Goal: Task Accomplishment & Management: Manage account settings

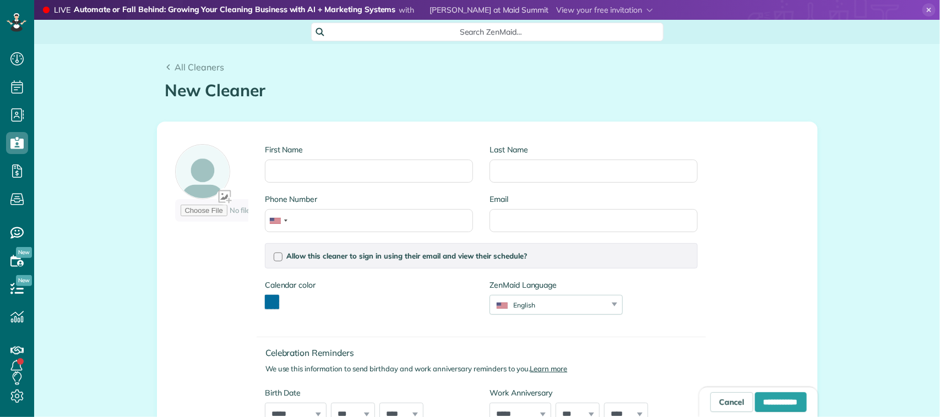
scroll to position [4, 4]
click at [321, 171] on input "First Name" at bounding box center [369, 171] width 208 height 23
type input "*****"
type input "*******"
type input "**********"
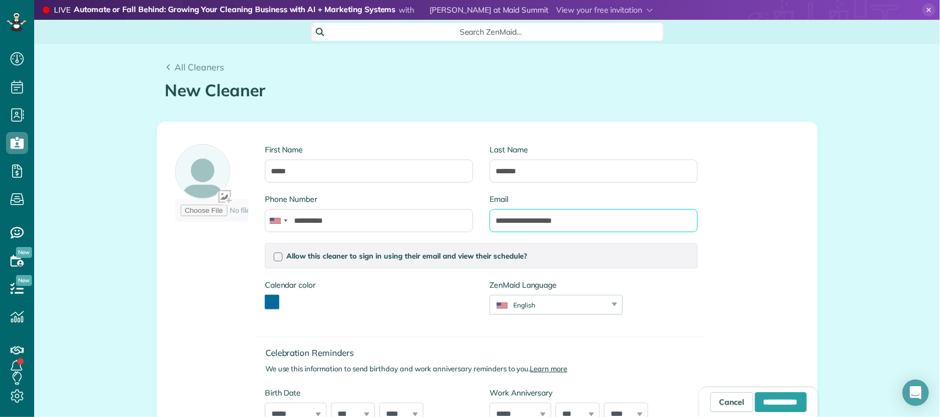
scroll to position [69, 0]
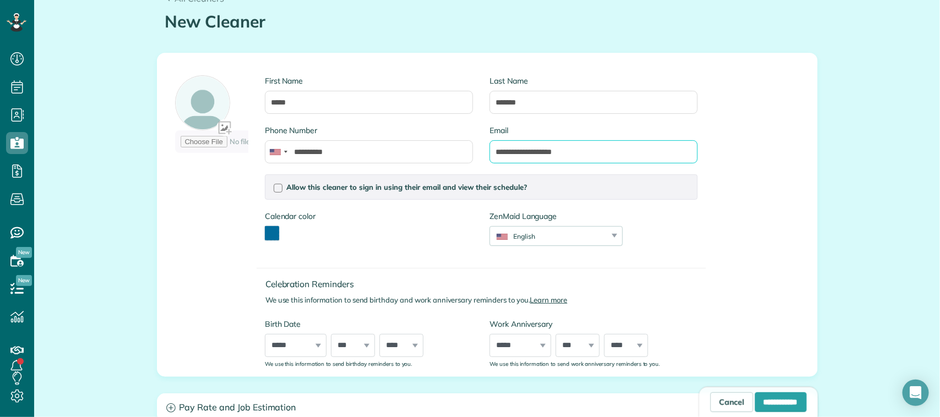
type input "**********"
click at [265, 232] on button "toggle color picker dialog" at bounding box center [272, 233] width 14 height 14
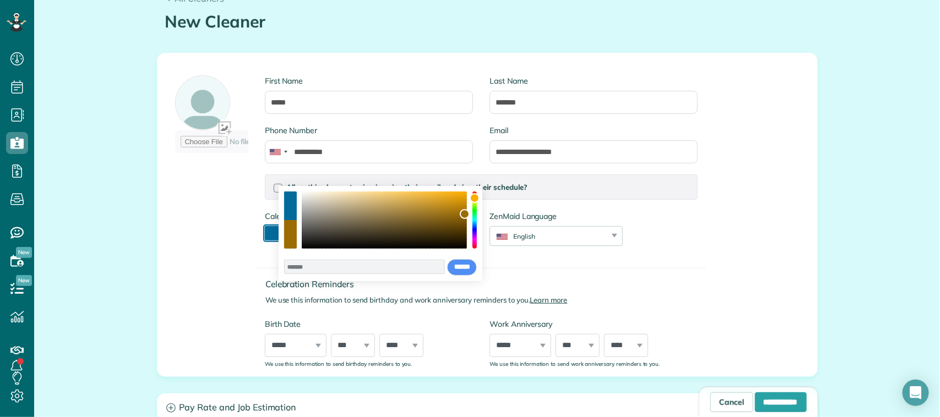
drag, startPoint x: 472, startPoint y: 225, endPoint x: 473, endPoint y: 198, distance: 26.4
click at [473, 198] on div "color picker dialog" at bounding box center [475, 198] width 10 height 10
type input "*******"
drag, startPoint x: 466, startPoint y: 216, endPoint x: 460, endPoint y: 202, distance: 15.3
click at [460, 202] on div "color picker dialog" at bounding box center [460, 202] width 10 height 10
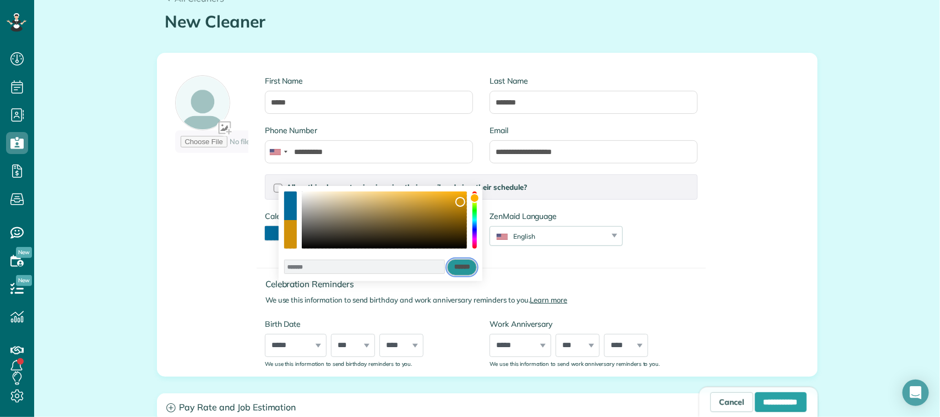
click at [464, 263] on input "******" at bounding box center [462, 267] width 30 height 17
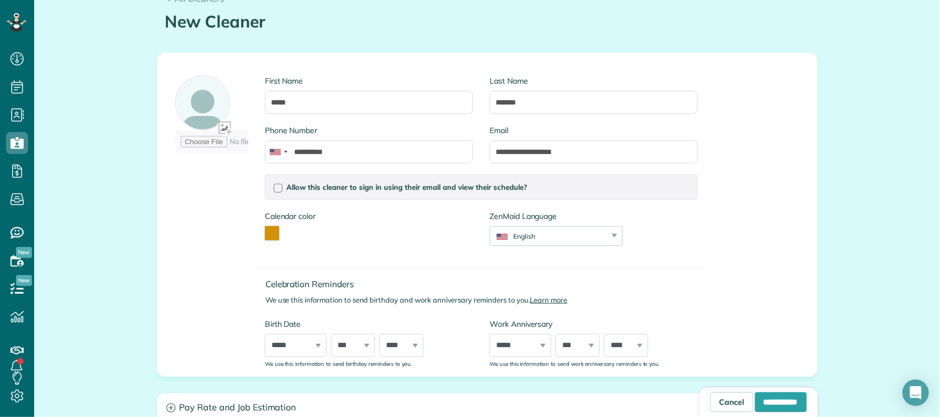
scroll to position [138, 0]
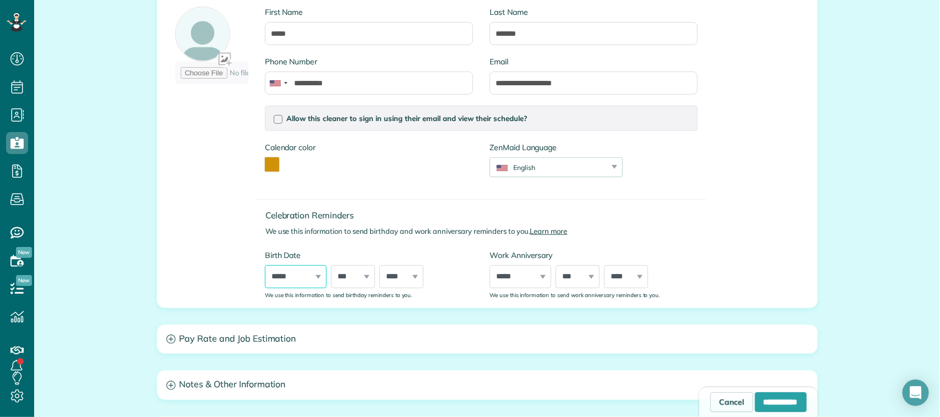
click at [290, 279] on select "***** ******* ******** ***** ***** *** **** **** ****** ********* ******* *****…" at bounding box center [296, 276] width 62 height 23
select select "*"
click at [265, 265] on select "***** ******* ******** ***** ***** *** **** **** ****** ********* ******* *****…" at bounding box center [296, 276] width 62 height 23
click at [347, 279] on select "*** * * * * * * * * * ** ** ** ** ** ** ** ** ** ** ** ** ** ** ** ** ** ** ** …" at bounding box center [353, 276] width 44 height 23
select select "**"
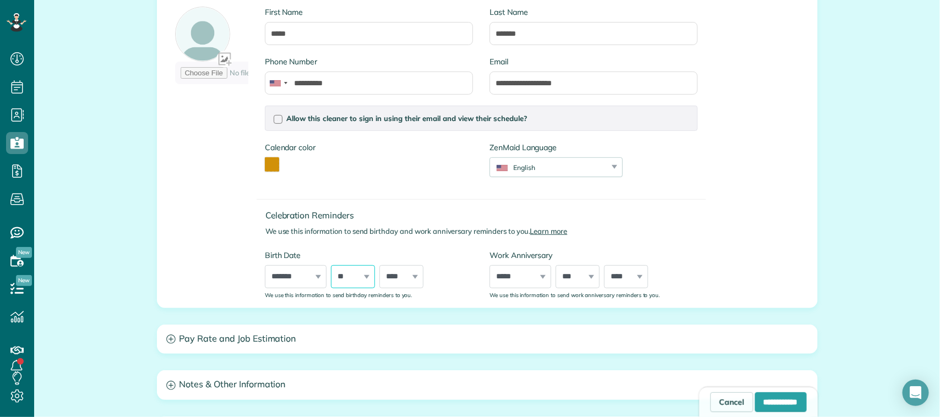
click at [331, 265] on select "*** * * * * * * * * * ** ** ** ** ** ** ** ** ** ** ** ** ** ** ** ** ** ** ** …" at bounding box center [353, 276] width 44 height 23
click at [385, 275] on select "**** **** **** **** **** **** **** **** **** **** **** **** **** **** **** ****…" at bounding box center [401, 276] width 44 height 23
select select "****"
click at [379, 265] on select "**** **** **** **** **** **** **** **** **** **** **** **** **** **** **** ****…" at bounding box center [401, 276] width 44 height 23
click at [785, 400] on input "**********" at bounding box center [781, 403] width 52 height 20
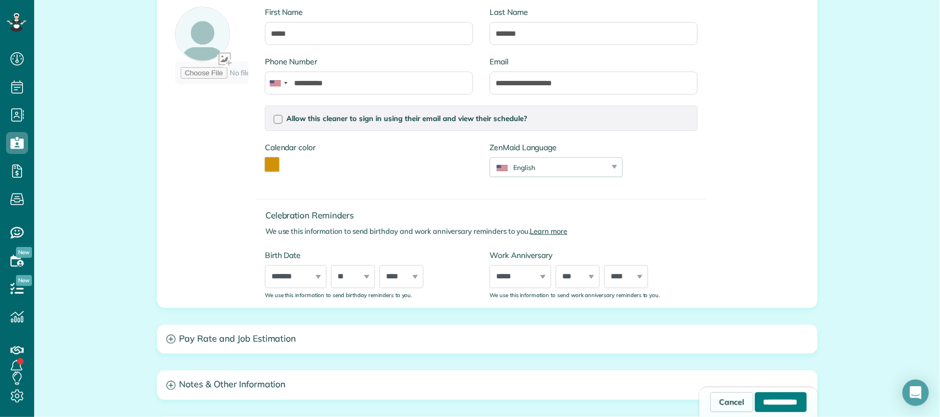
type input "**********"
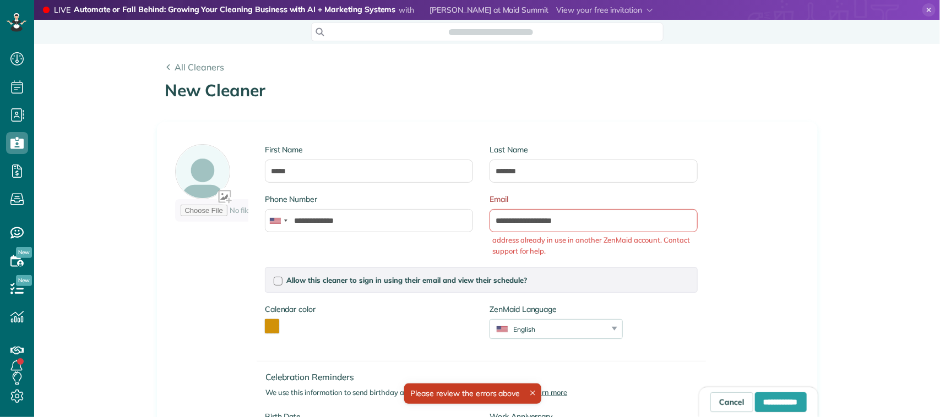
scroll to position [4, 4]
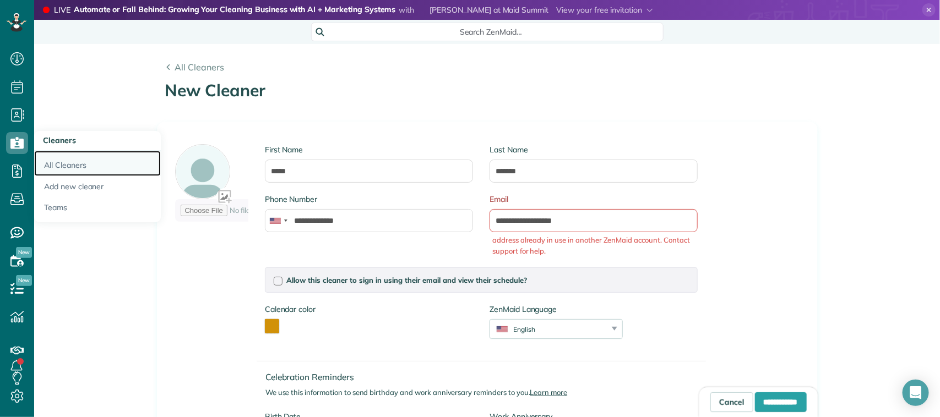
click at [69, 166] on link "All Cleaners" at bounding box center [97, 163] width 127 height 25
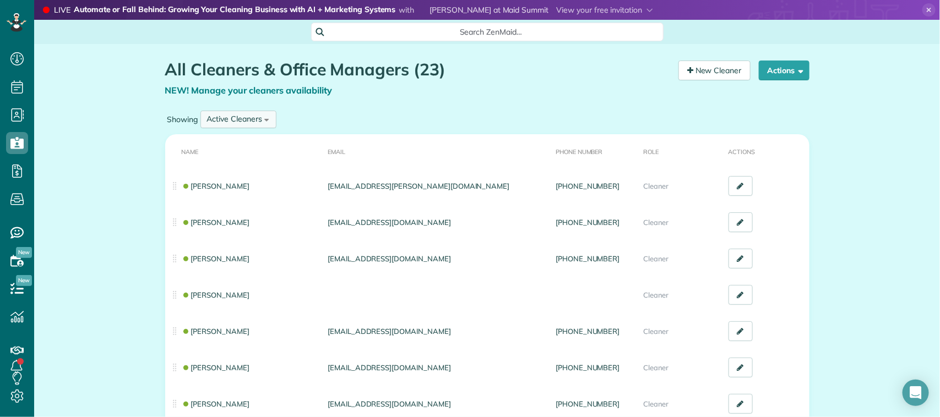
click at [255, 116] on div "Active Cleaners" at bounding box center [234, 119] width 55 height 12
click at [243, 187] on span "Inactive Cleaners" at bounding box center [237, 192] width 61 height 10
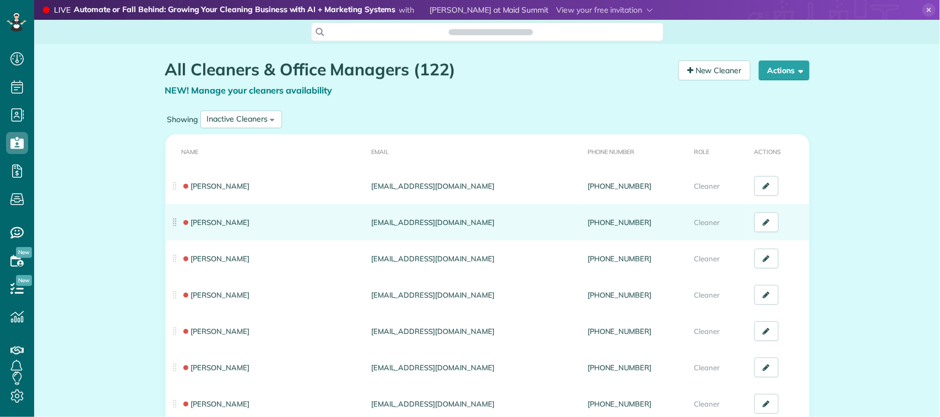
scroll to position [4, 4]
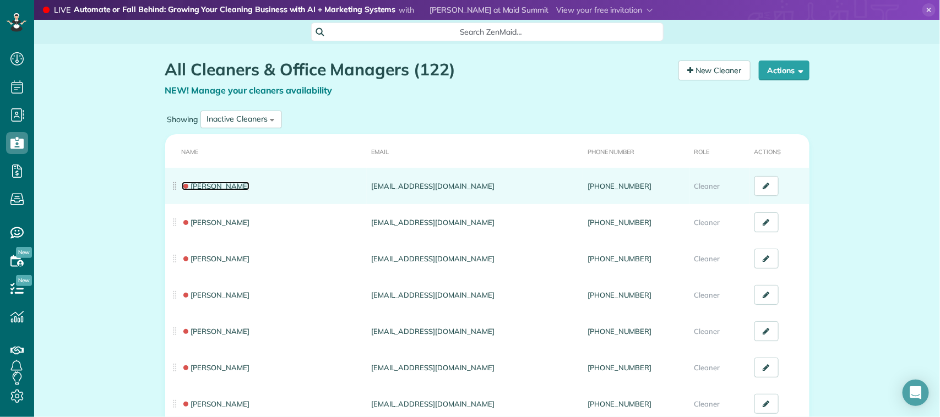
click at [226, 187] on link "Alina Stuckey" at bounding box center [216, 186] width 68 height 9
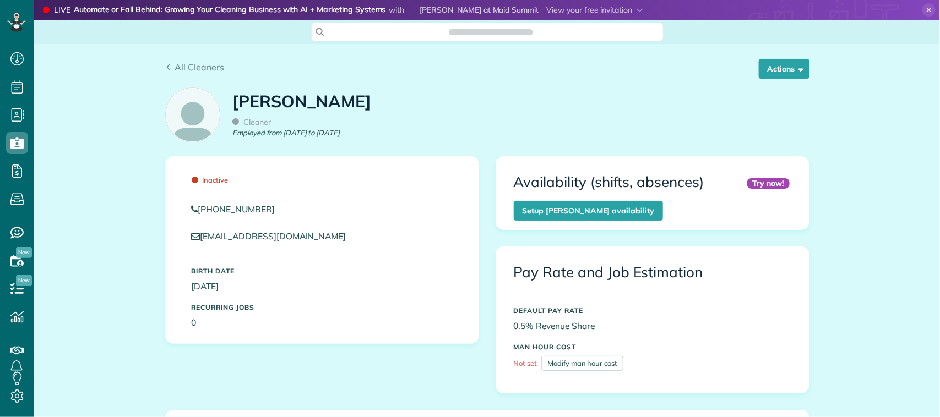
scroll to position [4, 4]
click at [772, 64] on button "Actions" at bounding box center [784, 69] width 51 height 20
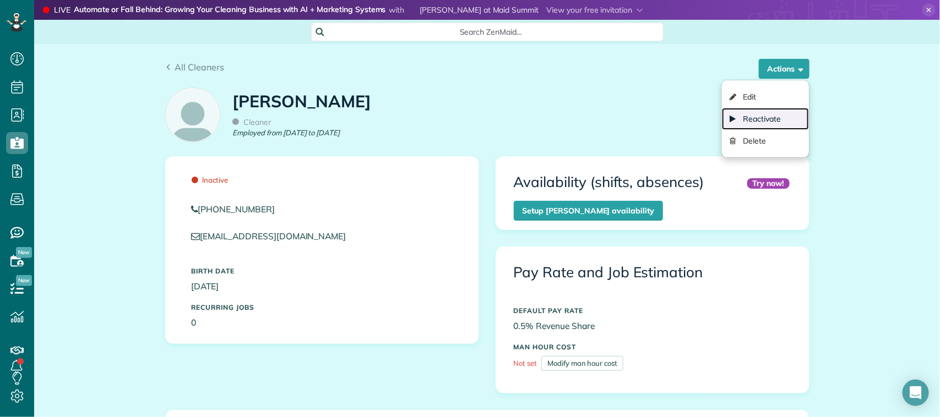
click at [767, 119] on link "Reactivate" at bounding box center [765, 119] width 87 height 22
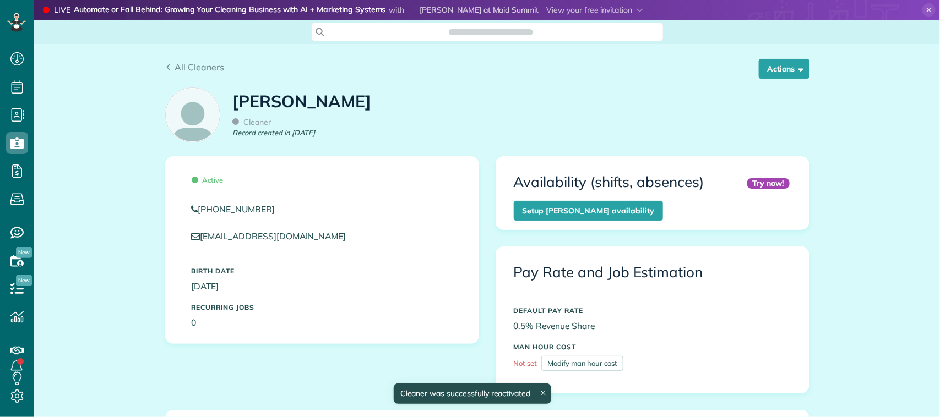
scroll to position [4, 4]
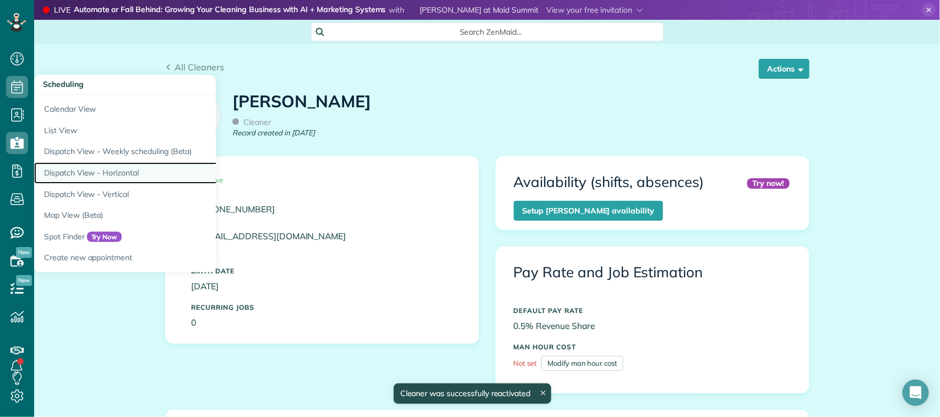
click at [117, 172] on link "Dispatch View - Horizontal" at bounding box center [171, 172] width 275 height 21
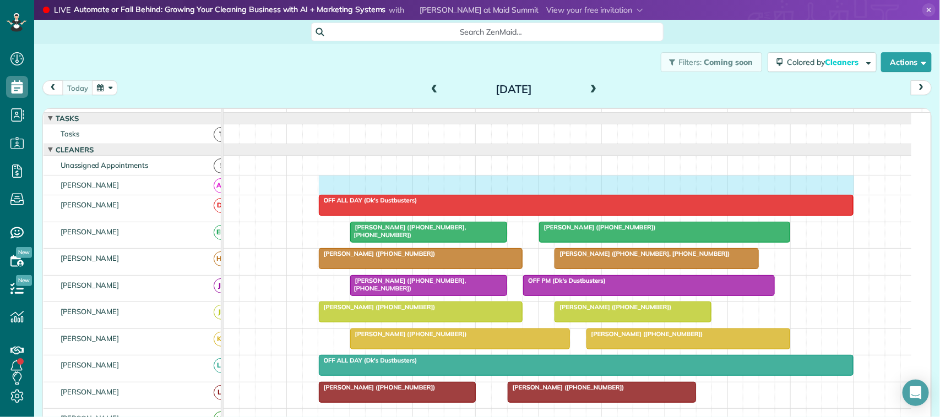
drag, startPoint x: 328, startPoint y: 192, endPoint x: 837, endPoint y: 189, distance: 509.8
click at [840, 189] on div at bounding box center [568, 185] width 688 height 19
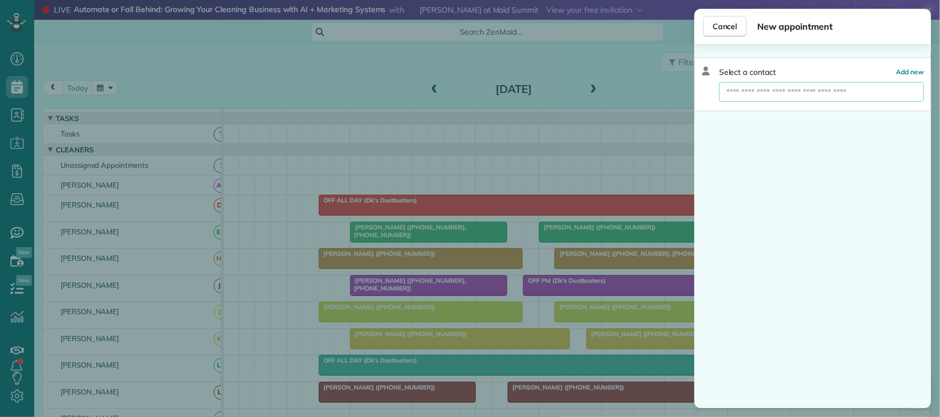
click at [811, 86] on input "text" at bounding box center [821, 92] width 205 height 20
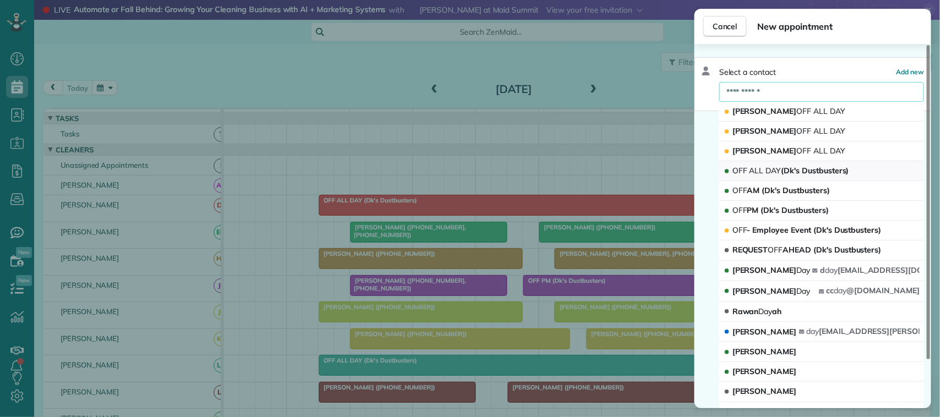
type input "**********"
click at [787, 171] on span "OFF ALL DAY (Dk's Dustbusters)" at bounding box center [790, 171] width 117 height 10
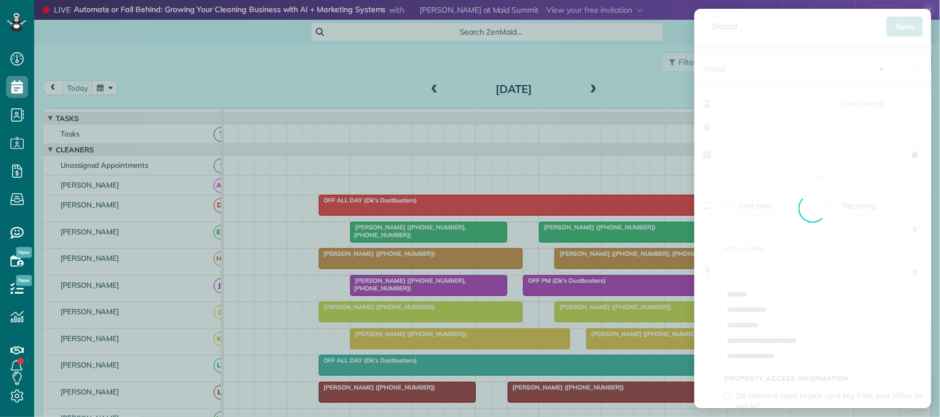
type input "**********"
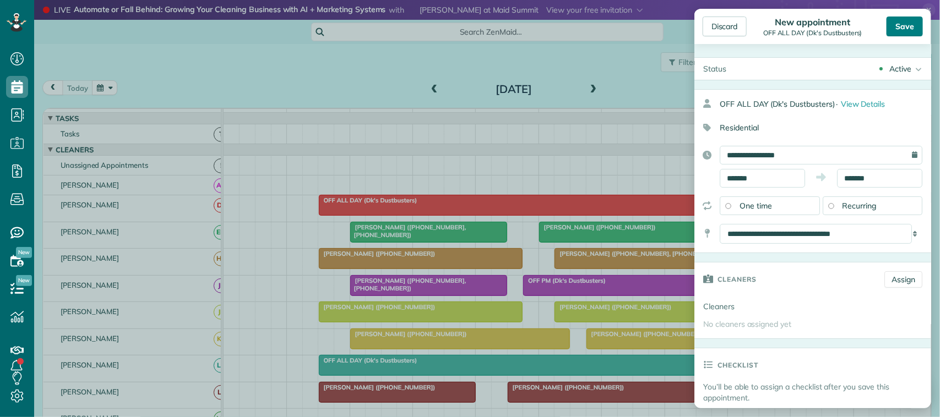
click at [907, 26] on div "Save" at bounding box center [904, 27] width 36 height 20
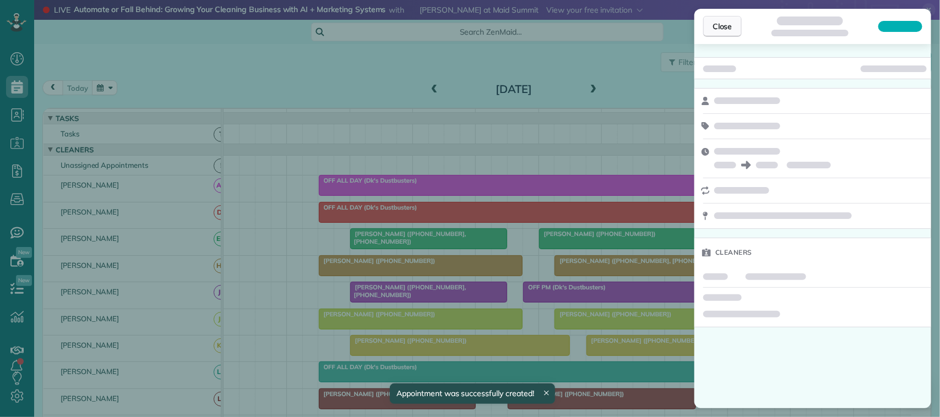
click at [724, 18] on button "Close" at bounding box center [722, 26] width 39 height 21
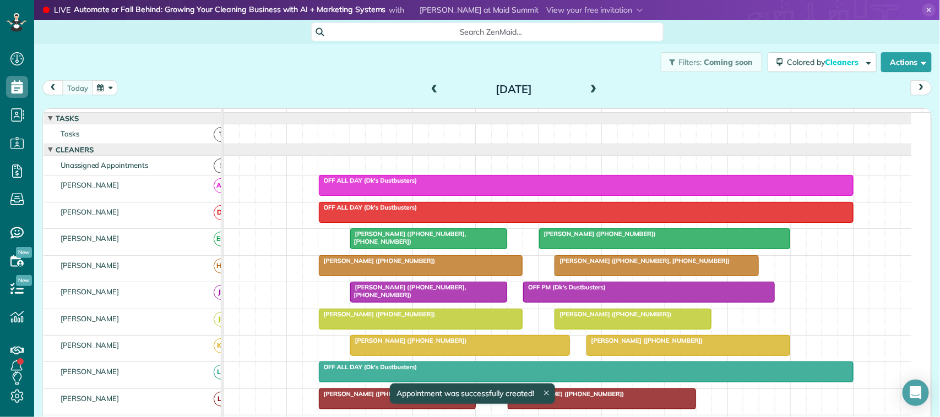
click at [590, 88] on span at bounding box center [593, 90] width 12 height 10
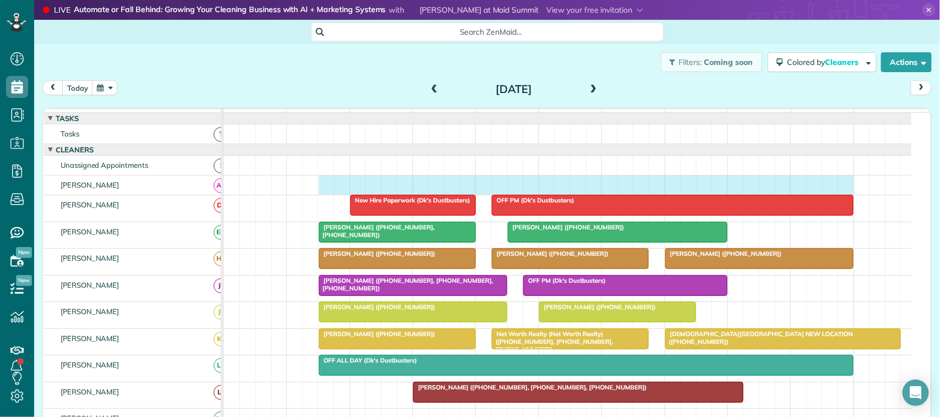
drag, startPoint x: 326, startPoint y: 194, endPoint x: 841, endPoint y: 193, distance: 515.3
click at [841, 193] on div at bounding box center [568, 185] width 688 height 19
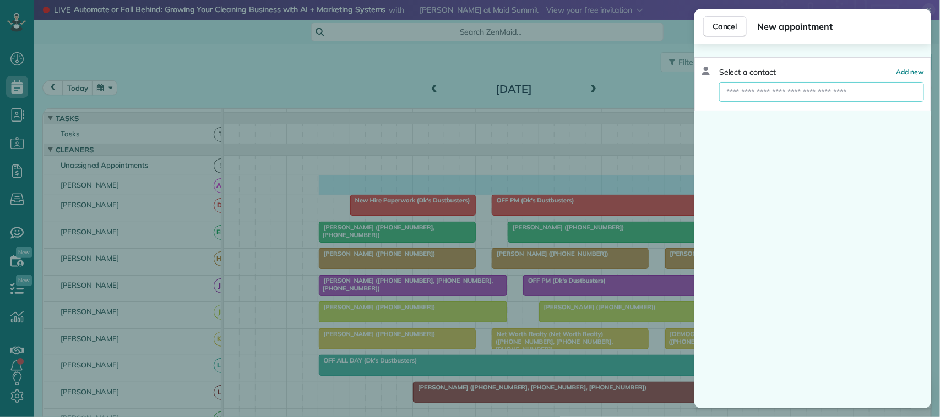
click at [823, 94] on input "text" at bounding box center [821, 92] width 205 height 20
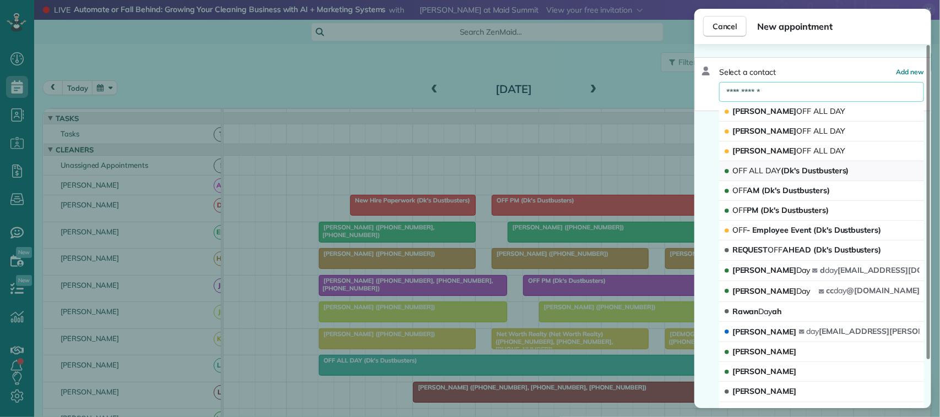
type input "**********"
click at [800, 164] on button "OFF ALL DAY (Dk's Dustbusters)" at bounding box center [821, 171] width 205 height 20
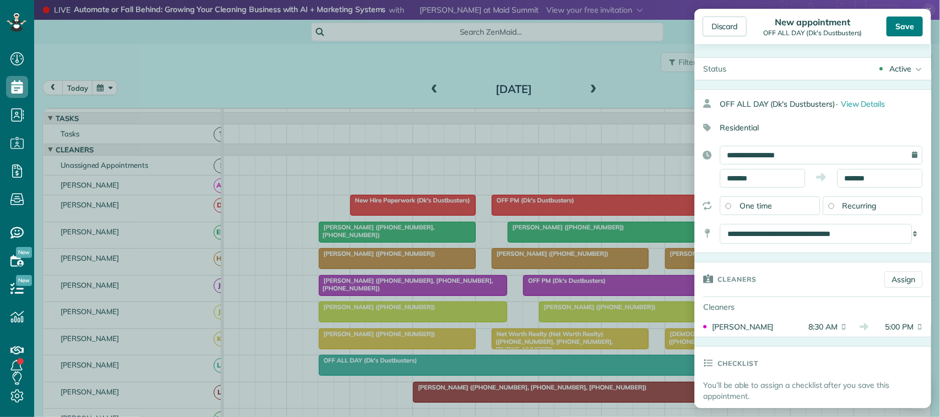
click at [907, 28] on div "Save" at bounding box center [904, 27] width 36 height 20
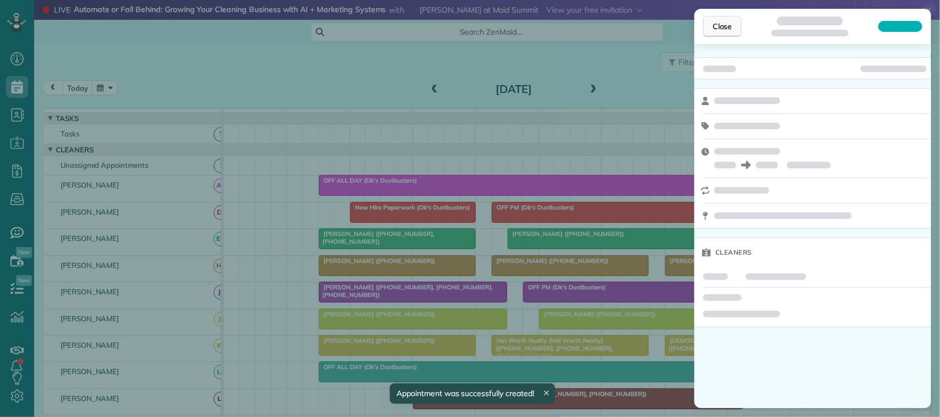
click at [717, 34] on button "Close" at bounding box center [722, 26] width 39 height 21
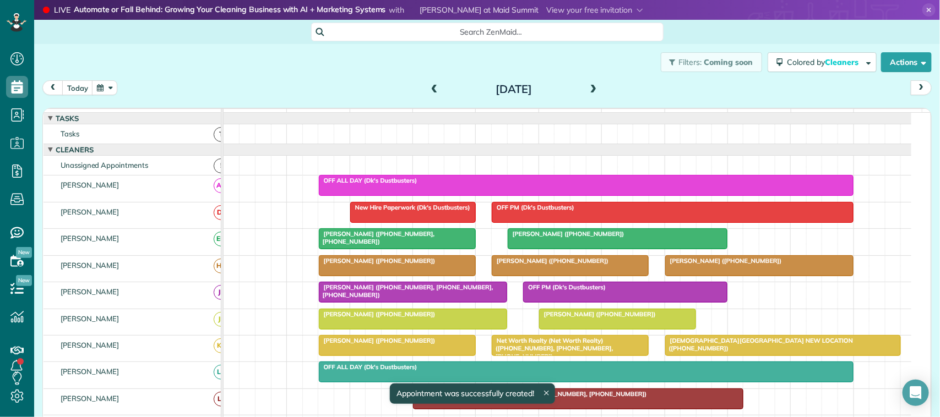
click at [105, 94] on button "button" at bounding box center [104, 87] width 25 height 15
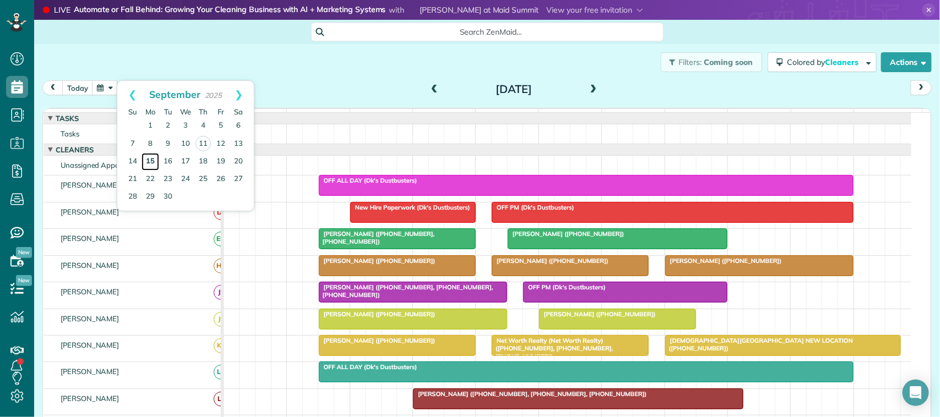
click at [151, 156] on link "15" at bounding box center [150, 162] width 18 height 18
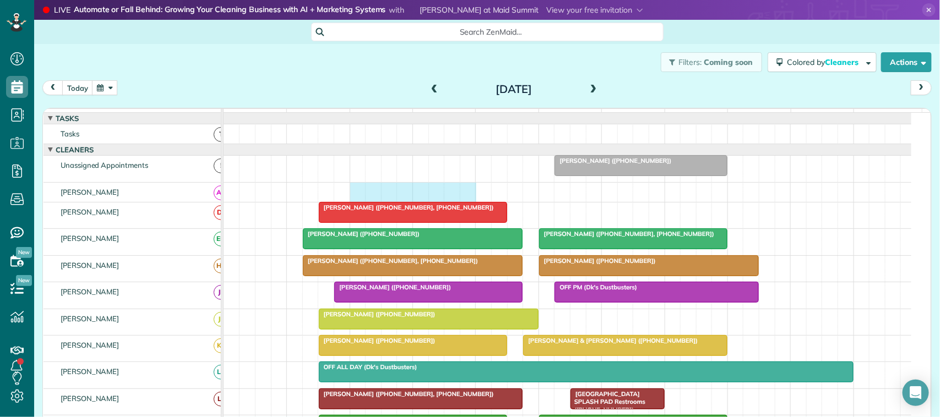
drag, startPoint x: 358, startPoint y: 201, endPoint x: 467, endPoint y: 200, distance: 108.5
click at [467, 200] on div at bounding box center [568, 192] width 688 height 19
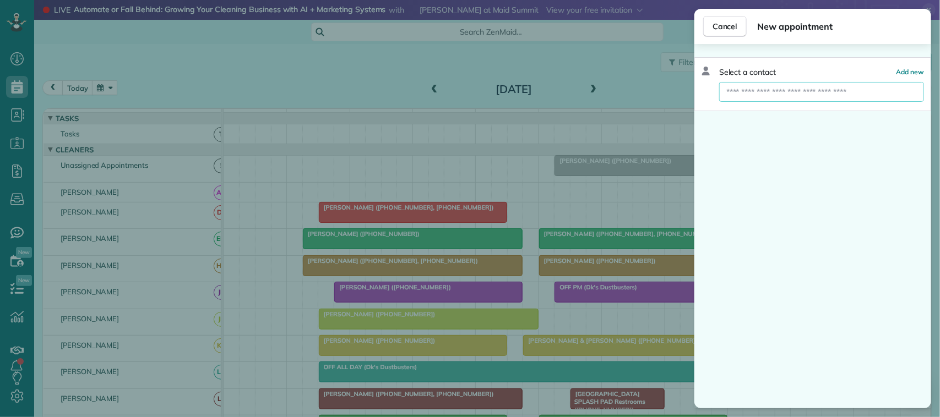
click at [809, 96] on input "text" at bounding box center [821, 92] width 205 height 20
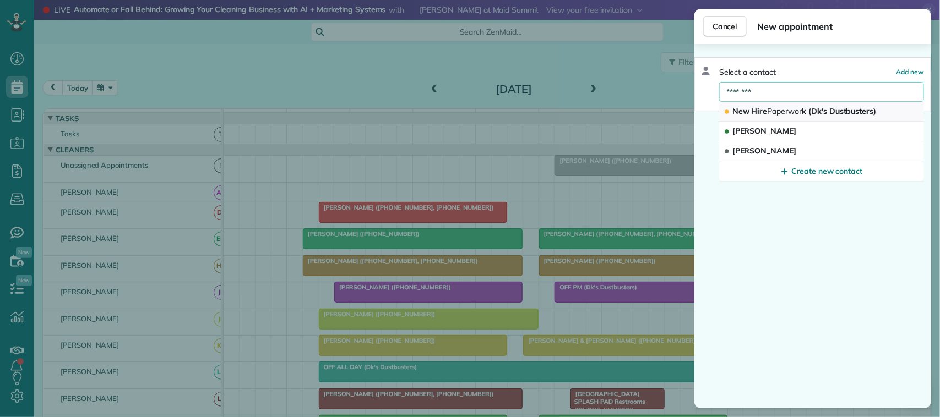
type input "********"
click at [787, 106] on span "Paperwor" at bounding box center [784, 111] width 35 height 10
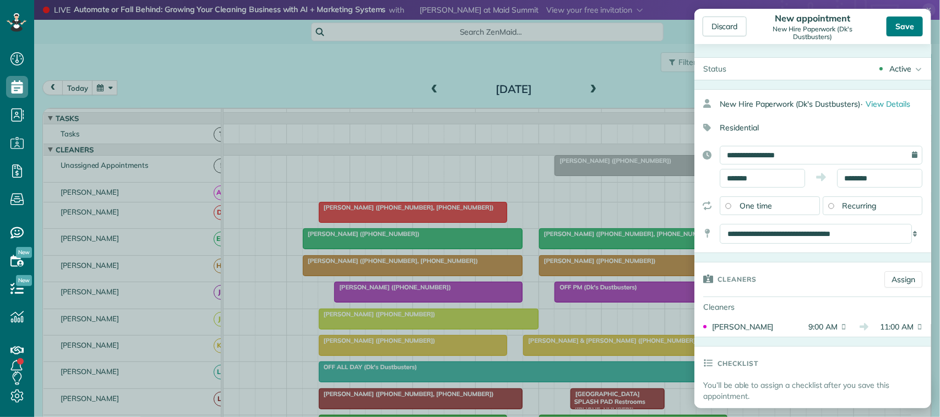
click at [895, 34] on div "Save" at bounding box center [904, 27] width 36 height 20
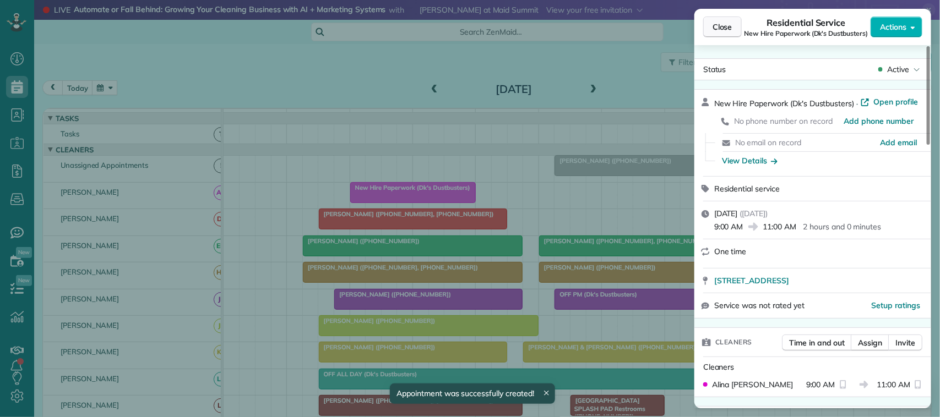
click at [724, 23] on span "Close" at bounding box center [722, 26] width 20 height 11
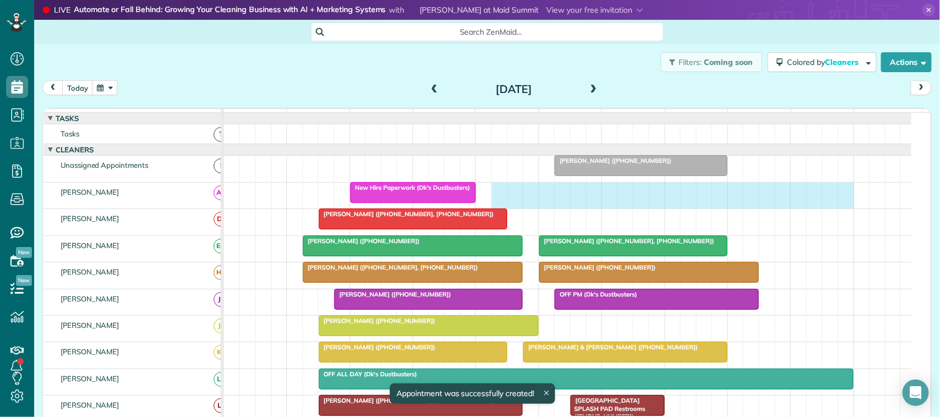
drag, startPoint x: 500, startPoint y: 205, endPoint x: 837, endPoint y: 210, distance: 337.0
click at [841, 209] on div "New Hire Paperwork (Dk's Dustbusters)" at bounding box center [568, 196] width 688 height 26
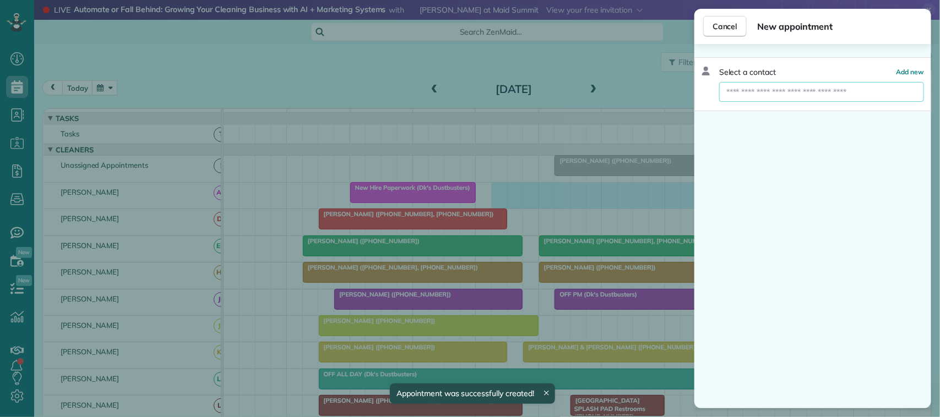
click at [791, 92] on input "text" at bounding box center [821, 92] width 205 height 20
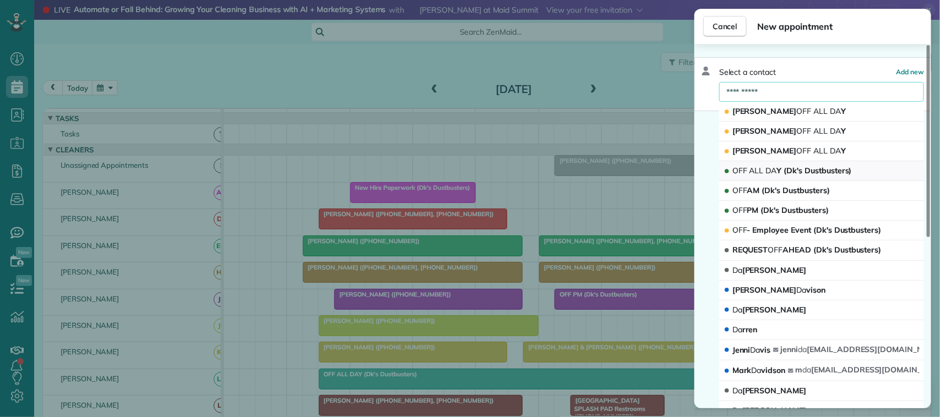
type input "**********"
click at [796, 167] on span "OFF ALL DA Y (Dk's Dustbusters)" at bounding box center [791, 171] width 119 height 10
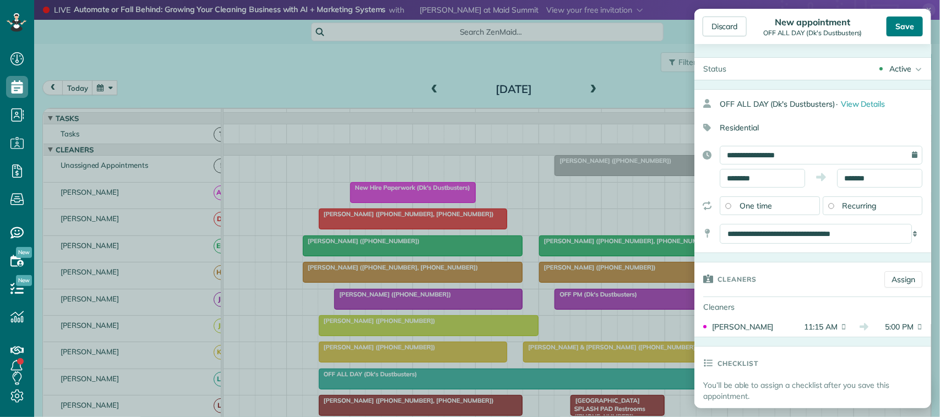
click at [901, 26] on div "Save" at bounding box center [904, 27] width 36 height 20
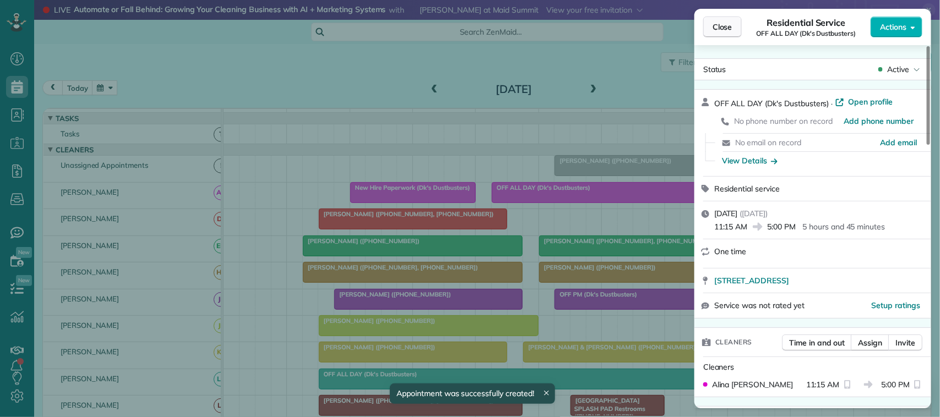
click at [728, 21] on span "Close" at bounding box center [722, 26] width 20 height 11
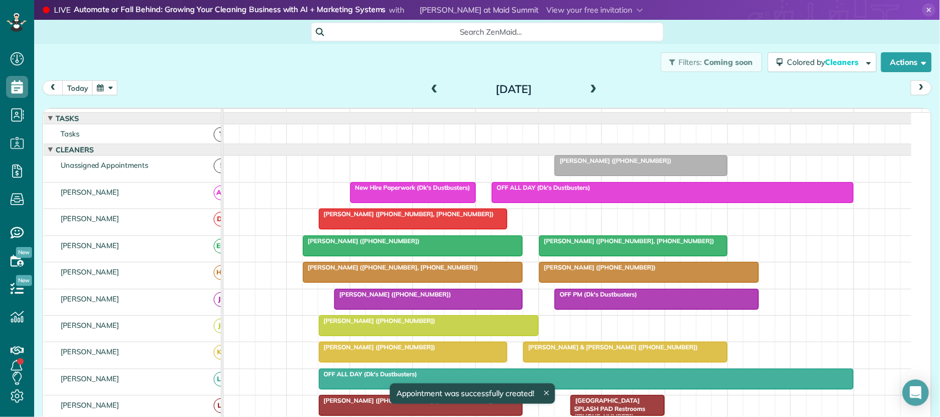
click at [589, 92] on span at bounding box center [593, 90] width 12 height 10
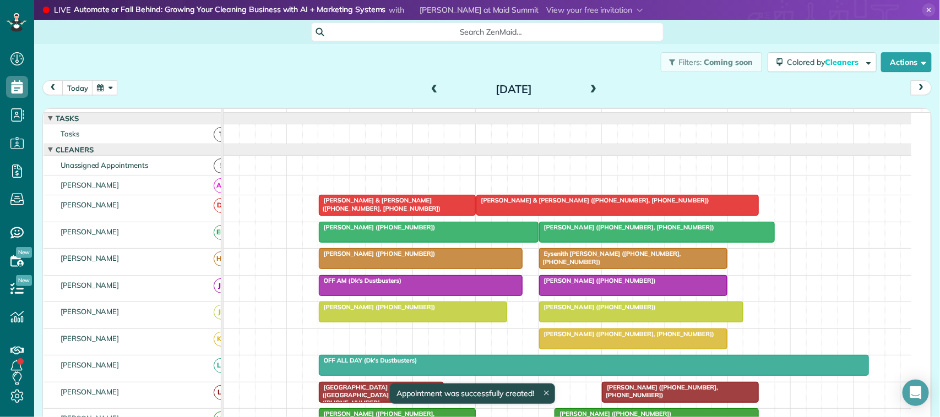
click at [391, 212] on span "[PERSON_NAME] & [PERSON_NAME] ([PHONE_NUMBER], [PHONE_NUMBER])" at bounding box center [379, 204] width 123 height 15
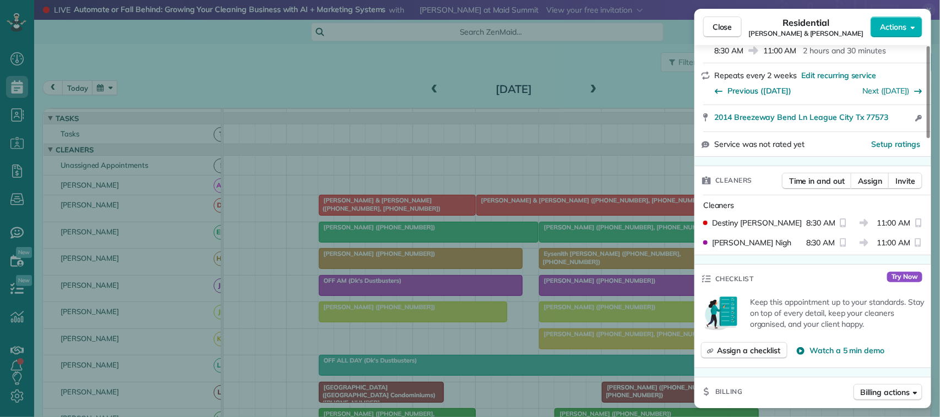
scroll to position [232, 0]
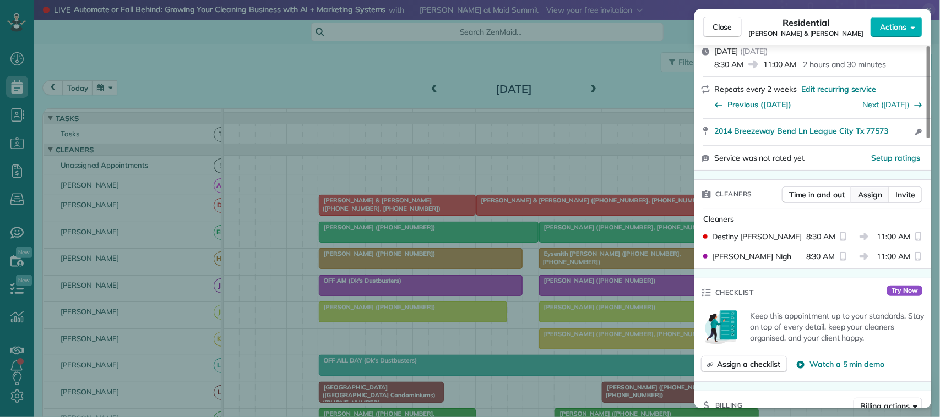
click at [857, 187] on button "Assign" at bounding box center [870, 195] width 39 height 17
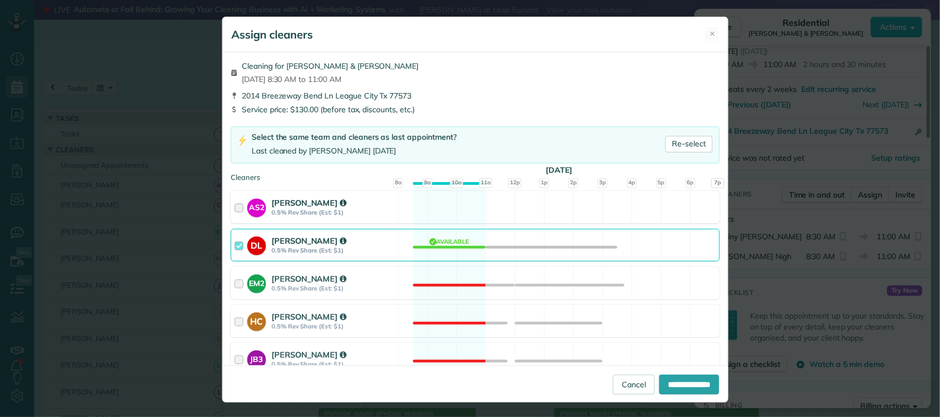
click at [354, 211] on strong "0.5% Rev Share (Est: $1)" at bounding box center [332, 213] width 123 height 8
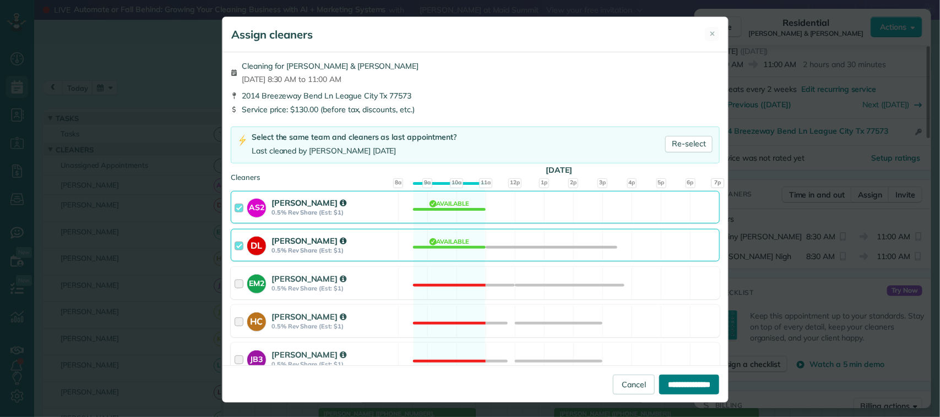
click at [664, 384] on input "**********" at bounding box center [689, 385] width 60 height 20
type input "**********"
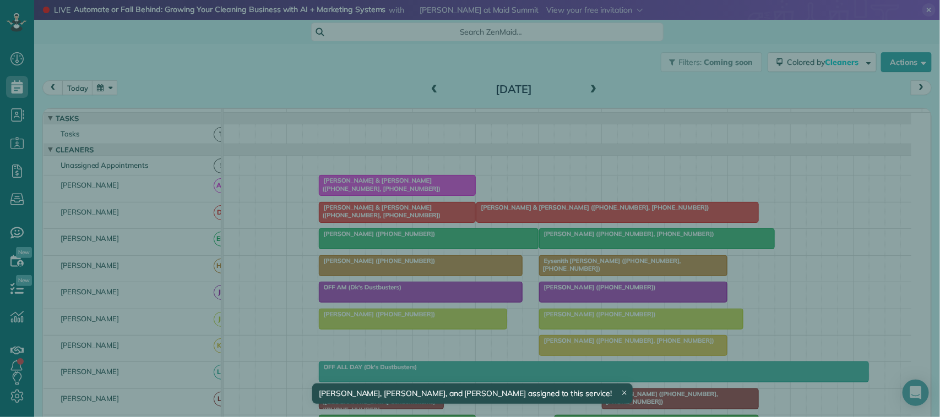
click at [722, 28] on span "Close" at bounding box center [722, 26] width 20 height 11
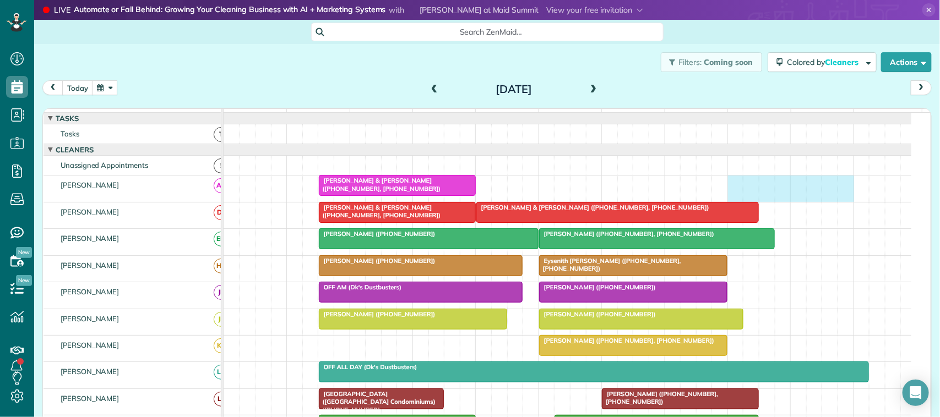
drag, startPoint x: 735, startPoint y: 197, endPoint x: 848, endPoint y: 204, distance: 113.0
click at [848, 201] on div "[PERSON_NAME] & [PERSON_NAME] ([PHONE_NUMBER], [PHONE_NUMBER])" at bounding box center [568, 189] width 688 height 26
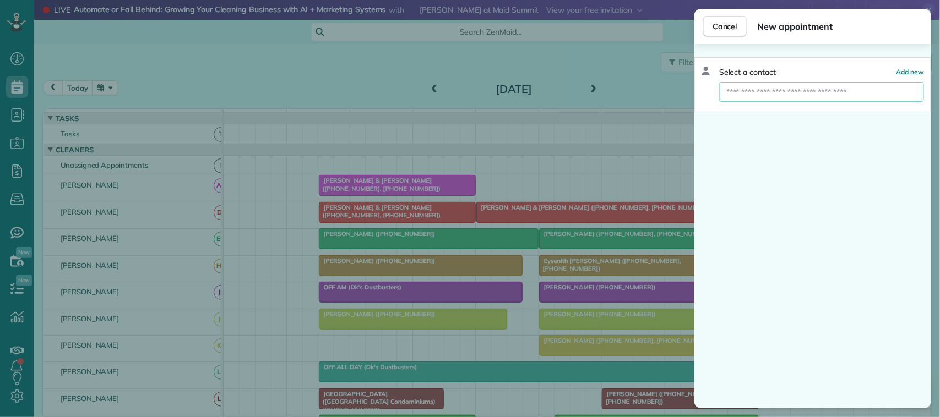
click at [826, 98] on input "text" at bounding box center [821, 92] width 205 height 20
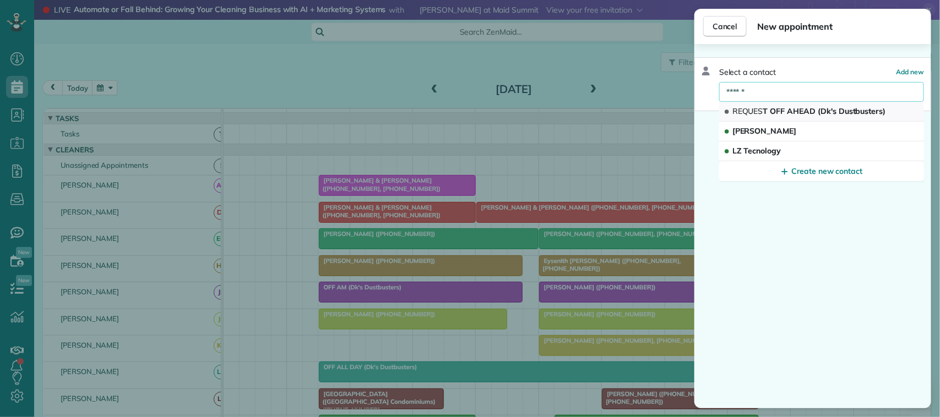
type input "******"
click at [790, 106] on span "REQUES T OFF AHEAD (Dk's Dustbusters)" at bounding box center [809, 111] width 154 height 10
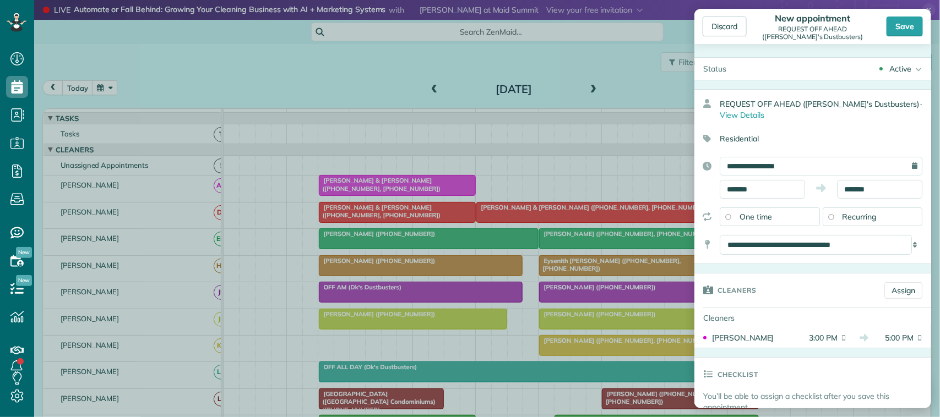
click at [912, 28] on div "Save" at bounding box center [904, 27] width 36 height 20
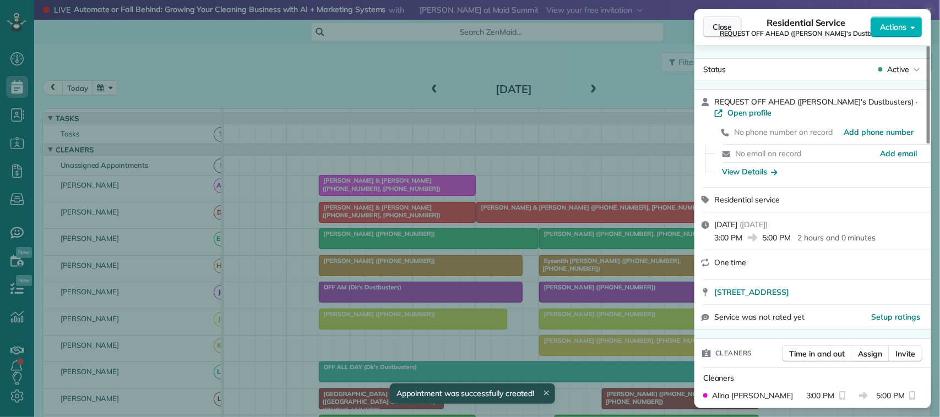
click at [712, 28] on span "Close" at bounding box center [722, 26] width 20 height 11
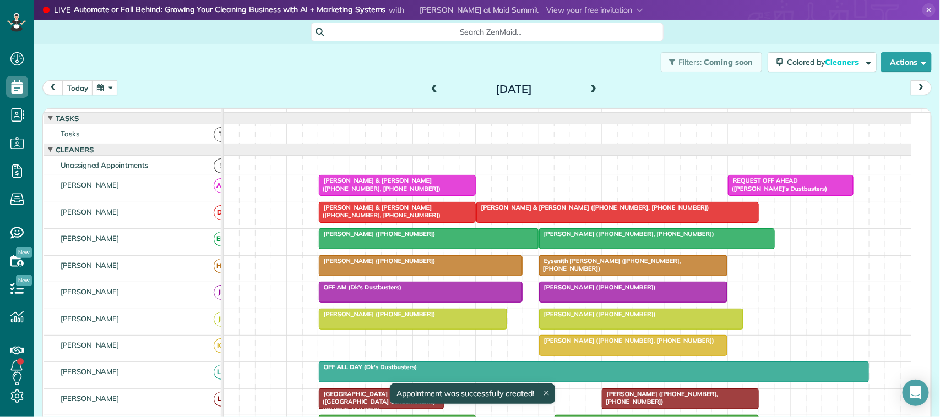
click at [593, 86] on span at bounding box center [593, 90] width 12 height 10
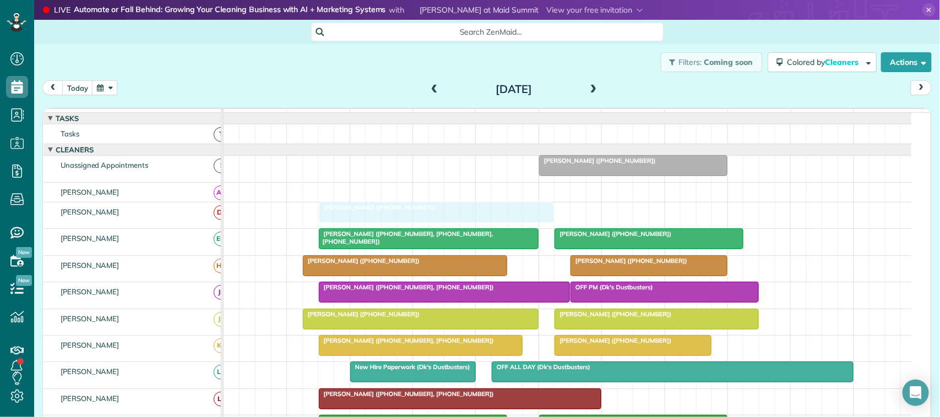
drag, startPoint x: 353, startPoint y: 221, endPoint x: 361, endPoint y: 222, distance: 8.3
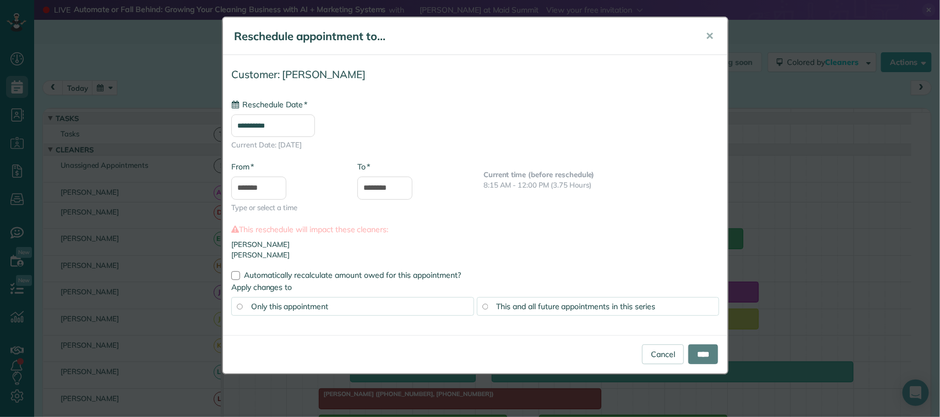
type input "**********"
click at [692, 352] on input "****" at bounding box center [703, 355] width 30 height 20
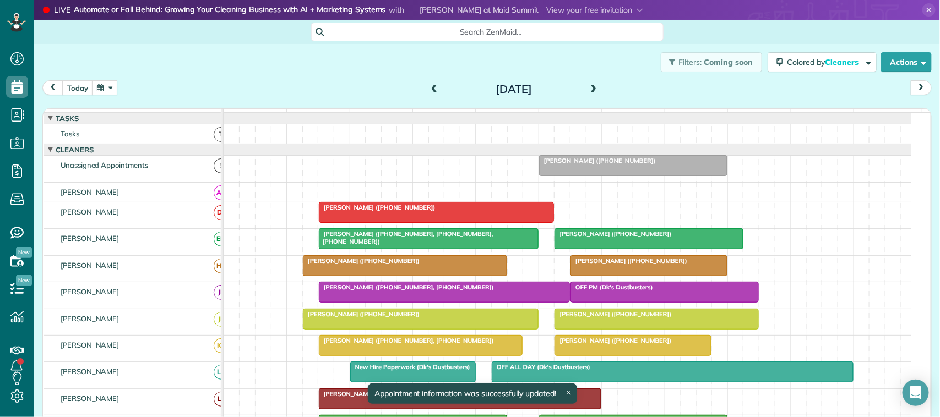
click at [428, 222] on div at bounding box center [436, 213] width 235 height 20
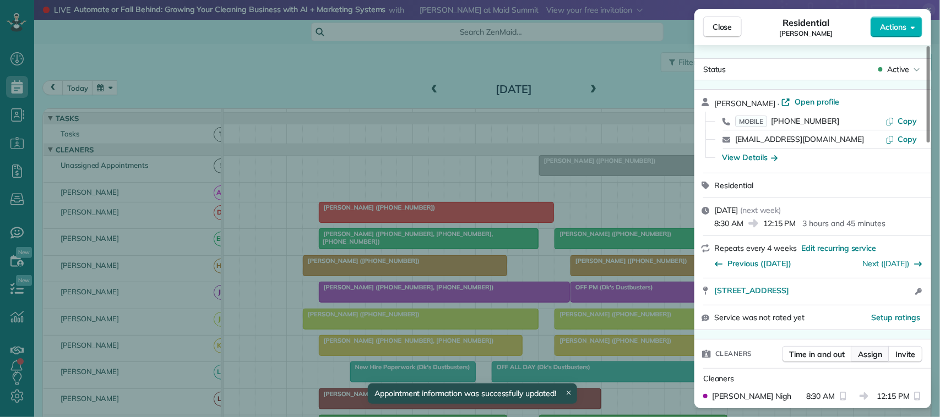
click at [873, 360] on span "Assign" at bounding box center [870, 354] width 24 height 11
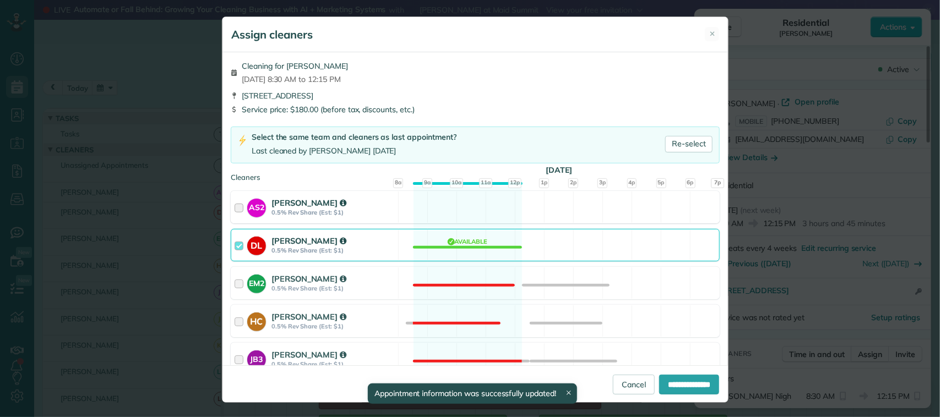
click at [414, 204] on div "AS2 [PERSON_NAME] 0.5% Rev Share (Est: $1) Available" at bounding box center [475, 207] width 489 height 32
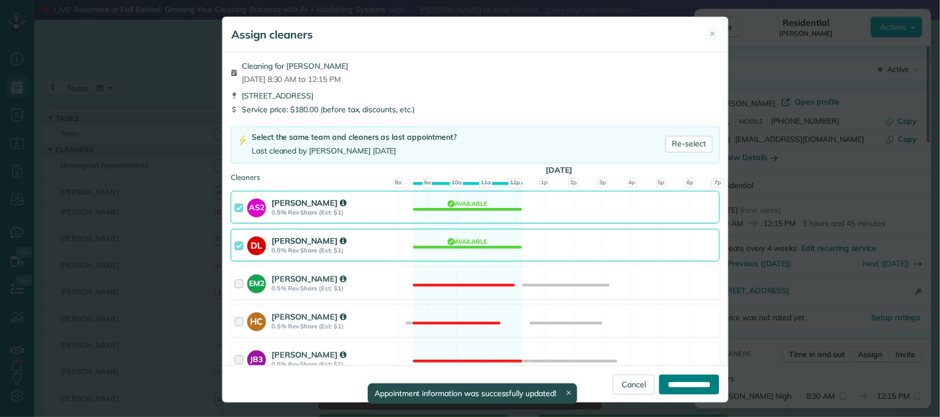
click at [659, 389] on input "**********" at bounding box center [689, 385] width 60 height 20
type input "**********"
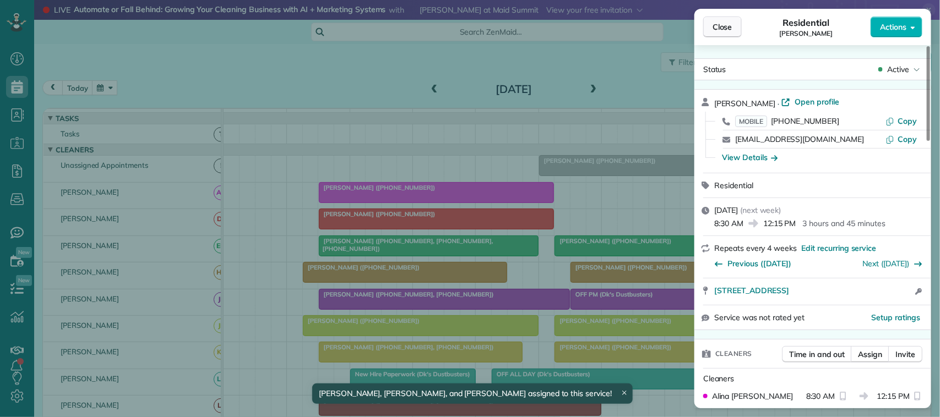
click at [734, 30] on button "Close" at bounding box center [722, 27] width 39 height 21
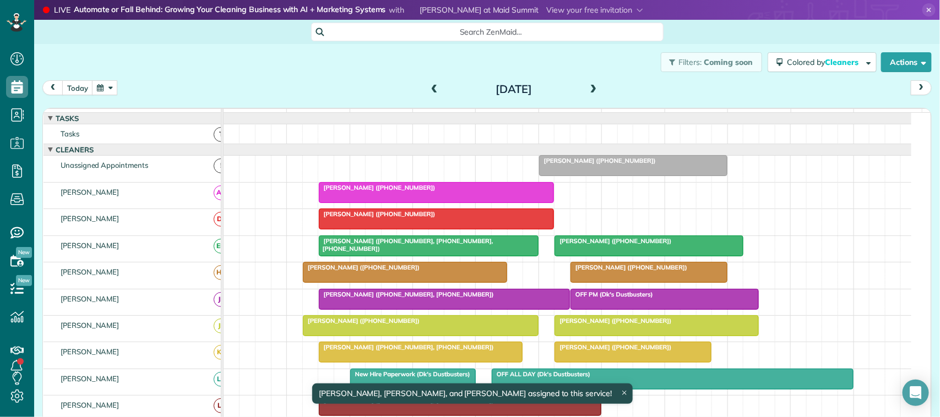
click at [592, 92] on span at bounding box center [593, 90] width 12 height 10
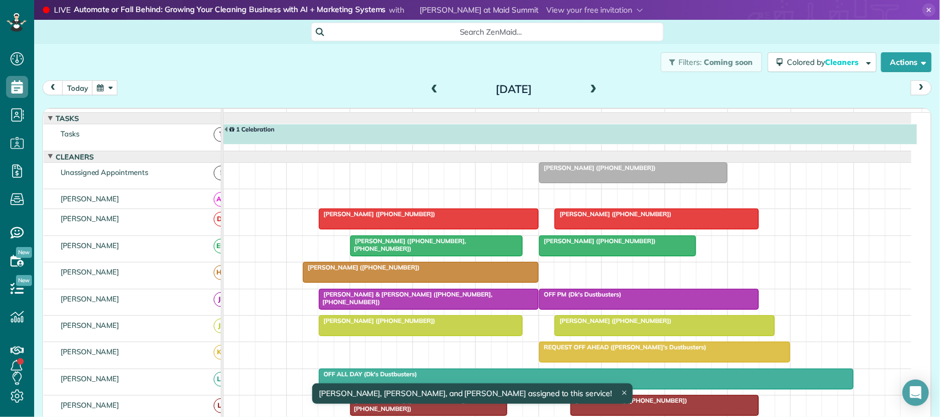
scroll to position [7, 0]
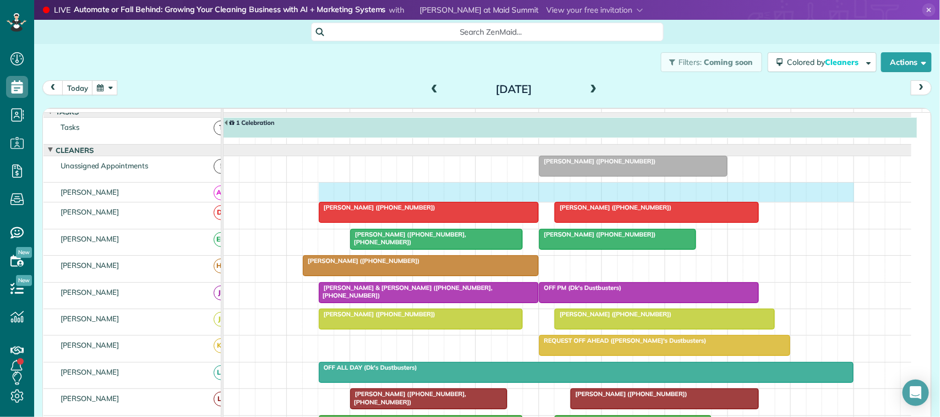
drag, startPoint x: 325, startPoint y: 201, endPoint x: 841, endPoint y: 201, distance: 515.8
click at [841, 201] on div at bounding box center [568, 192] width 688 height 19
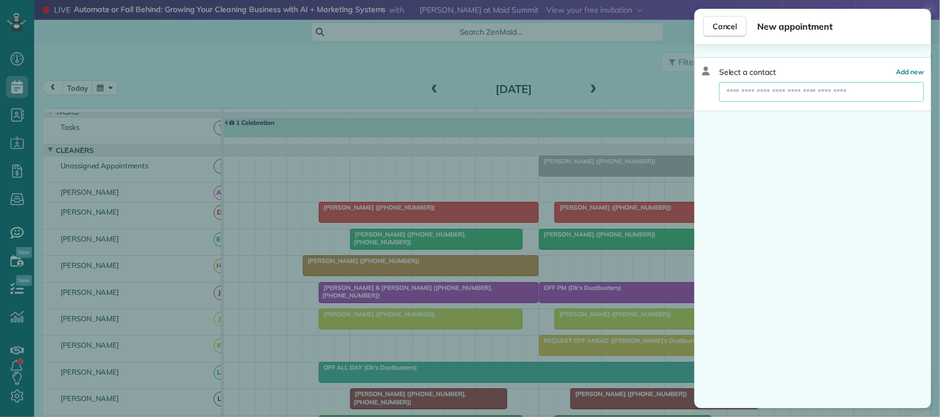
click at [789, 96] on input "text" at bounding box center [821, 92] width 205 height 20
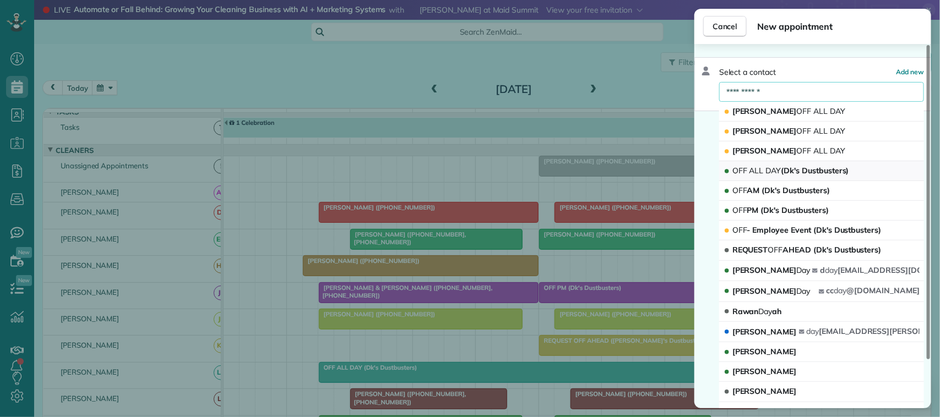
type input "**********"
click at [791, 170] on span "OFF ALL DAY (Dk's Dustbusters)" at bounding box center [790, 171] width 117 height 10
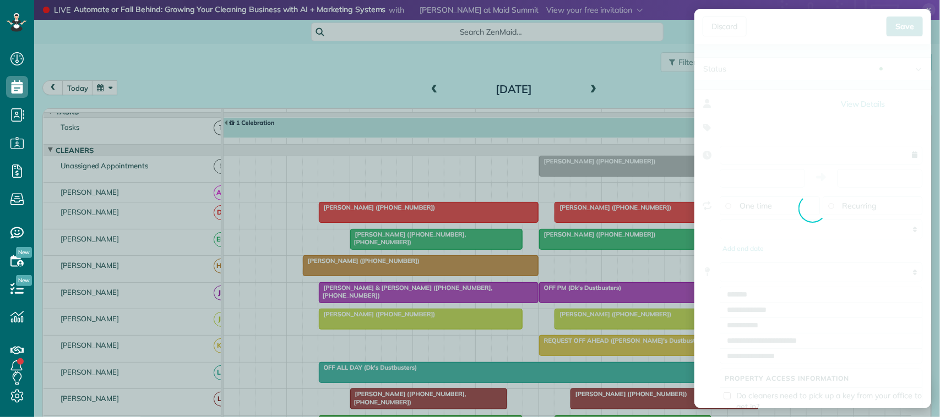
type input "**********"
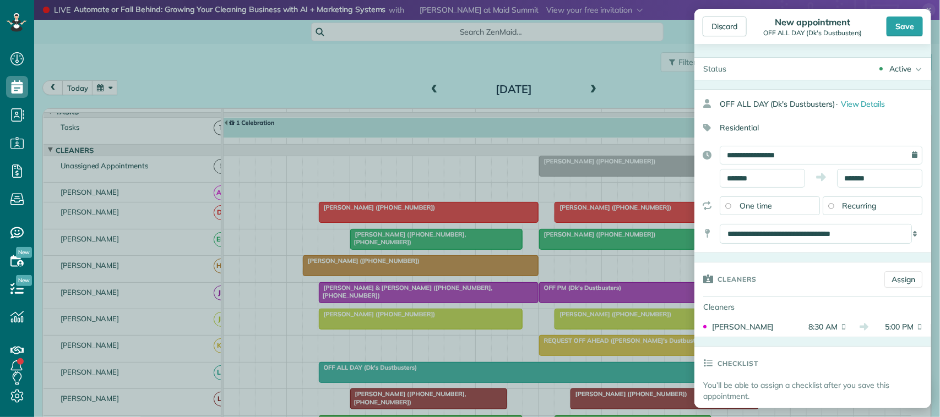
click at [909, 29] on div "Save" at bounding box center [904, 27] width 36 height 20
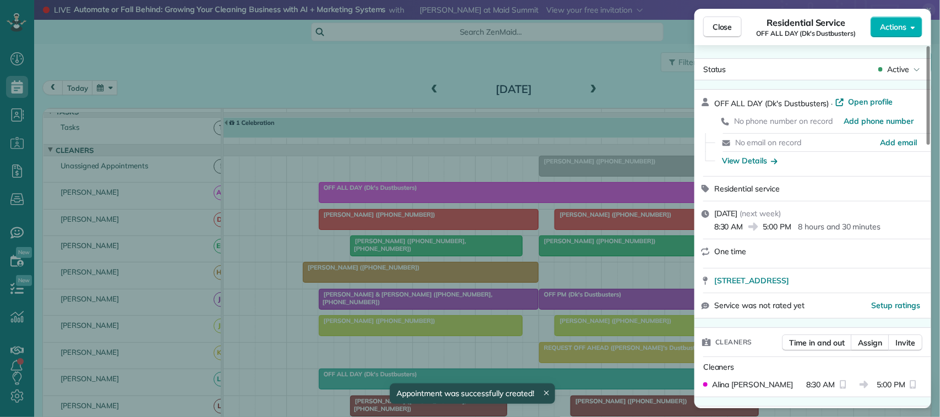
click at [711, 30] on button "Close" at bounding box center [722, 27] width 39 height 21
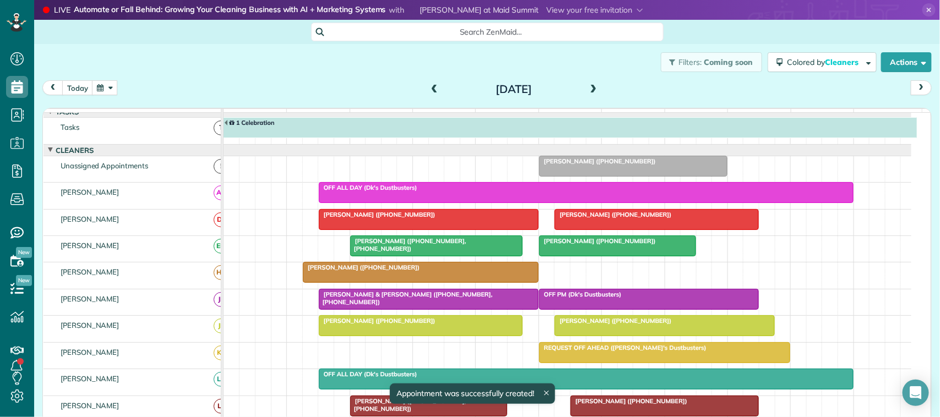
click at [504, 192] on div "OFF ALL DAY (Dk's Dustbusters)" at bounding box center [586, 188] width 528 height 8
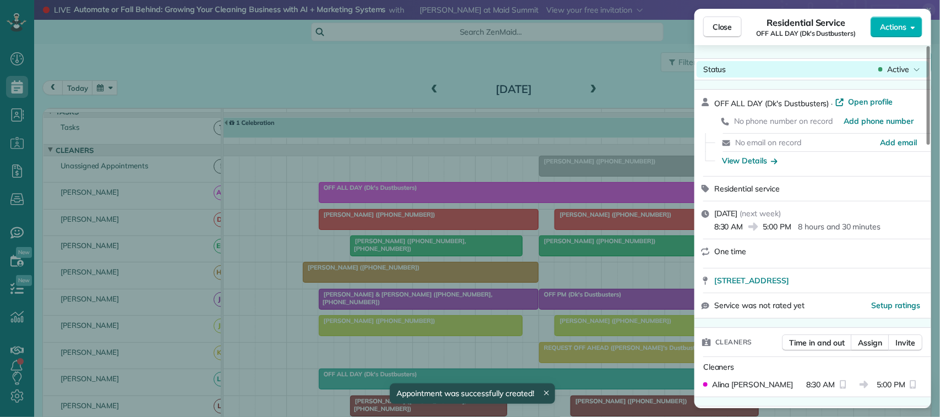
click at [890, 65] on span "Active" at bounding box center [898, 69] width 22 height 11
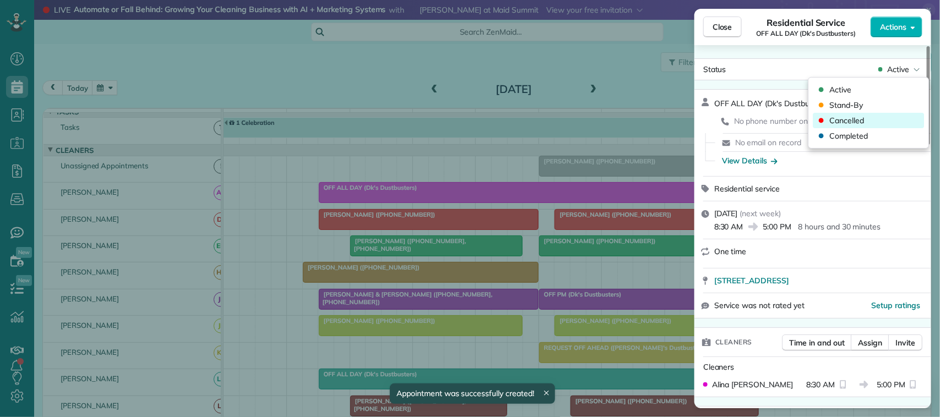
click at [870, 119] on div "Cancelled" at bounding box center [868, 120] width 111 height 15
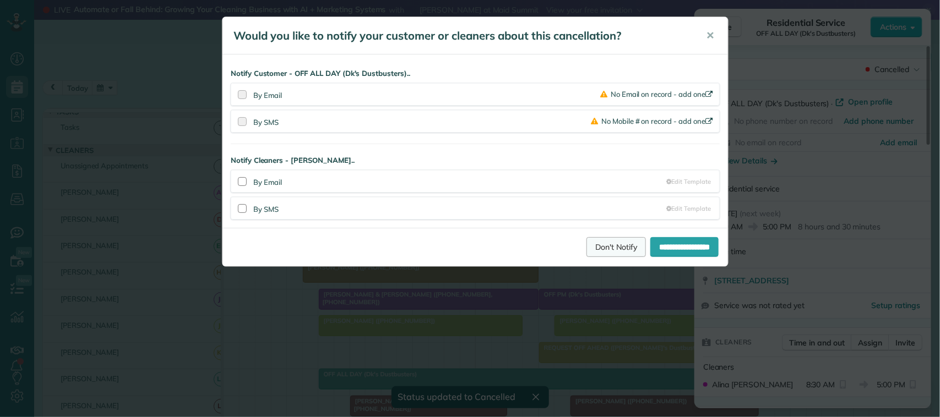
click at [602, 250] on link "Don't Notify" at bounding box center [615, 247] width 59 height 20
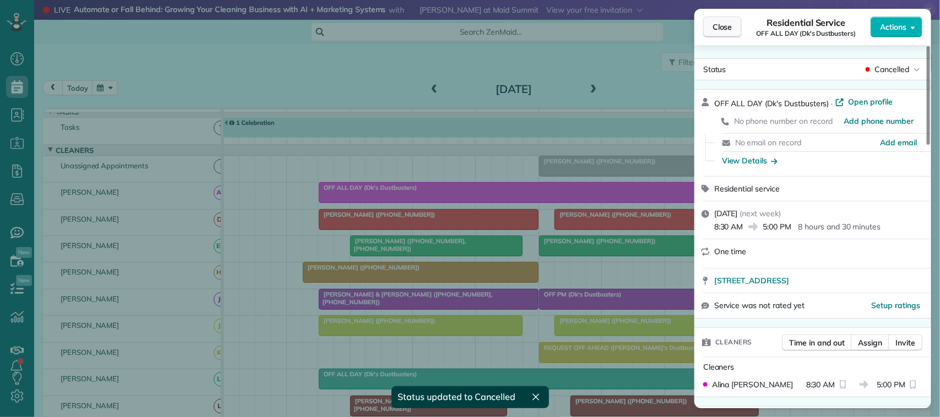
click at [728, 22] on span "Close" at bounding box center [722, 26] width 20 height 11
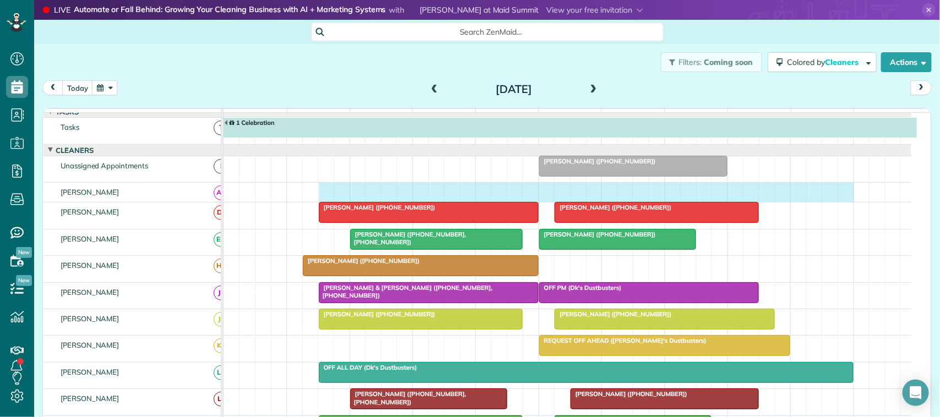
drag, startPoint x: 323, startPoint y: 203, endPoint x: 838, endPoint y: 204, distance: 515.3
click at [838, 202] on div at bounding box center [568, 192] width 688 height 19
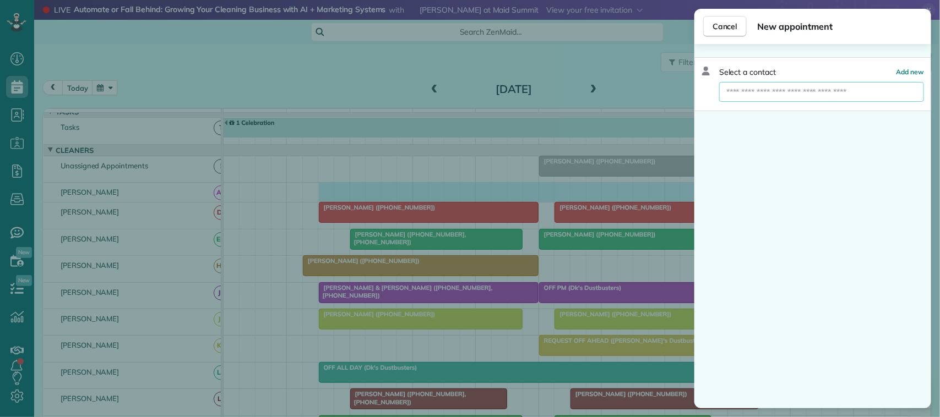
click at [815, 94] on input "text" at bounding box center [821, 92] width 205 height 20
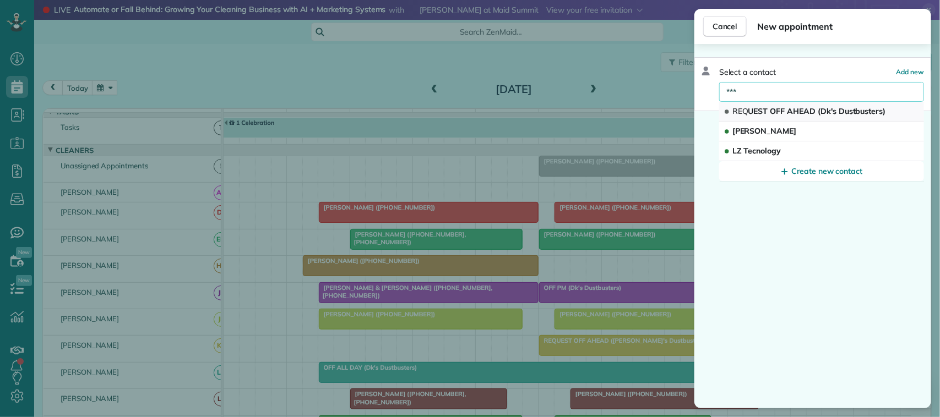
type input "***"
click at [804, 109] on span "REQ UEST OFF AHEAD (Dk's Dustbusters)" at bounding box center [809, 111] width 154 height 10
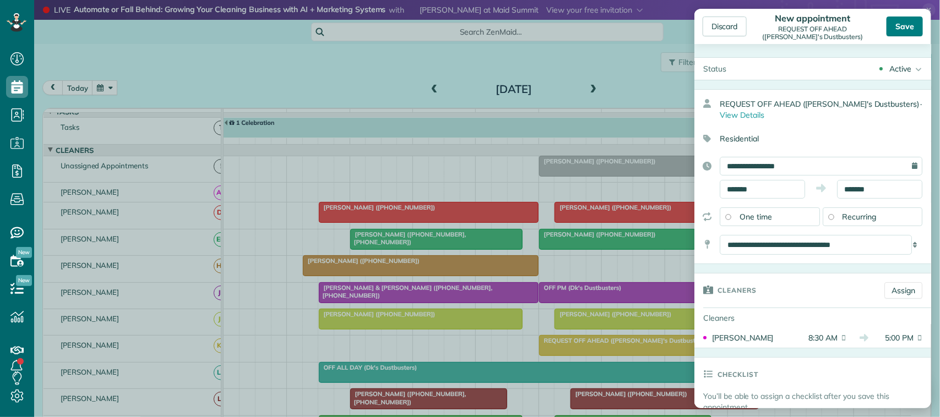
click at [915, 26] on div "Save" at bounding box center [904, 27] width 36 height 20
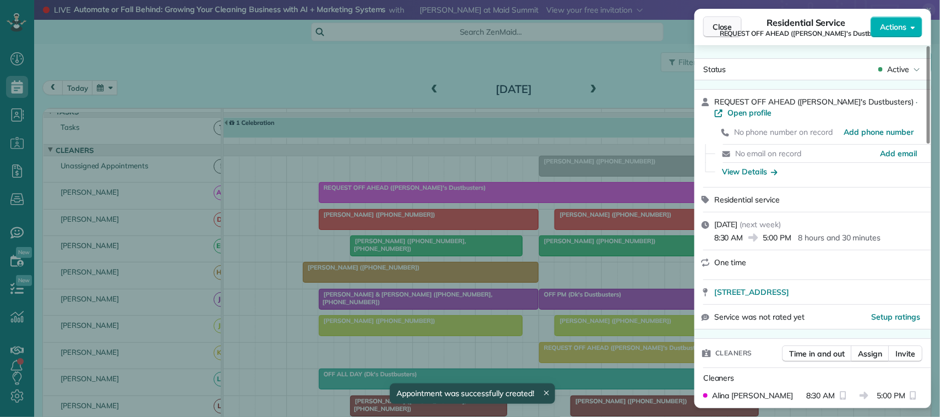
click at [727, 25] on span "Close" at bounding box center [722, 26] width 20 height 11
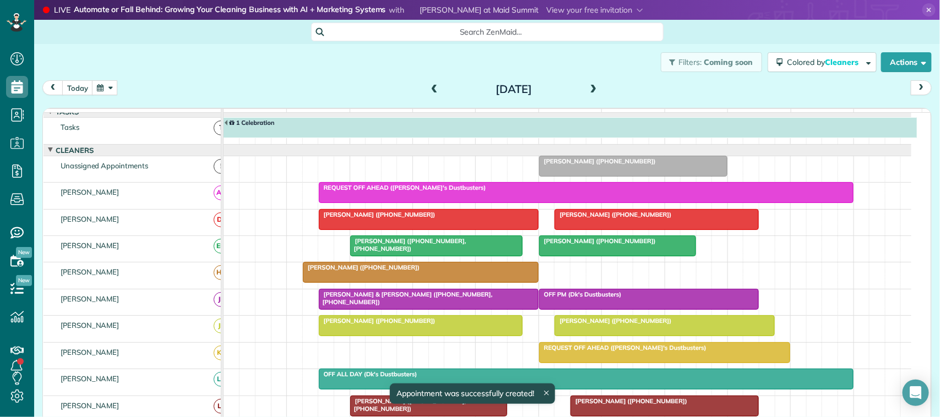
click at [592, 94] on span at bounding box center [593, 90] width 12 height 10
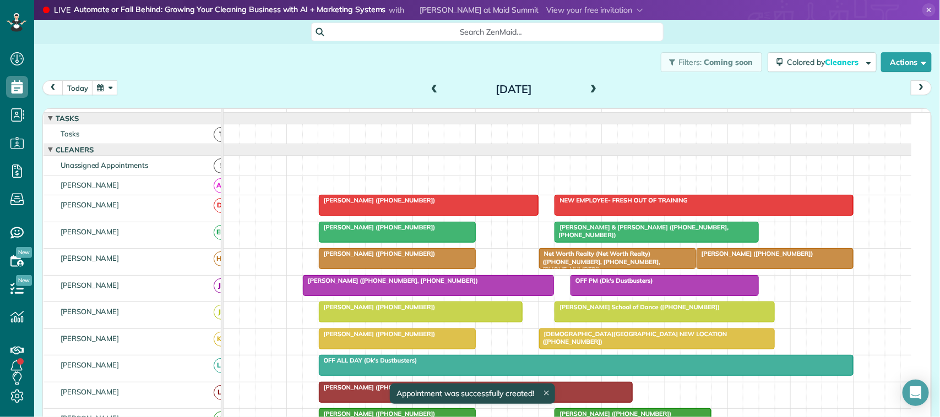
click at [402, 215] on div at bounding box center [428, 205] width 219 height 20
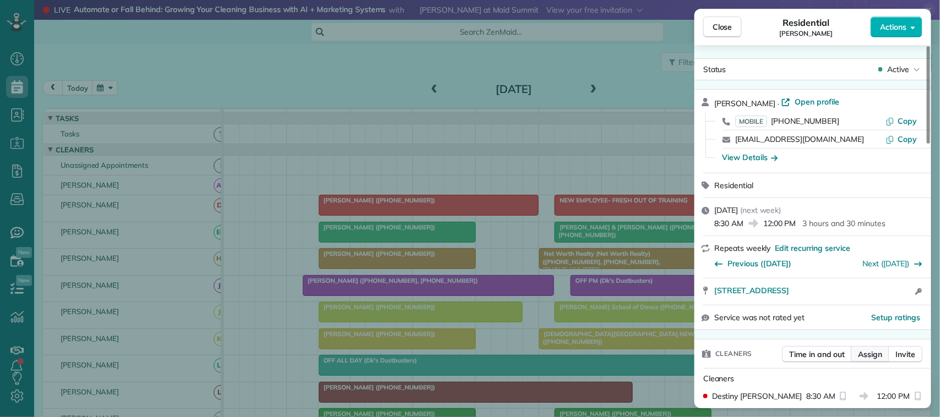
click at [858, 353] on span "Assign" at bounding box center [870, 354] width 24 height 11
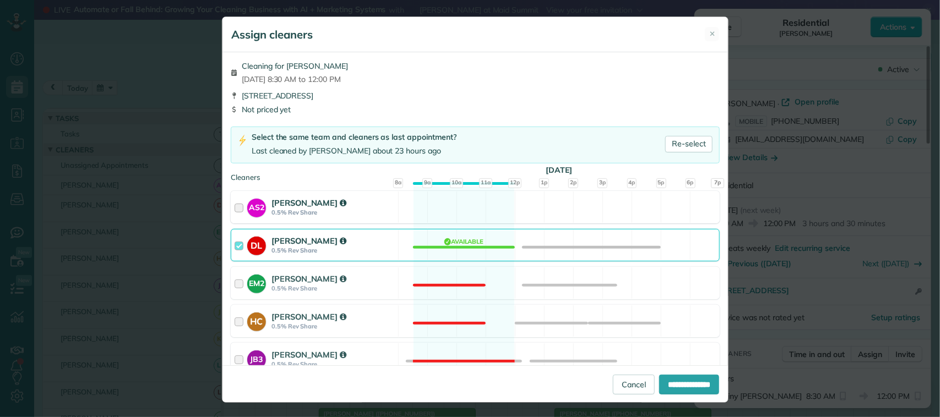
click at [365, 221] on div "AS2 [PERSON_NAME] 0.5% Rev Share" at bounding box center [314, 207] width 167 height 31
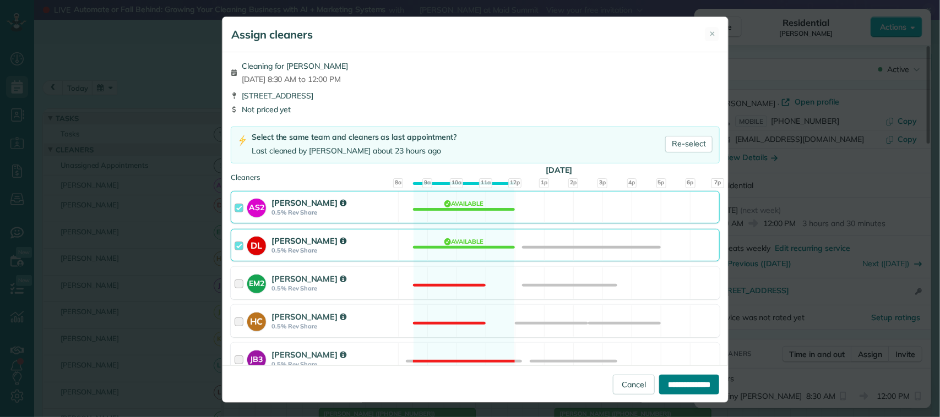
click at [669, 382] on input "**********" at bounding box center [689, 385] width 60 height 20
type input "**********"
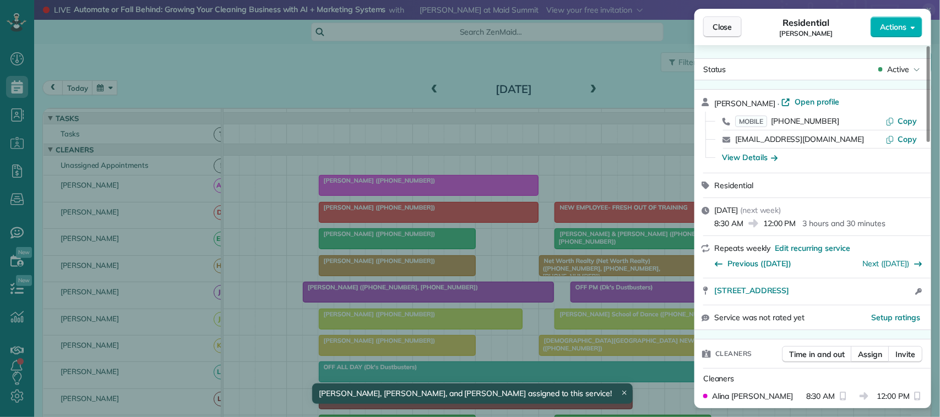
click at [720, 26] on span "Close" at bounding box center [722, 26] width 20 height 11
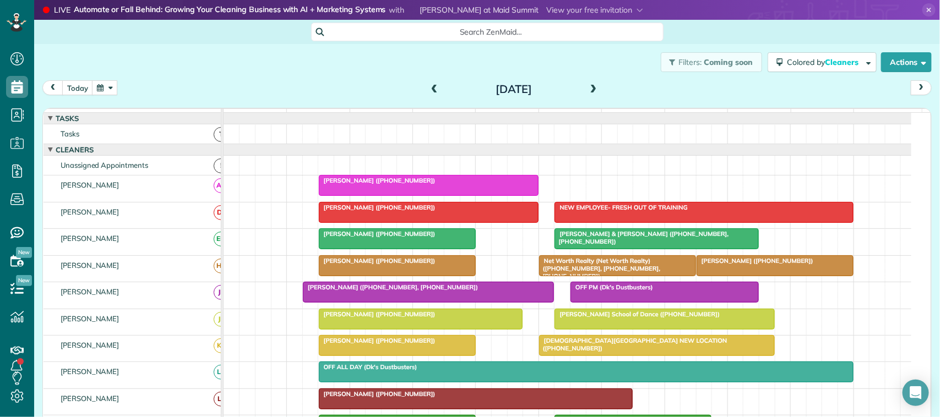
click at [608, 222] on div at bounding box center [703, 213] width 297 height 20
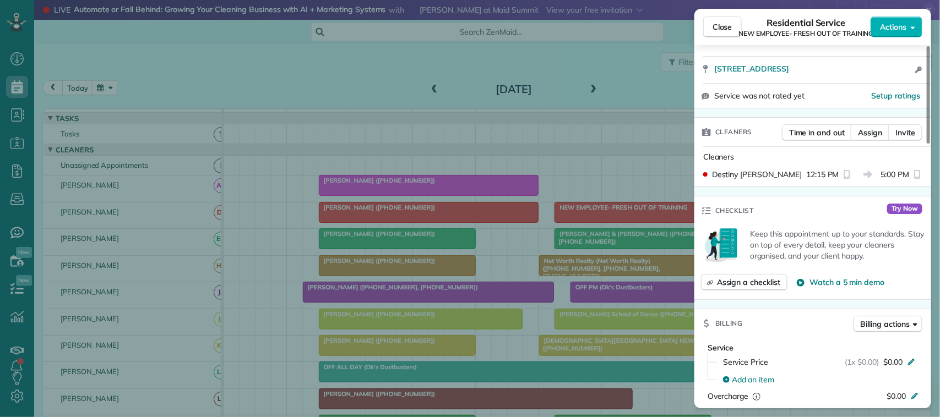
scroll to position [275, 0]
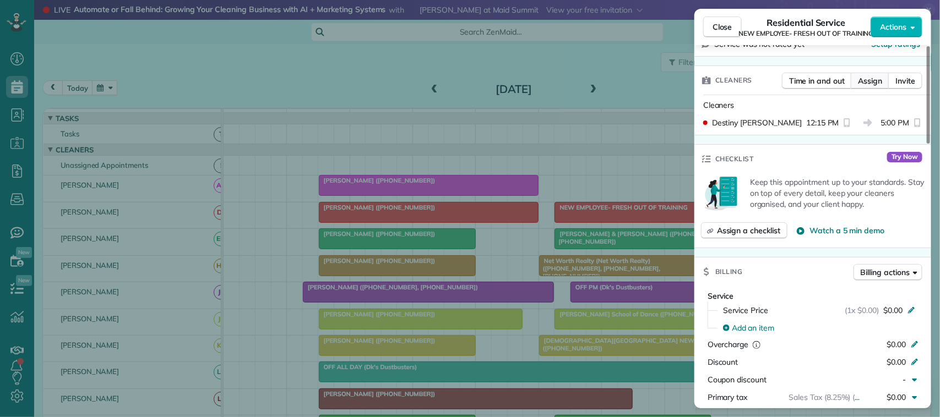
click at [867, 84] on span "Assign" at bounding box center [870, 80] width 24 height 11
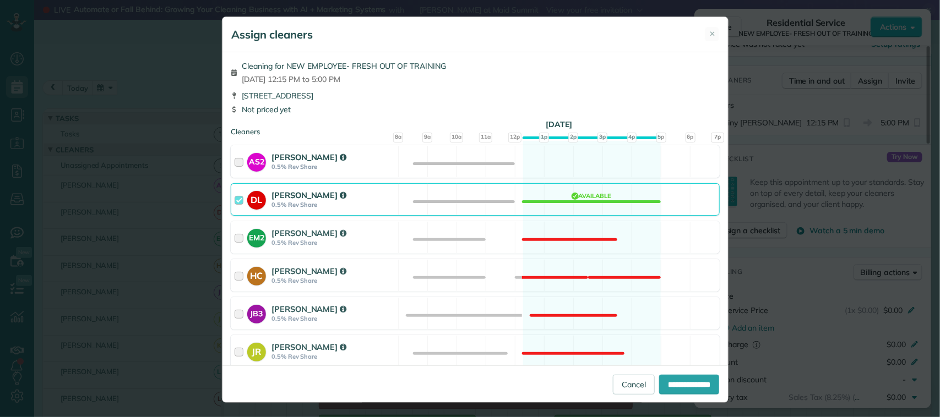
click at [363, 172] on div "AS2 [PERSON_NAME] 0.5% Rev Share" at bounding box center [314, 161] width 167 height 31
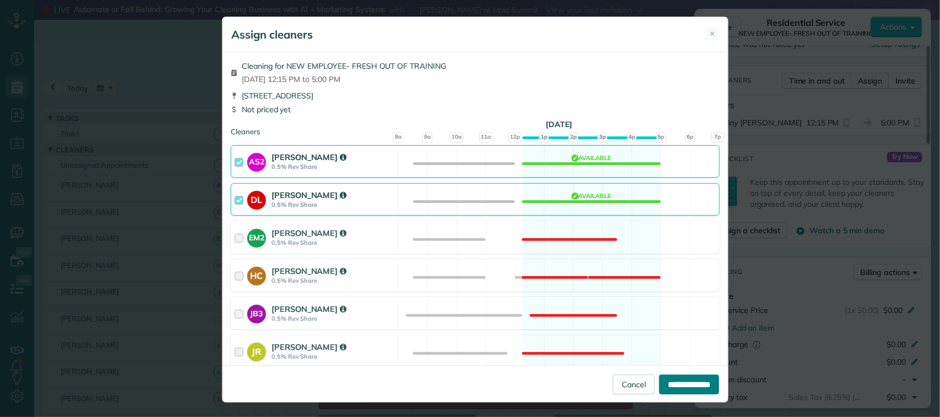
click at [661, 379] on input "**********" at bounding box center [689, 385] width 60 height 20
type input "**********"
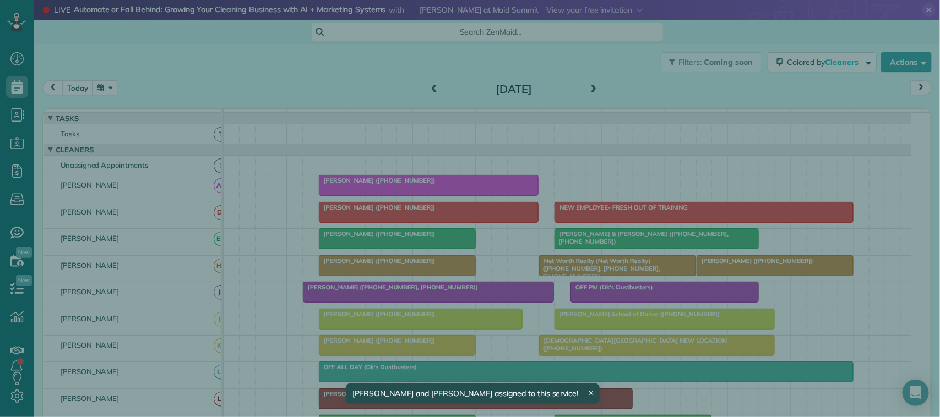
click at [717, 29] on span "Close" at bounding box center [722, 26] width 20 height 11
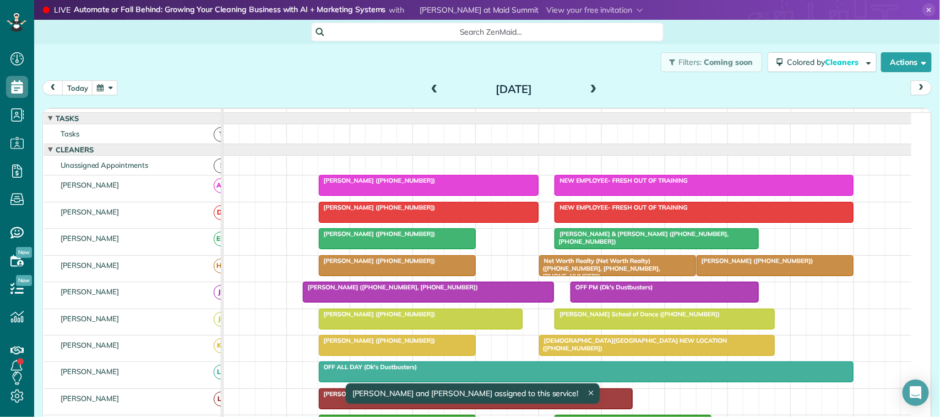
click at [588, 86] on span at bounding box center [593, 90] width 12 height 10
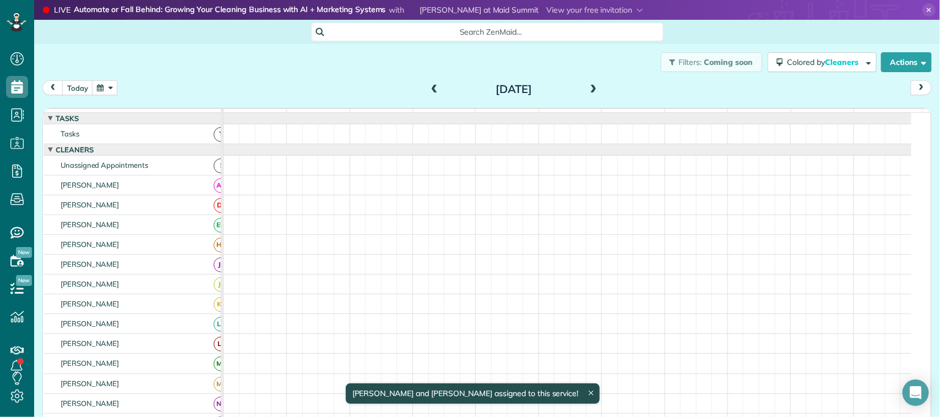
click at [588, 86] on span at bounding box center [593, 90] width 12 height 10
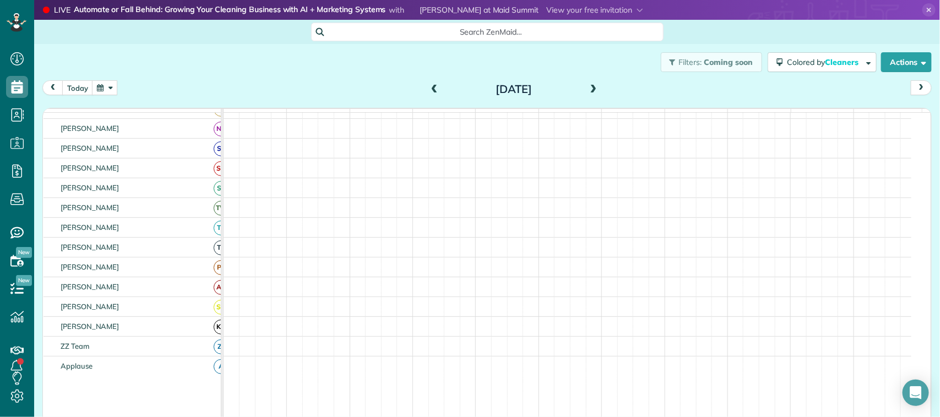
scroll to position [42, 0]
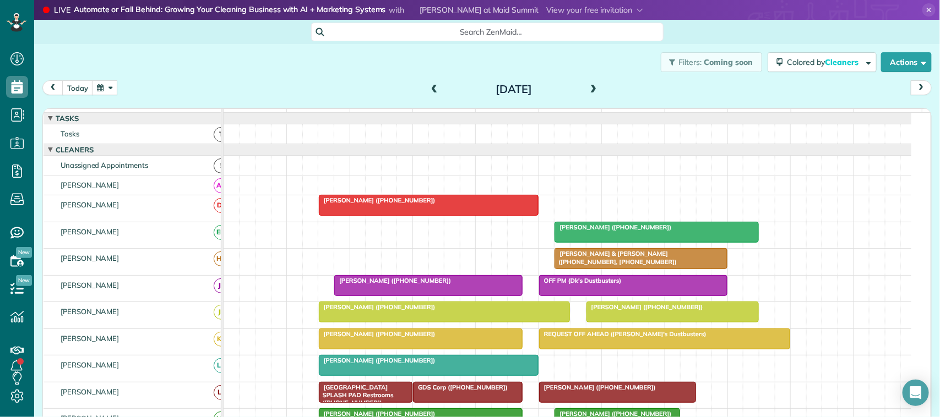
click at [419, 204] on div "[PERSON_NAME] ([PHONE_NUMBER])" at bounding box center [428, 201] width 213 height 8
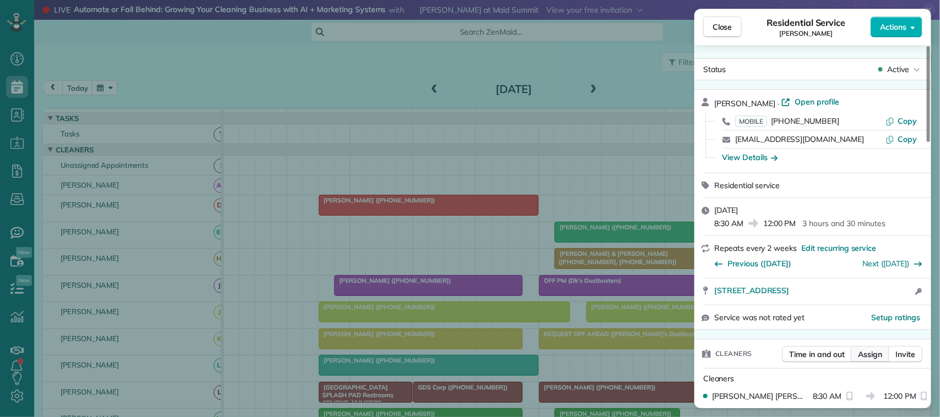
click at [873, 352] on span "Assign" at bounding box center [870, 354] width 24 height 11
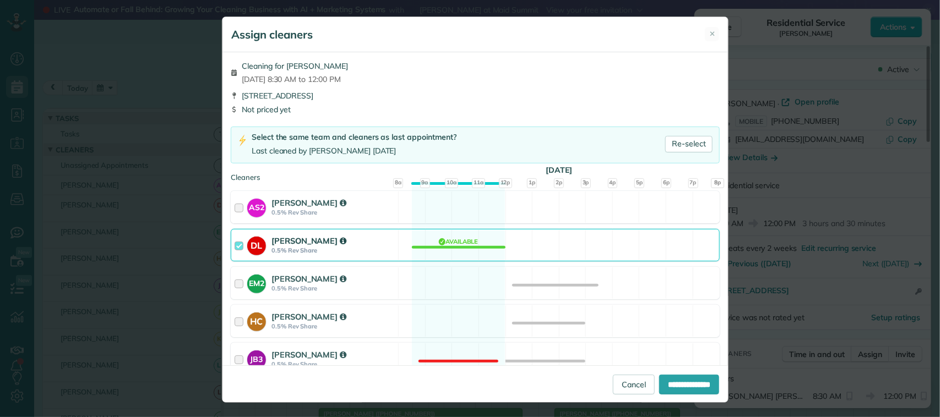
click at [388, 224] on div "Cleaning for [PERSON_NAME][DATE] 8:30 AM to 12:00 PM [STREET_ADDRESS] Not price…" at bounding box center [474, 208] width 505 height 313
click at [392, 220] on div "AS2 [PERSON_NAME] 0.5% Rev Share Available" at bounding box center [475, 207] width 489 height 32
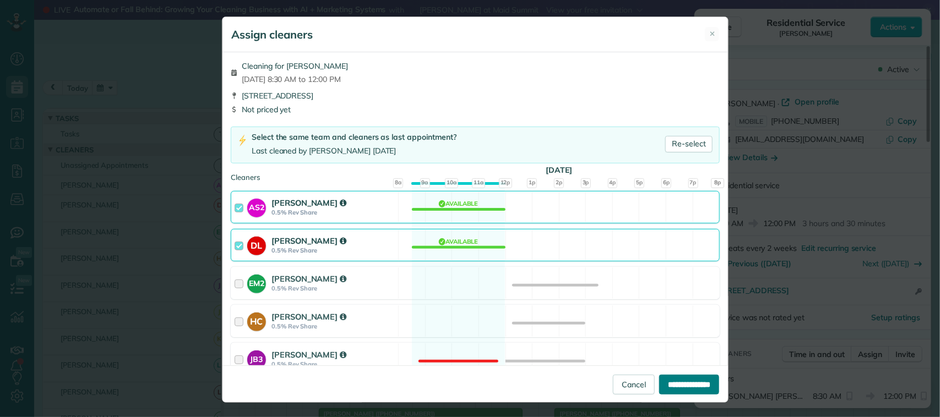
click at [666, 381] on input "**********" at bounding box center [689, 385] width 60 height 20
type input "**********"
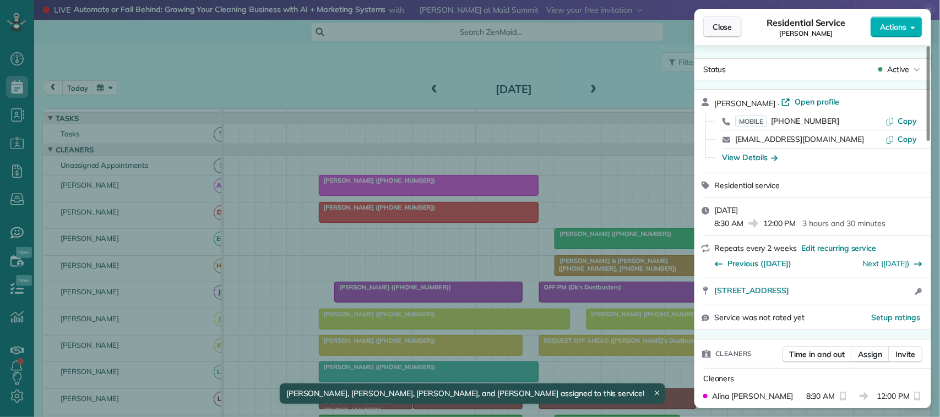
click at [727, 26] on span "Close" at bounding box center [722, 26] width 20 height 11
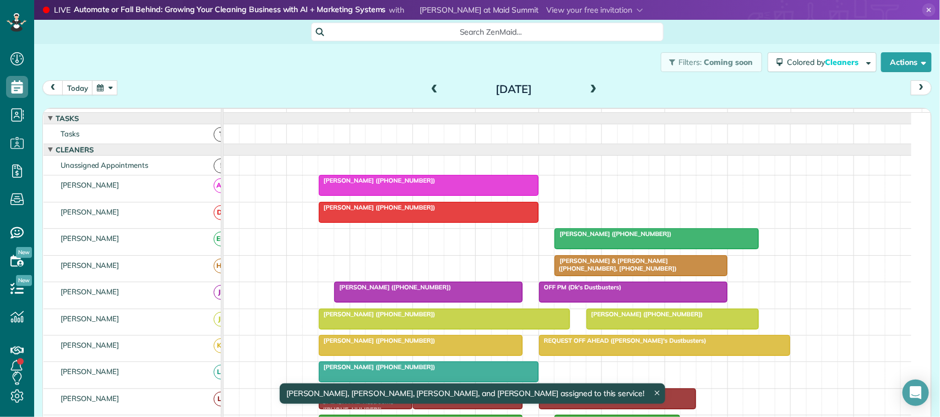
click at [587, 84] on span at bounding box center [593, 89] width 12 height 17
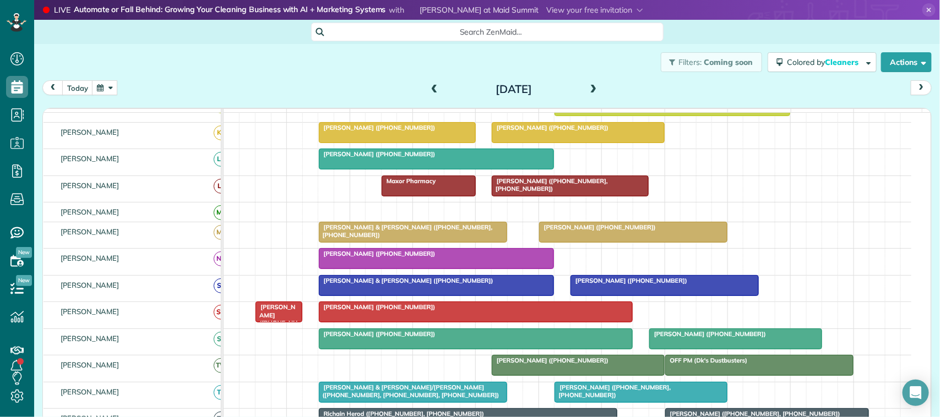
click at [413, 269] on div at bounding box center [436, 259] width 235 height 20
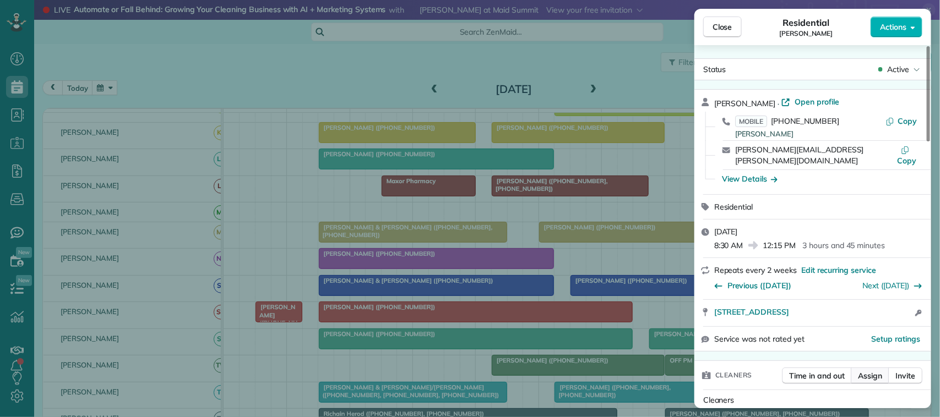
click at [882, 370] on button "Assign" at bounding box center [870, 376] width 39 height 17
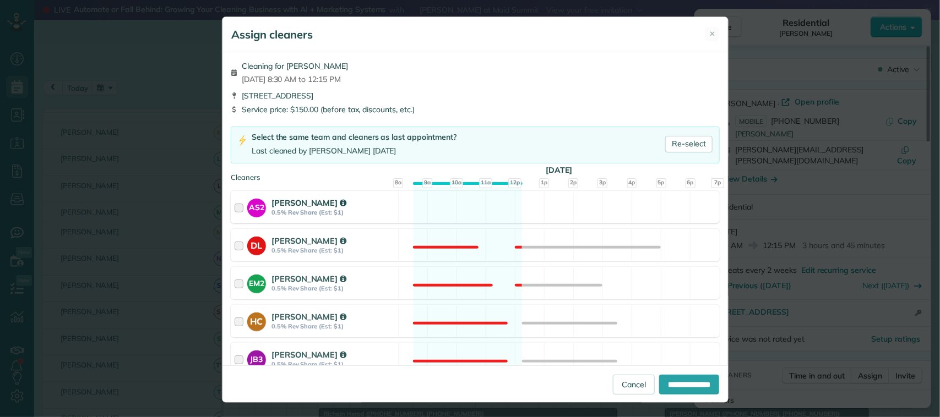
click at [357, 216] on strong "0.5% Rev Share (Est: $1)" at bounding box center [332, 213] width 123 height 8
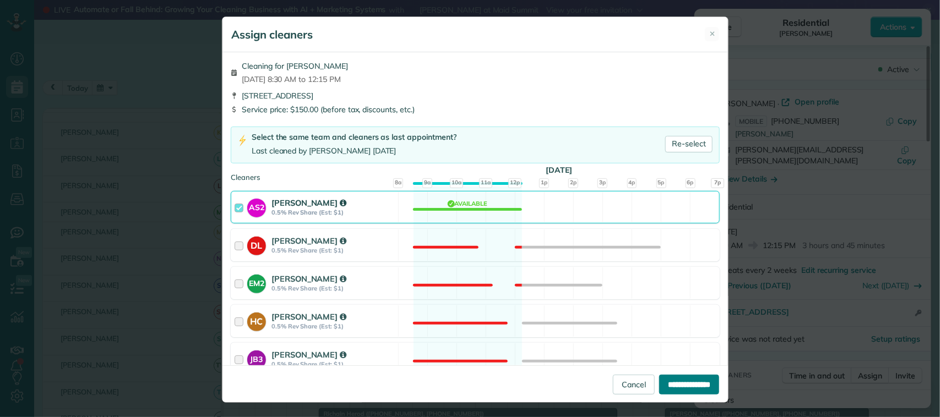
drag, startPoint x: 667, startPoint y: 384, endPoint x: 669, endPoint y: 378, distance: 6.2
click at [667, 384] on input "**********" at bounding box center [689, 385] width 60 height 20
type input "**********"
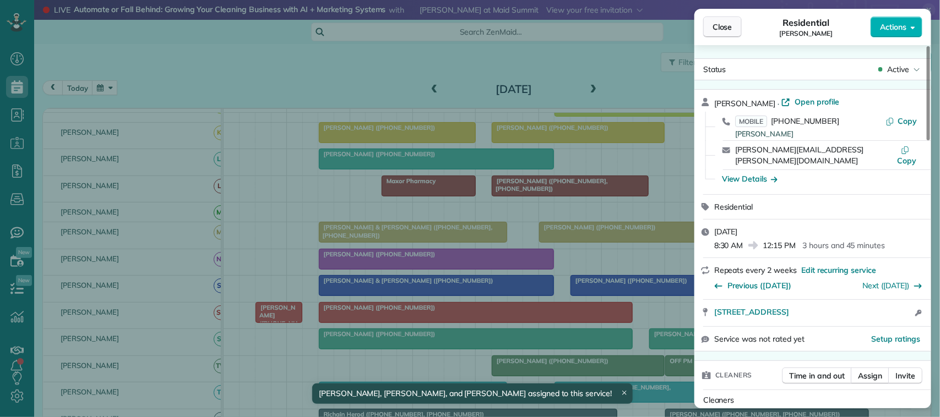
click at [722, 31] on span "Close" at bounding box center [722, 26] width 20 height 11
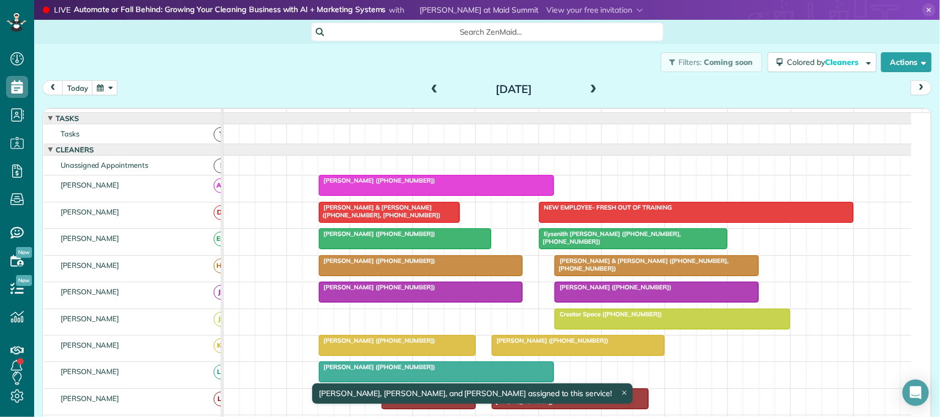
click at [590, 90] on span at bounding box center [593, 90] width 12 height 10
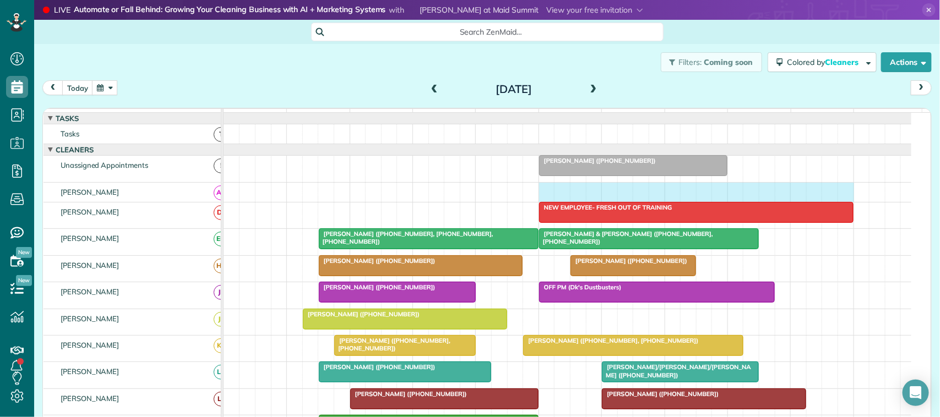
drag, startPoint x: 546, startPoint y: 206, endPoint x: 841, endPoint y: 204, distance: 295.6
click at [841, 202] on div at bounding box center [568, 192] width 688 height 19
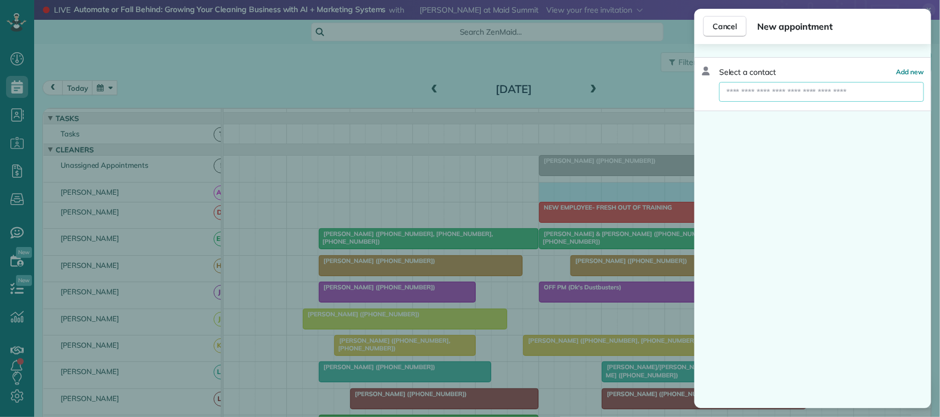
click at [791, 92] on input "text" at bounding box center [821, 92] width 205 height 20
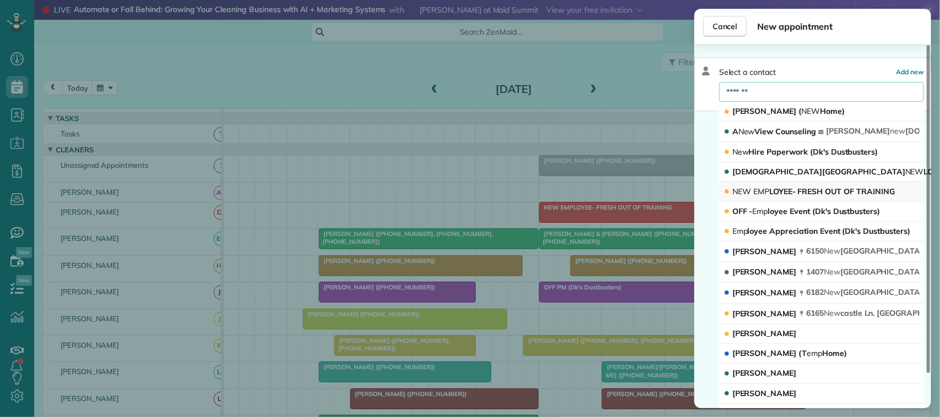
type input "*******"
click at [783, 186] on button "NEW EMP LOYEE- FRESH OUT OF TRAINING" at bounding box center [821, 192] width 205 height 20
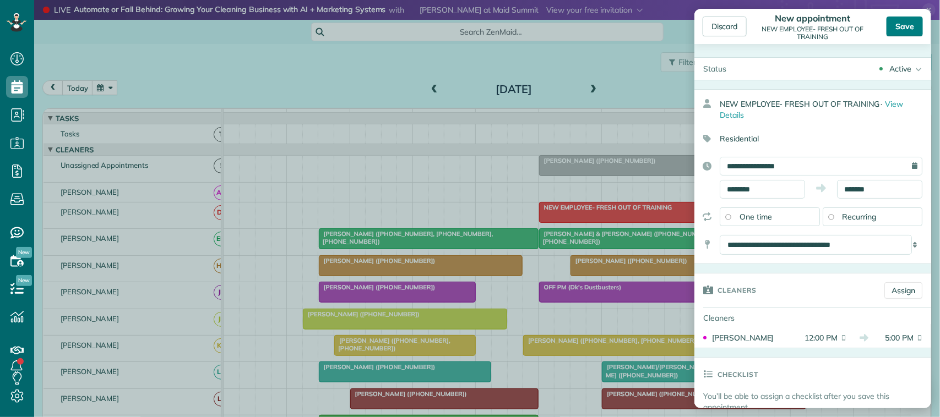
click at [909, 24] on div "Save" at bounding box center [904, 27] width 36 height 20
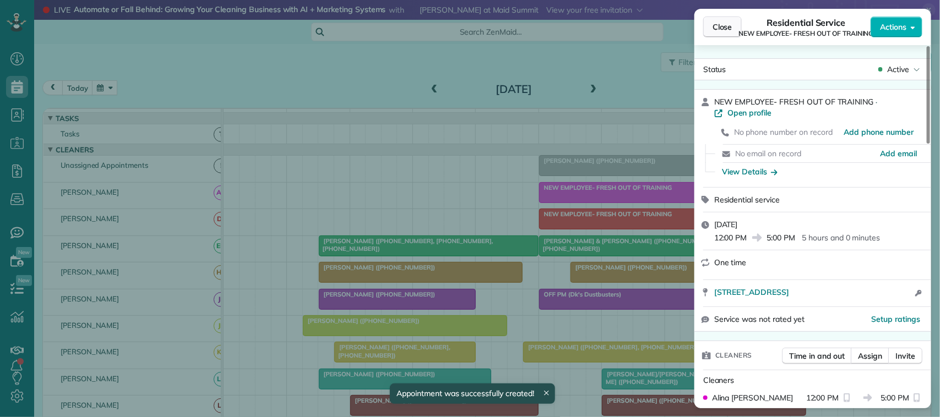
click at [710, 24] on button "Close" at bounding box center [722, 27] width 39 height 21
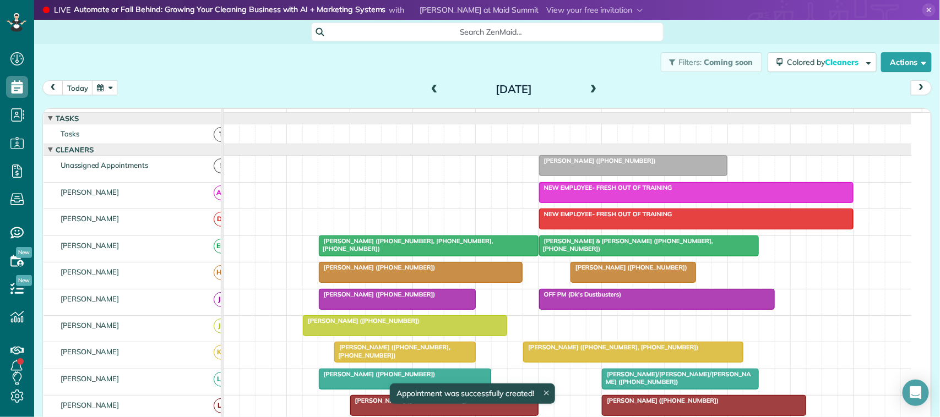
click at [592, 85] on span at bounding box center [593, 90] width 12 height 10
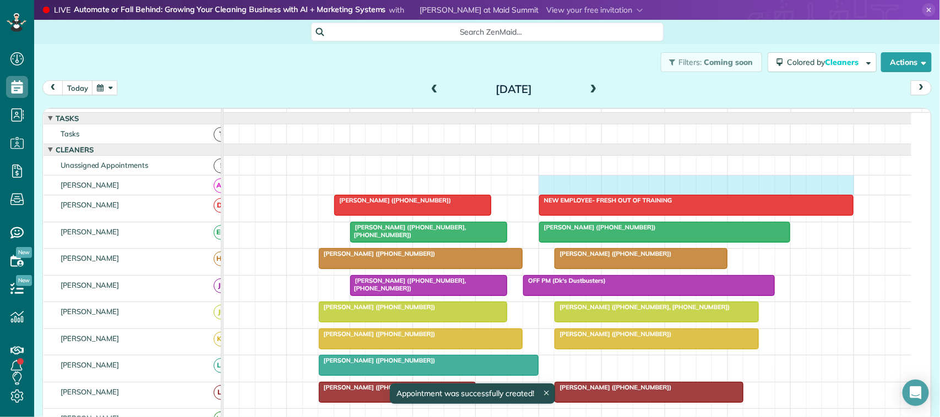
drag, startPoint x: 551, startPoint y: 196, endPoint x: 837, endPoint y: 194, distance: 285.7
click at [841, 194] on div at bounding box center [568, 185] width 688 height 19
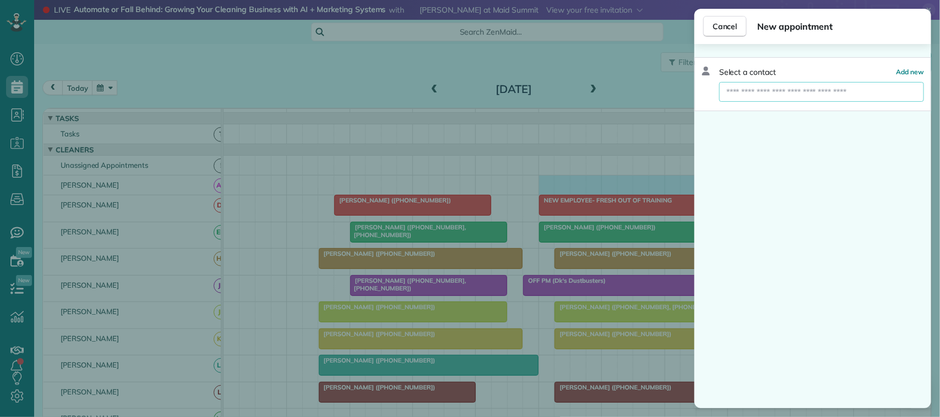
click at [781, 99] on input "text" at bounding box center [821, 92] width 205 height 20
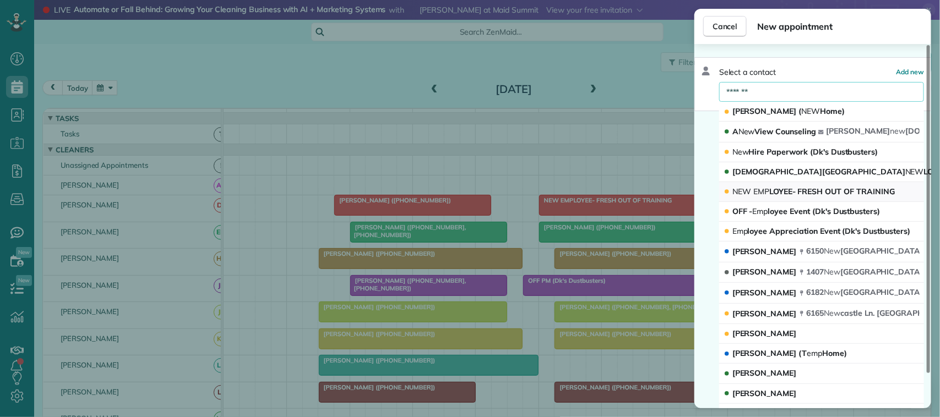
type input "*******"
click at [783, 186] on button "NEW EMP LOYEE- FRESH OUT OF TRAINING" at bounding box center [821, 192] width 205 height 20
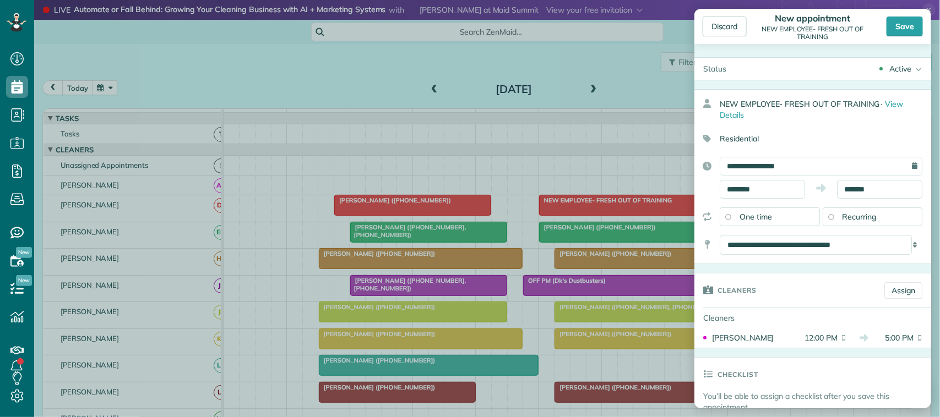
drag, startPoint x: 900, startPoint y: 24, endPoint x: 896, endPoint y: 31, distance: 8.1
click at [899, 24] on div "Save" at bounding box center [904, 27] width 36 height 20
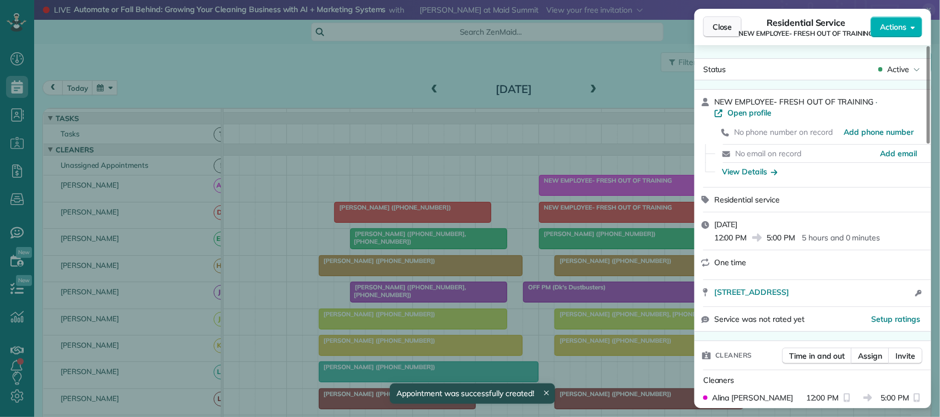
click at [724, 26] on span "Close" at bounding box center [722, 26] width 20 height 11
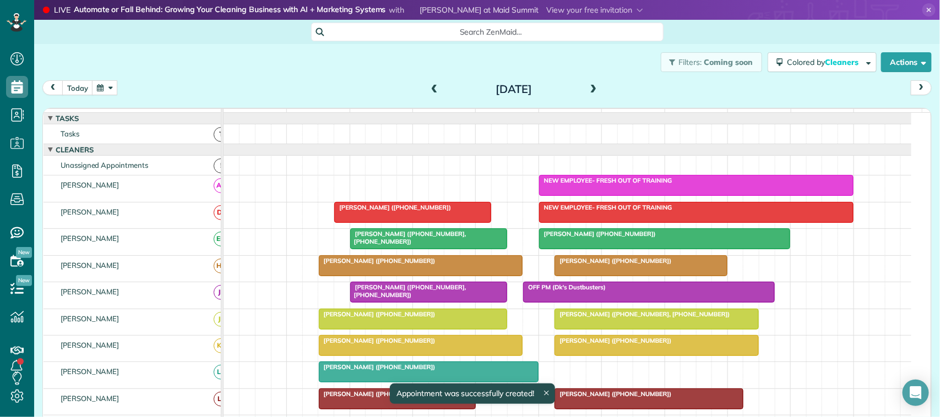
click at [587, 90] on span at bounding box center [593, 90] width 12 height 10
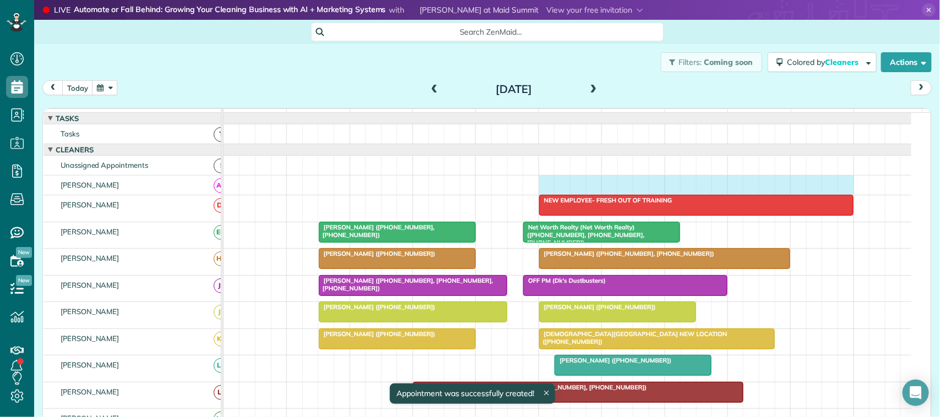
drag, startPoint x: 549, startPoint y: 197, endPoint x: 841, endPoint y: 190, distance: 291.9
click at [841, 190] on div at bounding box center [568, 185] width 688 height 19
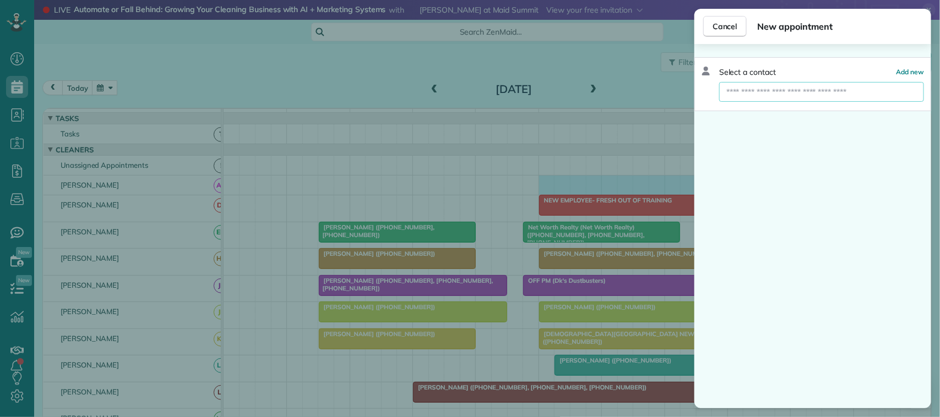
click at [813, 91] on input "text" at bounding box center [821, 92] width 205 height 20
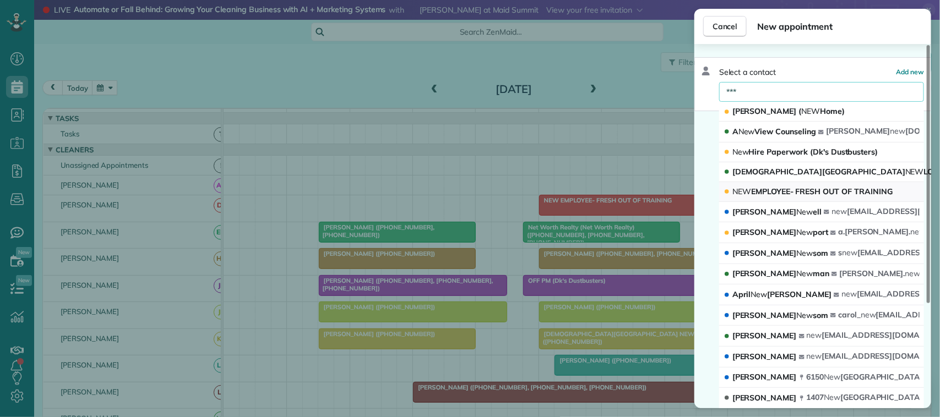
type input "***"
click at [806, 189] on span "NEW EMPLOYEE- FRESH OUT OF TRAINING" at bounding box center [812, 192] width 160 height 10
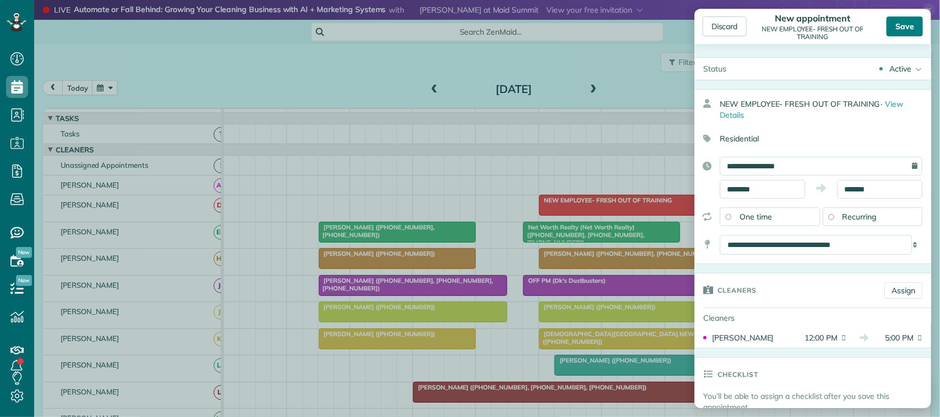
click at [900, 28] on div "Save" at bounding box center [904, 27] width 36 height 20
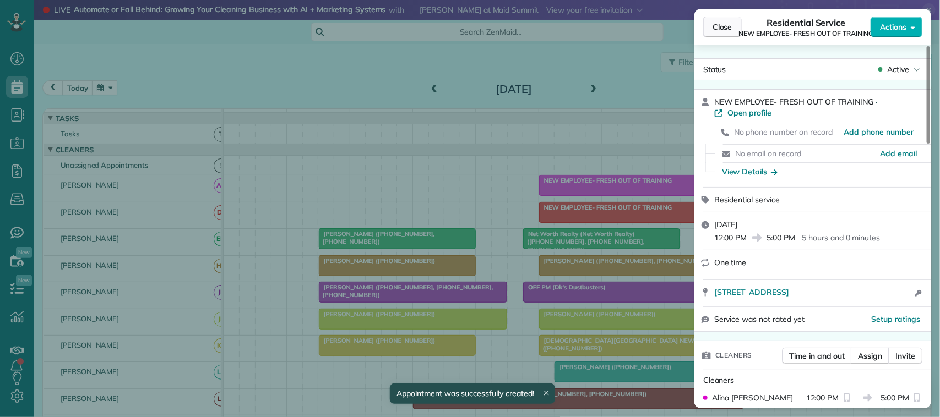
click at [719, 31] on span "Close" at bounding box center [722, 26] width 20 height 11
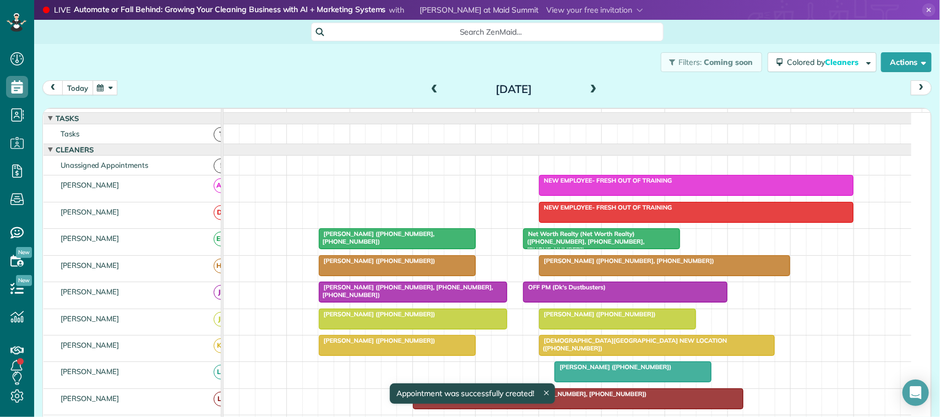
click at [81, 92] on button "today" at bounding box center [77, 87] width 31 height 15
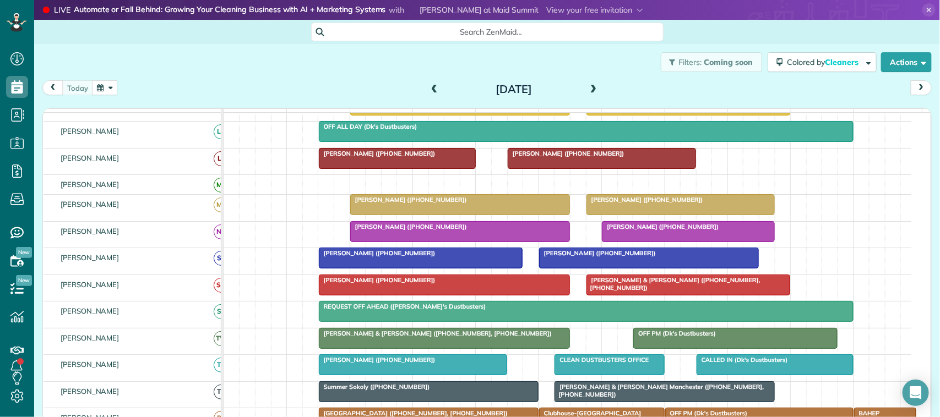
scroll to position [275, 0]
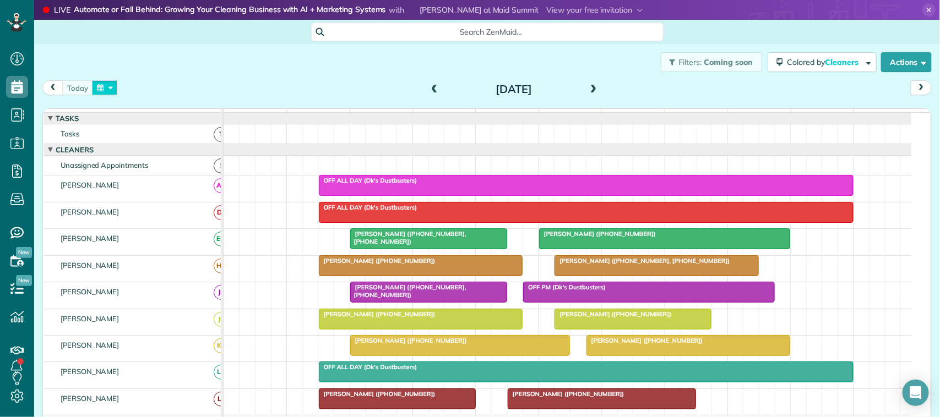
click at [106, 94] on button "button" at bounding box center [104, 87] width 25 height 15
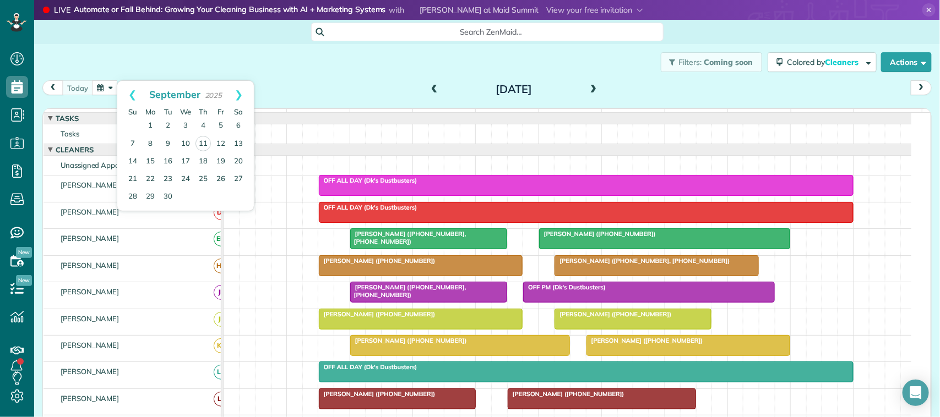
click at [238, 70] on div "Filters: Coming soon Colored by Cleaners Color by Cleaner Color by Team Color b…" at bounding box center [487, 62] width 906 height 36
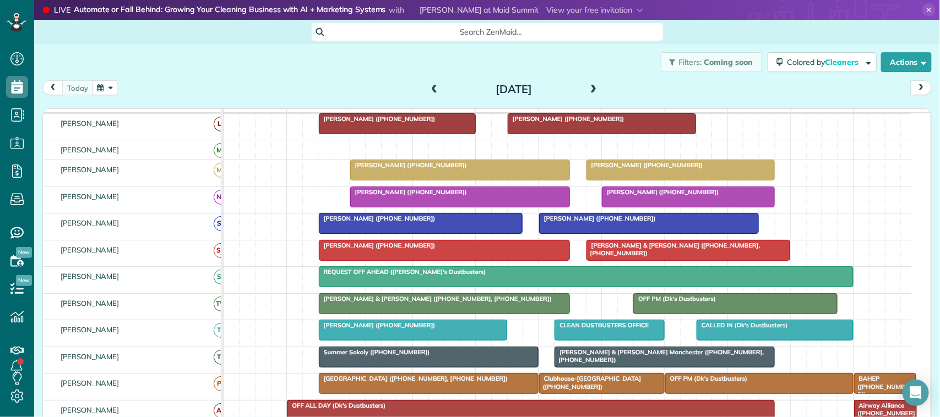
click at [482, 367] on div at bounding box center [428, 357] width 219 height 20
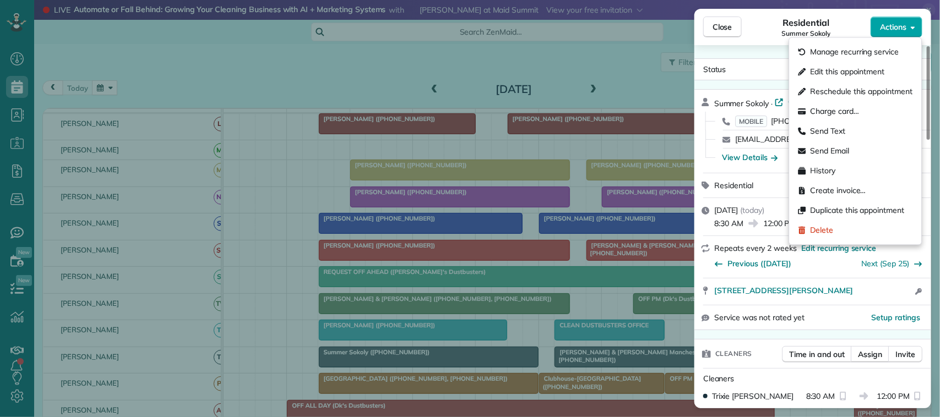
click at [891, 34] on button "Actions" at bounding box center [896, 27] width 52 height 21
click at [846, 112] on span "Charge card…" at bounding box center [834, 111] width 49 height 11
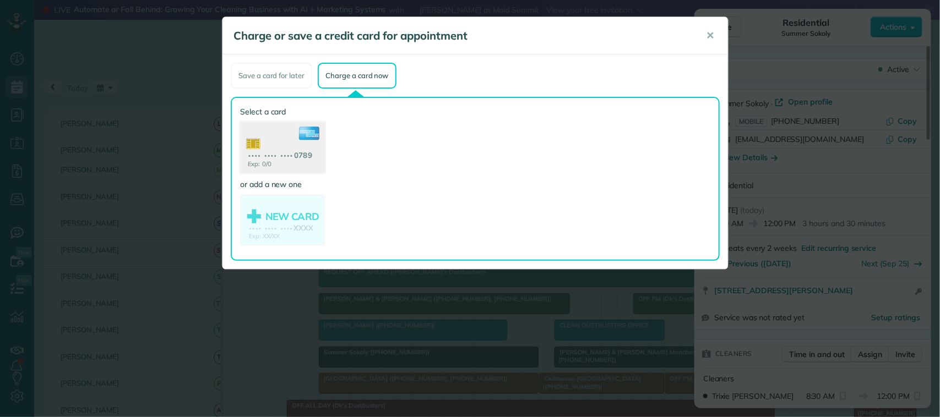
click at [292, 150] on use at bounding box center [282, 148] width 85 height 53
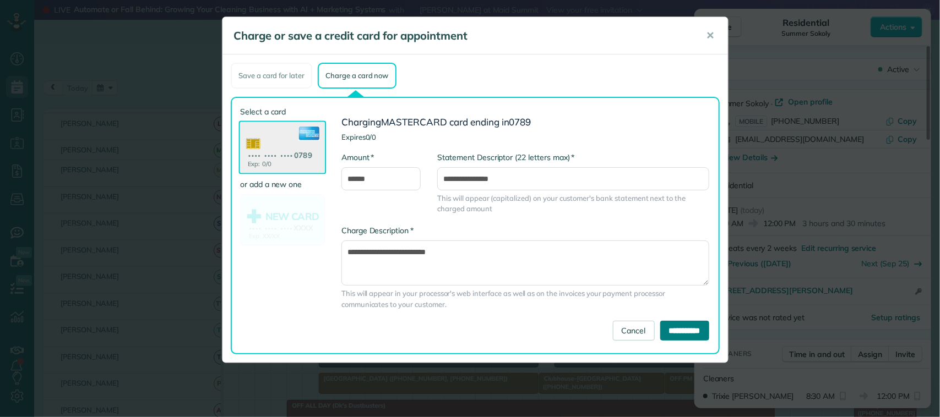
click at [660, 330] on input "**********" at bounding box center [684, 331] width 49 height 20
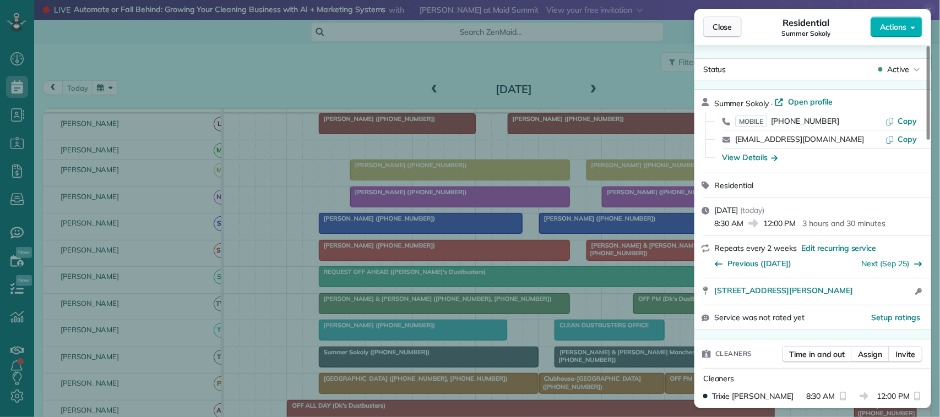
click at [726, 21] on span "Close" at bounding box center [722, 26] width 20 height 11
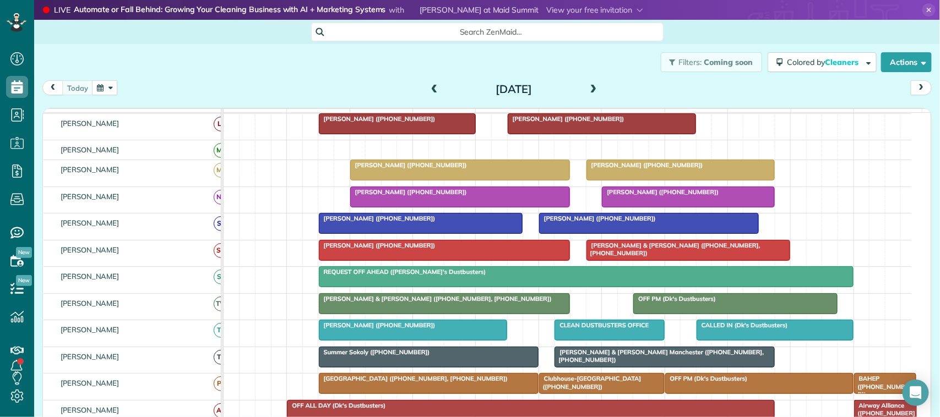
click at [634, 260] on div at bounding box center [688, 251] width 203 height 20
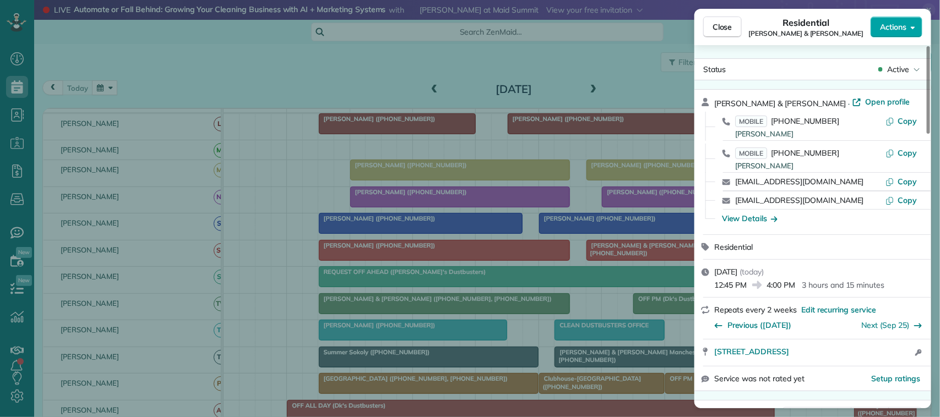
click at [898, 23] on span "Actions" at bounding box center [893, 26] width 26 height 11
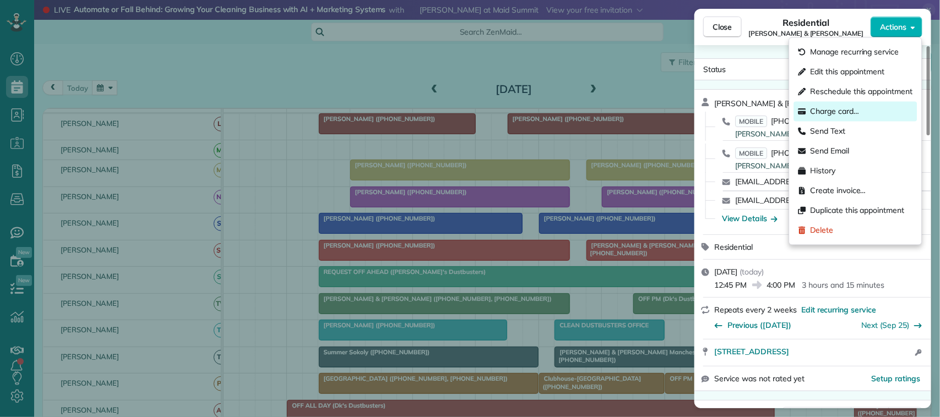
click at [867, 110] on div "Charge card…" at bounding box center [855, 112] width 123 height 20
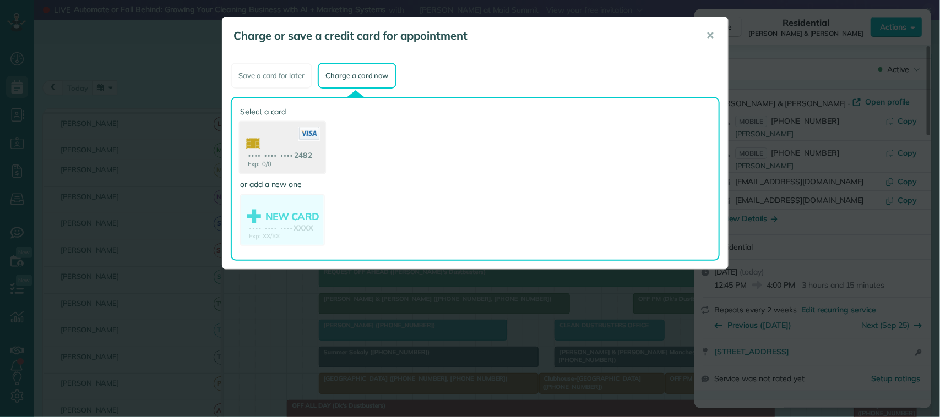
click at [279, 155] on use at bounding box center [282, 148] width 85 height 53
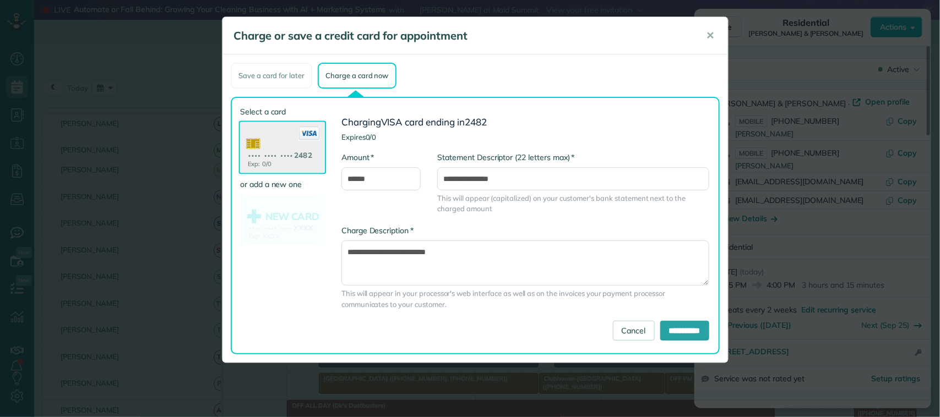
click at [678, 342] on div "**********" at bounding box center [521, 225] width 393 height 239
click at [679, 335] on input "**********" at bounding box center [684, 331] width 49 height 20
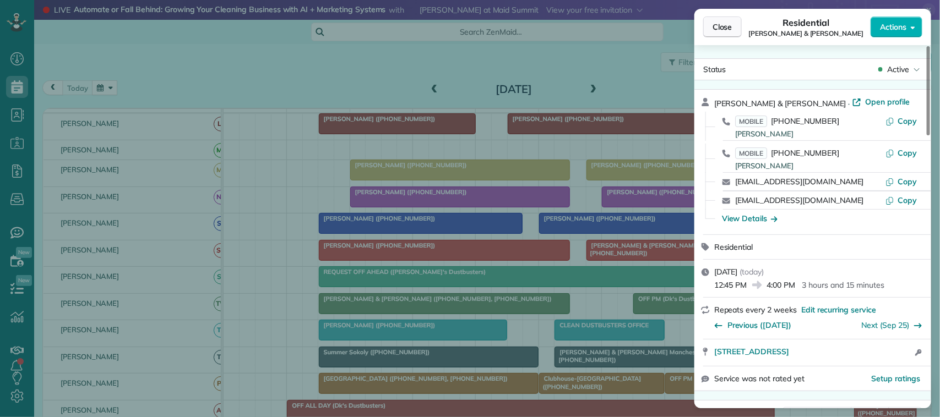
click at [733, 26] on button "Close" at bounding box center [722, 27] width 39 height 21
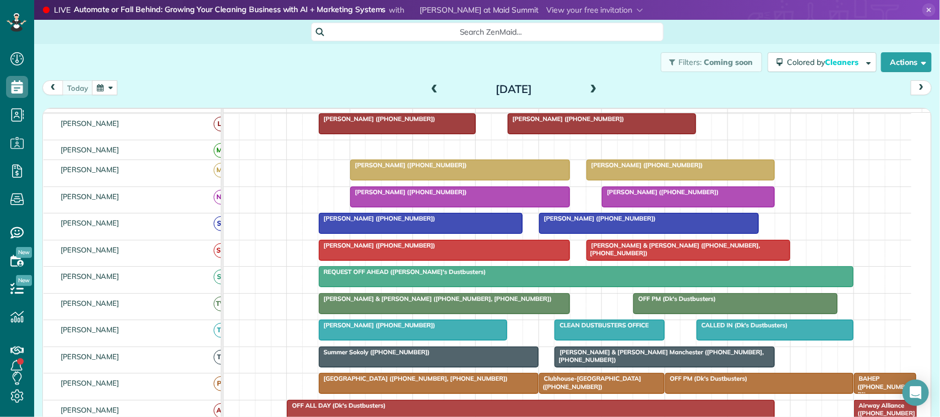
click at [628, 180] on div at bounding box center [680, 170] width 187 height 20
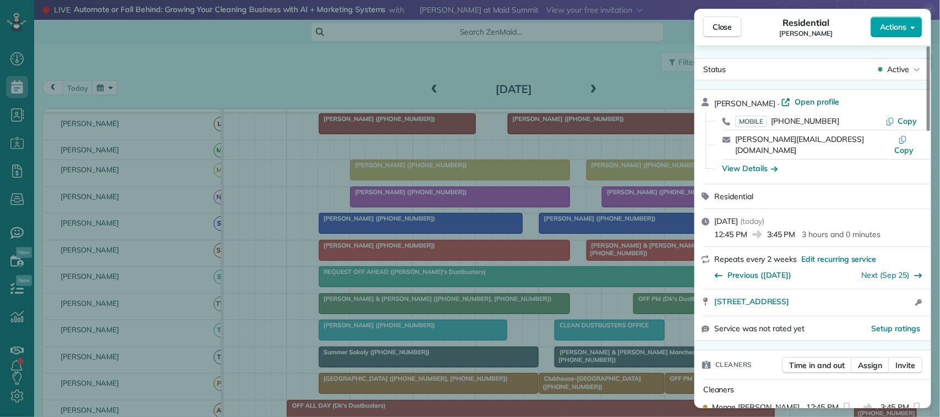
click at [899, 23] on span "Actions" at bounding box center [893, 26] width 26 height 11
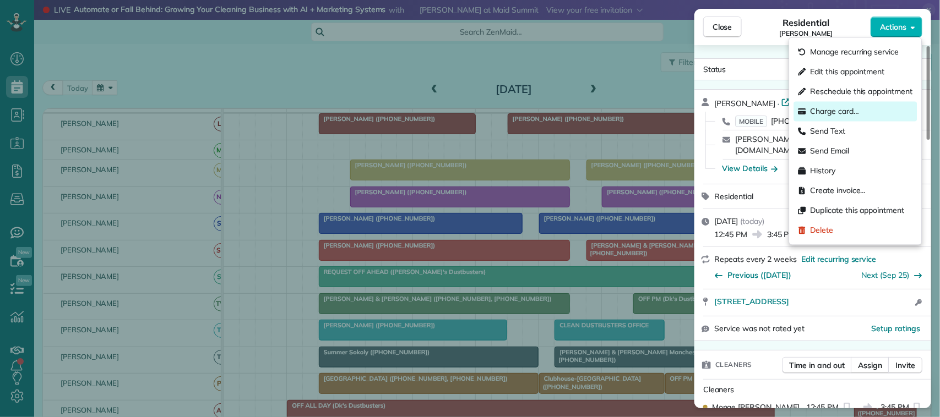
click at [874, 117] on div "Charge card…" at bounding box center [855, 112] width 123 height 20
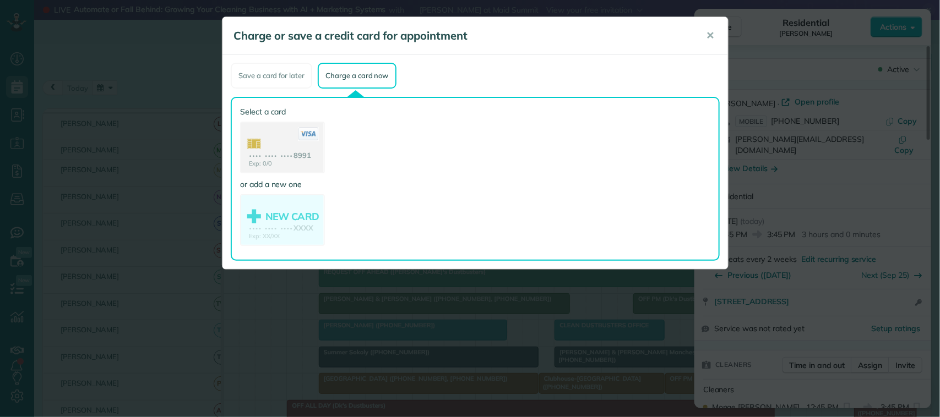
click at [284, 149] on use at bounding box center [282, 149] width 83 height 52
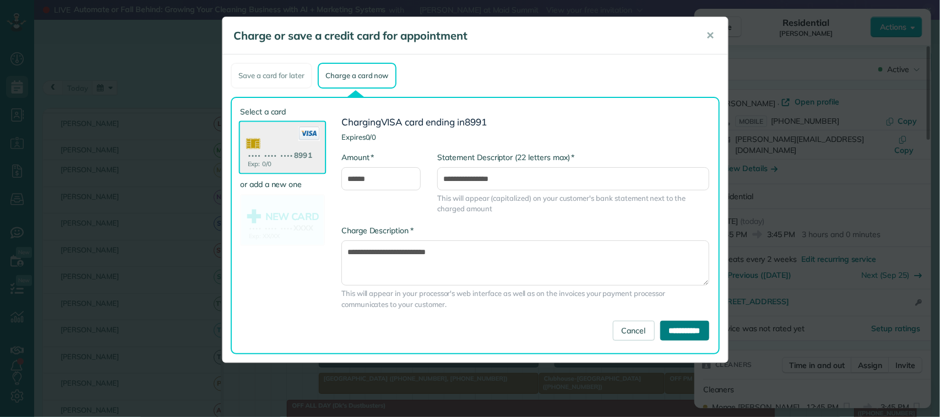
click at [672, 323] on input "**********" at bounding box center [684, 331] width 49 height 20
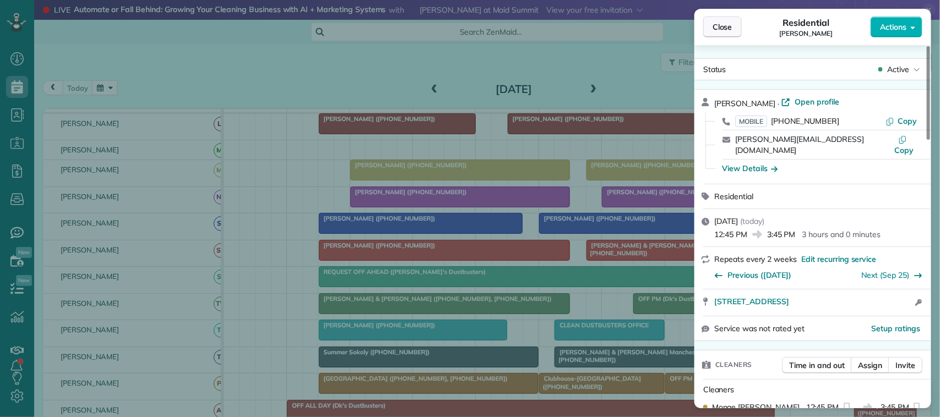
click at [731, 17] on button "Close" at bounding box center [722, 27] width 39 height 21
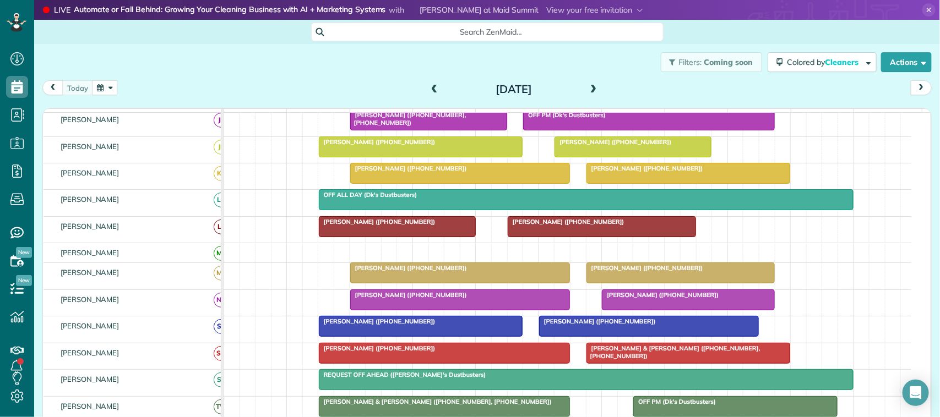
scroll to position [138, 0]
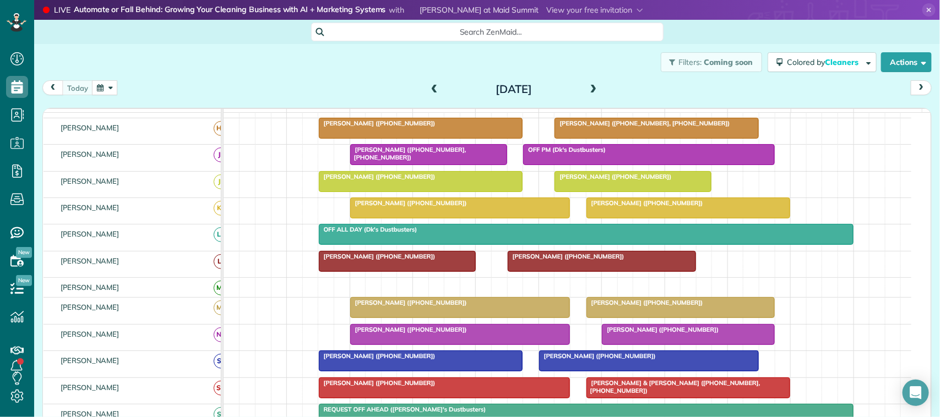
click at [614, 207] on div "[PERSON_NAME] ([PHONE_NUMBER])" at bounding box center [689, 203] width 198 height 8
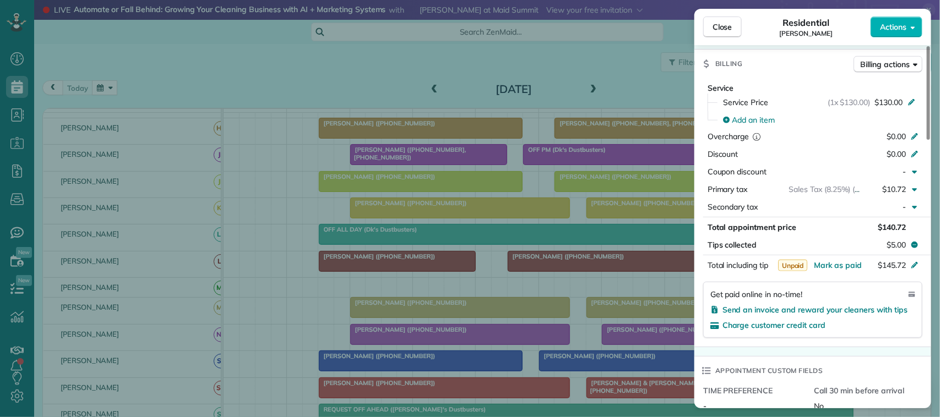
scroll to position [551, 0]
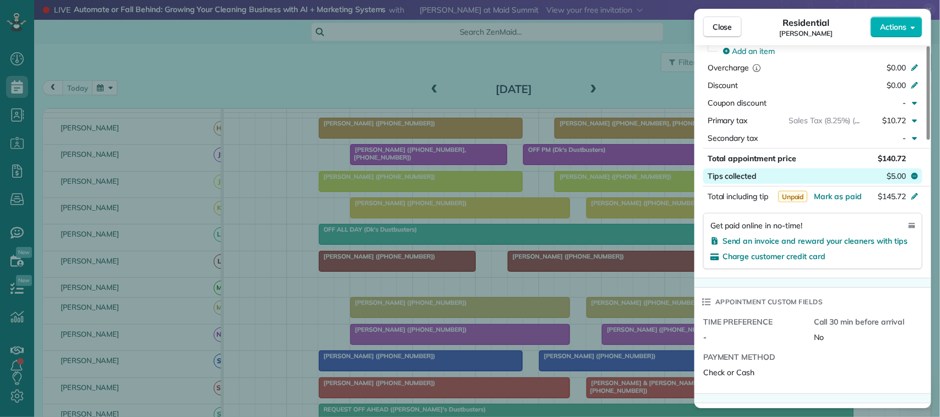
click at [893, 179] on span "$5.00" at bounding box center [895, 176] width 19 height 11
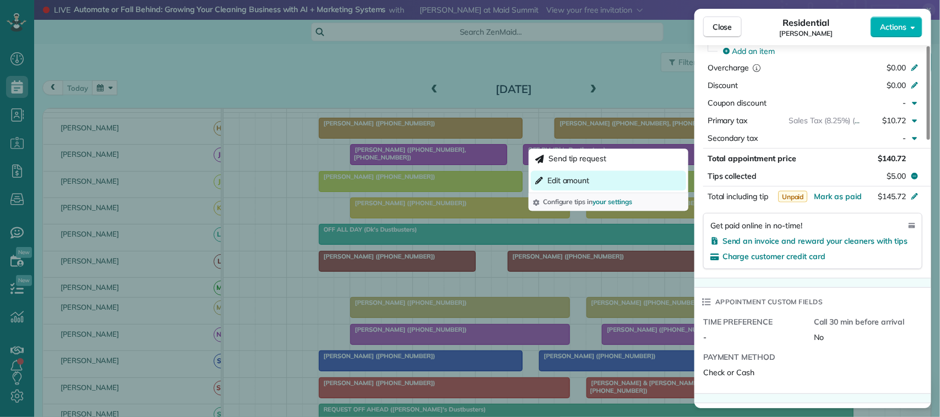
click at [620, 185] on button "Edit amount" at bounding box center [608, 181] width 155 height 20
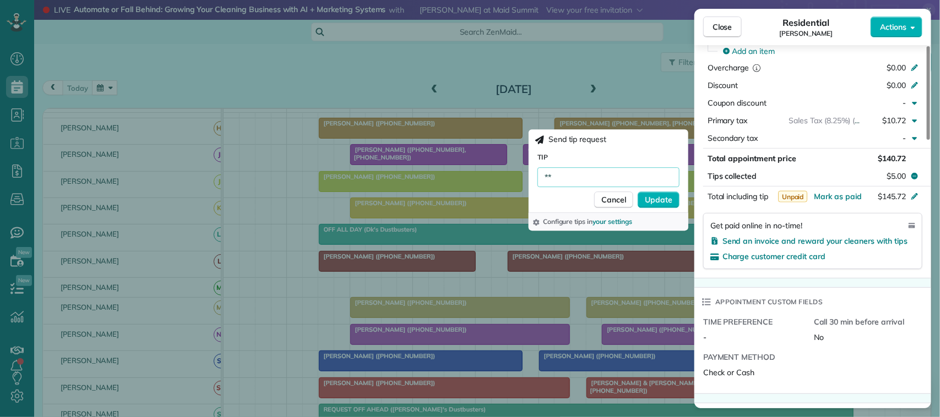
click at [600, 175] on input "**" at bounding box center [608, 177] width 142 height 20
type input "******"
click at [654, 203] on span "Update" at bounding box center [659, 199] width 28 height 11
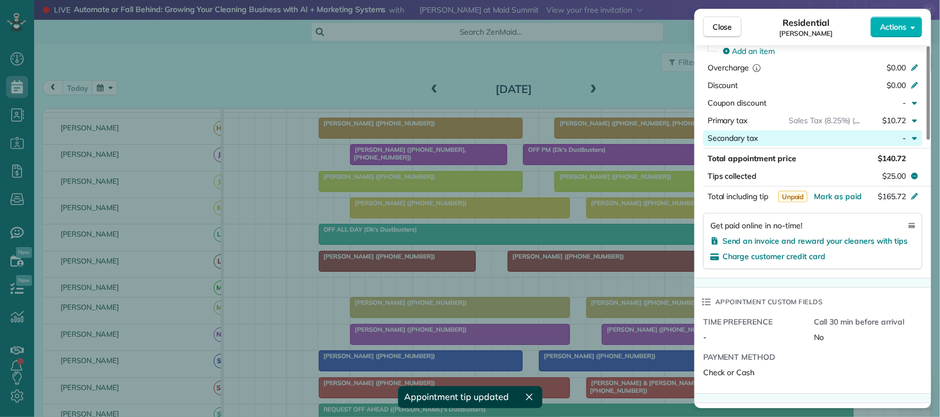
scroll to position [413, 0]
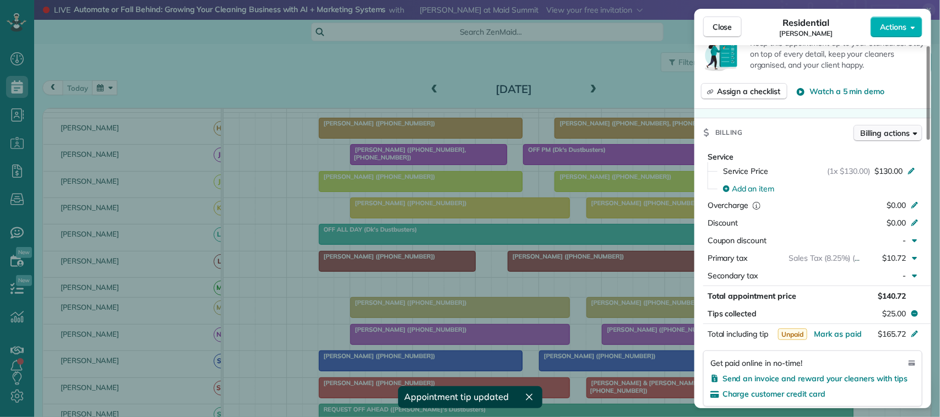
click at [888, 128] on button "Billing actions" at bounding box center [887, 133] width 69 height 17
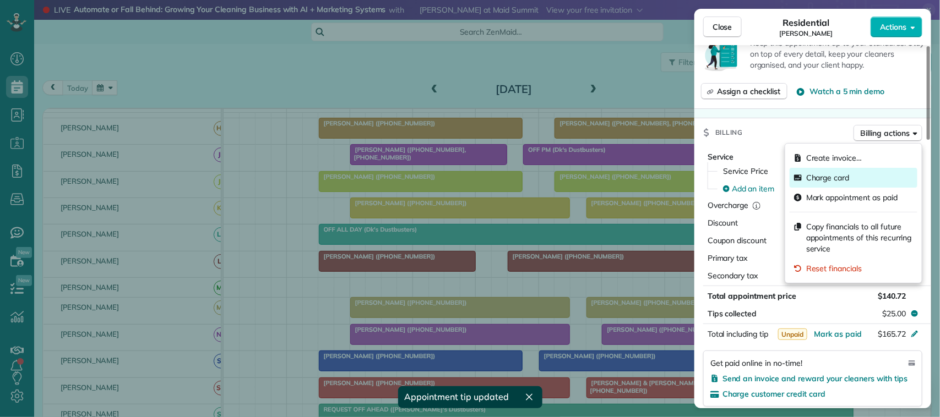
click at [849, 179] on div "Charge card" at bounding box center [853, 178] width 128 height 20
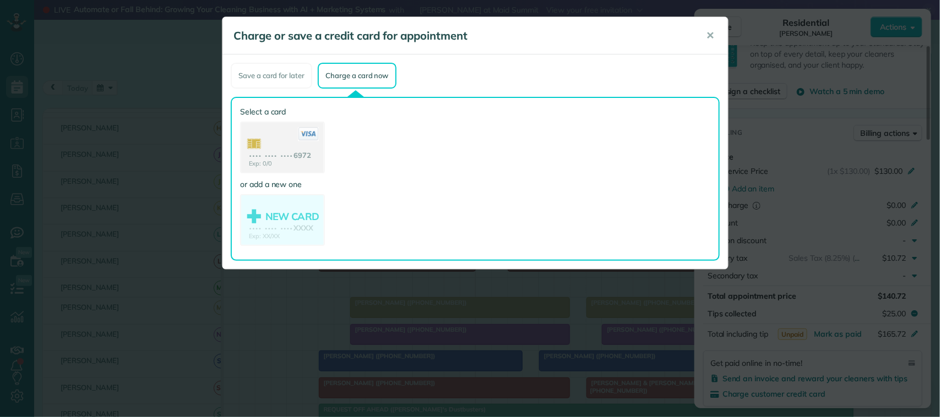
click at [311, 155] on use at bounding box center [282, 149] width 83 height 52
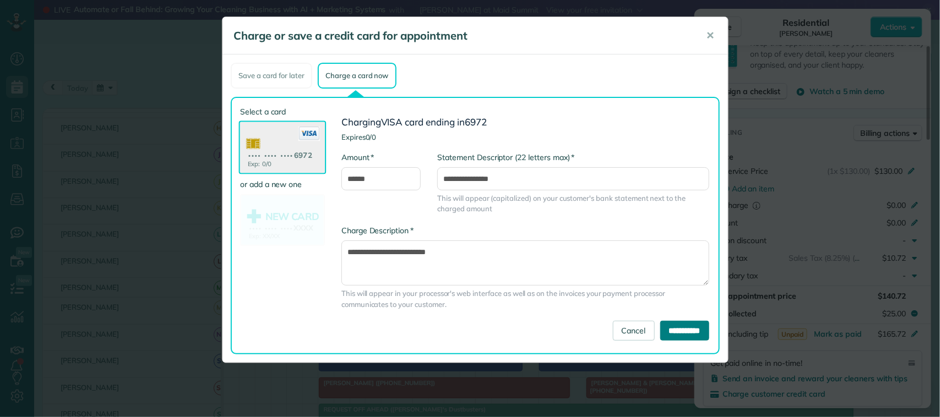
click at [694, 328] on input "**********" at bounding box center [684, 331] width 49 height 20
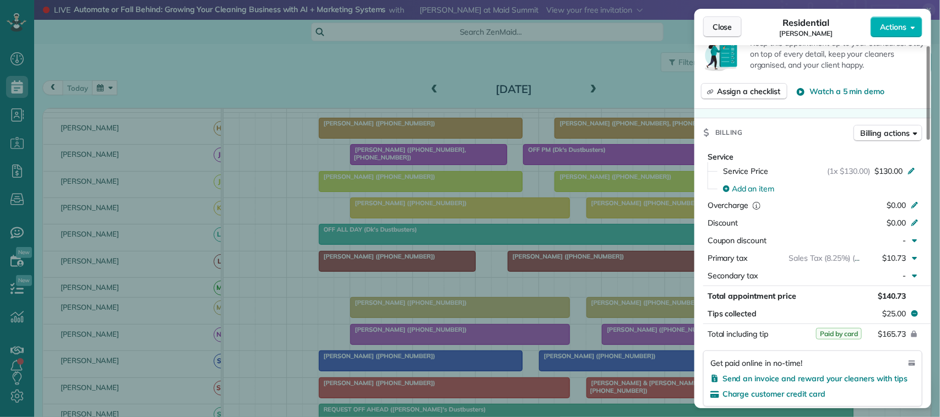
click at [728, 24] on span "Close" at bounding box center [722, 26] width 20 height 11
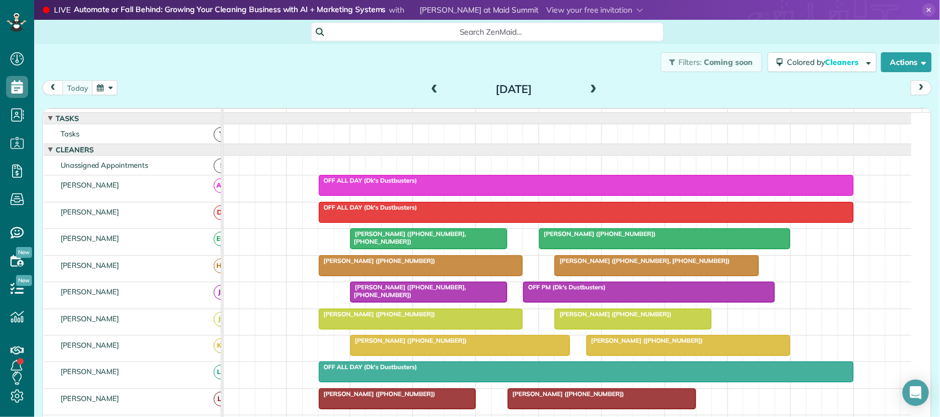
click at [601, 276] on div at bounding box center [656, 266] width 203 height 20
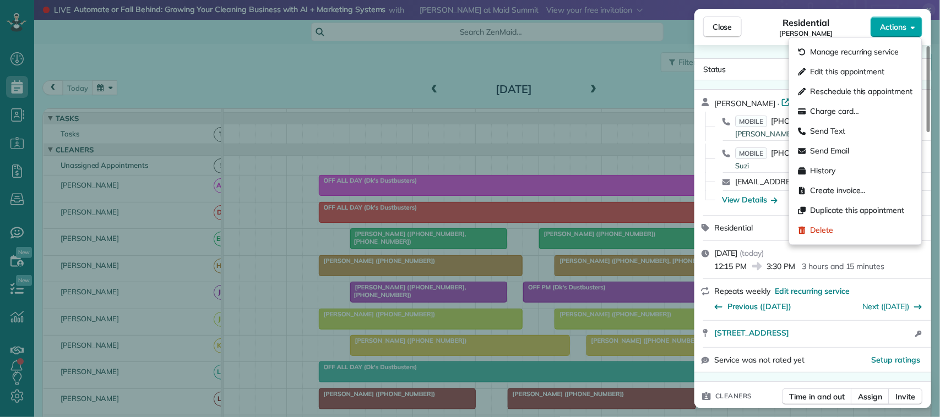
click at [890, 23] on span "Actions" at bounding box center [893, 26] width 26 height 11
click at [871, 110] on div "Charge card…" at bounding box center [855, 112] width 123 height 20
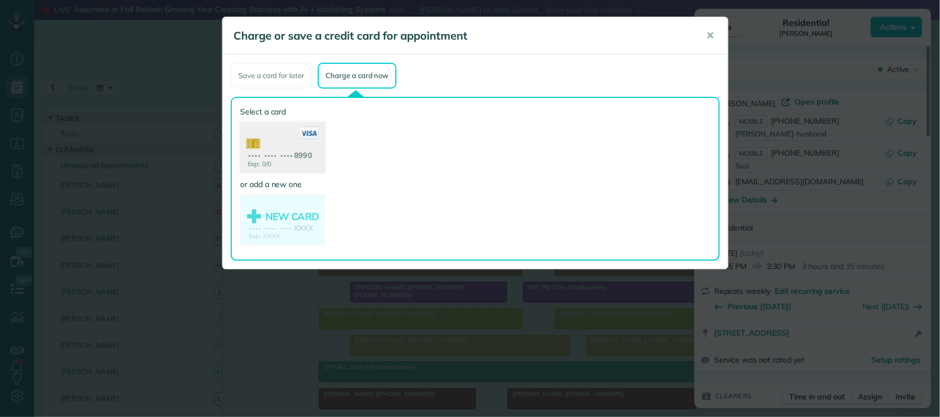
click at [301, 149] on use at bounding box center [282, 148] width 85 height 53
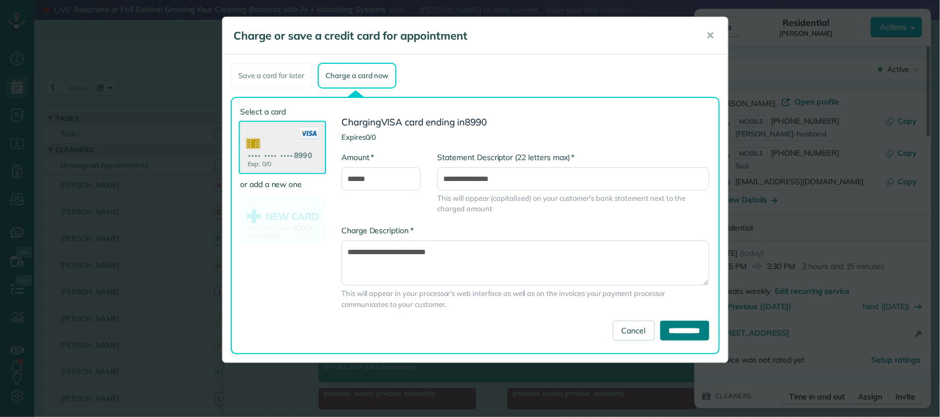
click at [661, 336] on input "**********" at bounding box center [684, 331] width 49 height 20
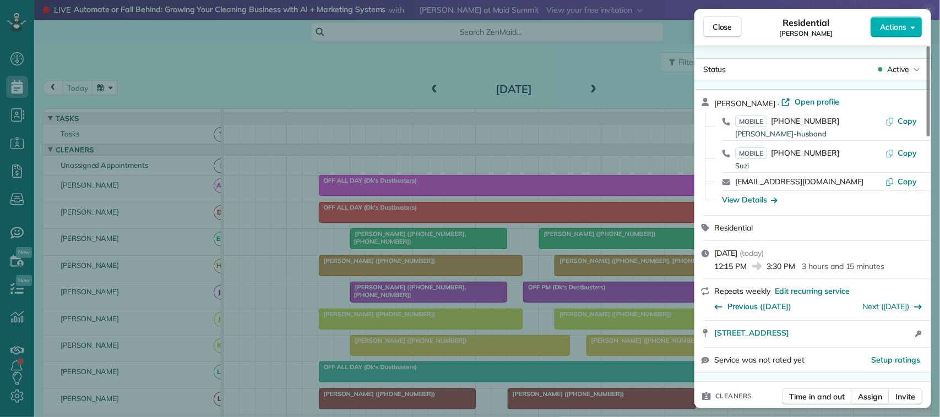
click at [707, 37] on div "Close Residential [PERSON_NAME] Actions" at bounding box center [812, 27] width 237 height 36
click at [721, 30] on span "Close" at bounding box center [722, 26] width 20 height 11
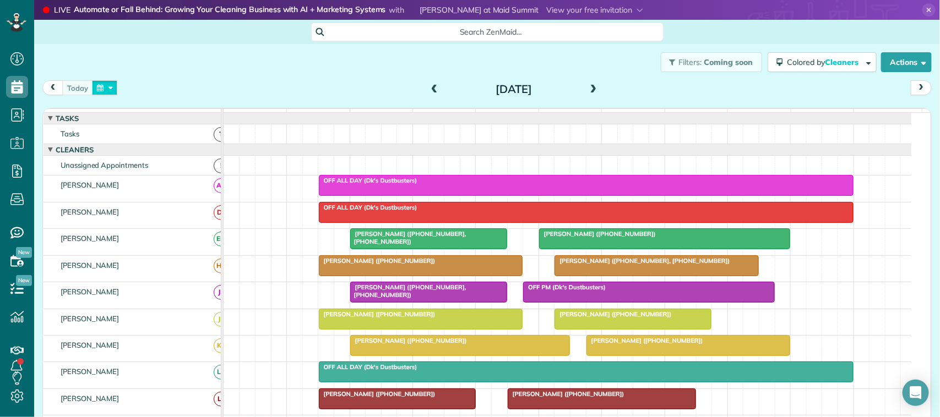
click at [108, 84] on button "button" at bounding box center [104, 87] width 25 height 15
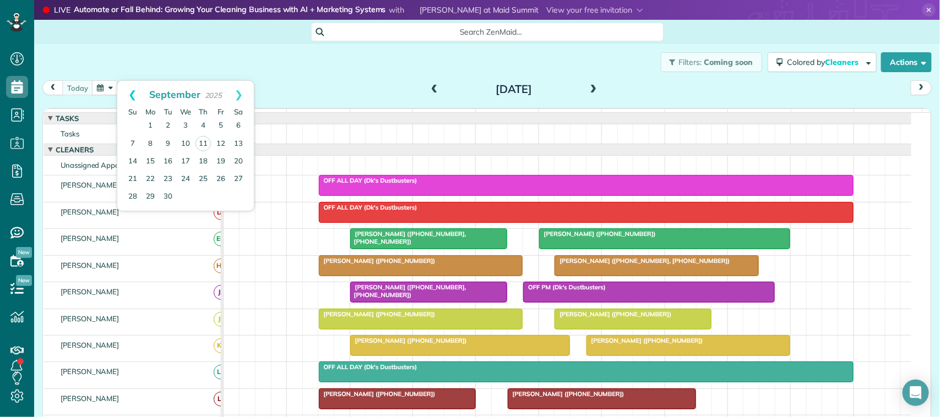
click at [136, 97] on link "Prev" at bounding box center [132, 95] width 30 height 28
click at [221, 164] on link "15" at bounding box center [221, 161] width 18 height 18
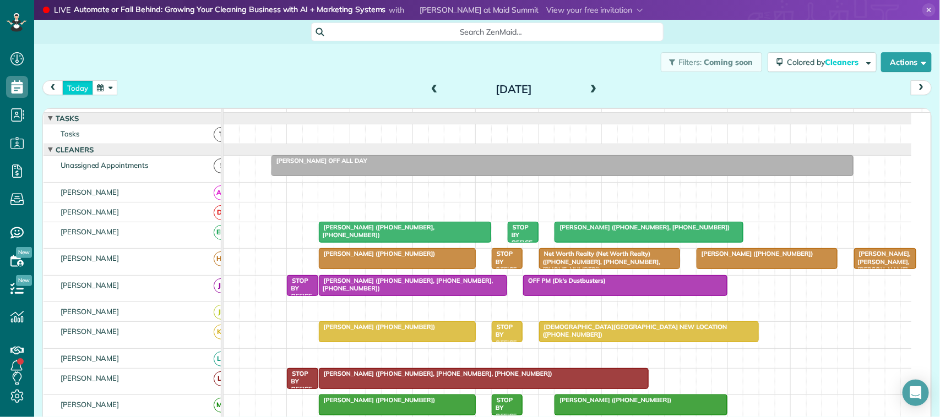
click at [79, 91] on button "today" at bounding box center [77, 87] width 31 height 15
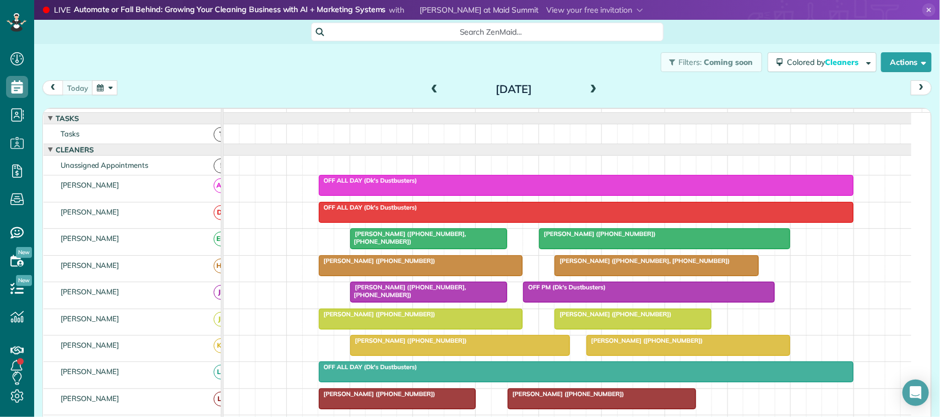
click at [105, 95] on button "button" at bounding box center [104, 87] width 25 height 15
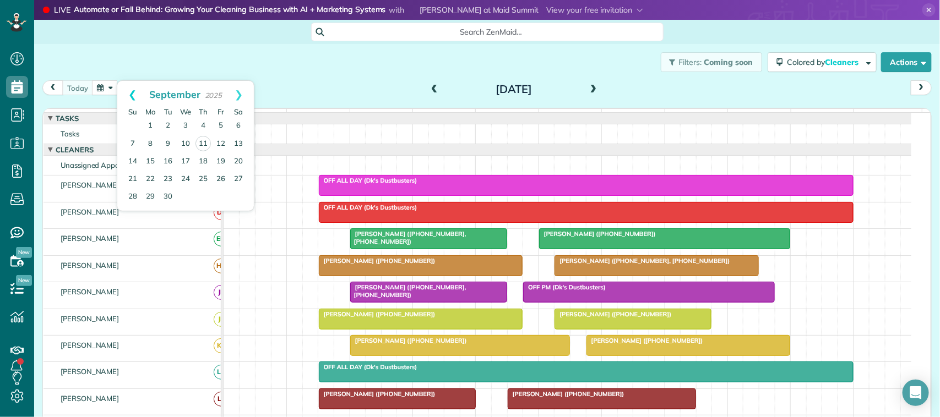
click at [135, 97] on link "Prev" at bounding box center [132, 95] width 30 height 28
click at [216, 196] on link "29" at bounding box center [221, 197] width 18 height 18
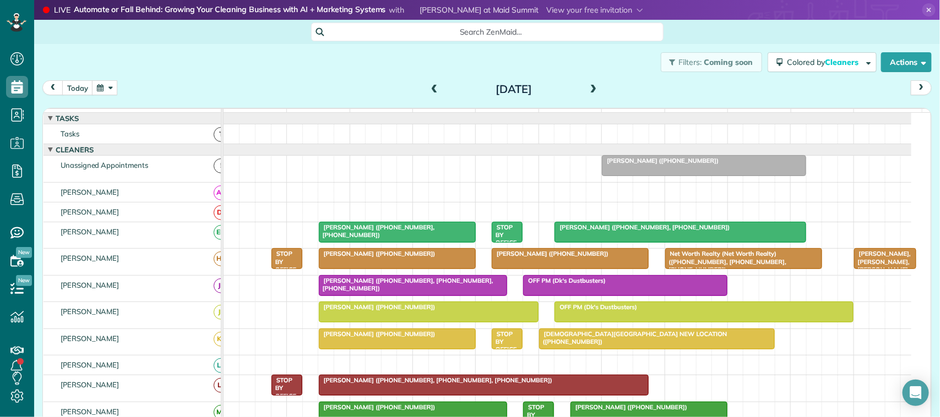
scroll to position [69, 0]
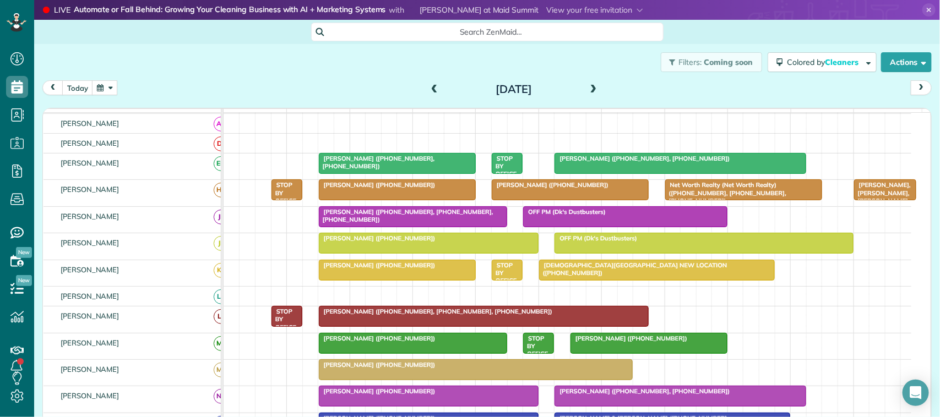
drag, startPoint x: 356, startPoint y: 356, endPoint x: 385, endPoint y: 347, distance: 30.5
click at [357, 353] on div at bounding box center [412, 344] width 187 height 20
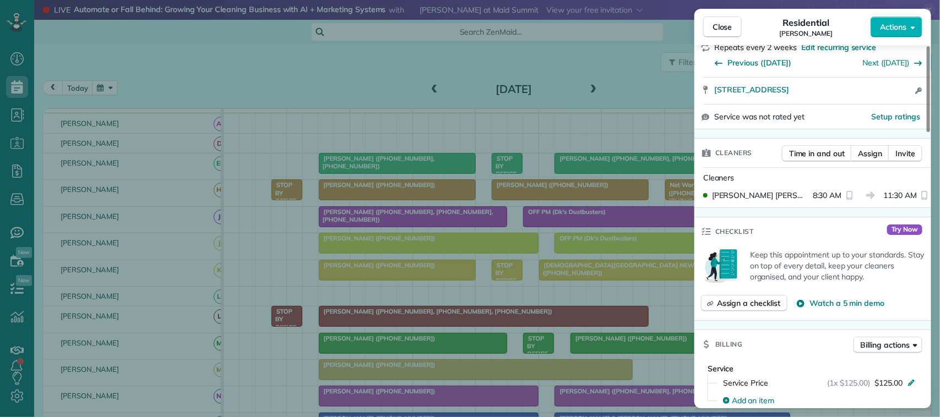
scroll to position [206, 0]
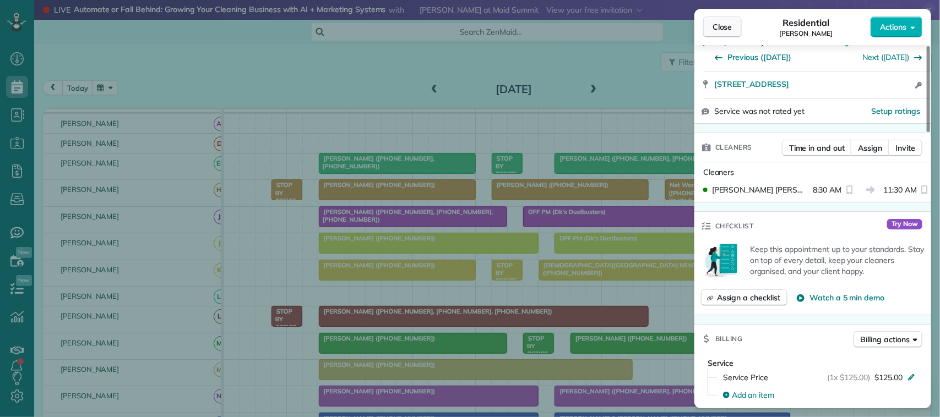
click at [731, 23] on span "Close" at bounding box center [722, 26] width 20 height 11
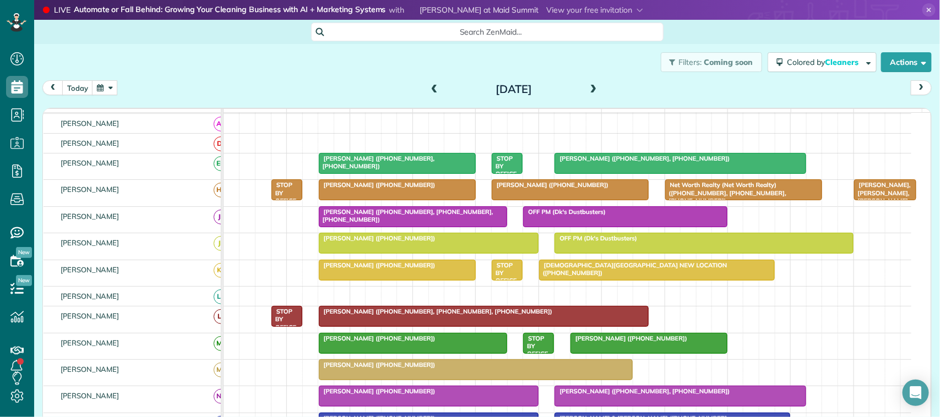
click at [622, 342] on span "[PERSON_NAME] ([PHONE_NUMBER])" at bounding box center [629, 339] width 118 height 8
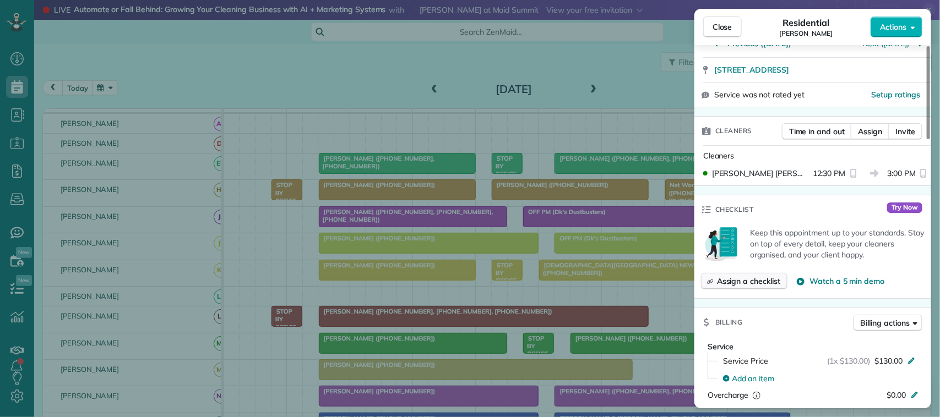
scroll to position [275, 0]
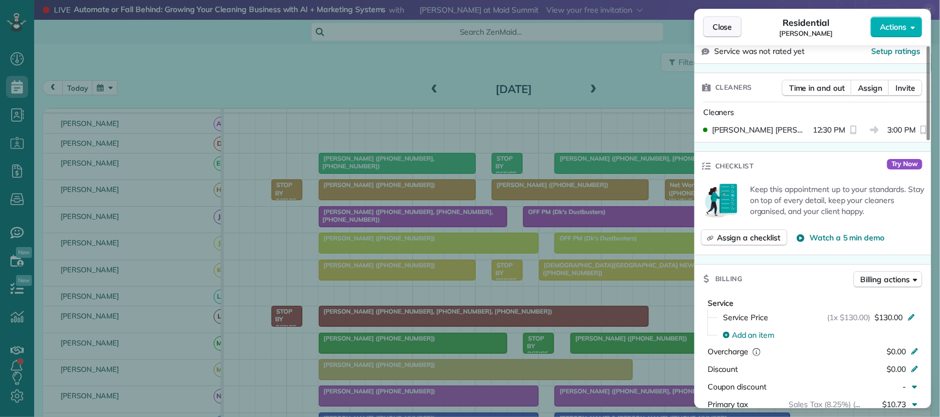
click at [726, 33] on button "Close" at bounding box center [722, 27] width 39 height 21
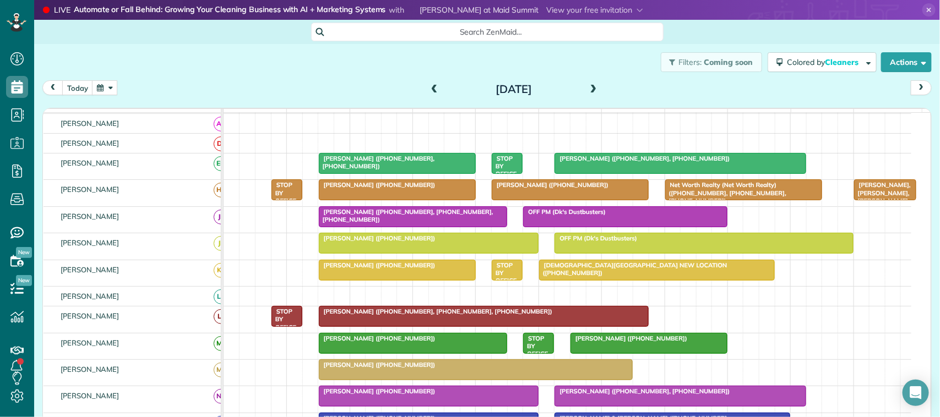
click at [116, 92] on button "button" at bounding box center [104, 87] width 25 height 15
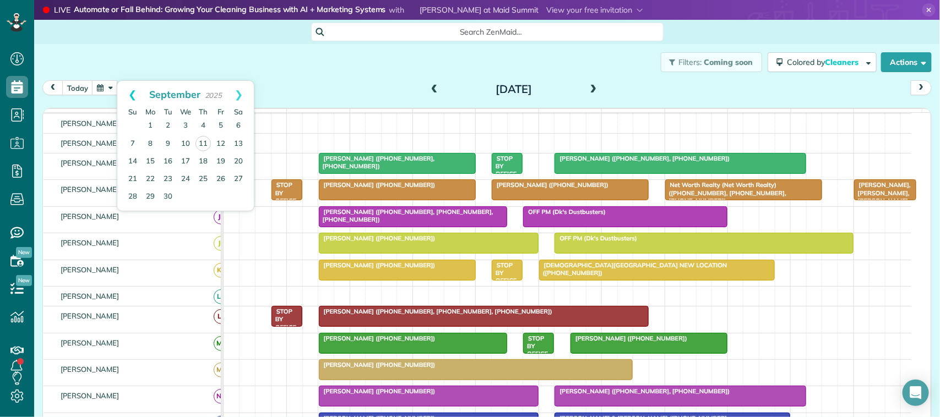
click at [134, 98] on link "Prev" at bounding box center [132, 95] width 30 height 28
click at [239, 94] on link "Next" at bounding box center [239, 95] width 30 height 28
click at [168, 124] on link "2" at bounding box center [168, 126] width 18 height 18
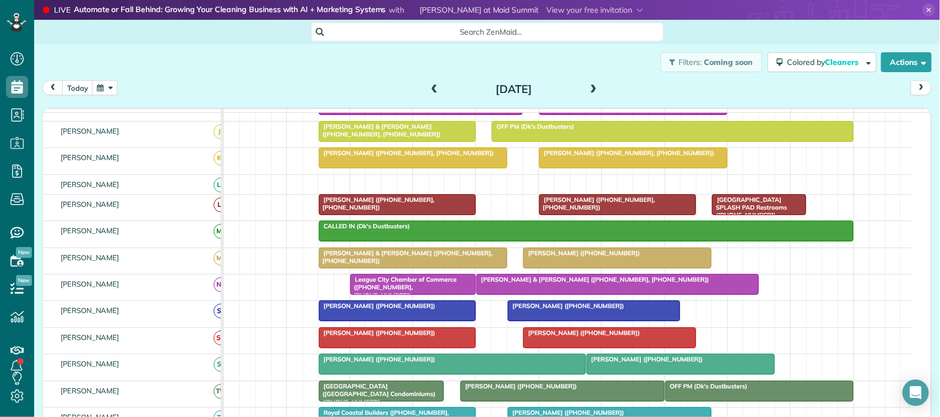
scroll to position [228, 0]
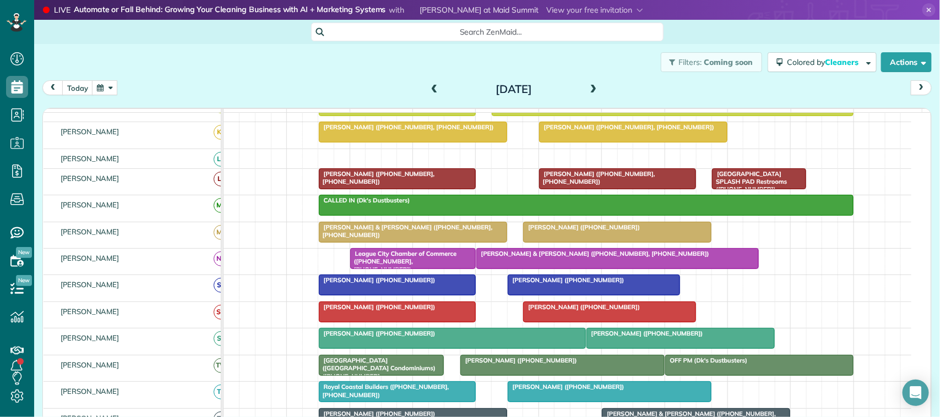
click at [587, 89] on span at bounding box center [593, 90] width 12 height 10
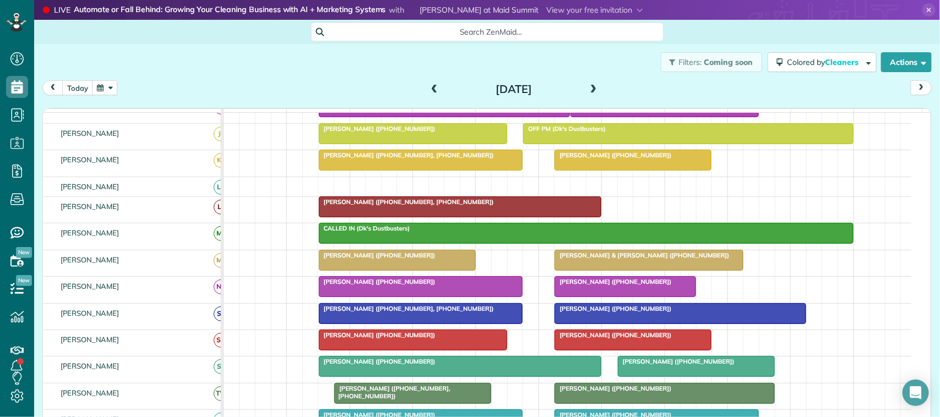
scroll to position [199, 0]
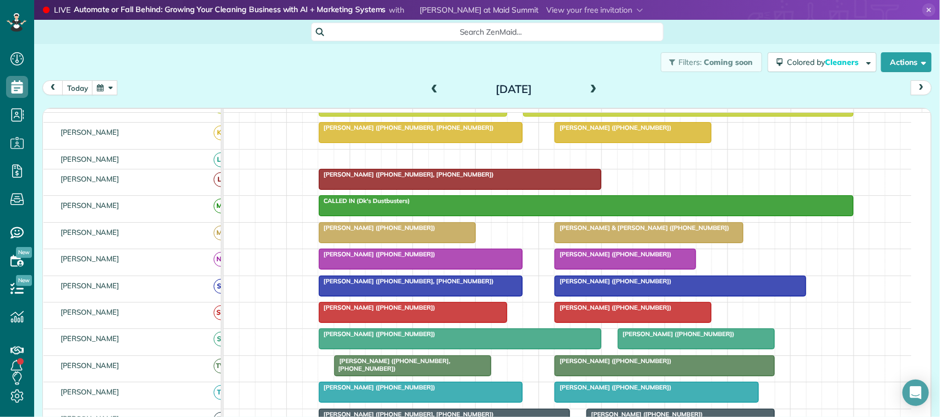
click at [587, 89] on span at bounding box center [593, 90] width 12 height 10
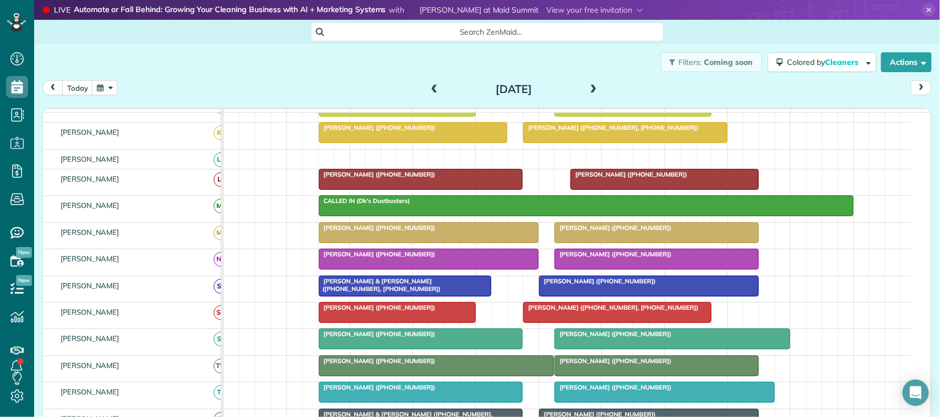
click at [590, 89] on span at bounding box center [593, 90] width 12 height 10
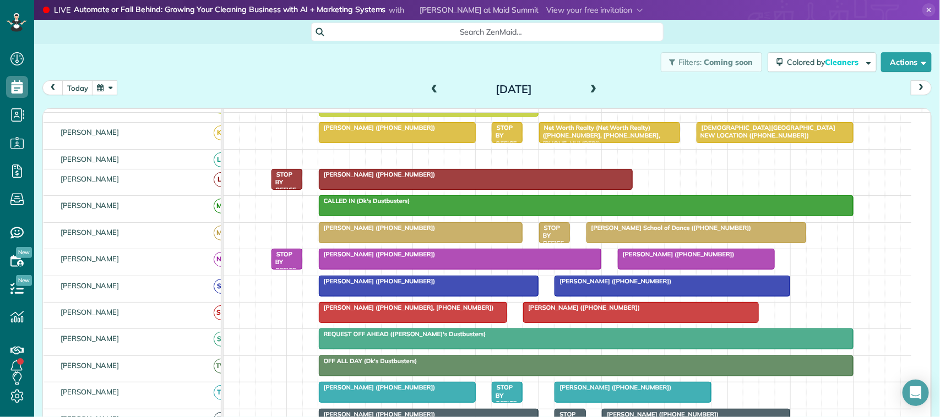
click at [590, 89] on span at bounding box center [593, 90] width 12 height 10
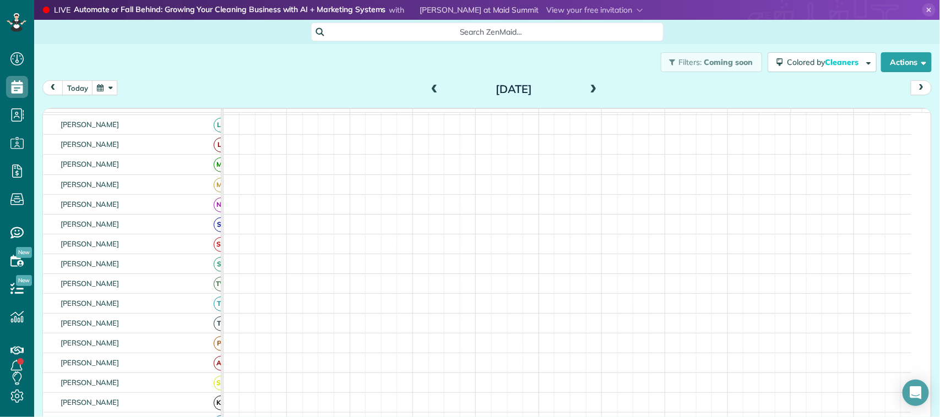
scroll to position [172, 0]
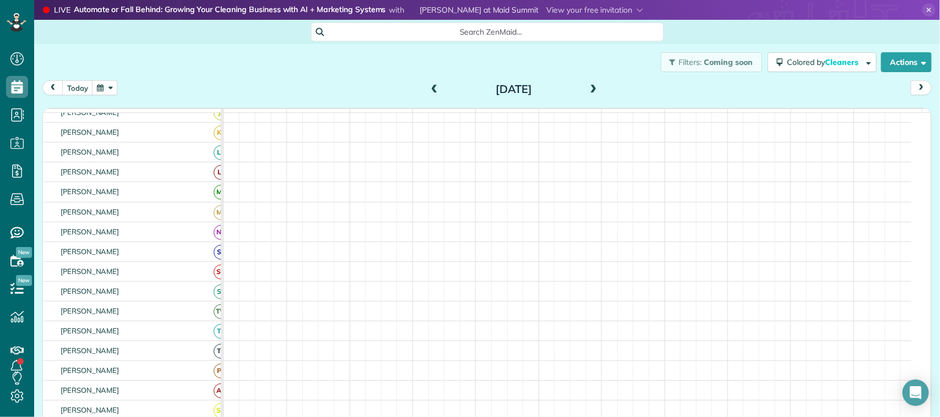
click at [590, 89] on span at bounding box center [593, 90] width 12 height 10
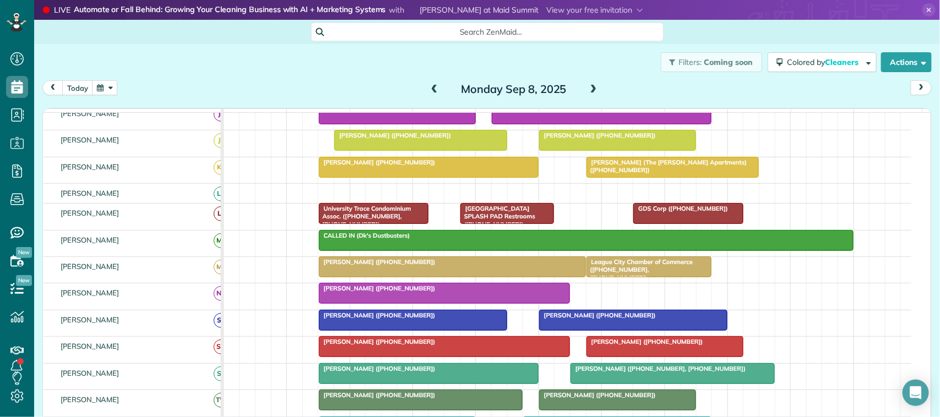
scroll to position [206, 0]
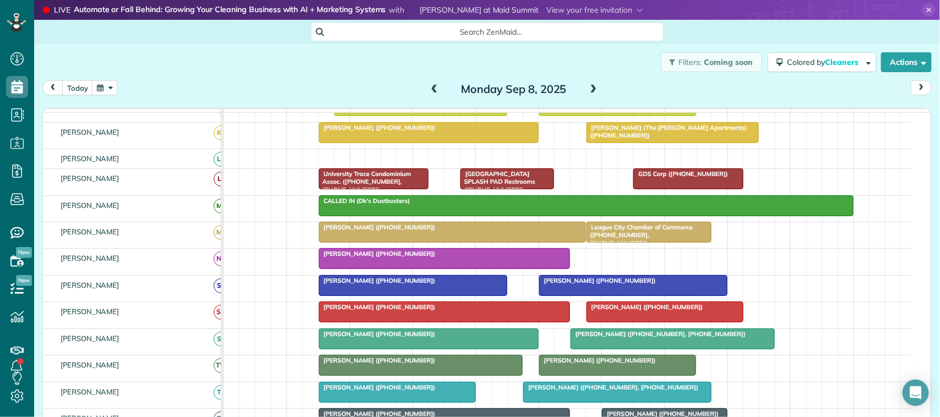
click at [590, 89] on span at bounding box center [593, 90] width 12 height 10
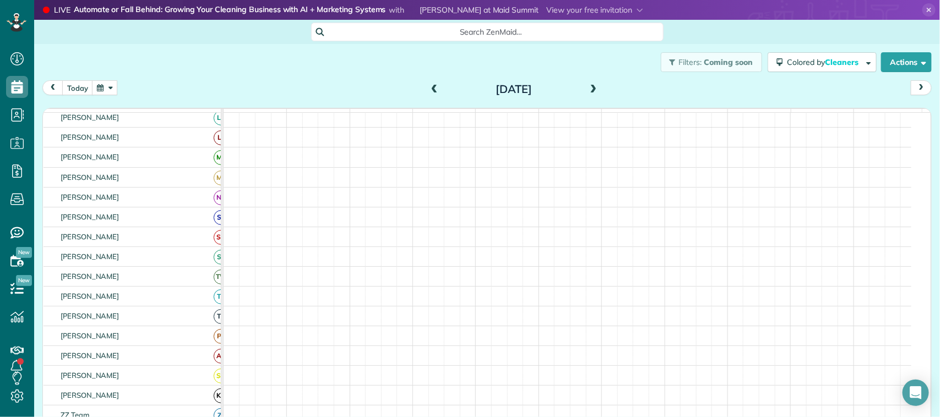
scroll to position [172, 0]
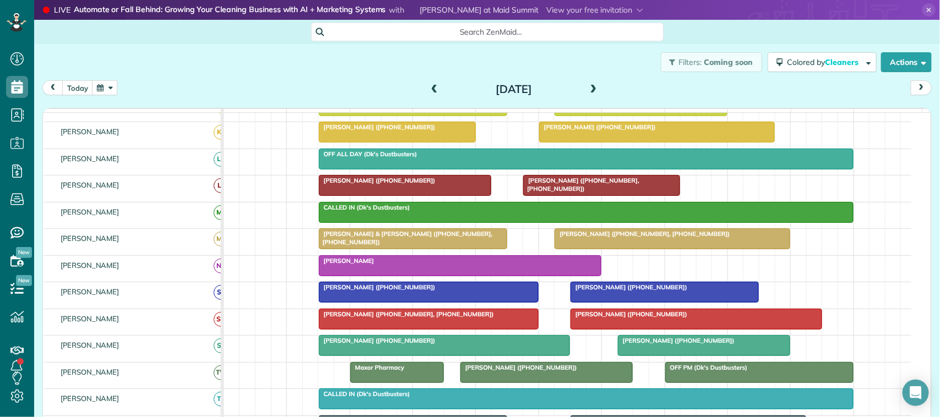
click at [590, 89] on span at bounding box center [593, 90] width 12 height 10
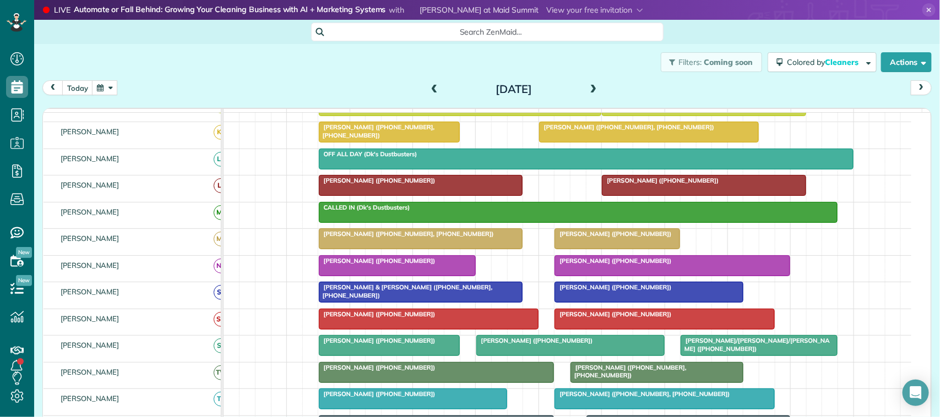
click at [590, 89] on span at bounding box center [593, 90] width 12 height 10
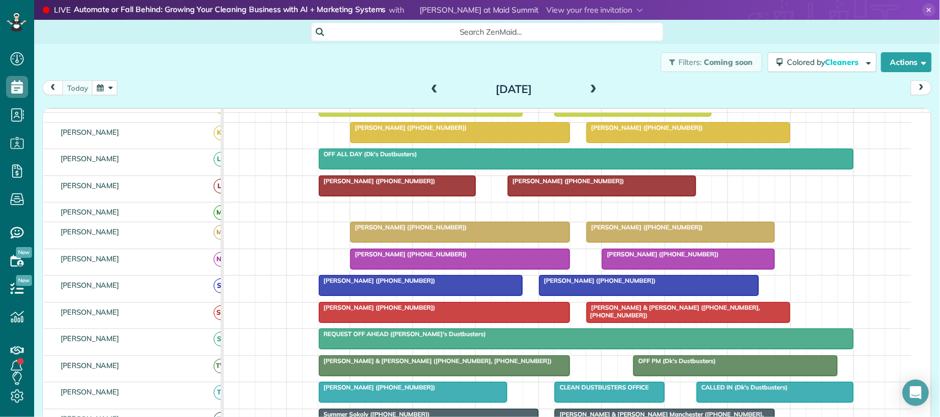
click at [590, 89] on span at bounding box center [593, 90] width 12 height 10
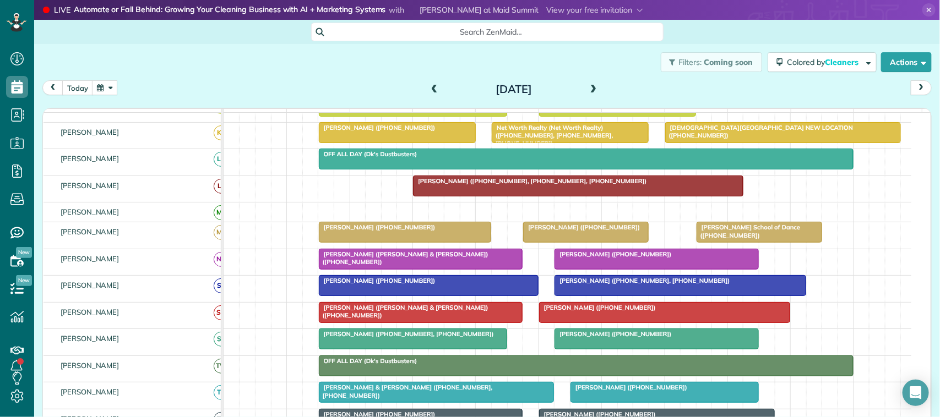
click at [117, 80] on button "button" at bounding box center [104, 87] width 25 height 15
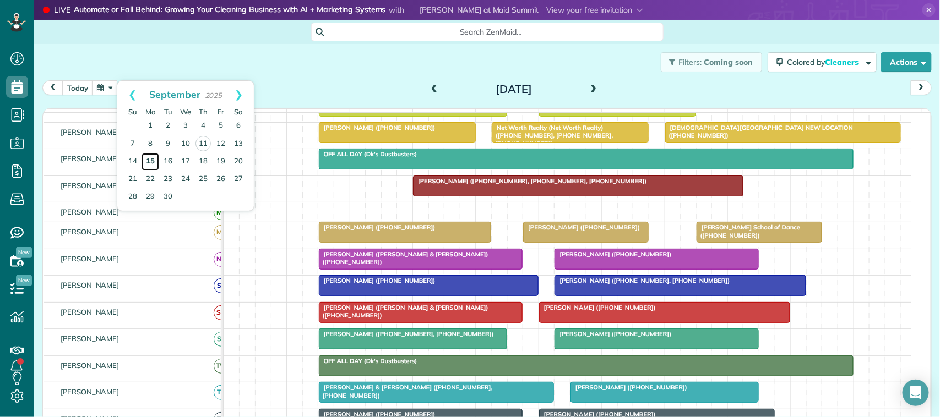
click at [154, 160] on link "15" at bounding box center [150, 162] width 18 height 18
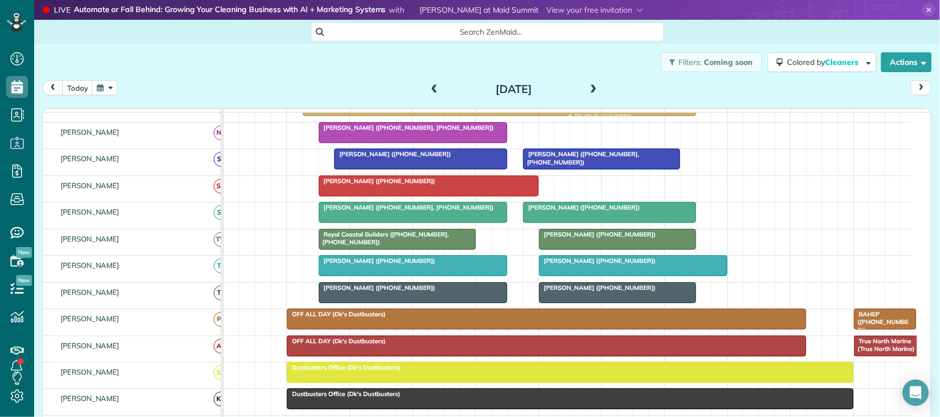
scroll to position [292, 0]
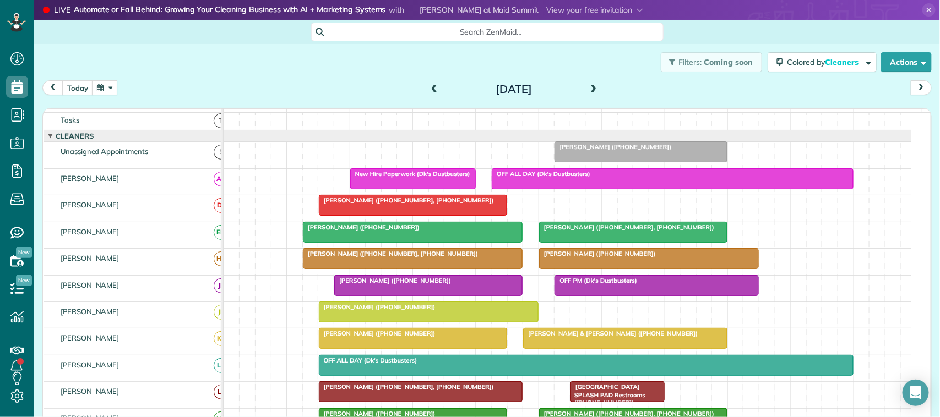
click at [103, 83] on button "button" at bounding box center [104, 87] width 25 height 15
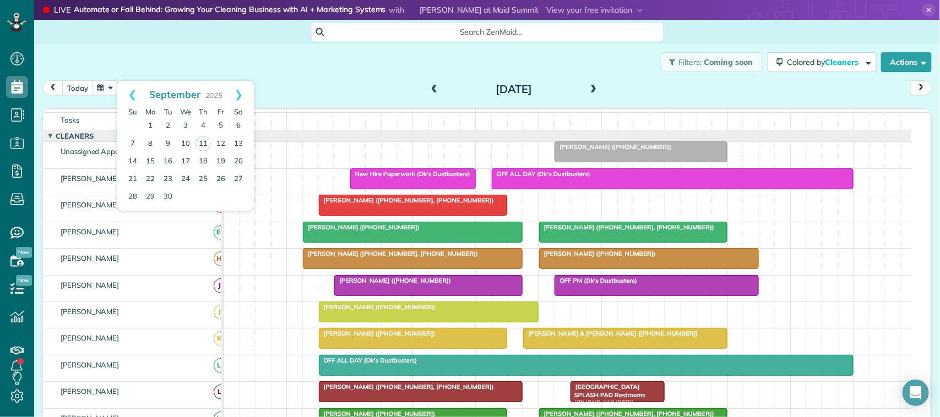
click at [67, 89] on button "today" at bounding box center [77, 87] width 31 height 15
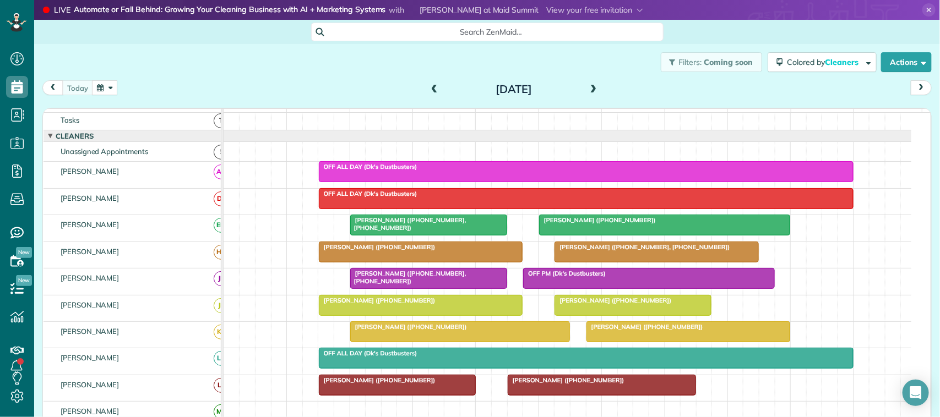
click at [591, 88] on span at bounding box center [593, 90] width 12 height 10
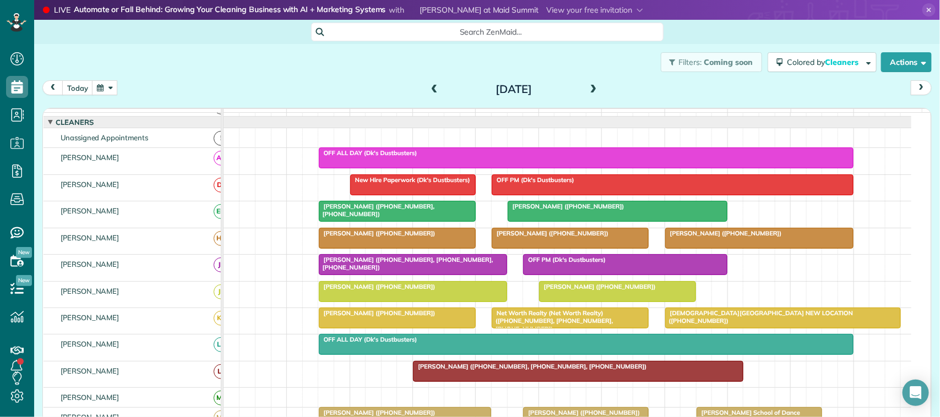
scroll to position [0, 0]
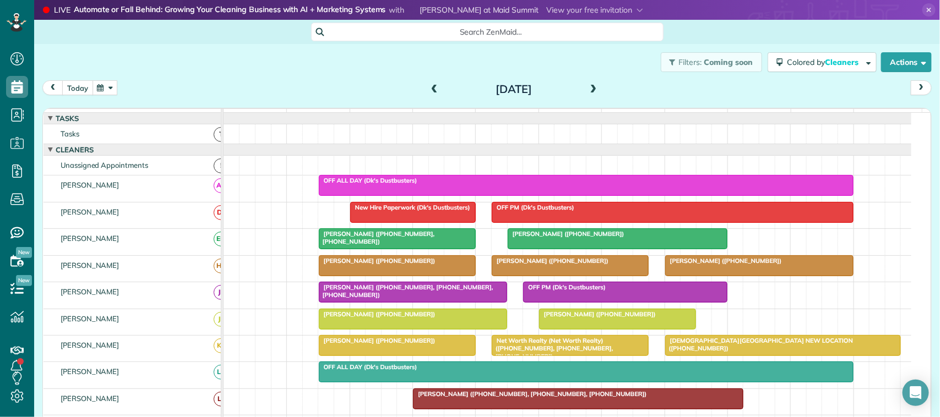
click at [80, 85] on button "today" at bounding box center [77, 87] width 31 height 15
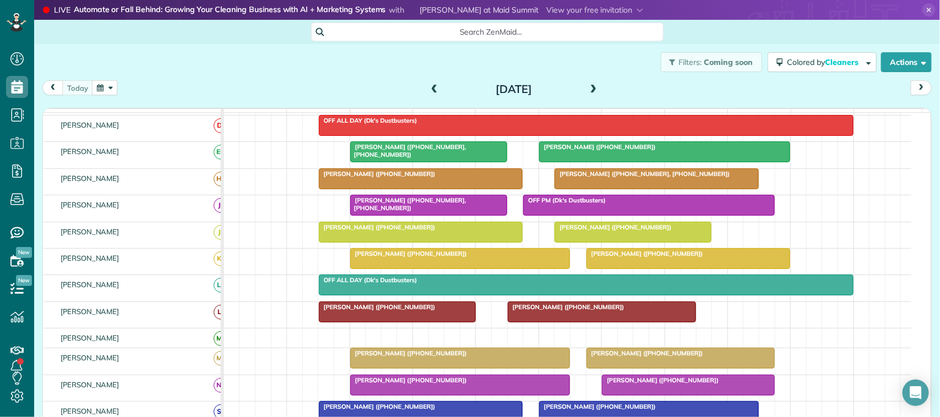
scroll to position [69, 0]
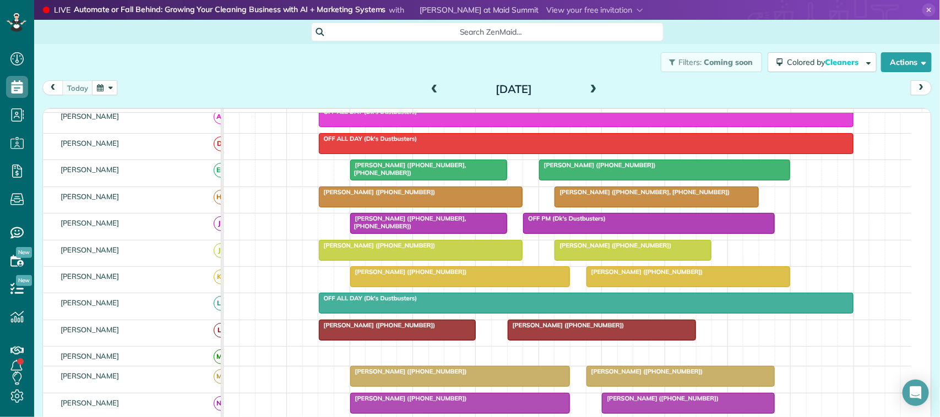
click at [587, 90] on span at bounding box center [593, 90] width 12 height 10
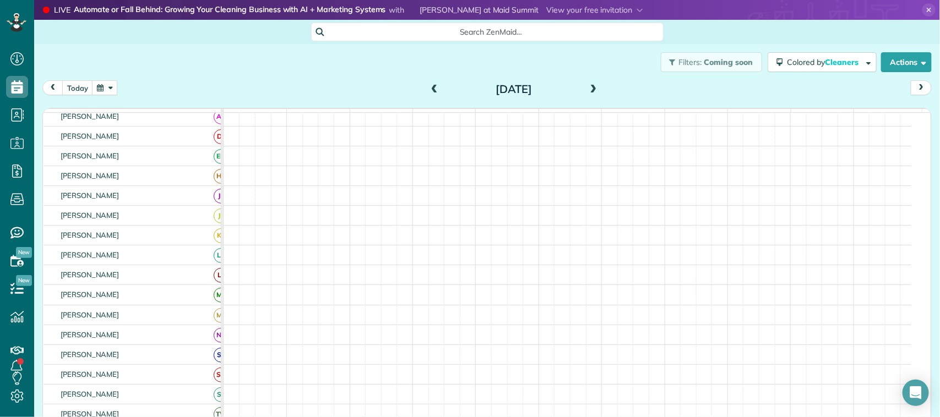
scroll to position [62, 0]
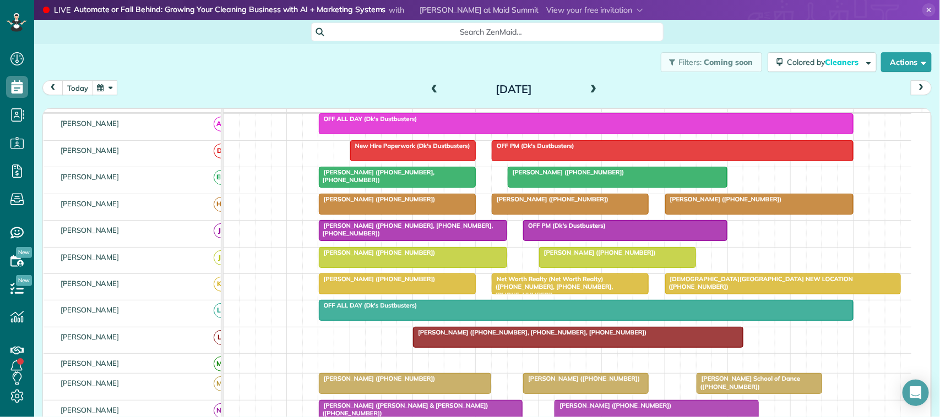
click at [88, 85] on button "today" at bounding box center [77, 87] width 31 height 15
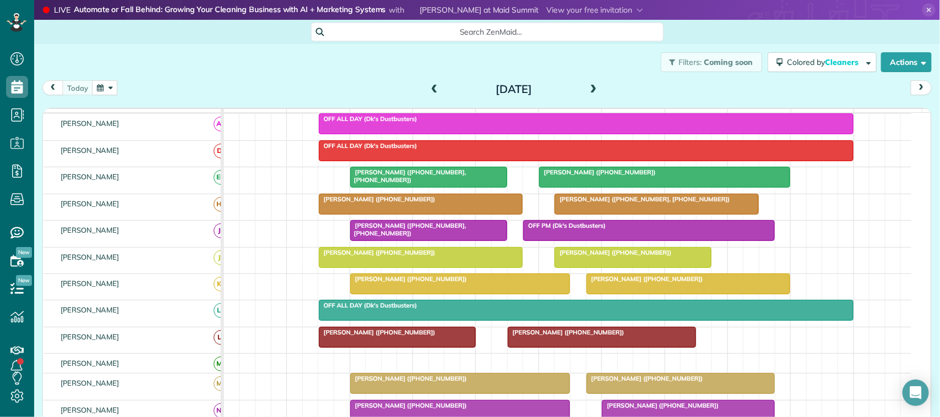
scroll to position [0, 0]
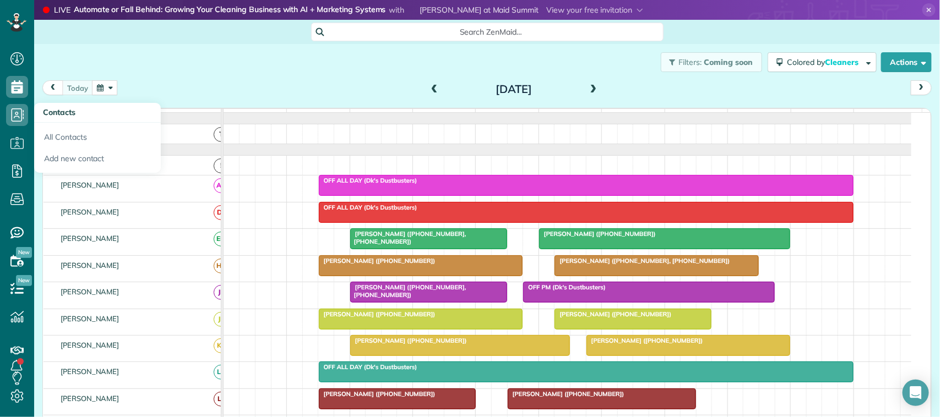
click at [108, 85] on button "button" at bounding box center [104, 87] width 25 height 15
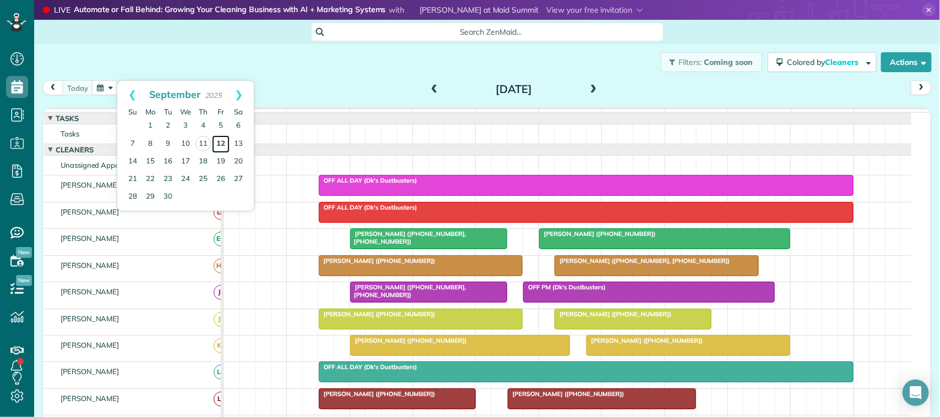
click at [218, 144] on link "12" at bounding box center [221, 144] width 18 height 18
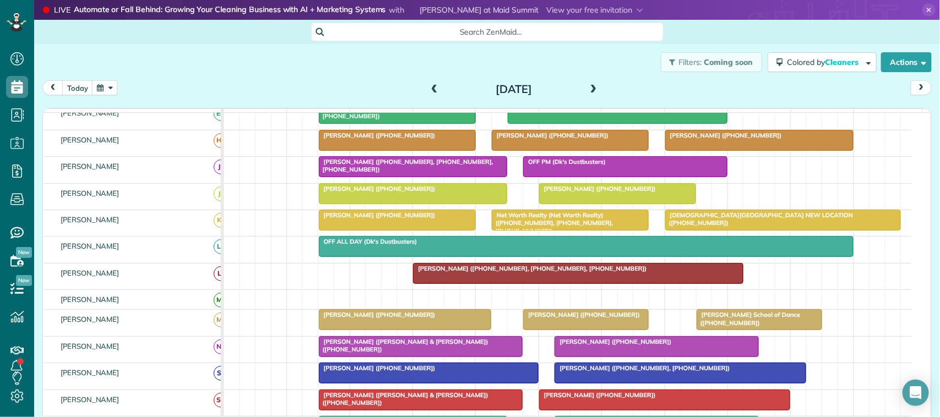
scroll to position [138, 0]
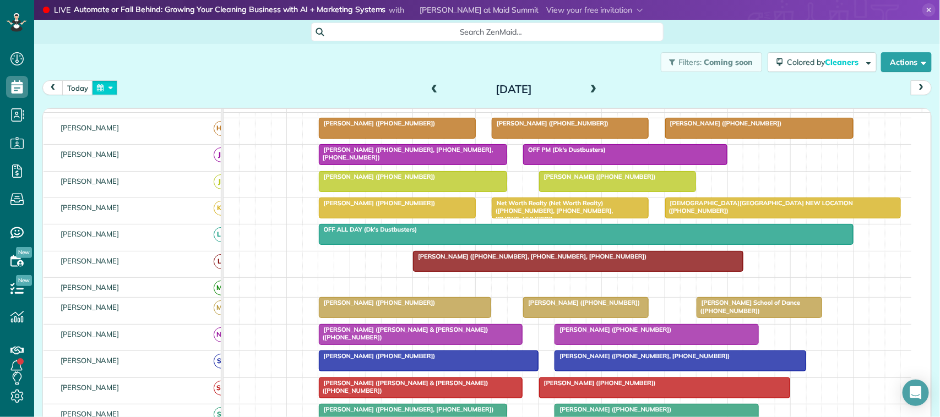
click at [111, 84] on button "button" at bounding box center [104, 87] width 25 height 15
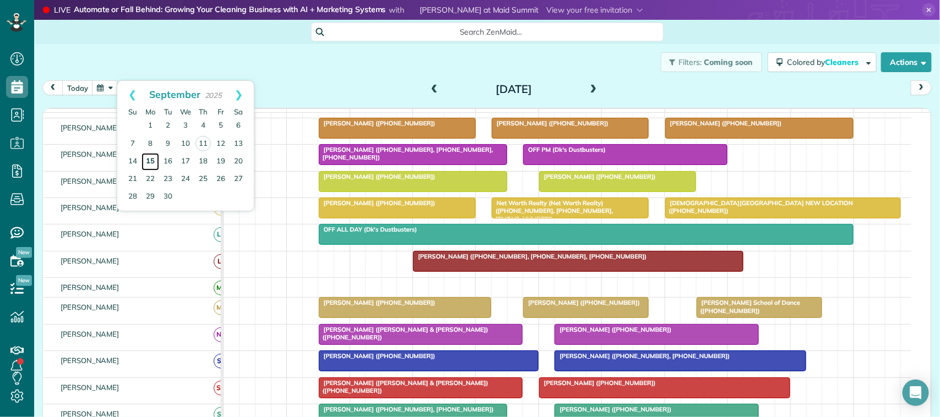
click at [144, 160] on link "15" at bounding box center [150, 162] width 18 height 18
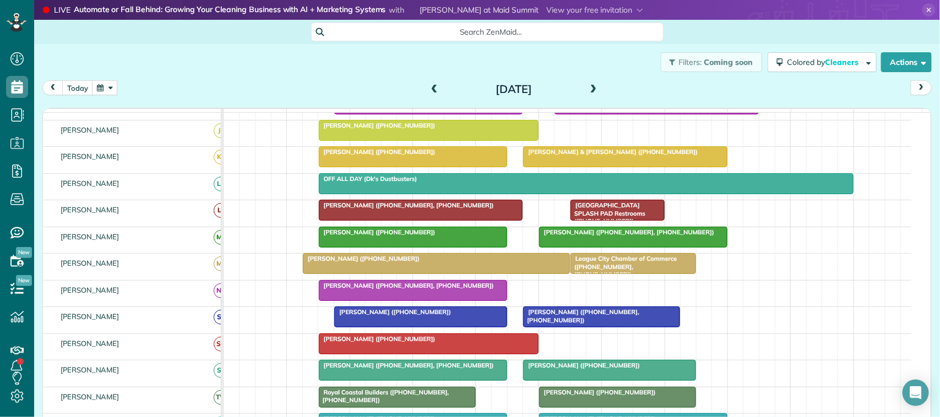
scroll to position [213, 0]
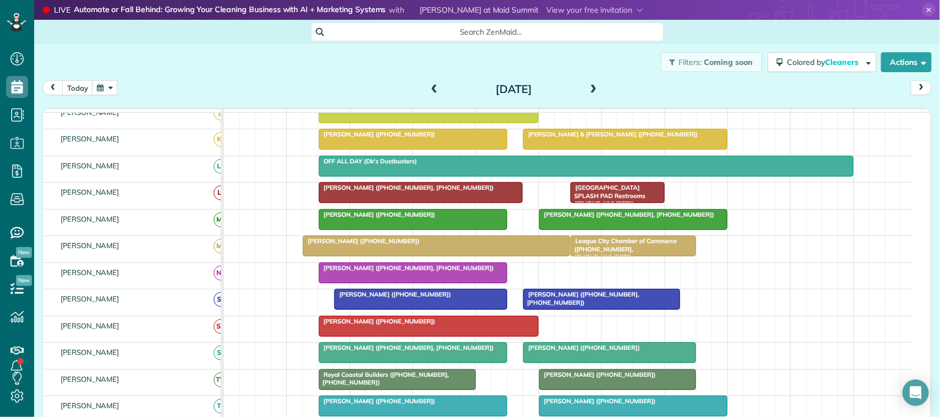
click at [587, 89] on span at bounding box center [593, 90] width 12 height 10
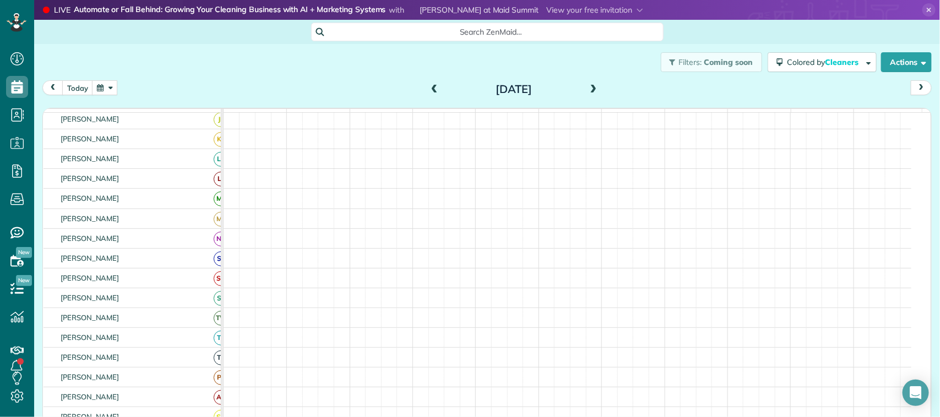
scroll to position [206, 0]
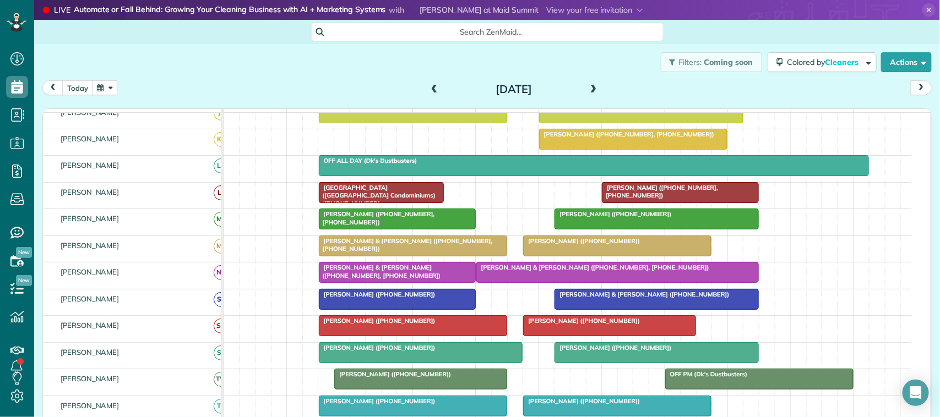
click at [587, 89] on span at bounding box center [593, 90] width 12 height 10
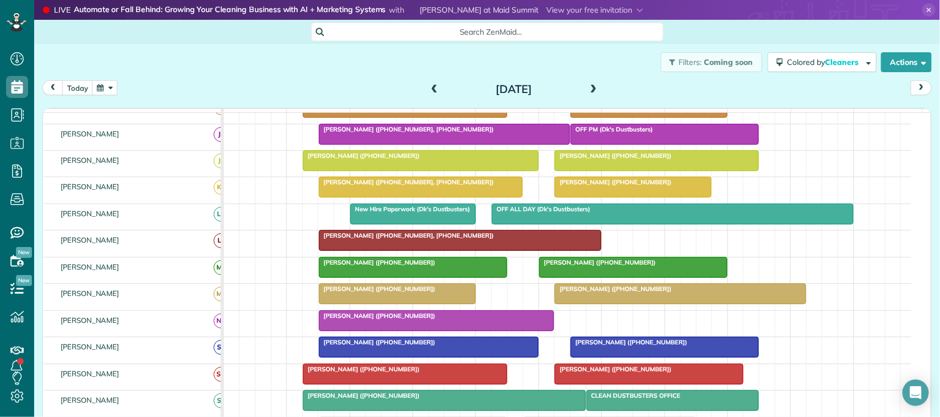
scroll to position [213, 0]
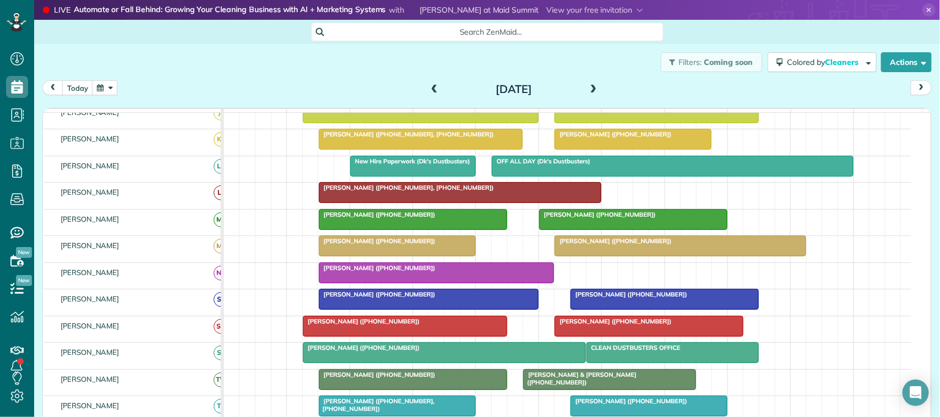
click at [590, 85] on span at bounding box center [593, 90] width 12 height 10
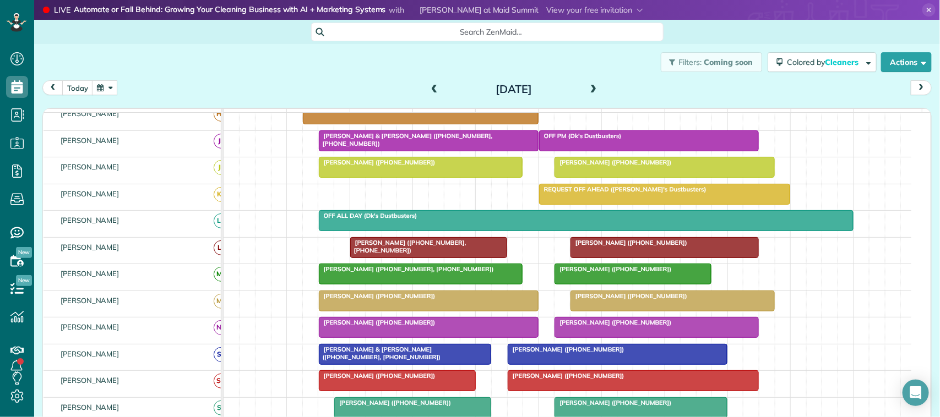
scroll to position [220, 0]
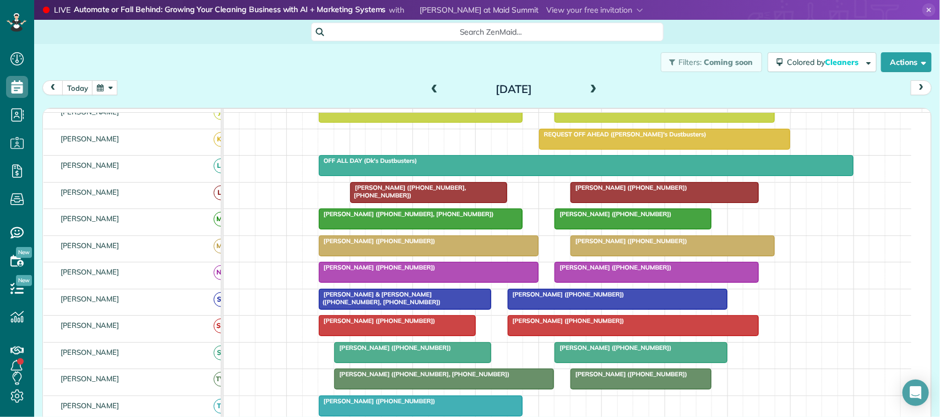
click at [428, 87] on span at bounding box center [434, 90] width 12 height 10
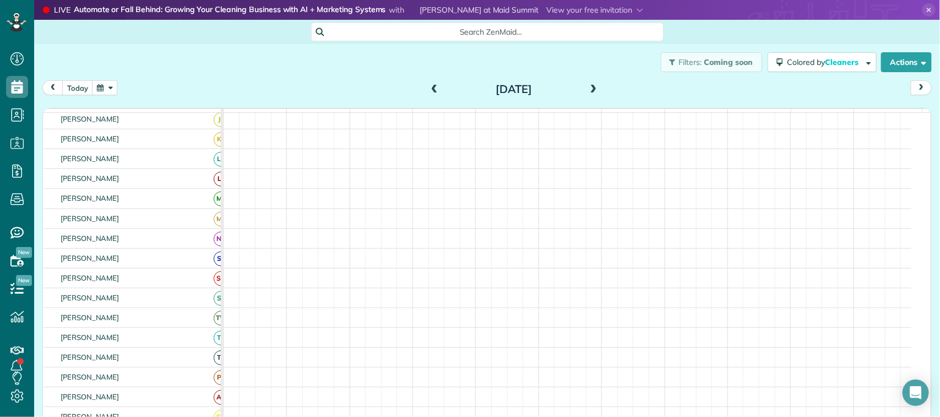
scroll to position [213, 0]
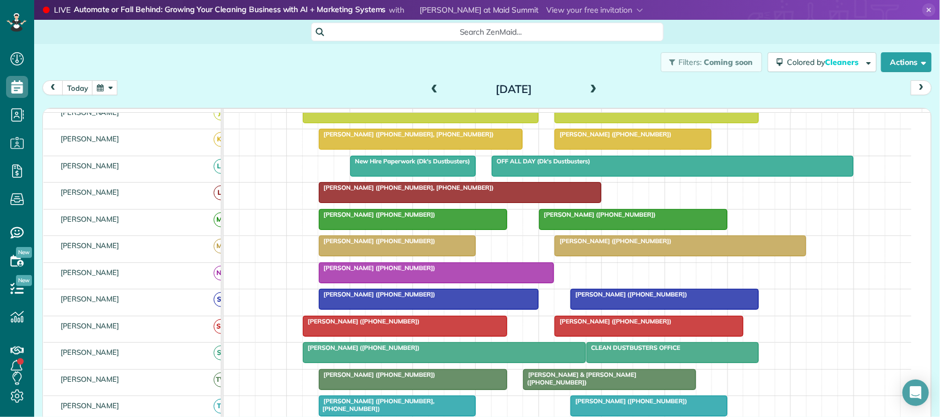
click at [428, 87] on span at bounding box center [434, 90] width 12 height 10
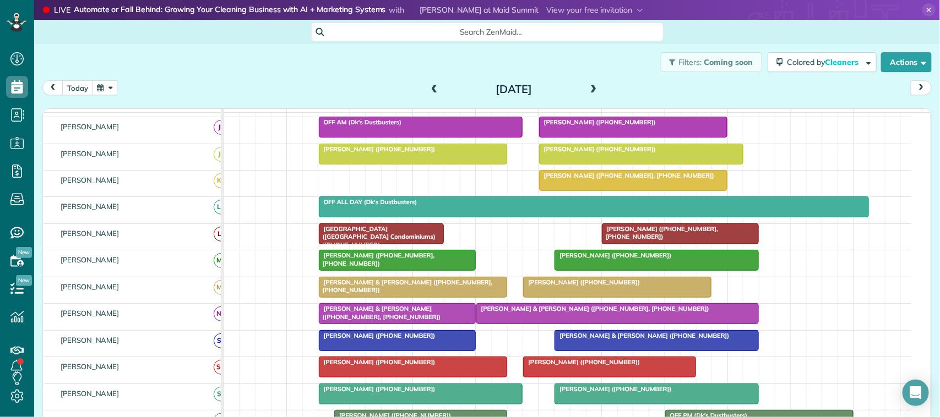
scroll to position [206, 0]
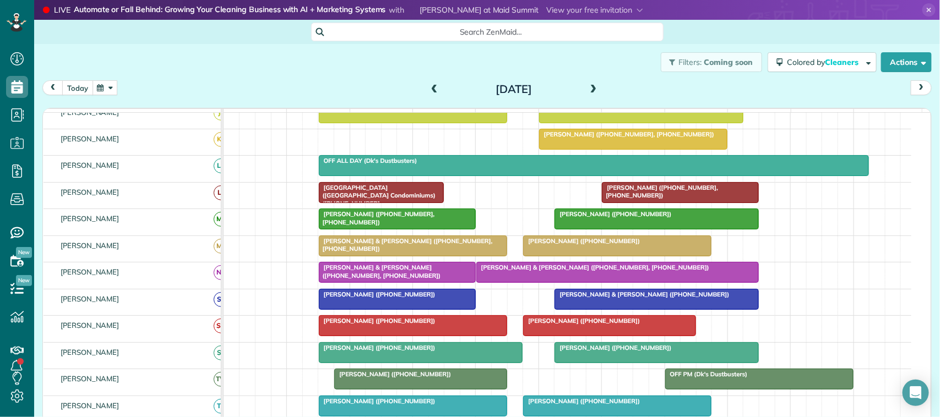
click at [76, 90] on button "today" at bounding box center [77, 87] width 31 height 15
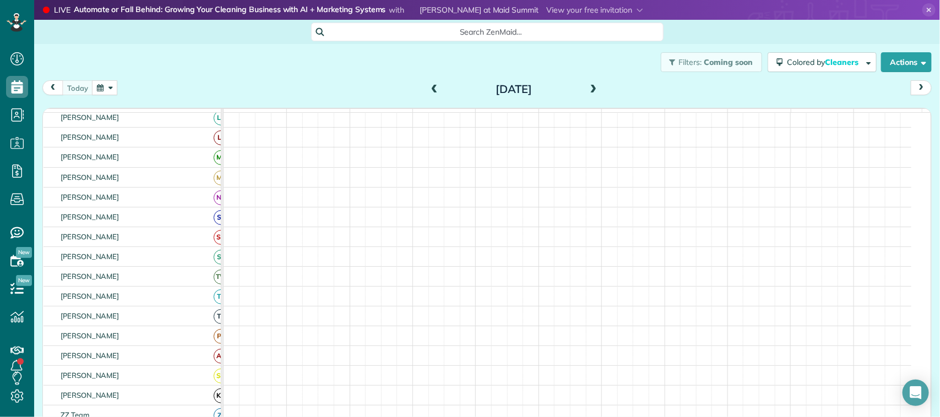
click at [94, 87] on button "button" at bounding box center [104, 87] width 25 height 15
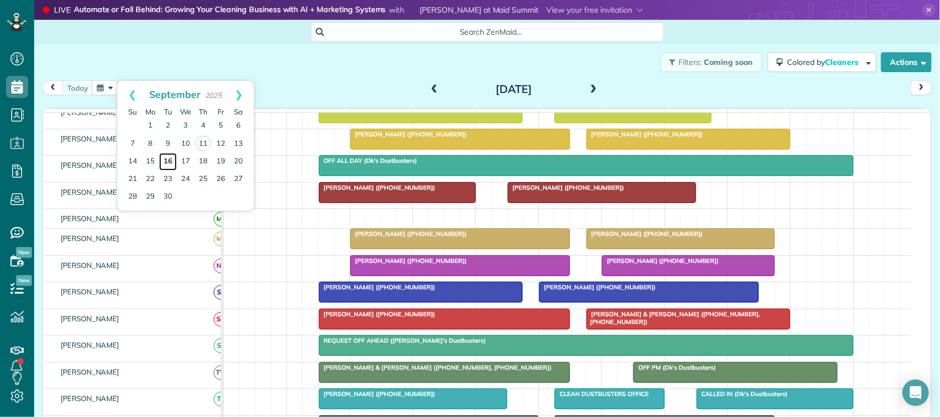
click at [160, 160] on link "16" at bounding box center [168, 162] width 18 height 18
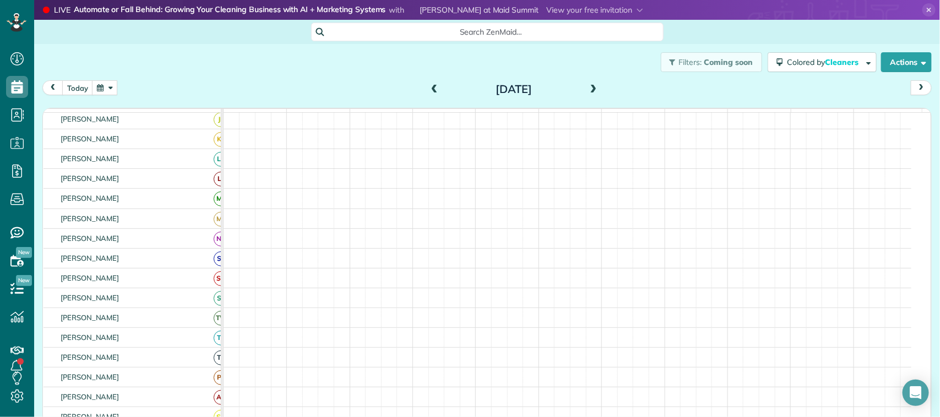
click at [430, 89] on span at bounding box center [434, 90] width 12 height 10
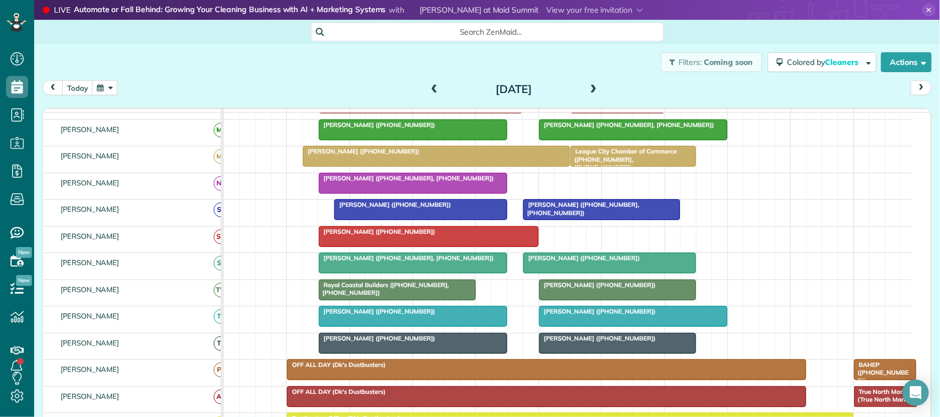
click at [564, 220] on div at bounding box center [602, 210] width 156 height 20
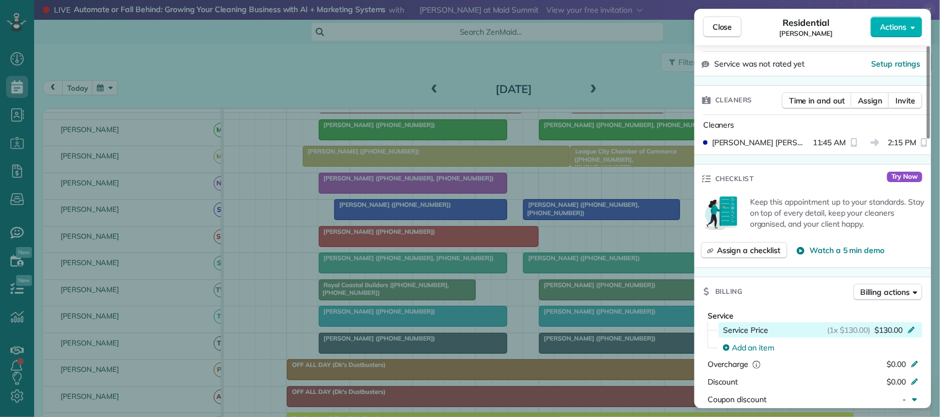
click at [888, 332] on span "$130.00" at bounding box center [888, 330] width 28 height 11
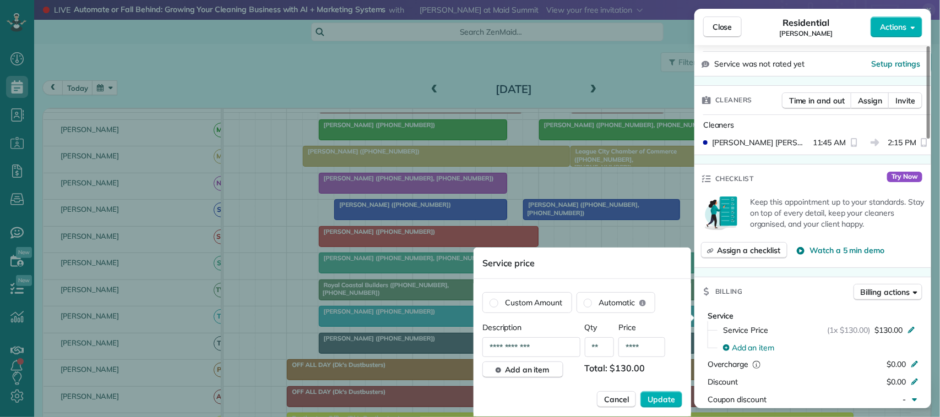
drag, startPoint x: 637, startPoint y: 345, endPoint x: 642, endPoint y: 348, distance: 5.7
click at [637, 345] on input "****" at bounding box center [641, 347] width 47 height 20
click at [642, 348] on input "****" at bounding box center [641, 347] width 47 height 20
type input "*******"
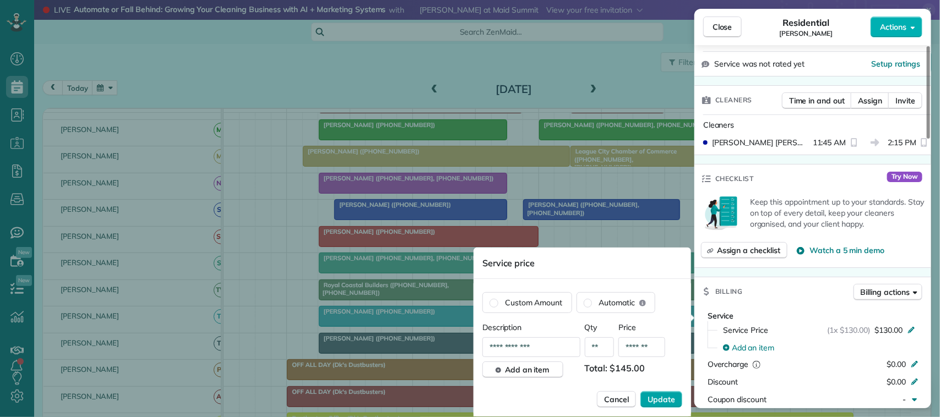
click at [662, 397] on span "Update" at bounding box center [661, 399] width 28 height 11
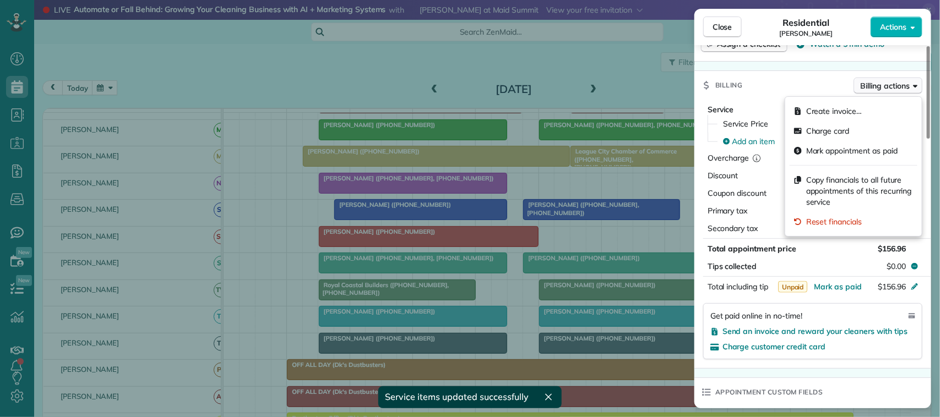
click at [887, 94] on button "Billing actions" at bounding box center [887, 86] width 69 height 17
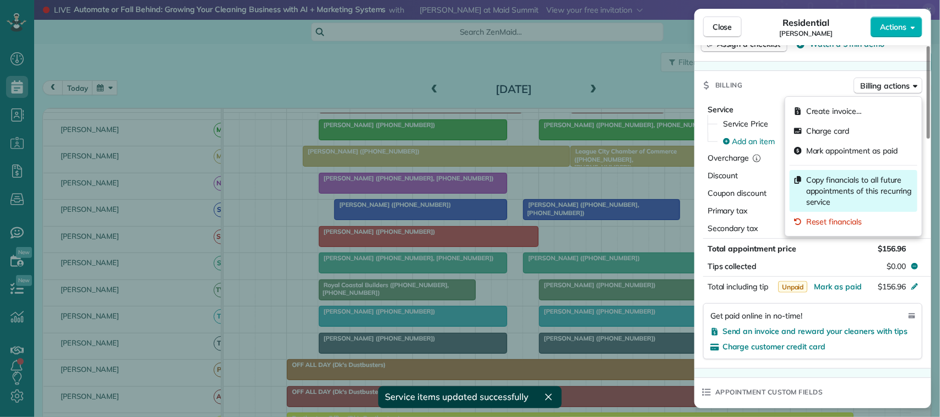
click at [882, 189] on span "Copy financials to all future appointments of this recurring service" at bounding box center [859, 191] width 107 height 33
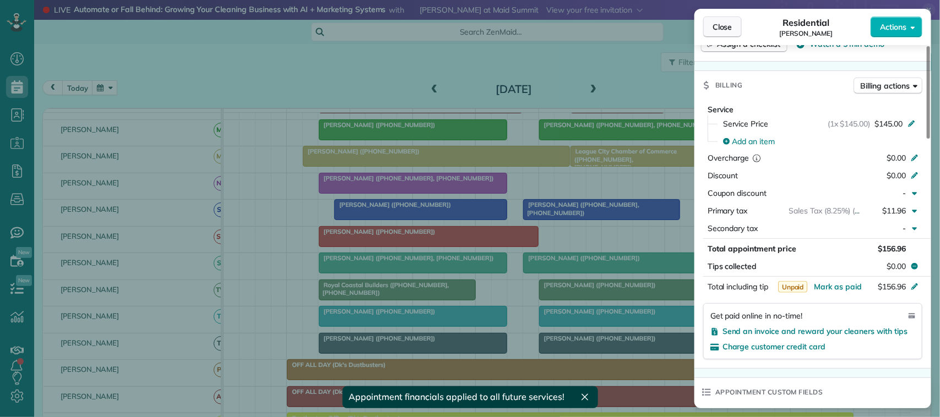
click at [733, 25] on button "Close" at bounding box center [722, 27] width 39 height 21
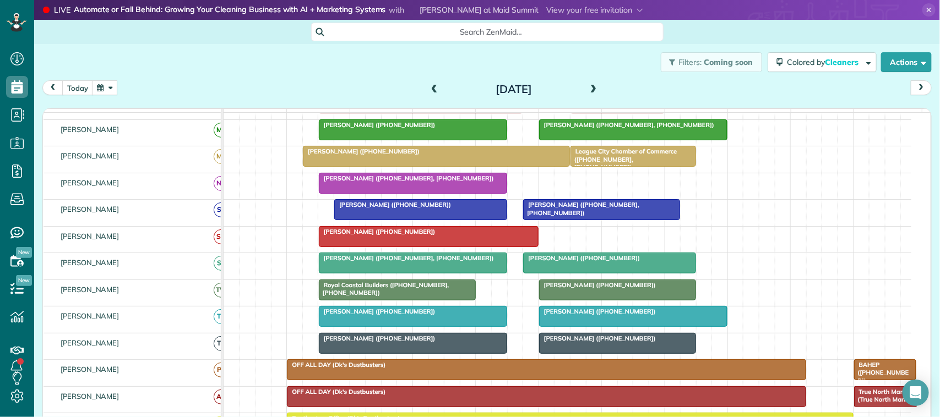
click at [590, 84] on span at bounding box center [593, 89] width 12 height 17
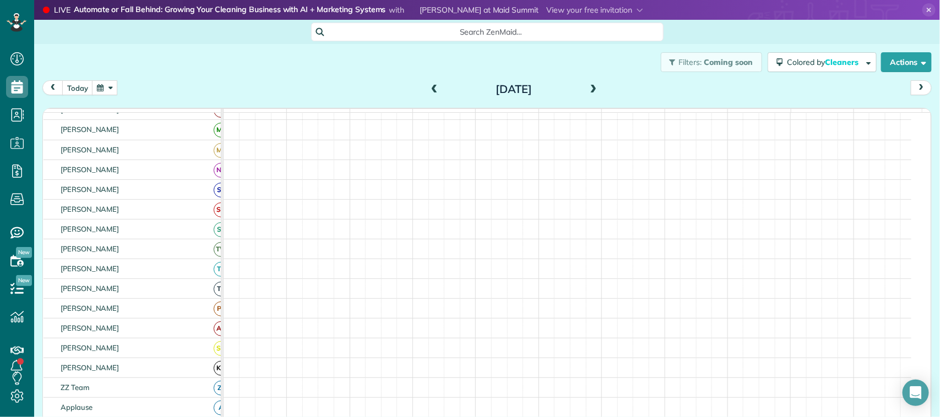
scroll to position [296, 0]
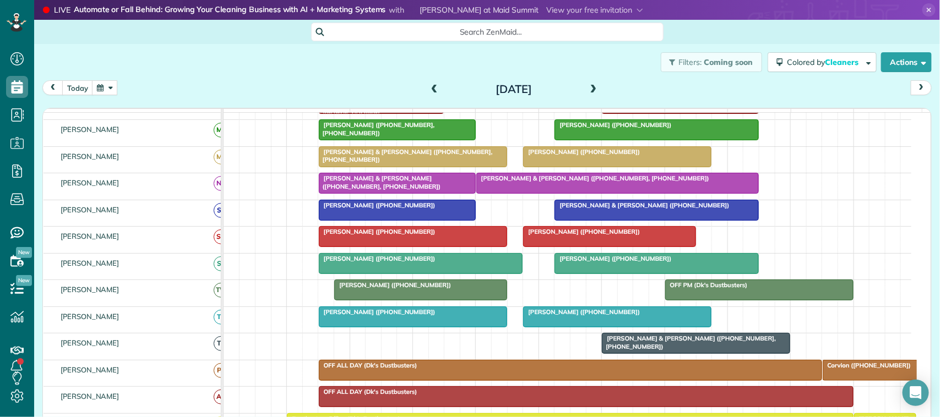
click at [589, 85] on span at bounding box center [593, 90] width 12 height 10
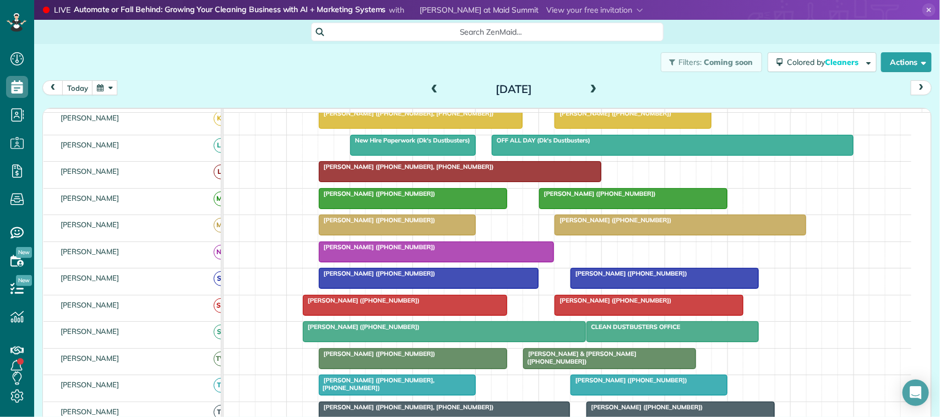
scroll to position [303, 0]
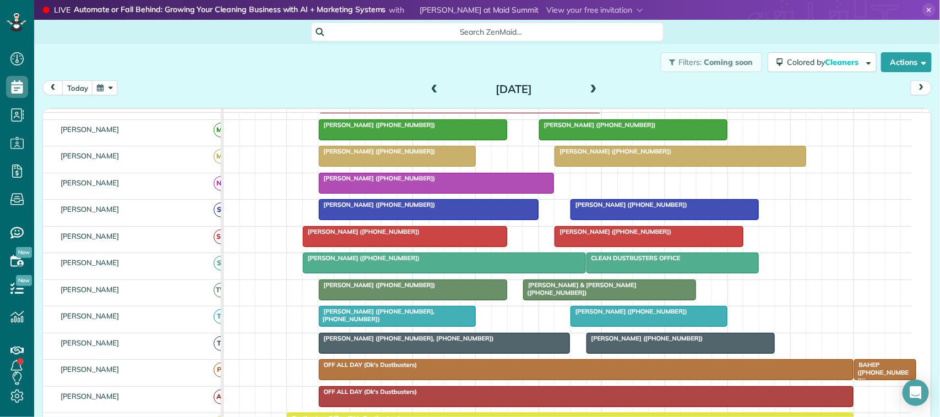
click at [593, 91] on span at bounding box center [593, 90] width 12 height 10
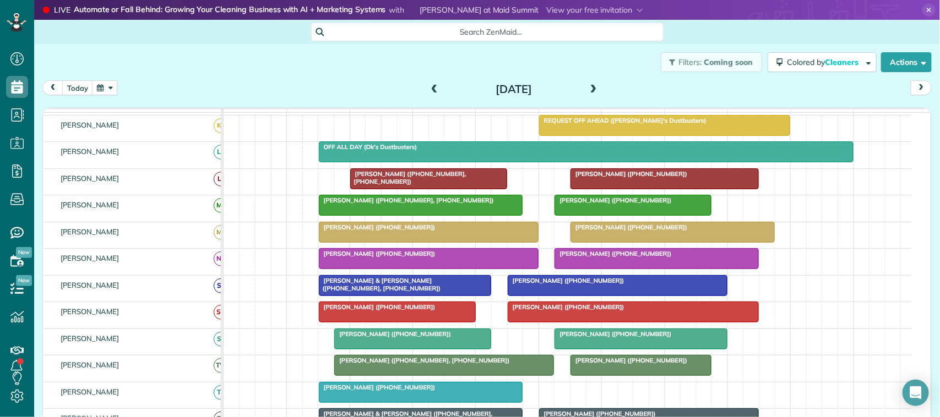
scroll to position [309, 0]
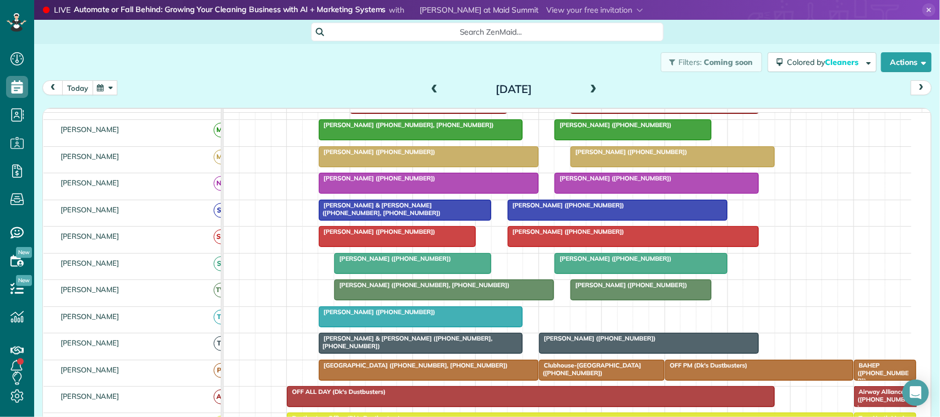
click at [72, 89] on button "today" at bounding box center [77, 87] width 31 height 15
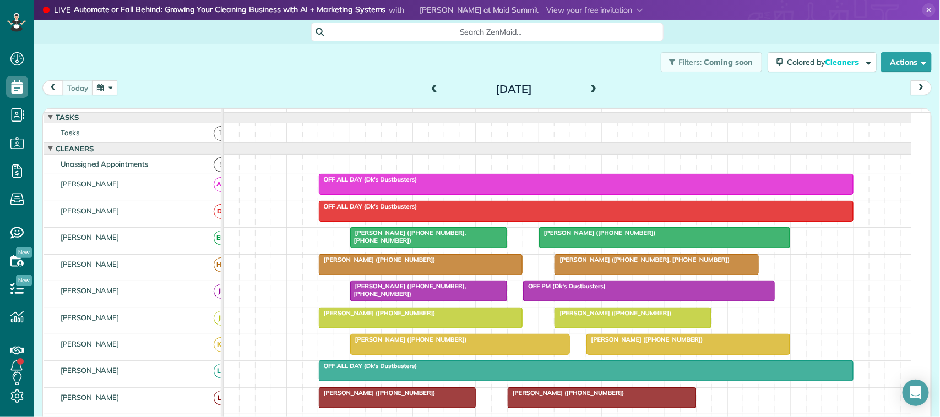
scroll to position [0, 0]
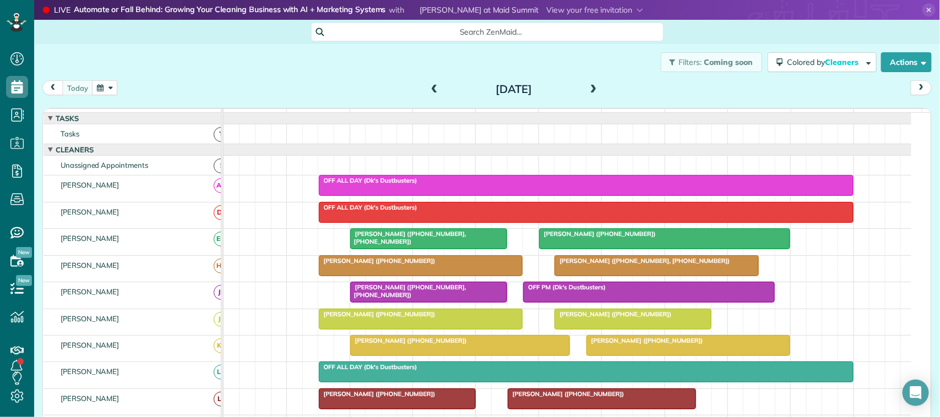
click at [139, 77] on div "Filters: Coming soon Colored by Cleaners Color by Cleaner Color by Team Color b…" at bounding box center [487, 62] width 906 height 36
click at [116, 84] on button "button" at bounding box center [104, 87] width 25 height 15
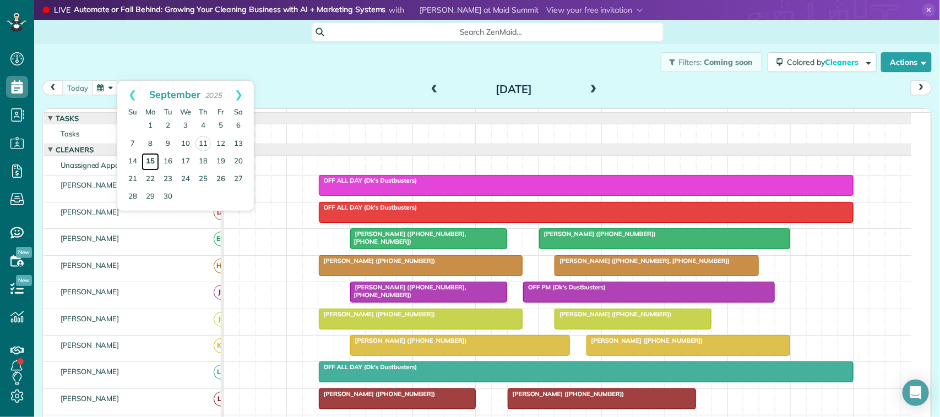
click at [155, 156] on link "15" at bounding box center [150, 162] width 18 height 18
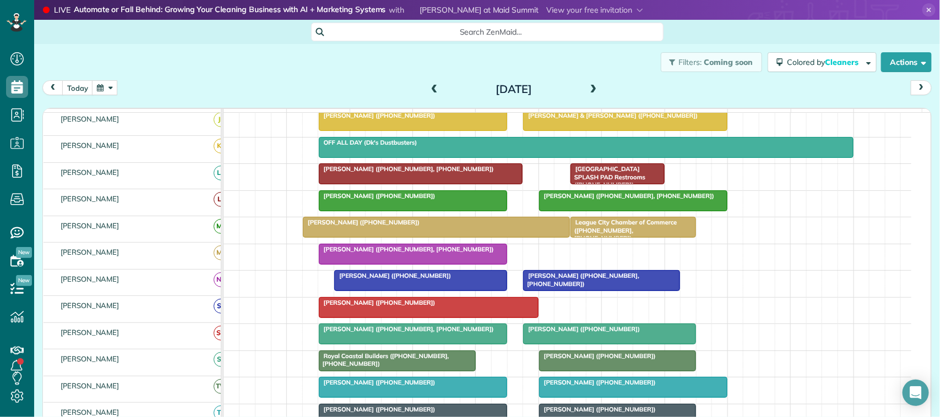
scroll to position [275, 0]
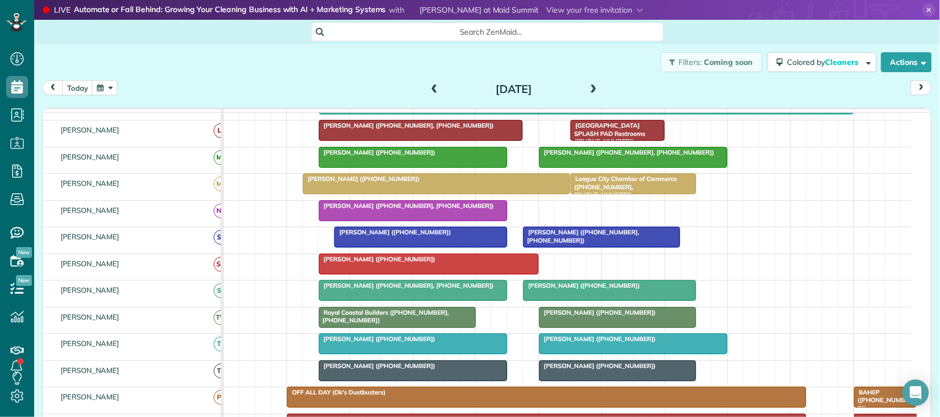
click at [587, 90] on span at bounding box center [593, 90] width 12 height 10
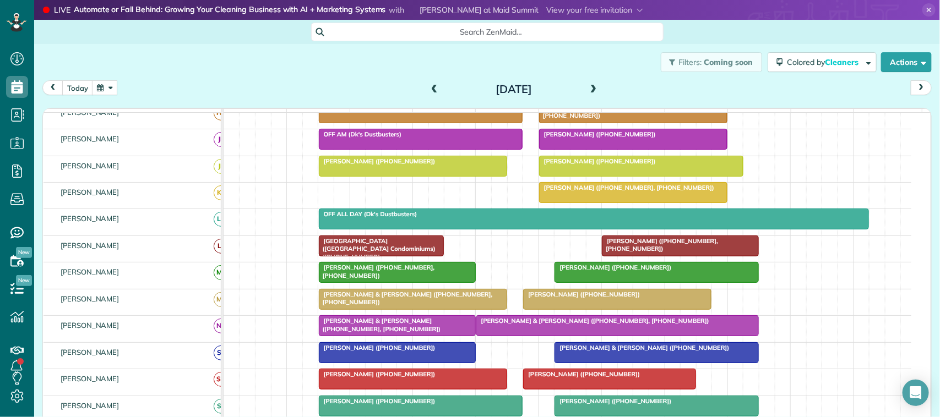
scroll to position [130, 0]
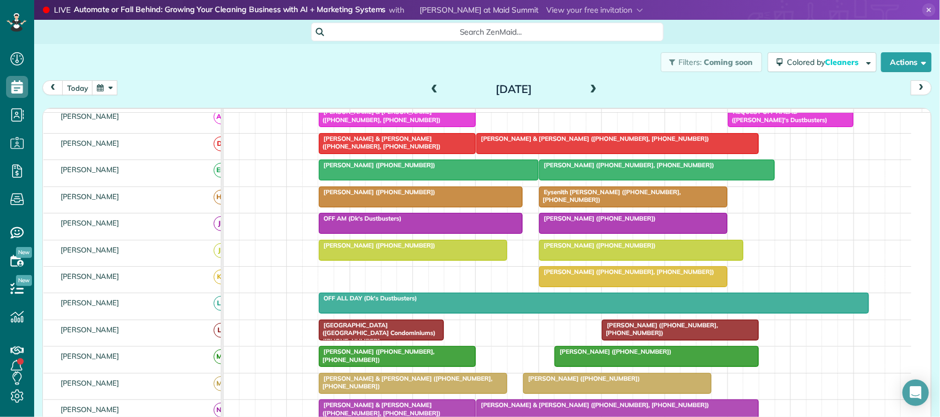
click at [587, 95] on span at bounding box center [593, 89] width 12 height 17
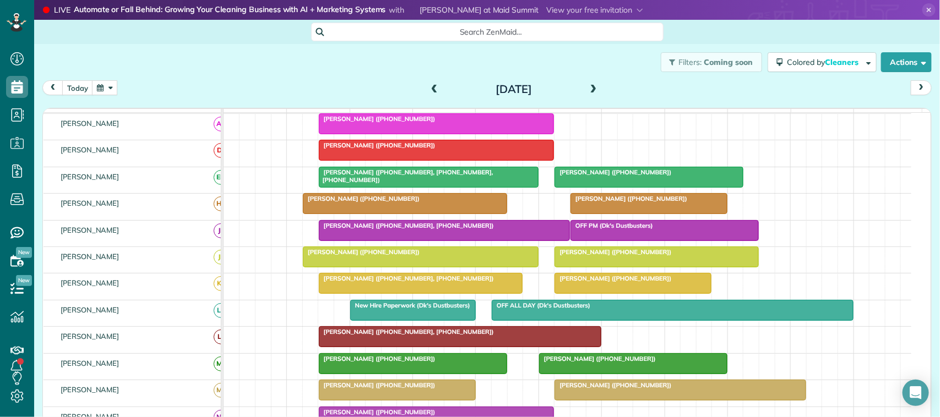
click at [588, 89] on span at bounding box center [593, 90] width 12 height 10
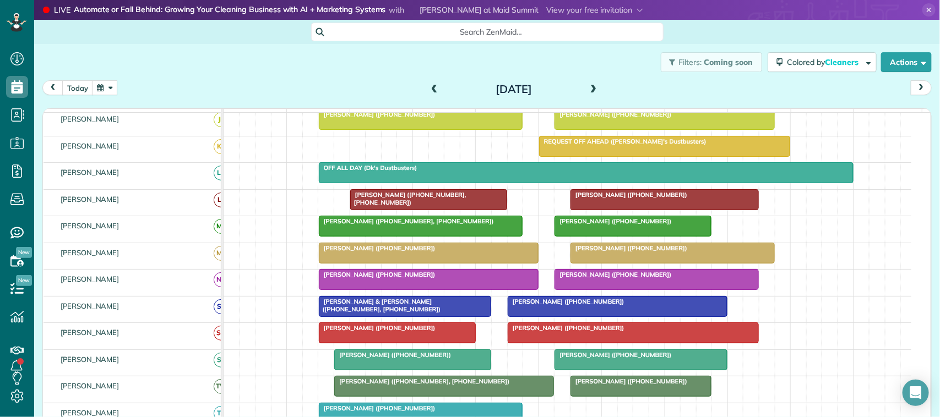
click at [591, 87] on span at bounding box center [593, 90] width 12 height 10
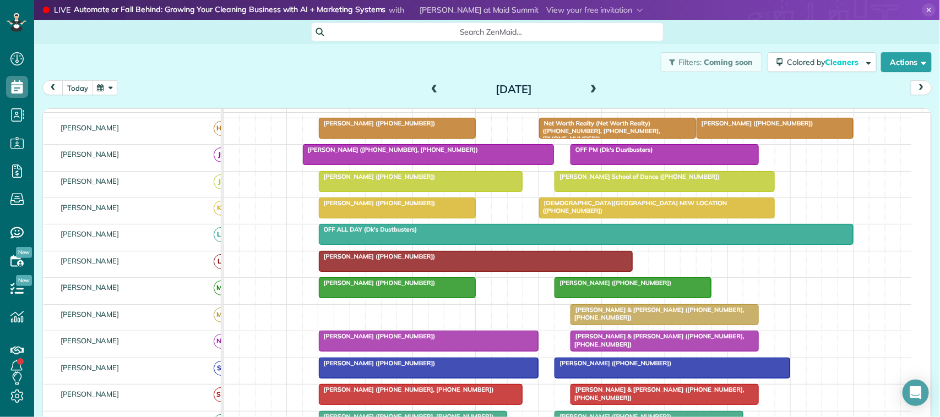
click at [83, 84] on button "today" at bounding box center [77, 87] width 31 height 15
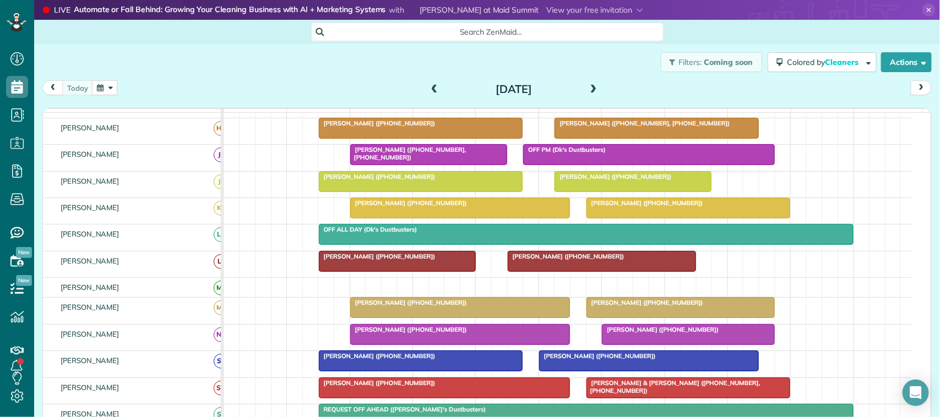
click at [97, 84] on button "button" at bounding box center [104, 87] width 25 height 15
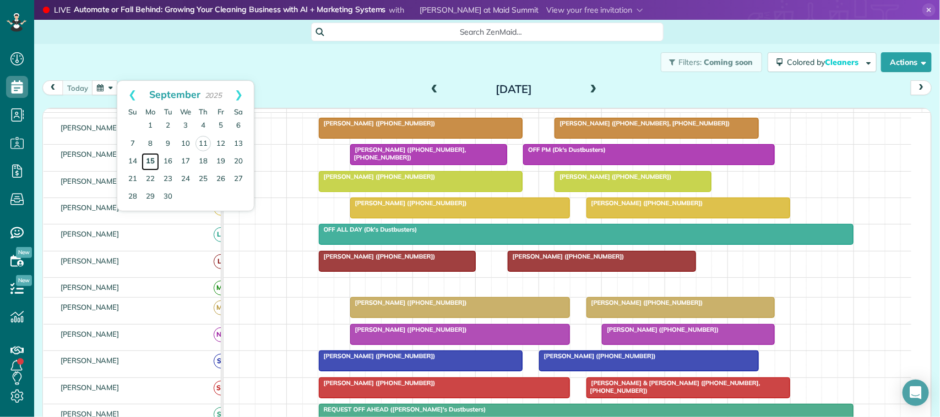
click at [150, 160] on link "15" at bounding box center [150, 162] width 18 height 18
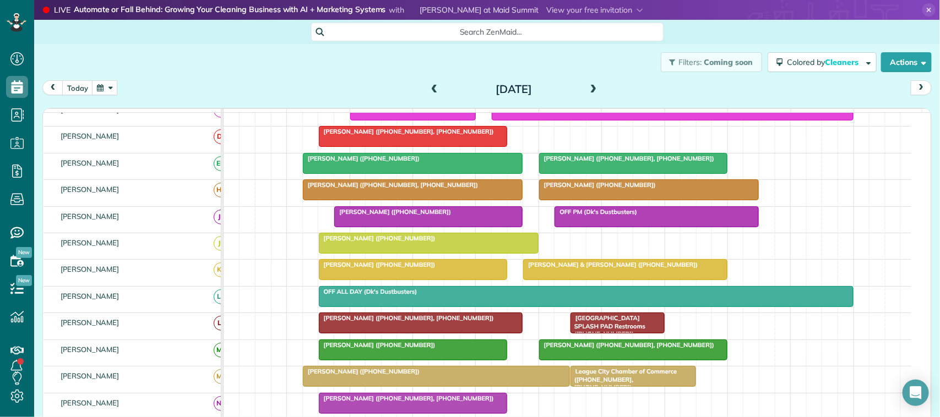
click at [587, 89] on span at bounding box center [593, 90] width 12 height 10
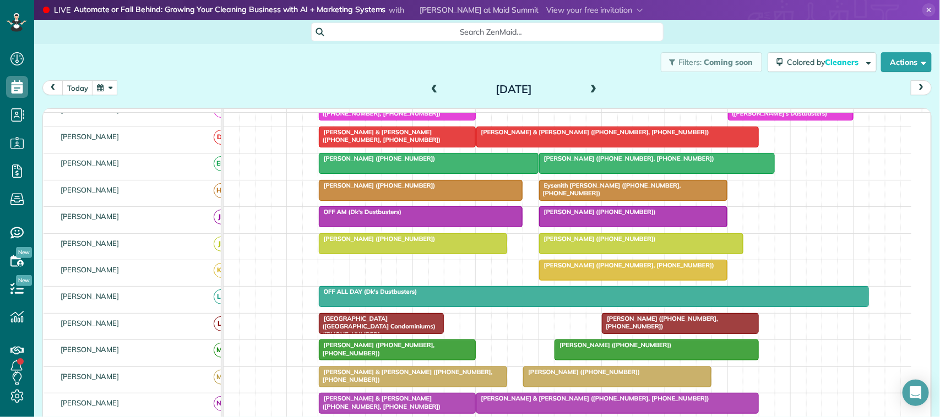
click at [587, 89] on span at bounding box center [593, 90] width 12 height 10
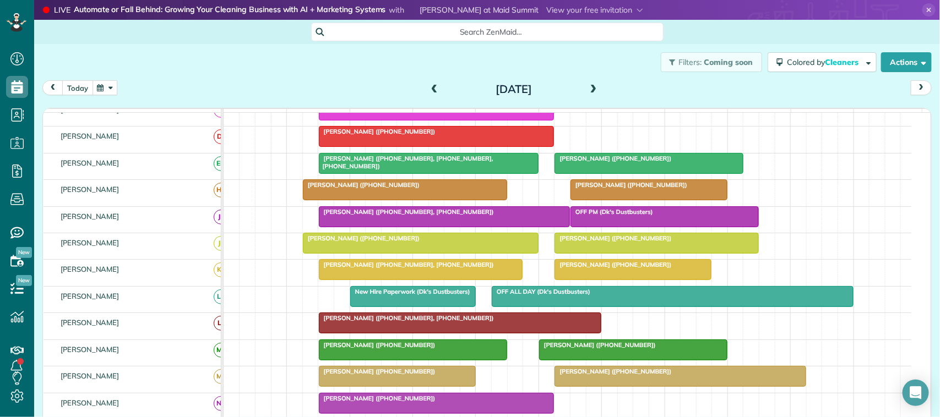
click at [78, 84] on button "today" at bounding box center [77, 87] width 31 height 15
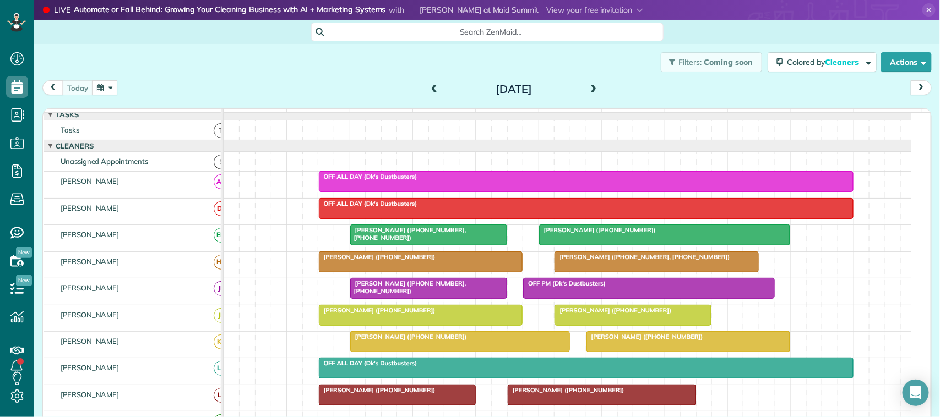
scroll to position [0, 0]
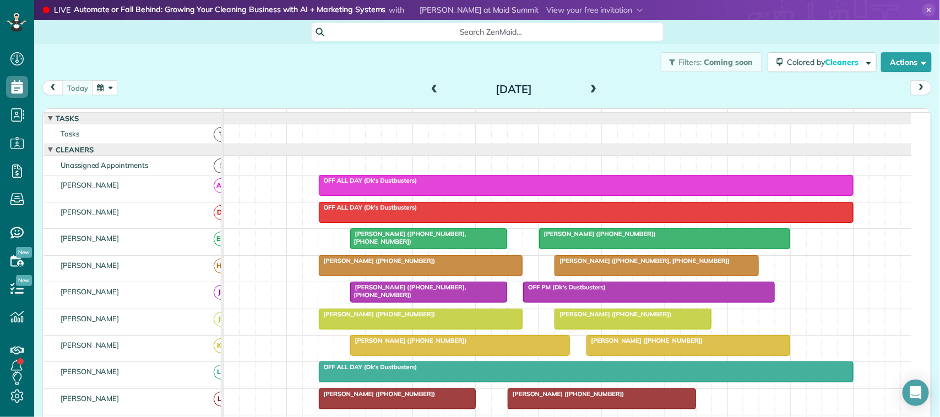
click at [308, 87] on div "[DATE] [DATE]" at bounding box center [486, 90] width 889 height 20
click at [425, 276] on div at bounding box center [420, 266] width 203 height 20
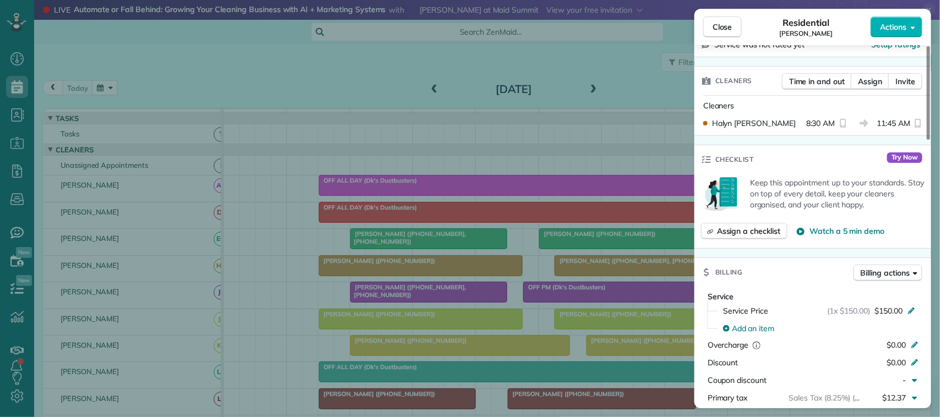
scroll to position [344, 0]
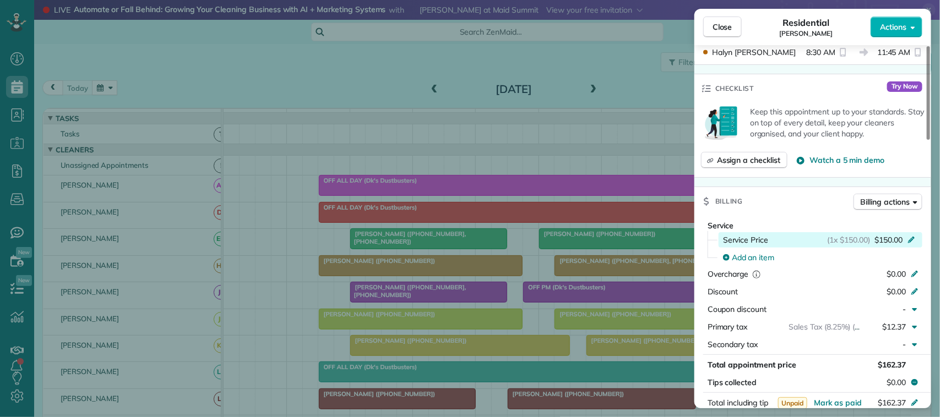
click at [882, 239] on span "$150.00" at bounding box center [888, 240] width 28 height 11
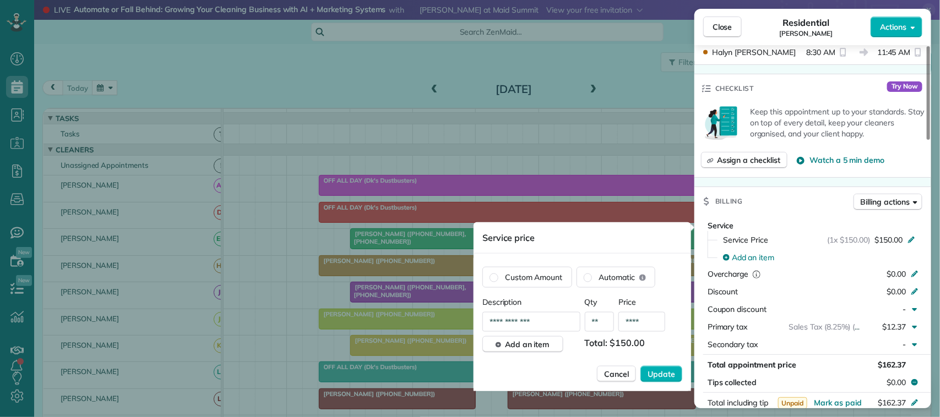
click at [656, 318] on input "****" at bounding box center [641, 322] width 47 height 20
type input "****"
click at [640, 366] on button "Update" at bounding box center [661, 374] width 42 height 17
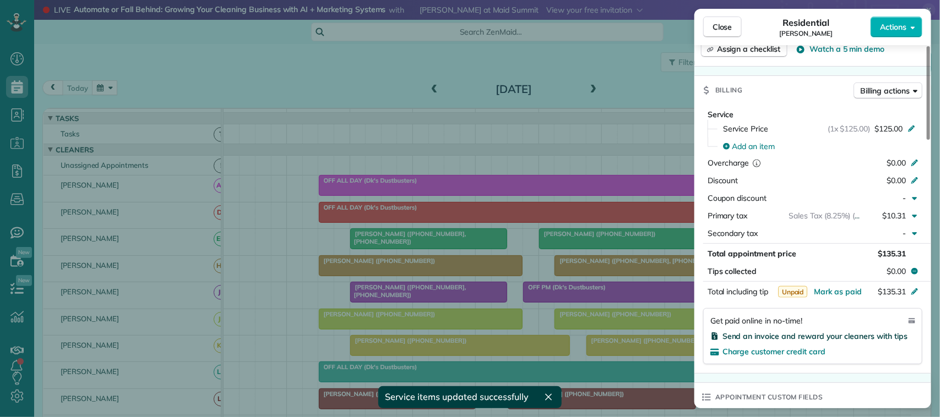
scroll to position [482, 0]
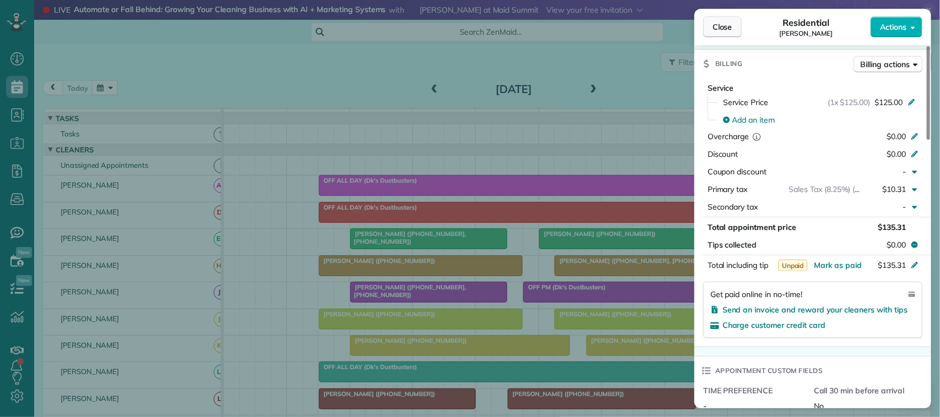
click at [720, 29] on span "Close" at bounding box center [722, 26] width 20 height 11
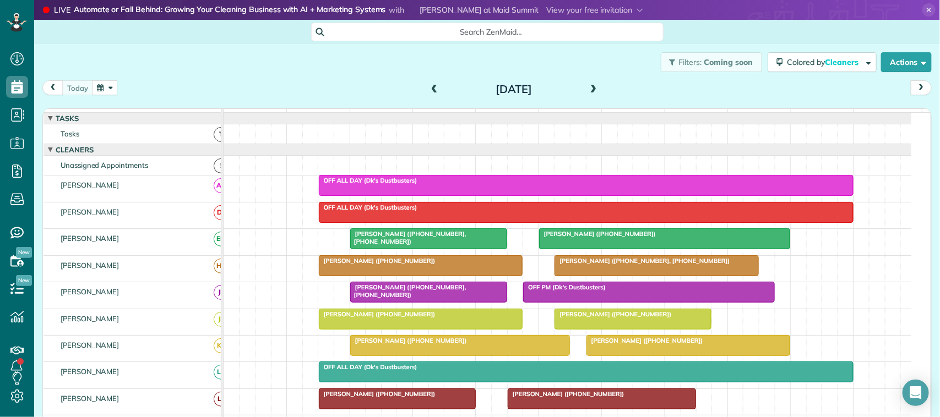
click at [81, 70] on div "Filters: Coming soon Colored by Cleaners Color by Cleaner Color by Team Color b…" at bounding box center [487, 62] width 906 height 36
click at [96, 86] on button "button" at bounding box center [104, 87] width 25 height 15
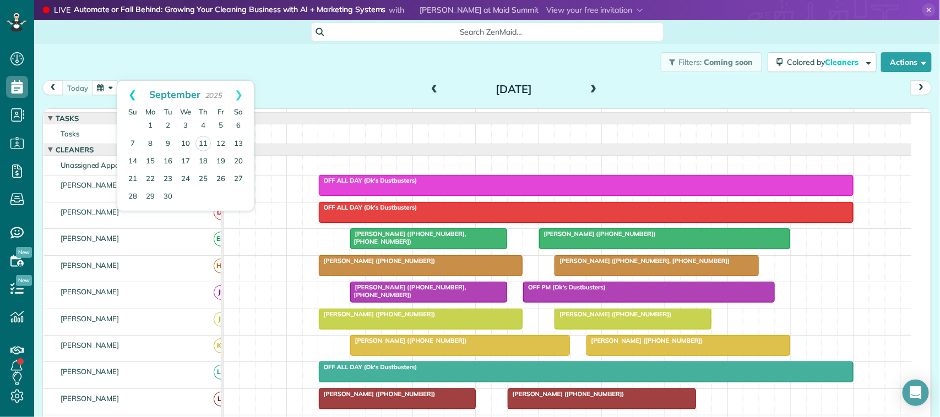
click at [137, 97] on link "Prev" at bounding box center [132, 95] width 30 height 28
click at [309, 91] on div "[DATE] [DATE]" at bounding box center [486, 90] width 889 height 20
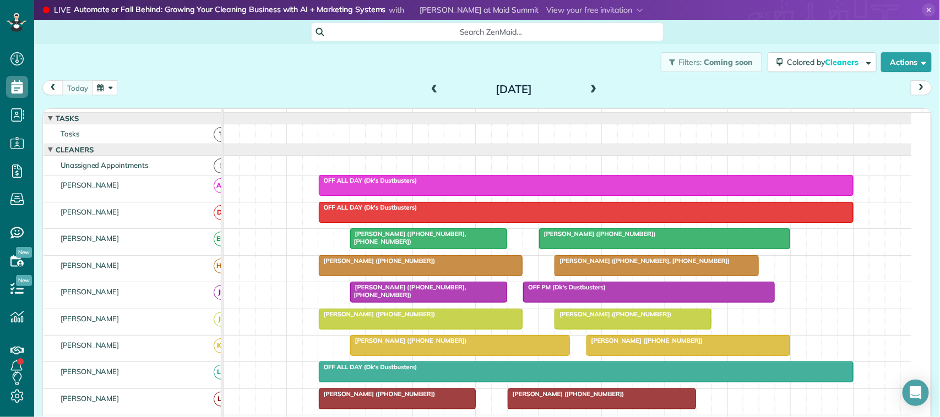
click at [116, 92] on button "button" at bounding box center [104, 87] width 25 height 15
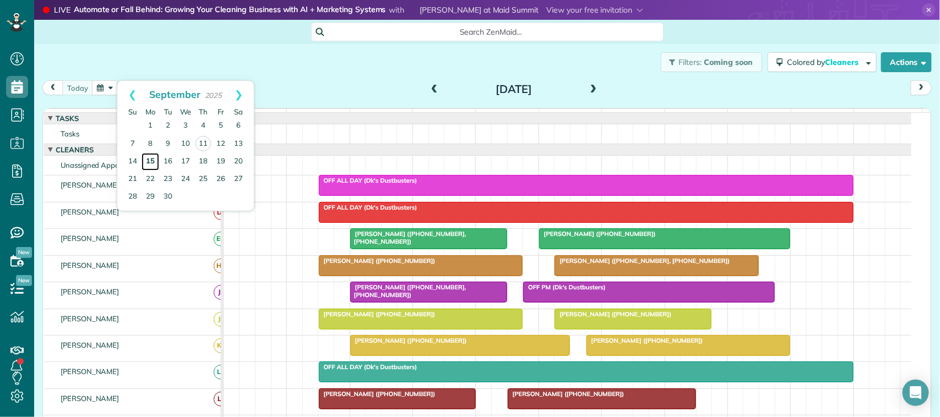
click at [153, 160] on link "15" at bounding box center [150, 162] width 18 height 18
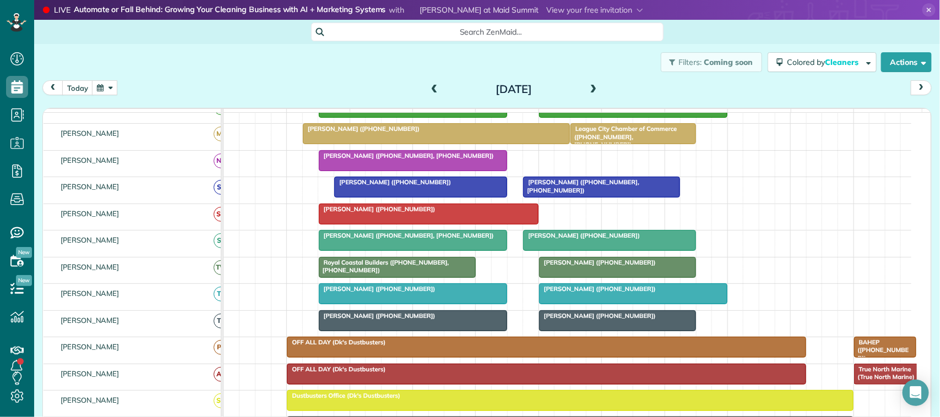
scroll to position [344, 0]
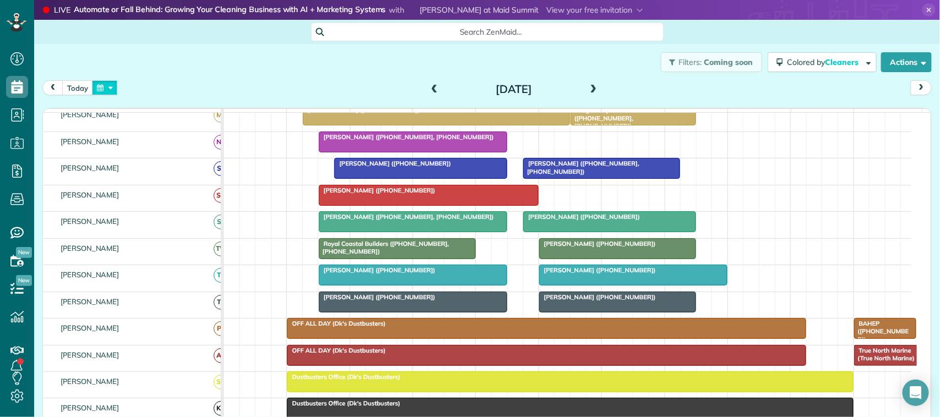
click at [107, 90] on button "button" at bounding box center [104, 87] width 25 height 15
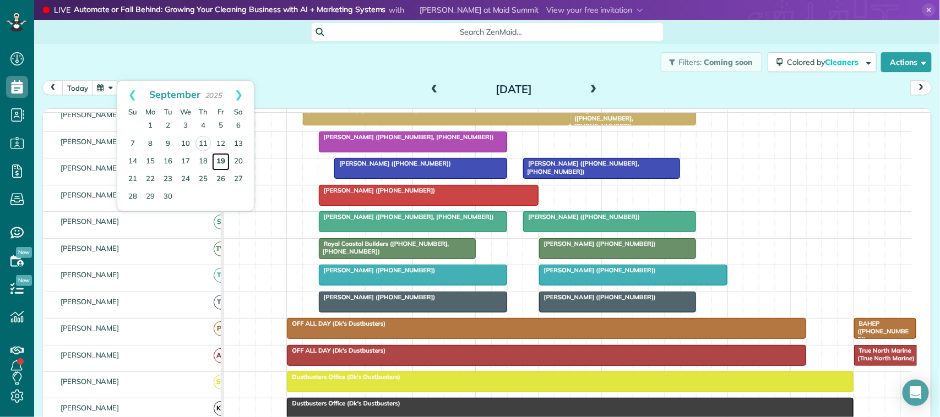
click at [224, 160] on link "19" at bounding box center [221, 162] width 18 height 18
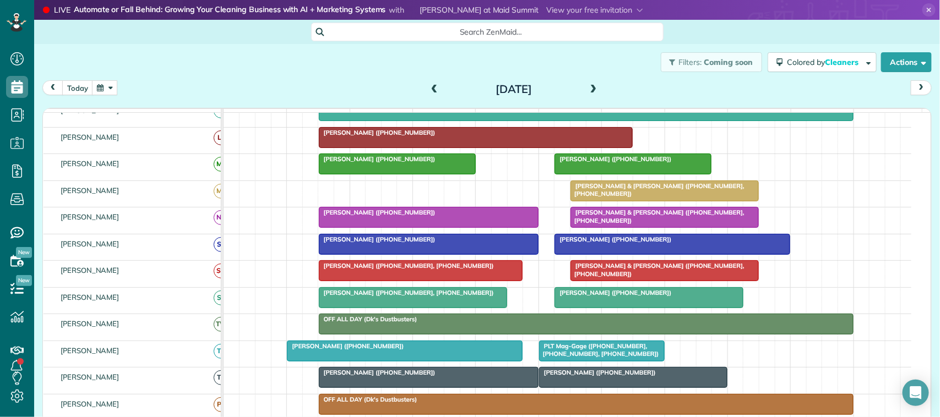
scroll to position [330, 0]
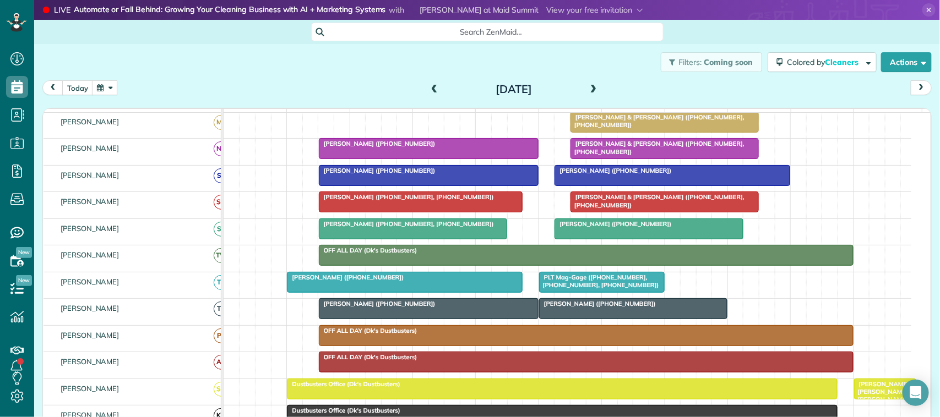
click at [391, 308] on span "[PERSON_NAME] ([PHONE_NUMBER])" at bounding box center [377, 304] width 118 height 8
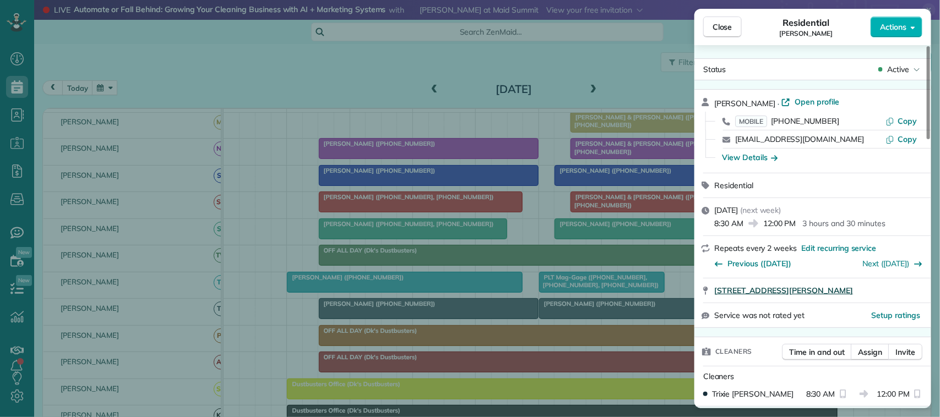
click at [816, 288] on span "[STREET_ADDRESS][PERSON_NAME]" at bounding box center [783, 290] width 139 height 11
click at [799, 290] on span "[STREET_ADDRESS][PERSON_NAME]" at bounding box center [783, 290] width 139 height 11
click at [718, 21] on span "Close" at bounding box center [722, 26] width 20 height 11
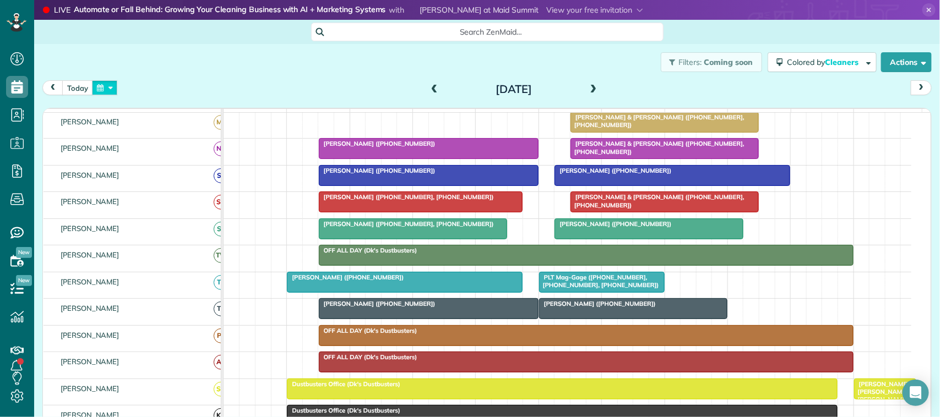
click at [106, 85] on button "button" at bounding box center [104, 87] width 25 height 15
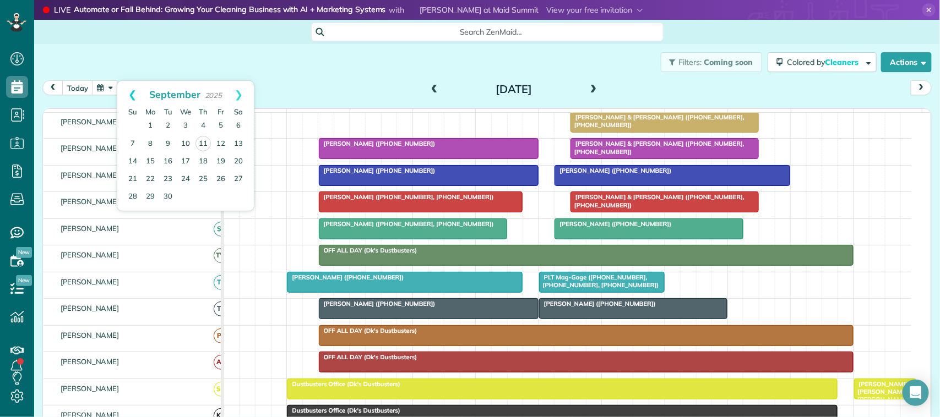
click at [138, 97] on link "Prev" at bounding box center [132, 95] width 30 height 28
click at [237, 92] on link "Next" at bounding box center [239, 95] width 30 height 28
click at [137, 92] on link "Prev" at bounding box center [132, 95] width 30 height 28
click at [233, 91] on link "Next" at bounding box center [239, 95] width 30 height 28
click at [166, 127] on link "2" at bounding box center [168, 126] width 18 height 18
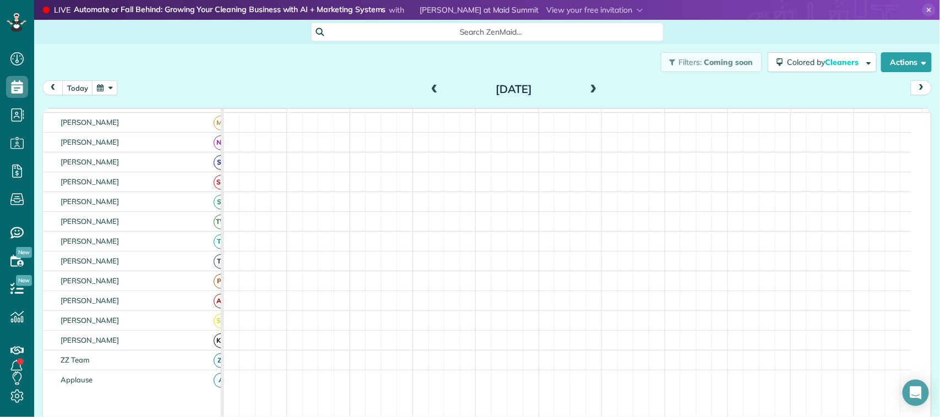
scroll to position [339, 0]
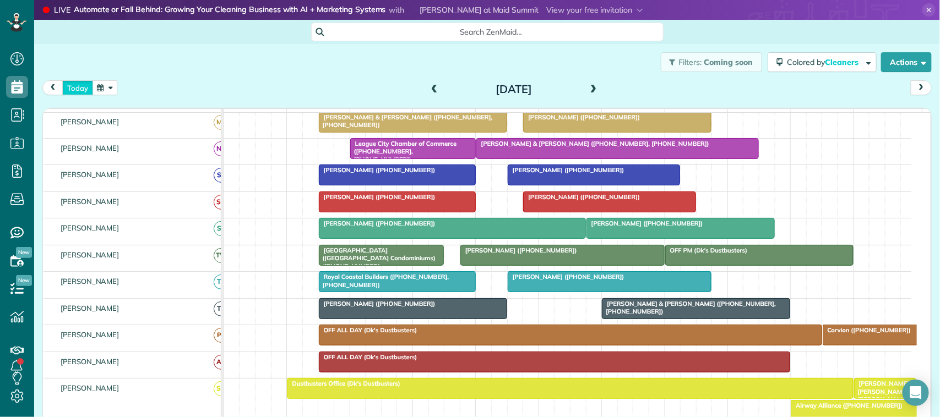
click at [80, 88] on button "today" at bounding box center [77, 87] width 31 height 15
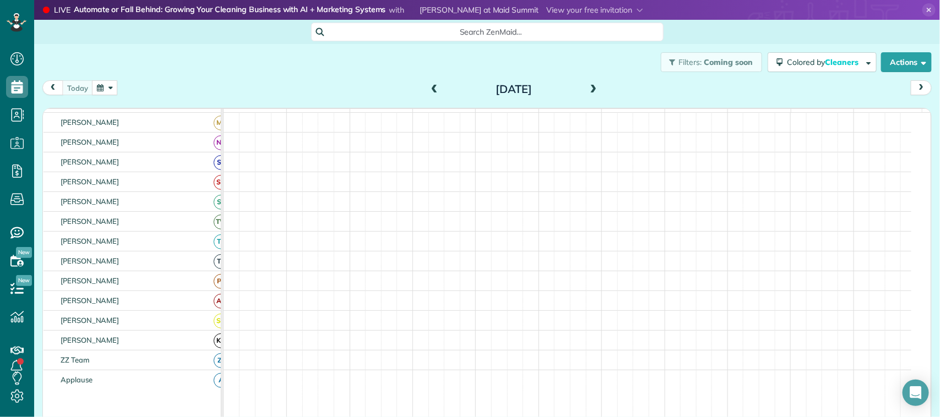
click at [113, 81] on button "button" at bounding box center [104, 87] width 25 height 15
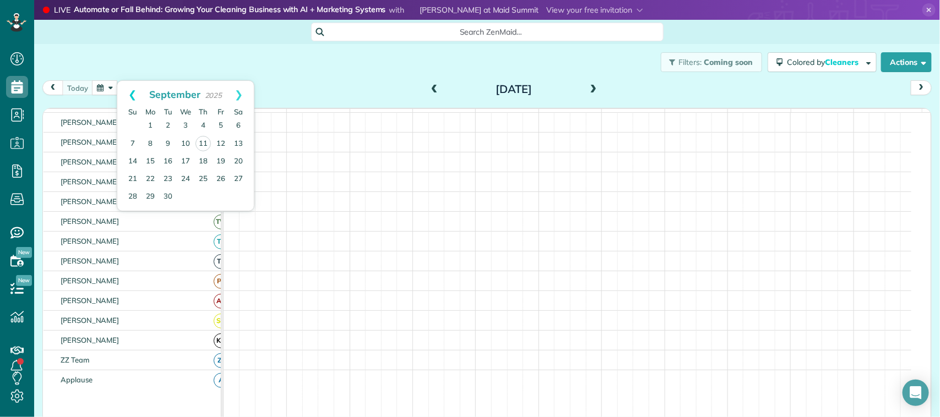
click at [130, 92] on link "Prev" at bounding box center [132, 95] width 30 height 28
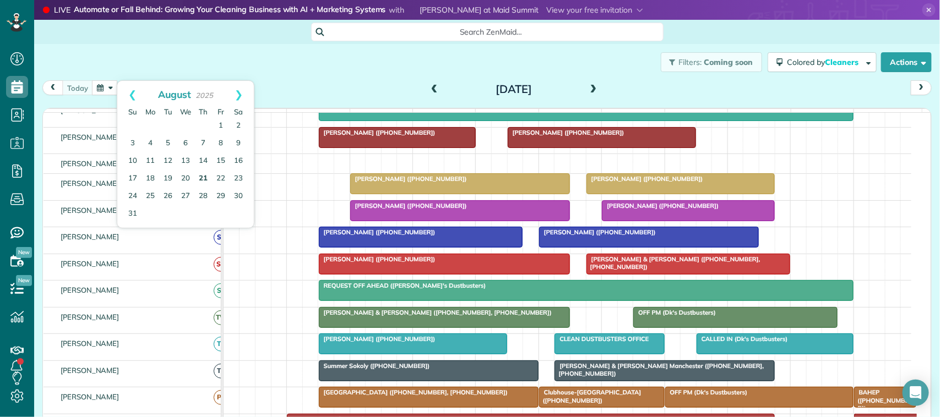
scroll to position [323, 0]
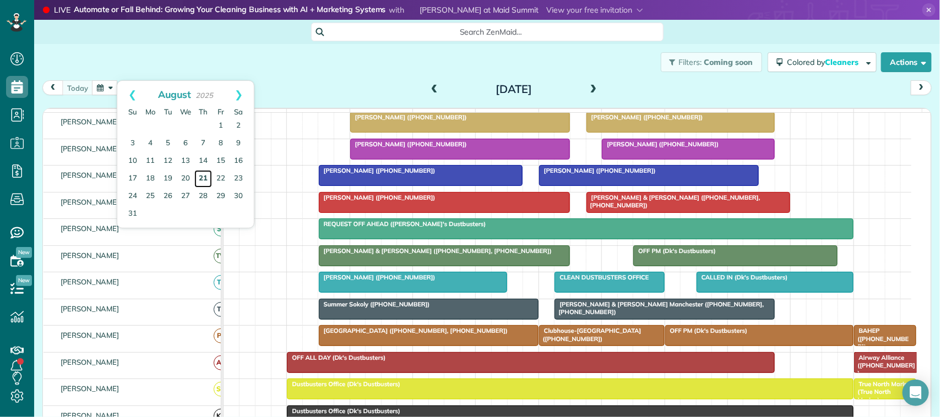
click at [203, 180] on link "21" at bounding box center [203, 179] width 18 height 18
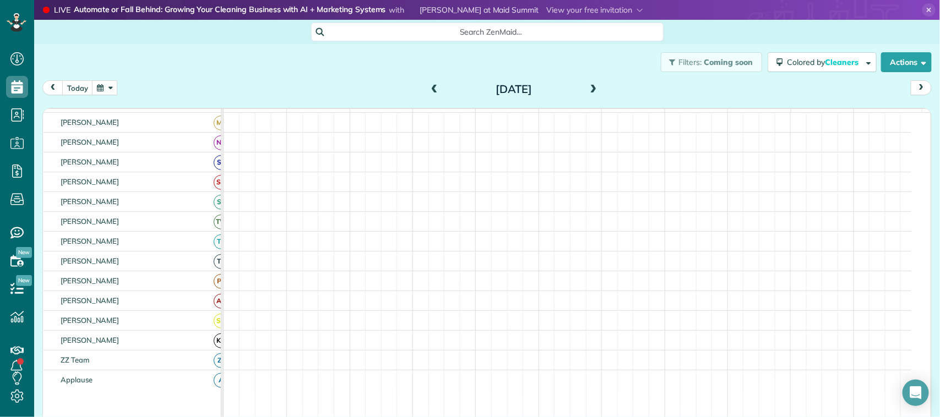
scroll to position [309, 0]
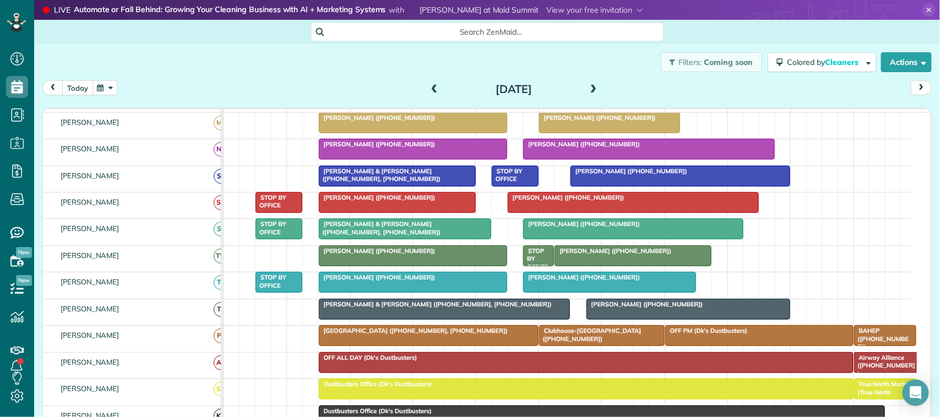
click at [81, 84] on button "today" at bounding box center [77, 87] width 31 height 15
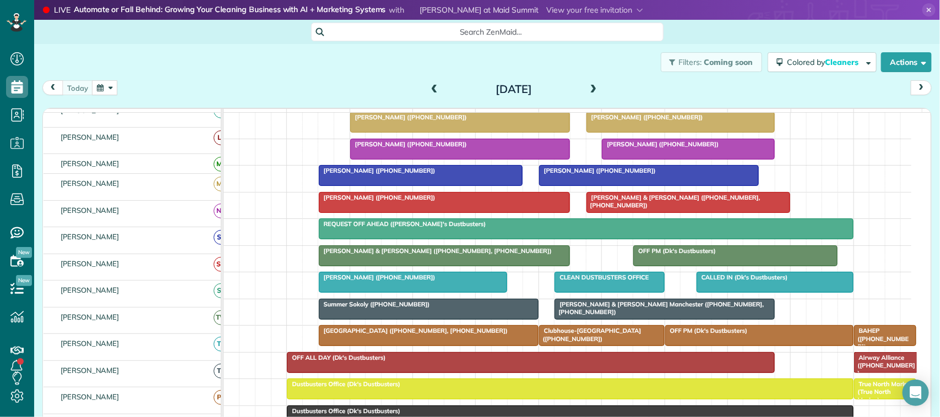
scroll to position [323, 0]
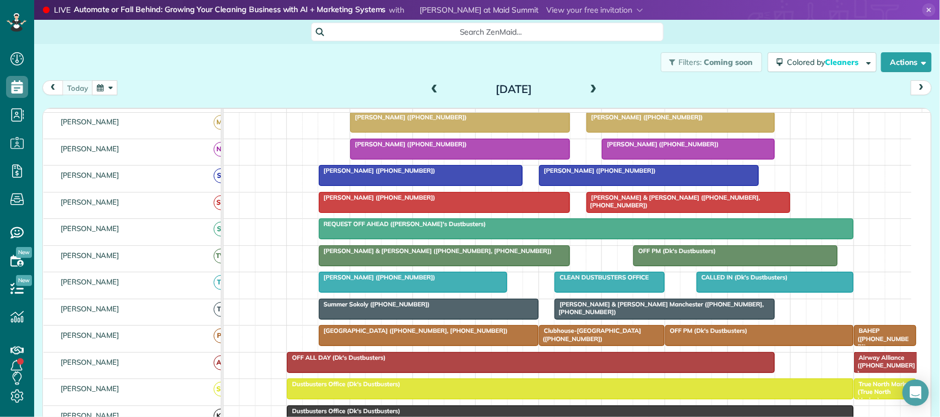
click at [108, 92] on button "button" at bounding box center [104, 87] width 25 height 15
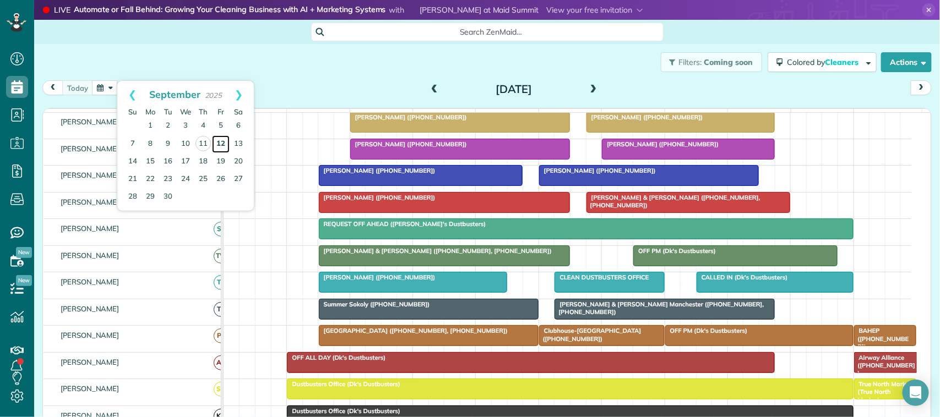
click at [219, 151] on link "12" at bounding box center [221, 144] width 18 height 18
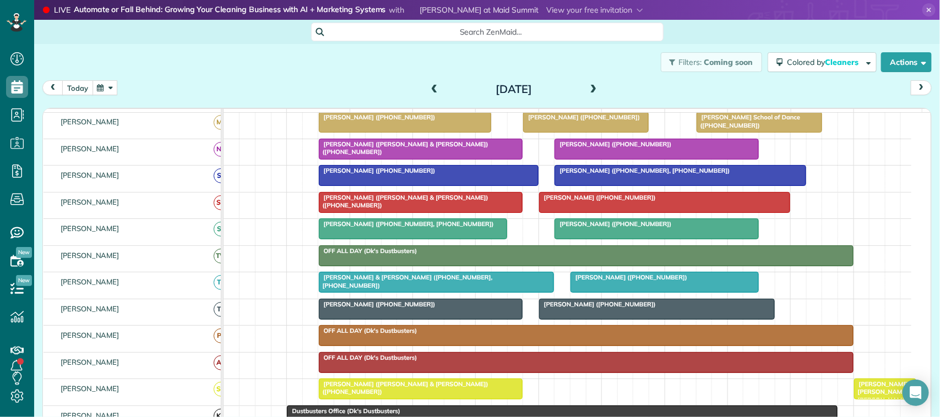
click at [84, 81] on button "today" at bounding box center [77, 87] width 31 height 15
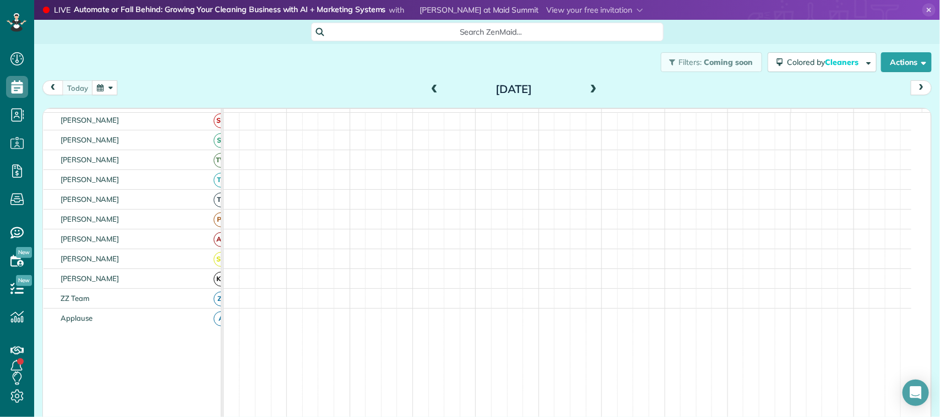
scroll to position [261, 0]
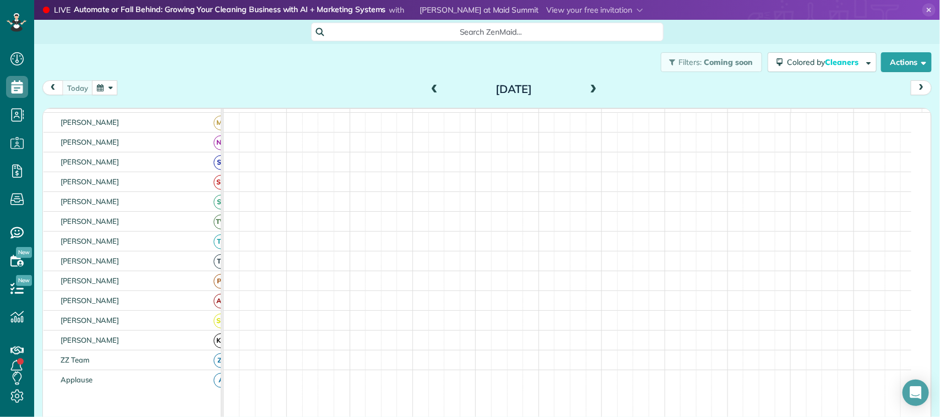
click at [109, 86] on button "button" at bounding box center [104, 87] width 25 height 15
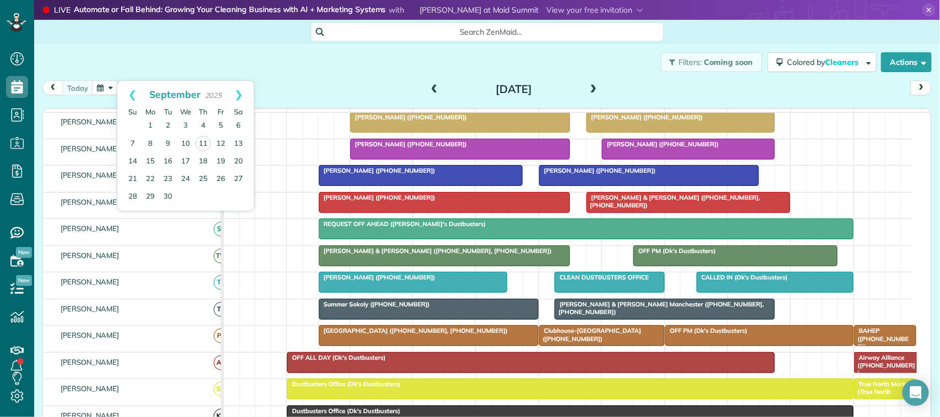
click at [232, 65] on div "Filters: Coming soon Colored by Cleaners Color by Cleaner Color by Team Color b…" at bounding box center [487, 62] width 906 height 36
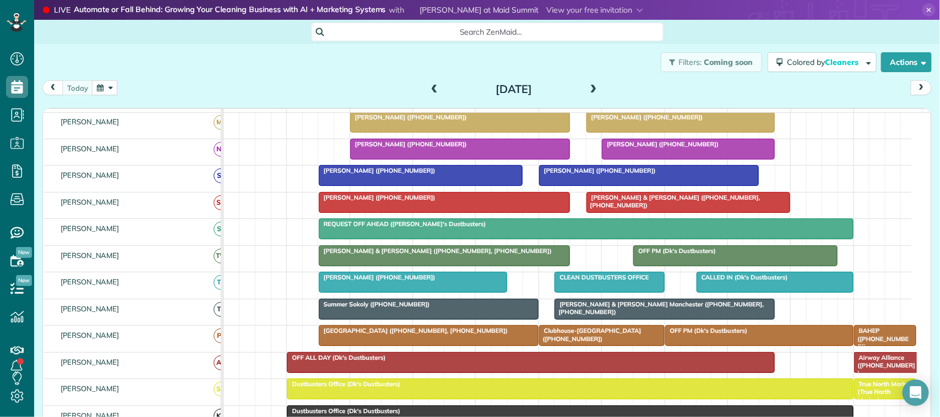
click at [105, 89] on button "button" at bounding box center [104, 87] width 25 height 15
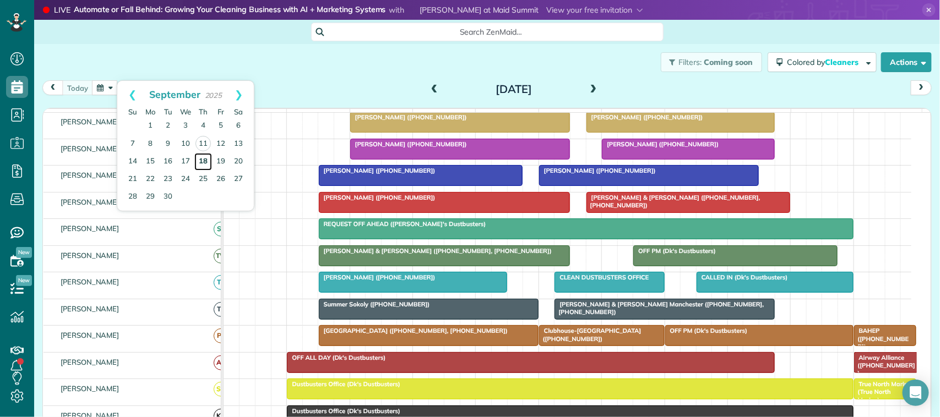
click at [204, 160] on link "18" at bounding box center [203, 162] width 18 height 18
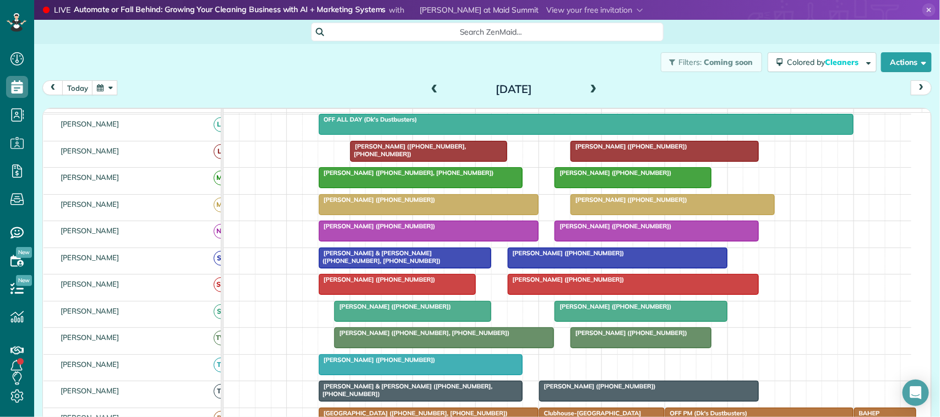
scroll to position [344, 0]
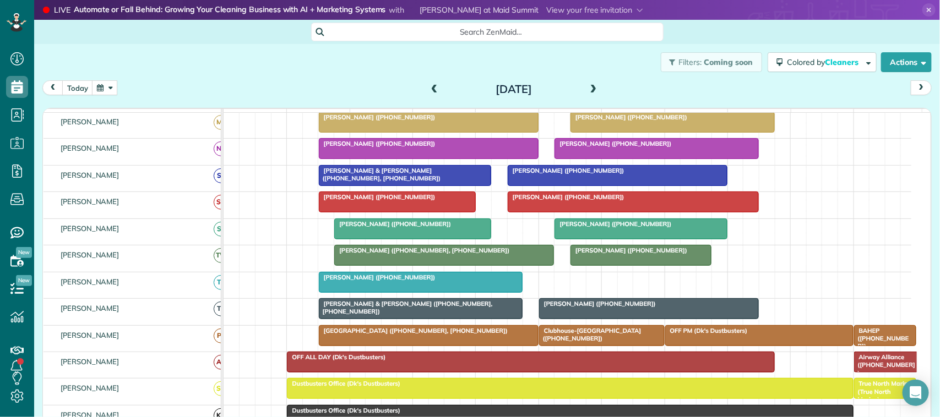
click at [115, 87] on button "button" at bounding box center [104, 87] width 25 height 15
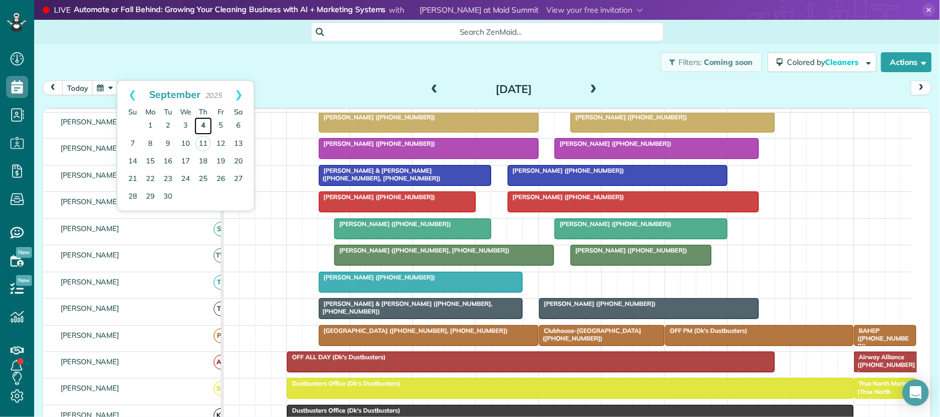
click at [200, 126] on link "4" at bounding box center [203, 126] width 18 height 18
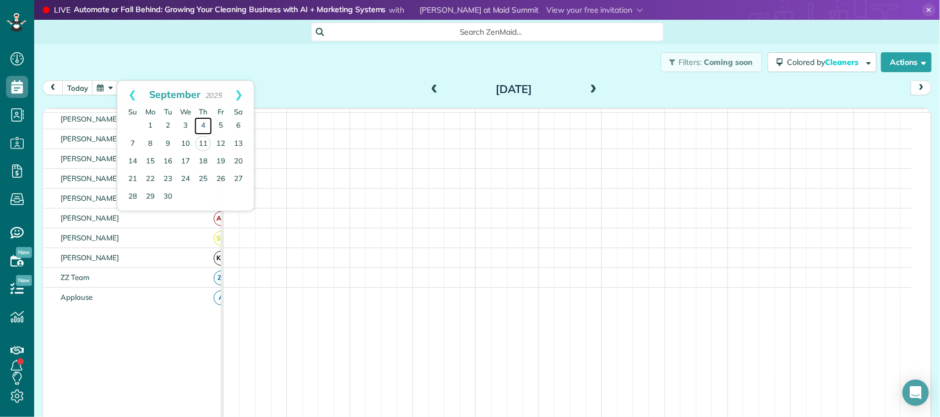
scroll to position [261, 0]
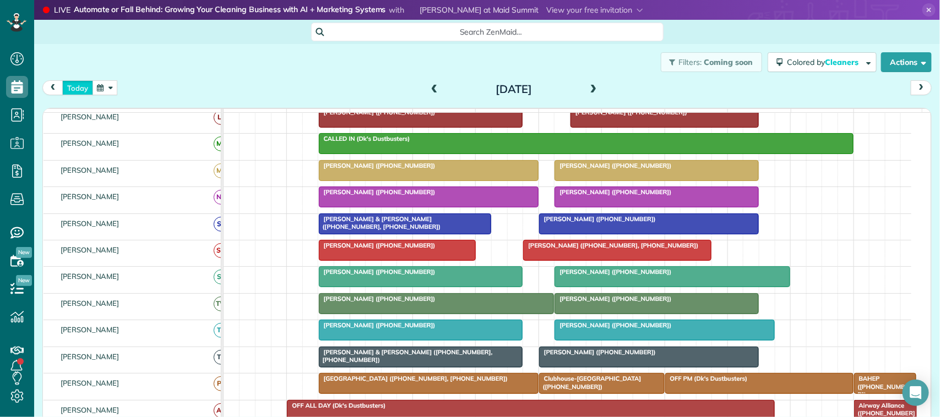
click at [84, 91] on button "today" at bounding box center [77, 87] width 31 height 15
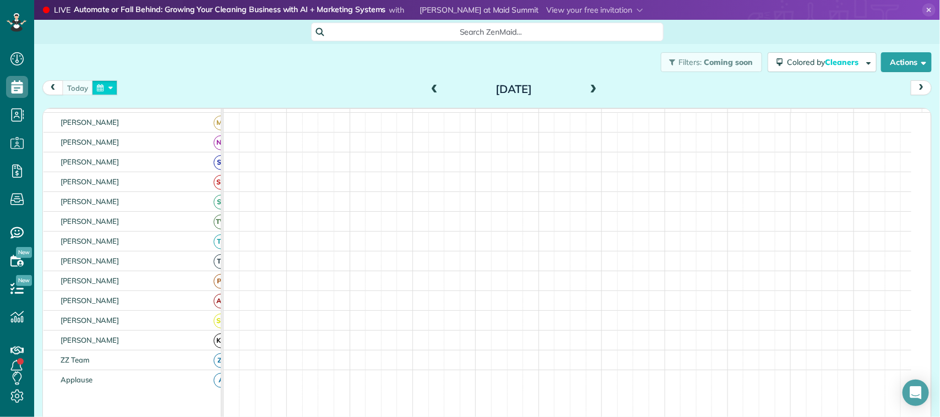
click at [106, 86] on button "button" at bounding box center [104, 87] width 25 height 15
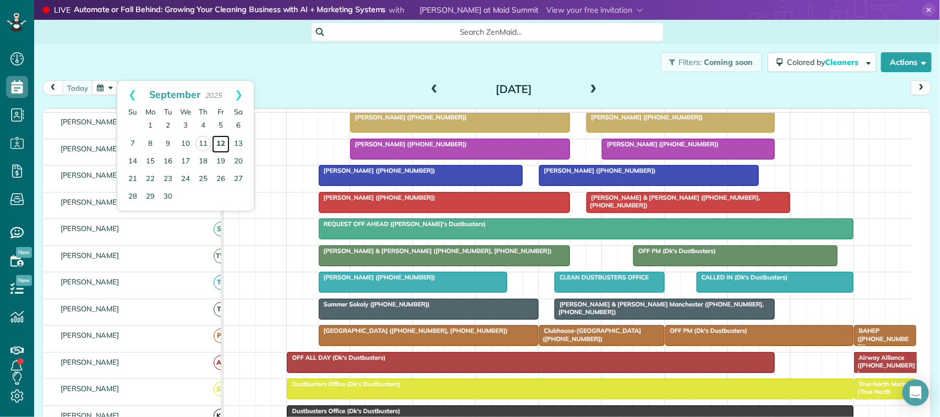
click at [214, 146] on link "12" at bounding box center [221, 144] width 18 height 18
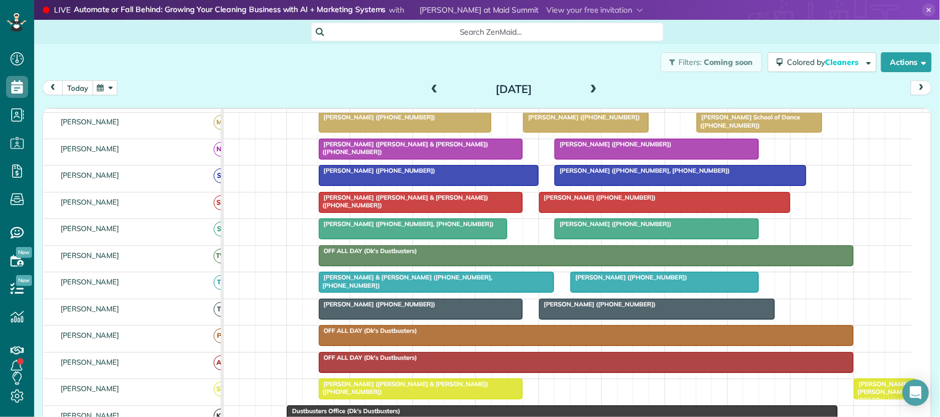
drag, startPoint x: 80, startPoint y: 91, endPoint x: 97, endPoint y: 91, distance: 17.1
click at [80, 91] on button "today" at bounding box center [77, 87] width 31 height 15
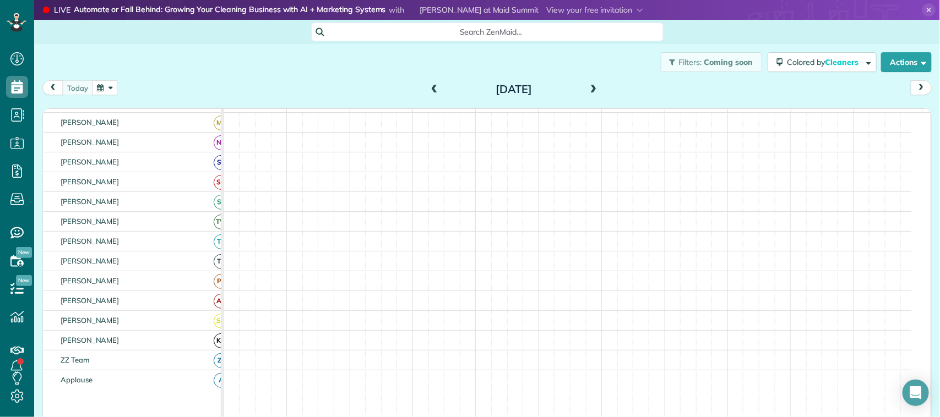
click at [106, 89] on button "button" at bounding box center [104, 87] width 25 height 15
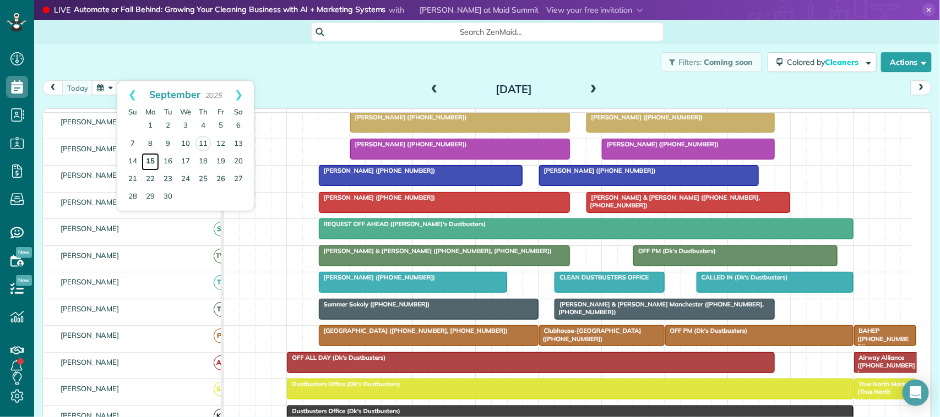
click at [155, 159] on link "15" at bounding box center [150, 162] width 18 height 18
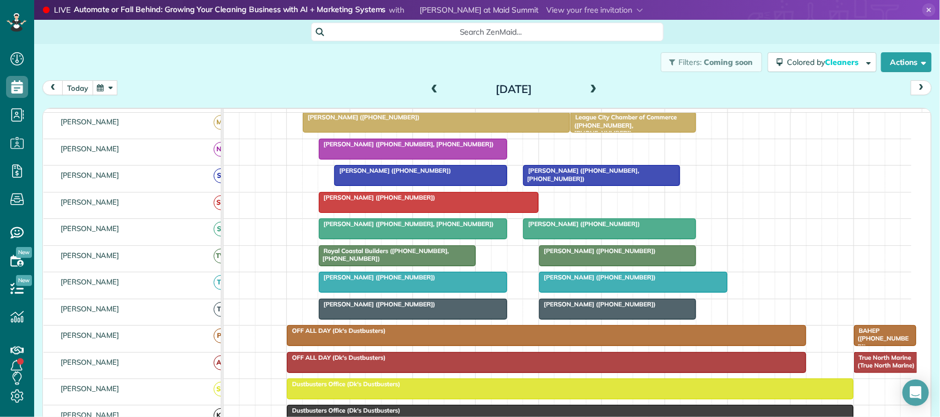
click at [80, 83] on button "today" at bounding box center [77, 87] width 31 height 15
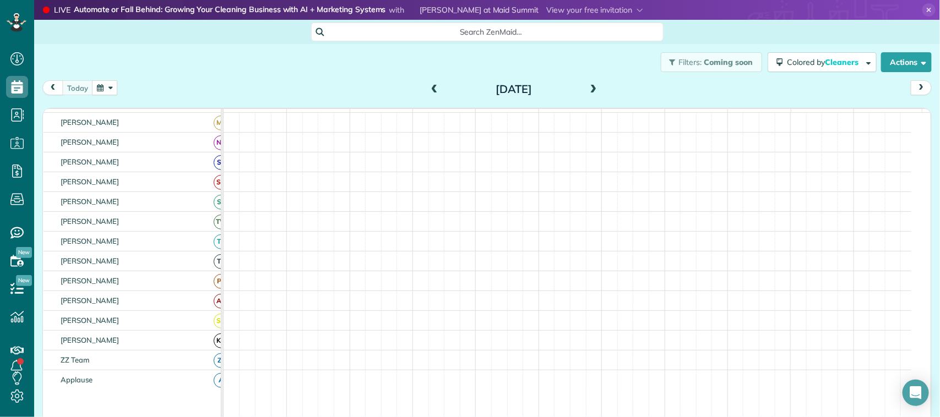
click at [106, 89] on button "button" at bounding box center [104, 87] width 25 height 15
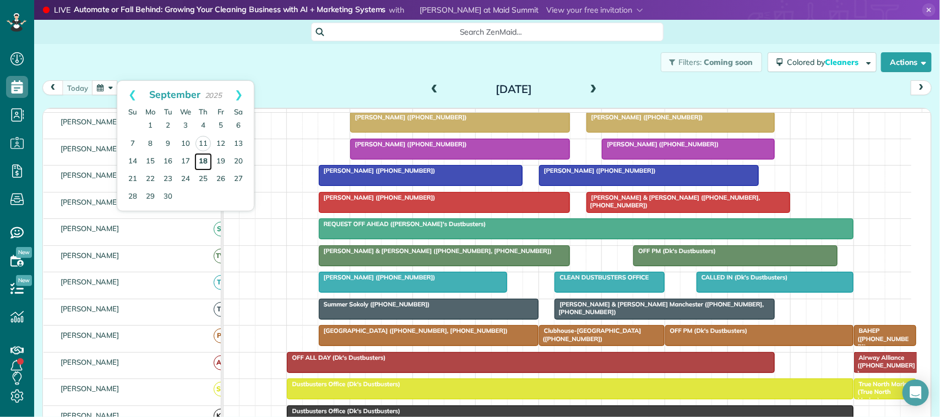
click at [205, 158] on link "18" at bounding box center [203, 162] width 18 height 18
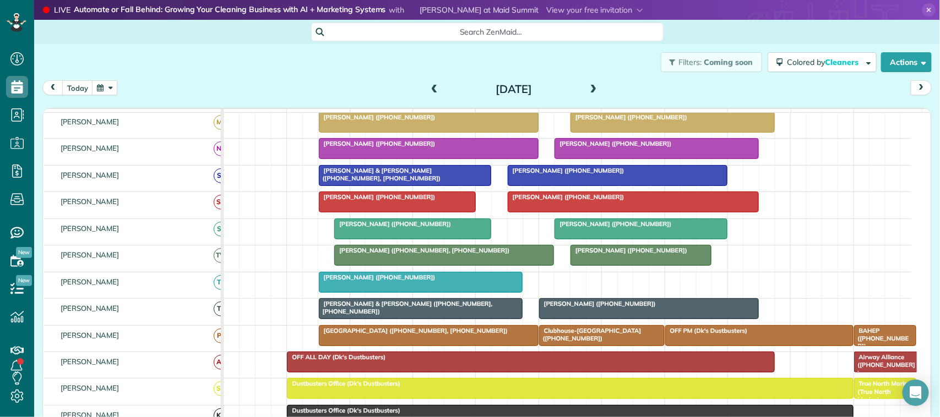
click at [84, 77] on div "Filters: Coming soon Colored by Cleaners Color by Cleaner Color by Team Color b…" at bounding box center [487, 62] width 906 height 36
click at [112, 91] on button "button" at bounding box center [104, 87] width 25 height 15
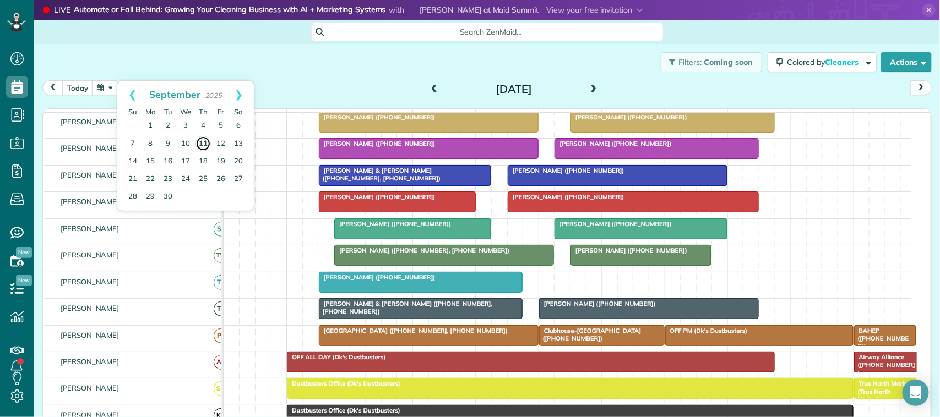
click at [210, 143] on link "11" at bounding box center [202, 143] width 15 height 15
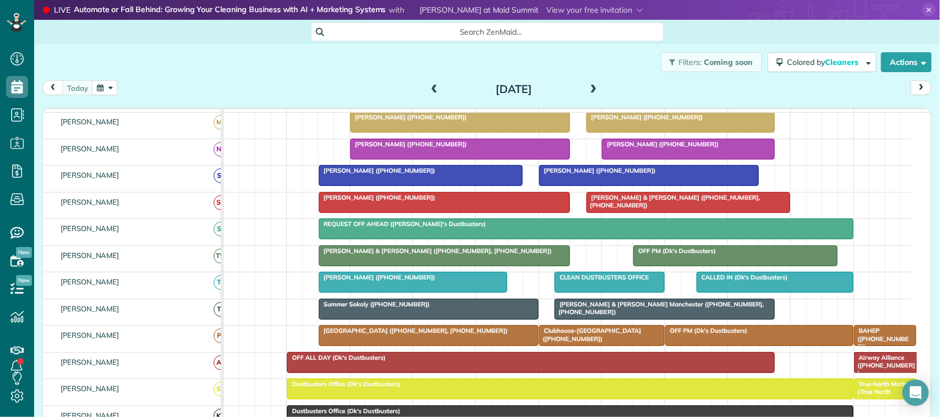
click at [119, 94] on div "[DATE] [DATE]" at bounding box center [486, 90] width 889 height 20
click at [108, 86] on button "button" at bounding box center [104, 87] width 25 height 15
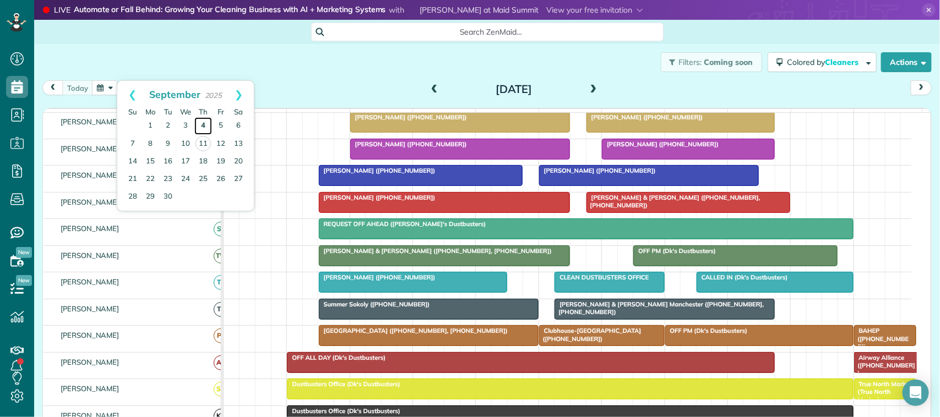
click at [206, 127] on link "4" at bounding box center [203, 126] width 18 height 18
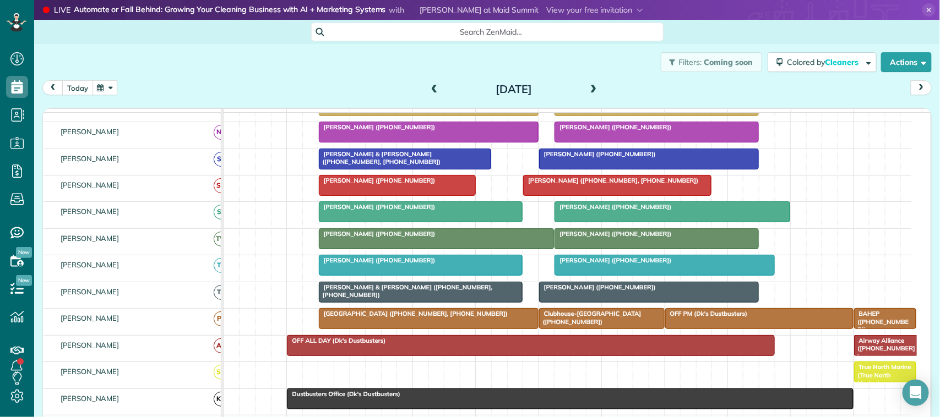
click at [89, 91] on button "today" at bounding box center [77, 87] width 31 height 15
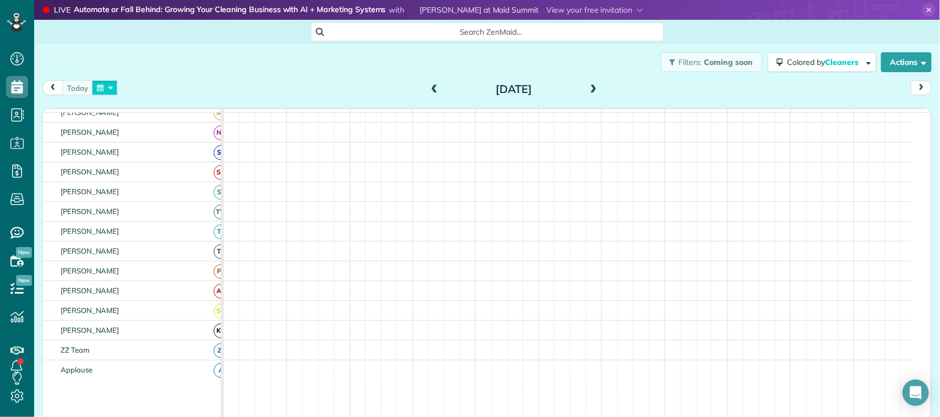
click at [99, 92] on button "button" at bounding box center [104, 87] width 25 height 15
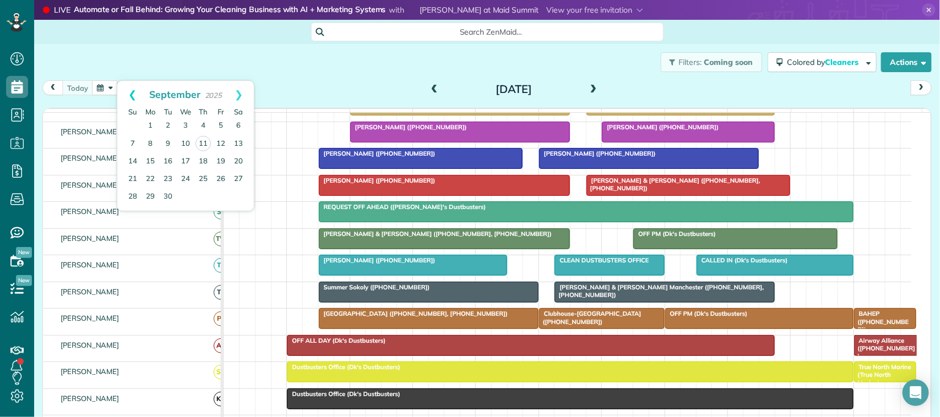
click at [134, 96] on link "Prev" at bounding box center [132, 95] width 30 height 28
click at [221, 161] on link "15" at bounding box center [221, 161] width 18 height 18
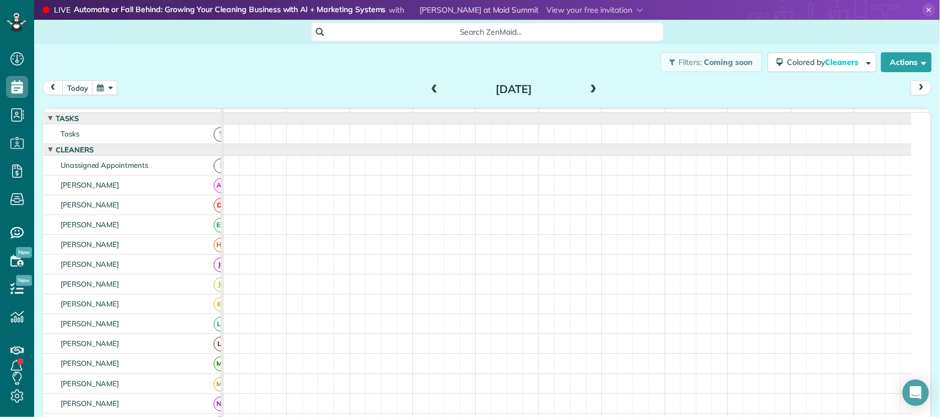
click at [100, 95] on div "[DATE] [DATE]" at bounding box center [486, 90] width 889 height 20
click at [112, 94] on button "button" at bounding box center [104, 87] width 25 height 15
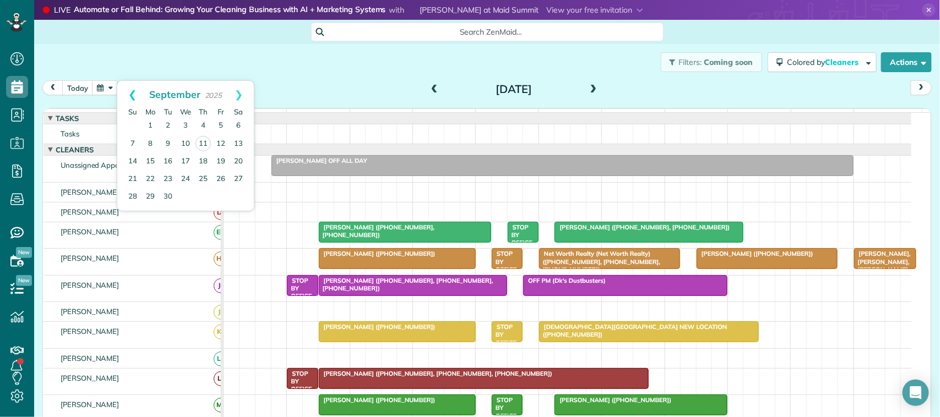
click at [135, 95] on link "Prev" at bounding box center [132, 95] width 30 height 28
click at [221, 160] on link "15" at bounding box center [221, 161] width 18 height 18
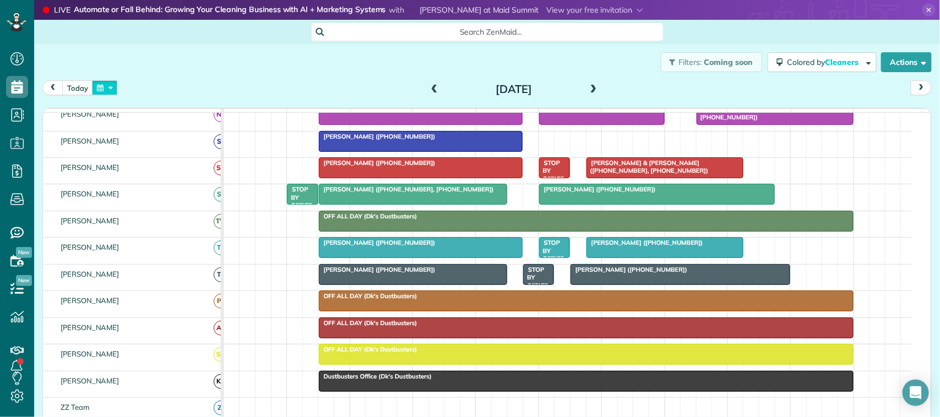
click at [114, 90] on button "button" at bounding box center [104, 87] width 25 height 15
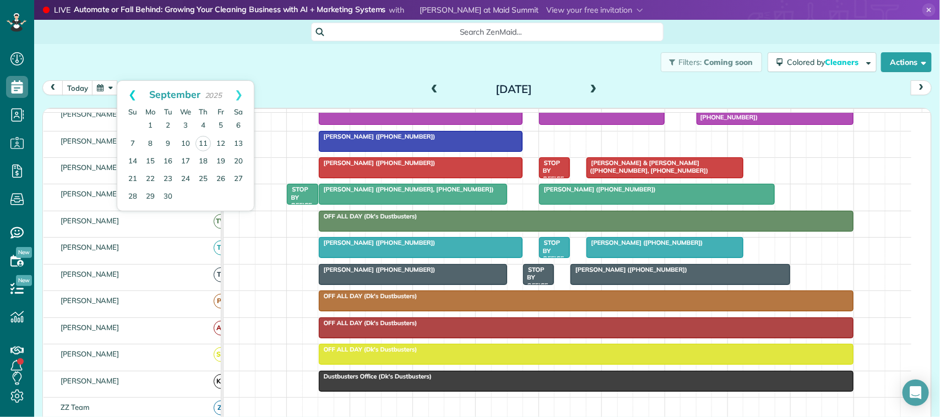
click at [121, 92] on link "Prev" at bounding box center [132, 95] width 30 height 28
click at [149, 181] on link "18" at bounding box center [150, 179] width 18 height 18
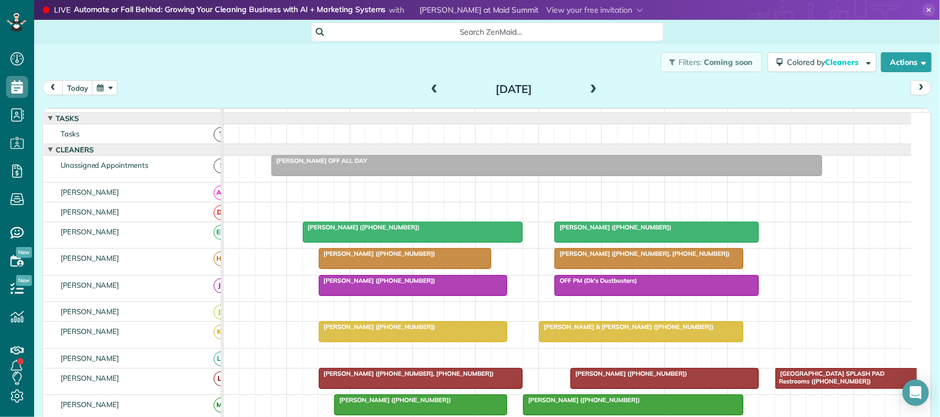
click at [111, 84] on button "button" at bounding box center [104, 87] width 25 height 15
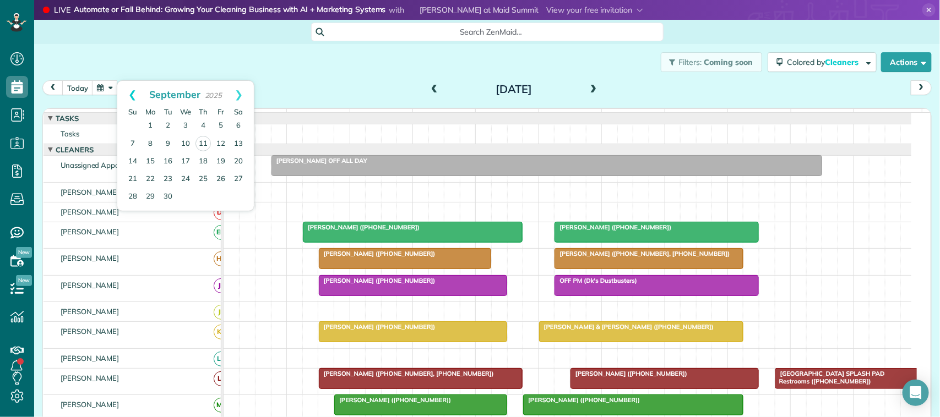
click at [136, 101] on link "Prev" at bounding box center [132, 95] width 30 height 28
click at [226, 157] on link "15" at bounding box center [221, 161] width 18 height 18
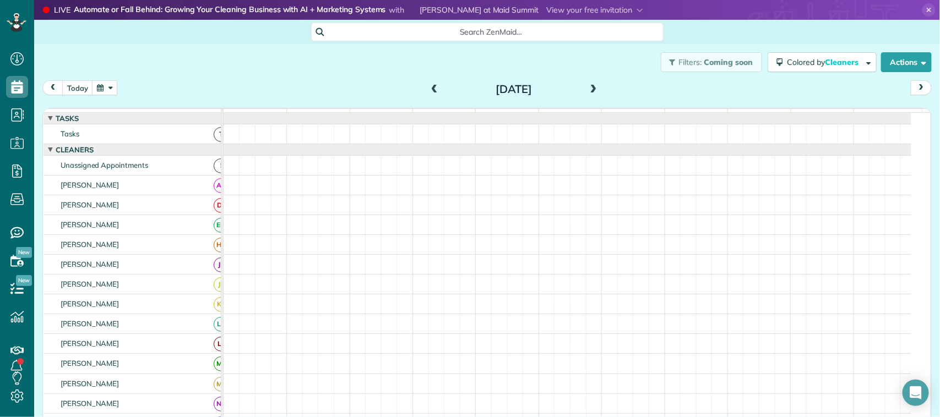
click at [105, 85] on button "button" at bounding box center [104, 87] width 25 height 15
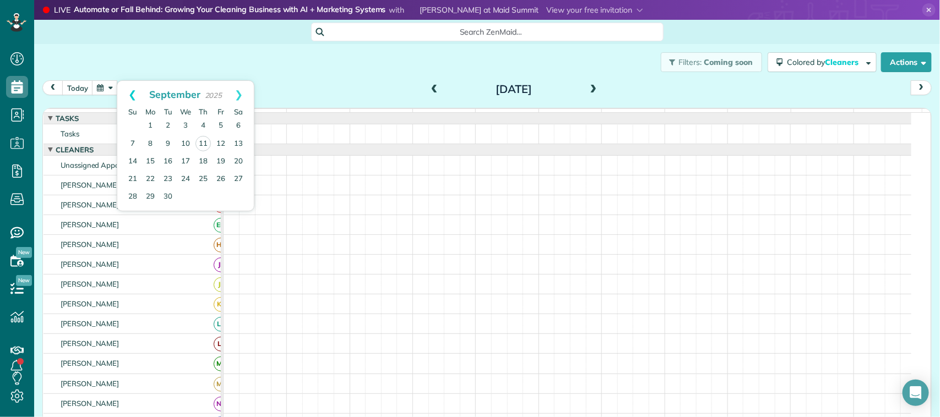
click at [128, 98] on link "Prev" at bounding box center [132, 95] width 30 height 28
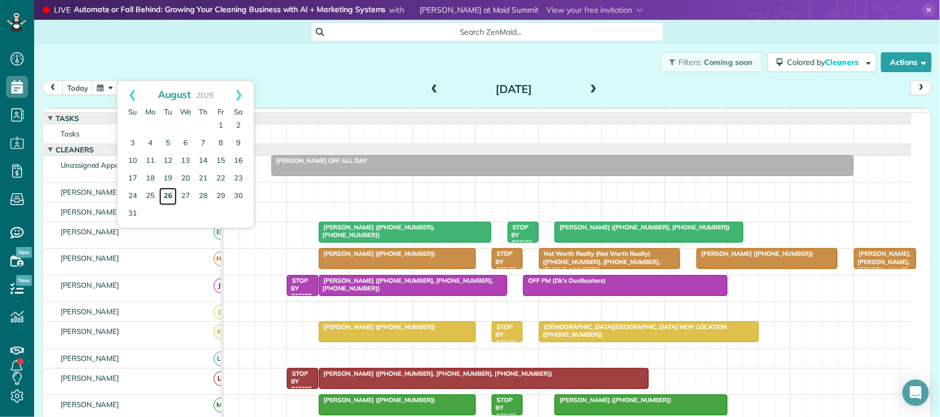
click at [167, 194] on link "26" at bounding box center [168, 197] width 18 height 18
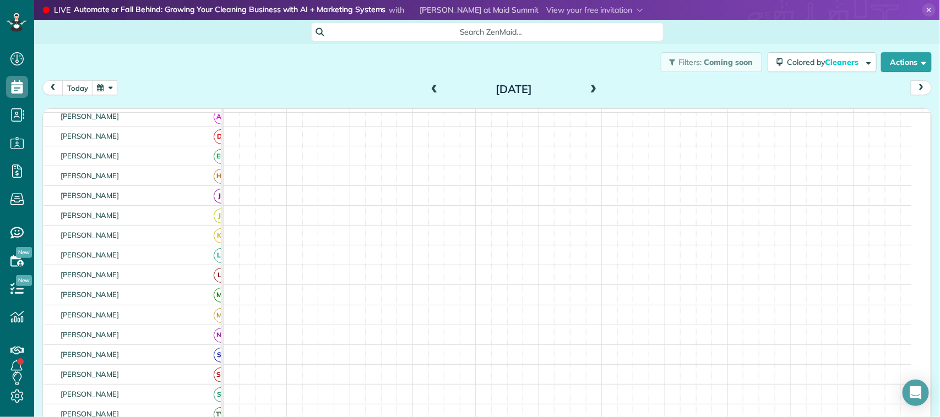
click at [587, 89] on span at bounding box center [593, 90] width 12 height 10
click at [116, 88] on button "button" at bounding box center [104, 87] width 25 height 15
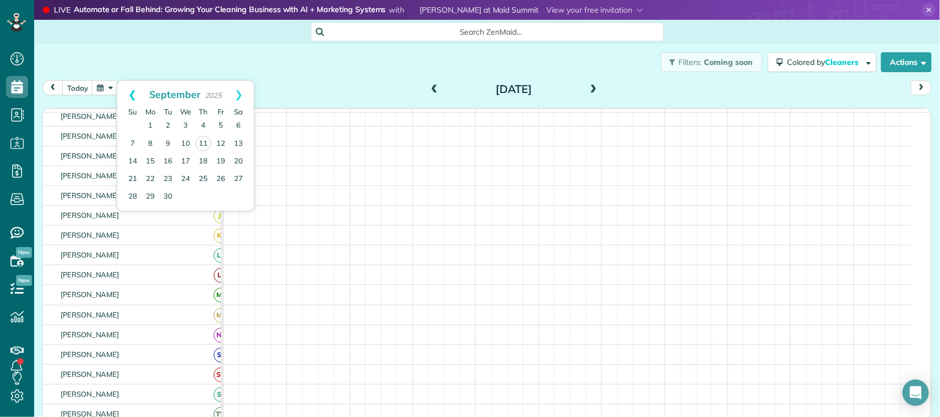
click at [127, 90] on link "Prev" at bounding box center [132, 95] width 30 height 28
click at [186, 160] on link "13" at bounding box center [186, 161] width 18 height 18
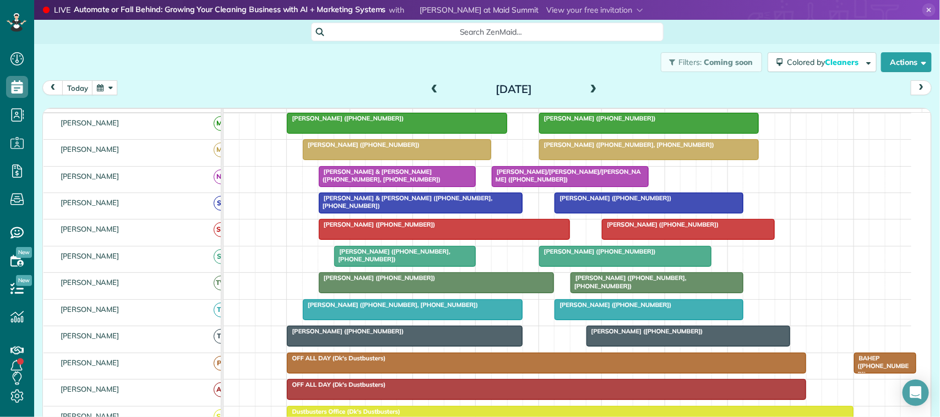
click at [102, 92] on button "button" at bounding box center [104, 87] width 25 height 15
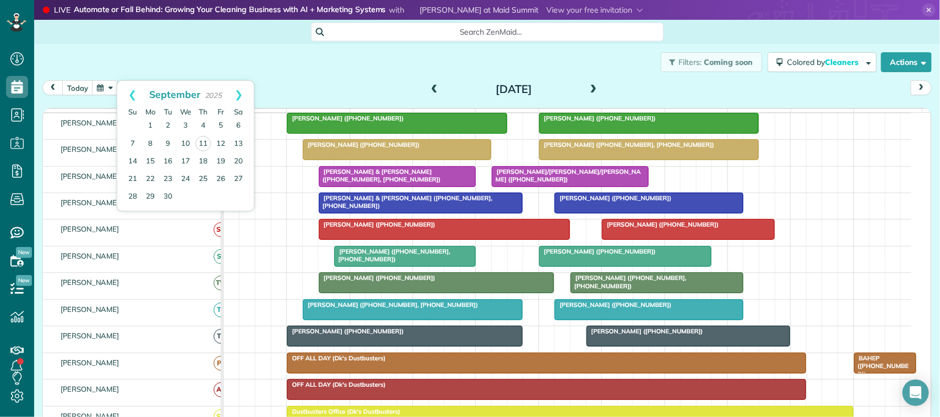
click at [290, 80] on div "[DATE] [DATE]" at bounding box center [486, 90] width 889 height 20
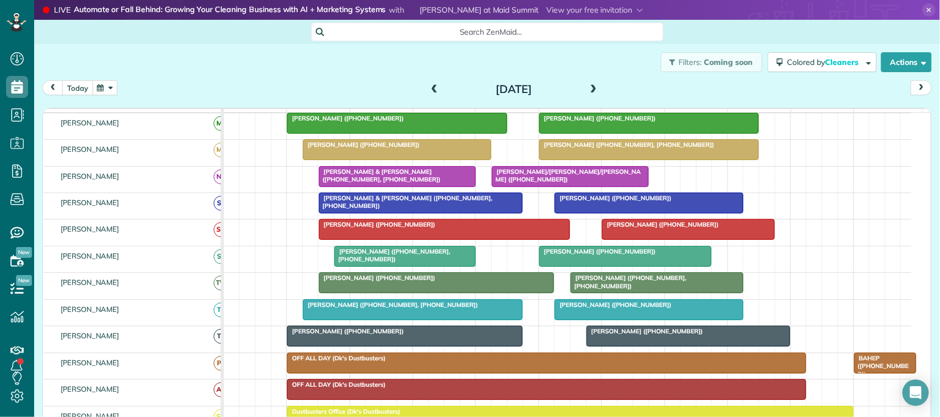
click at [77, 85] on button "today" at bounding box center [77, 87] width 31 height 15
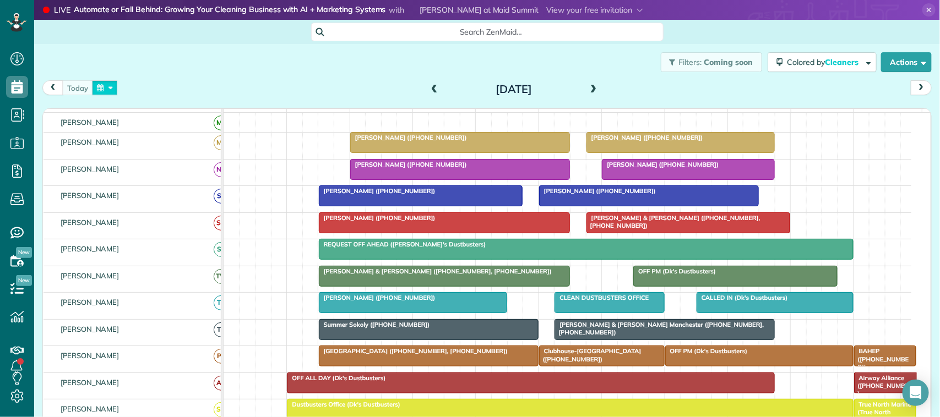
click at [111, 90] on button "button" at bounding box center [104, 87] width 25 height 15
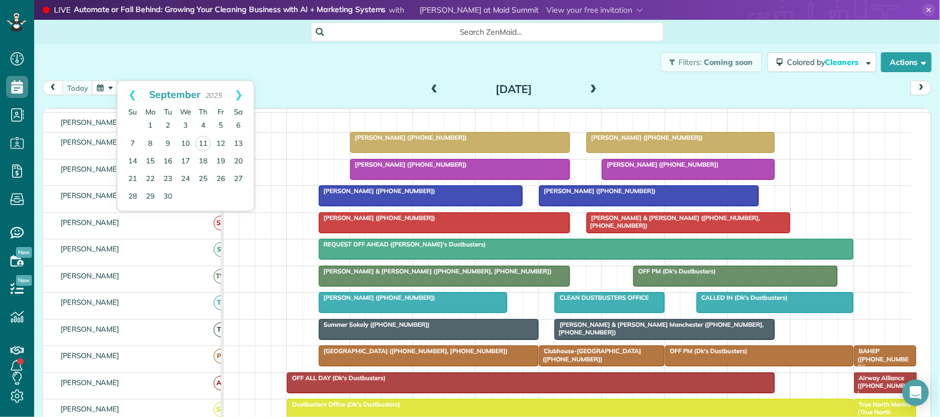
click at [183, 44] on div "Search ZenMaid… Filters: Coming soon Colored by Cleaners Color by Cleaner Color…" at bounding box center [487, 219] width 906 height 399
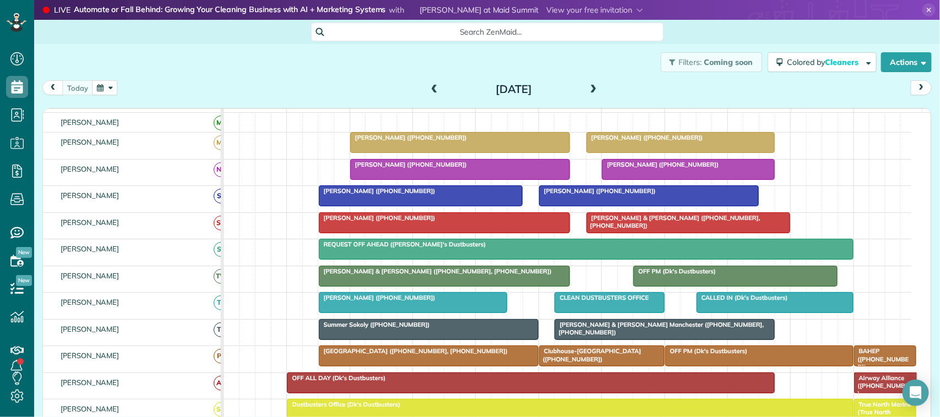
click at [177, 69] on div "Filters: Coming soon Colored by Cleaners Color by Cleaner Color by Team Color b…" at bounding box center [487, 62] width 906 height 36
click at [106, 92] on button "button" at bounding box center [104, 87] width 25 height 15
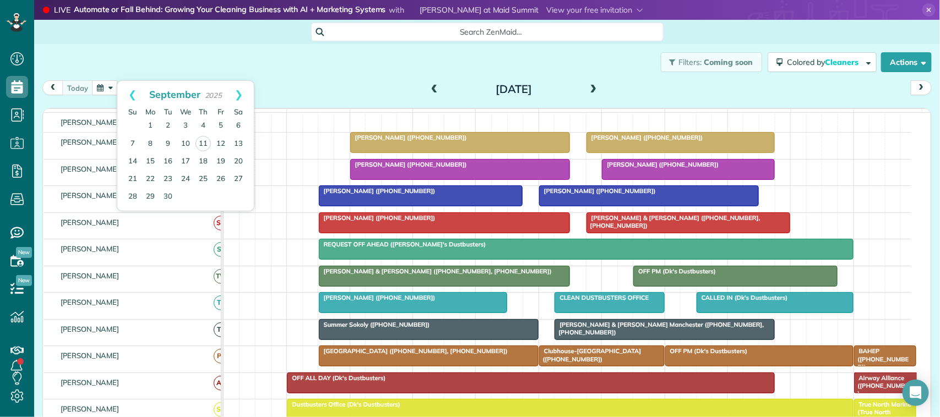
click at [274, 87] on div "[DATE] [DATE]" at bounding box center [486, 90] width 889 height 20
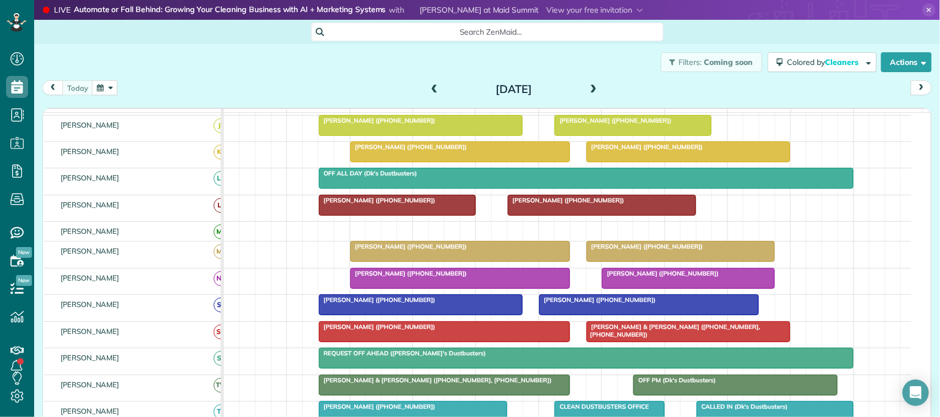
scroll to position [0, 0]
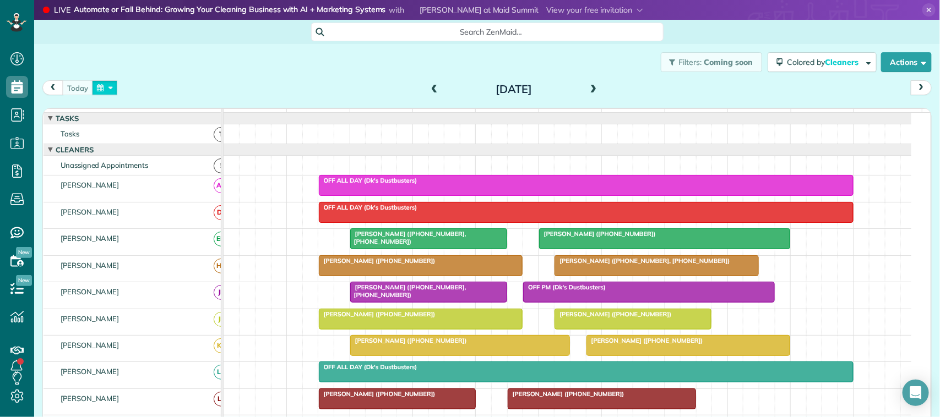
click at [105, 83] on button "button" at bounding box center [104, 87] width 25 height 15
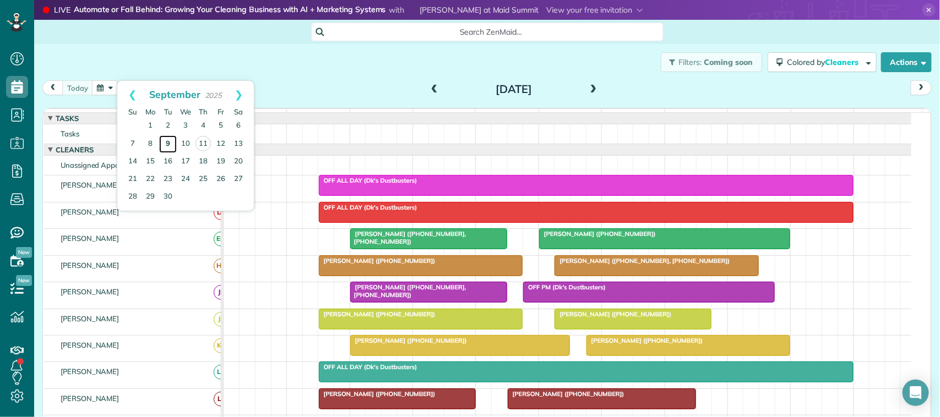
click at [168, 145] on link "9" at bounding box center [168, 144] width 18 height 18
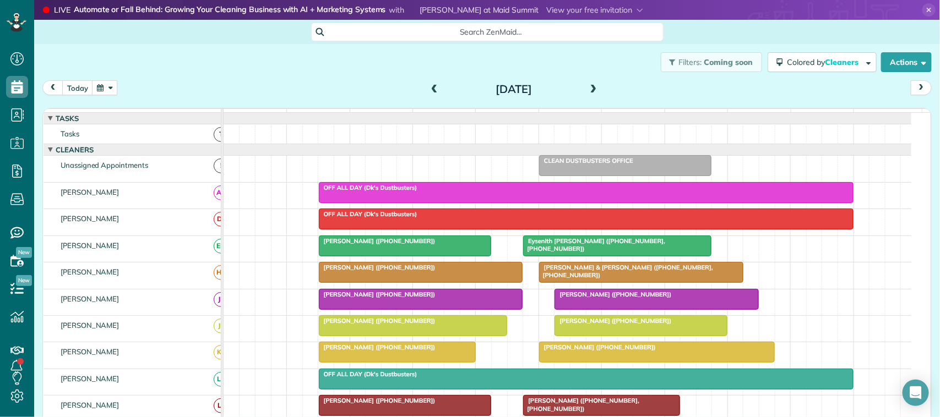
click at [391, 271] on span "[PERSON_NAME] ([PHONE_NUMBER])" at bounding box center [377, 268] width 118 height 8
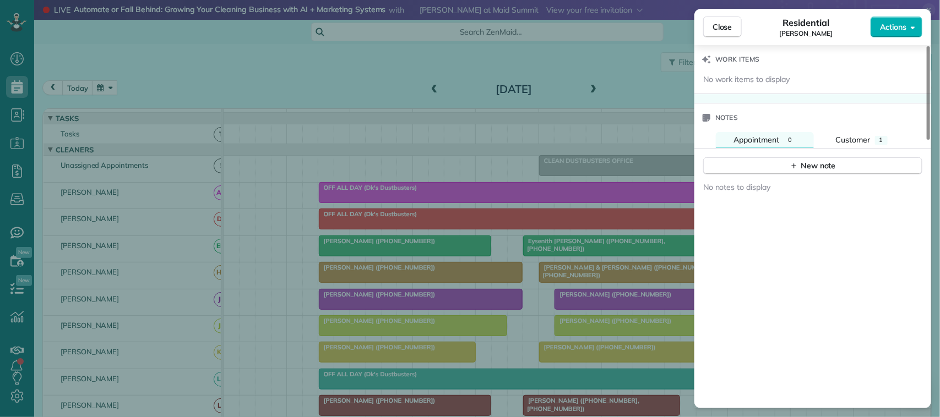
scroll to position [898, 0]
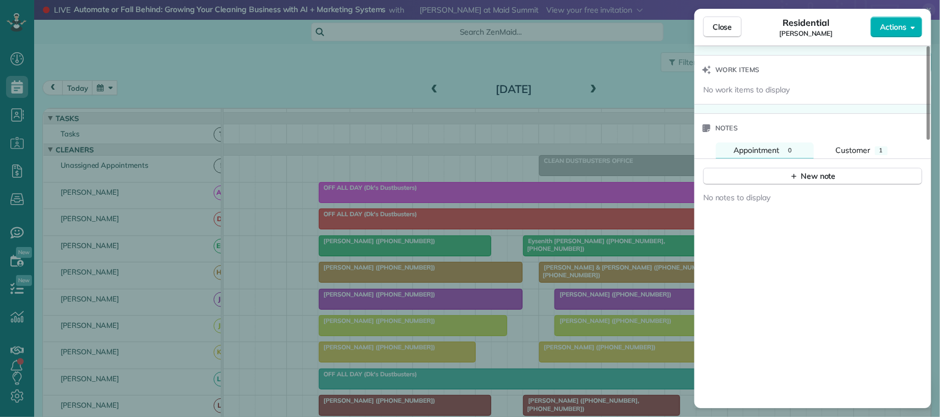
click at [854, 169] on div "New note" at bounding box center [812, 172] width 237 height 26
click at [854, 159] on button "Customer 1" at bounding box center [861, 151] width 87 height 16
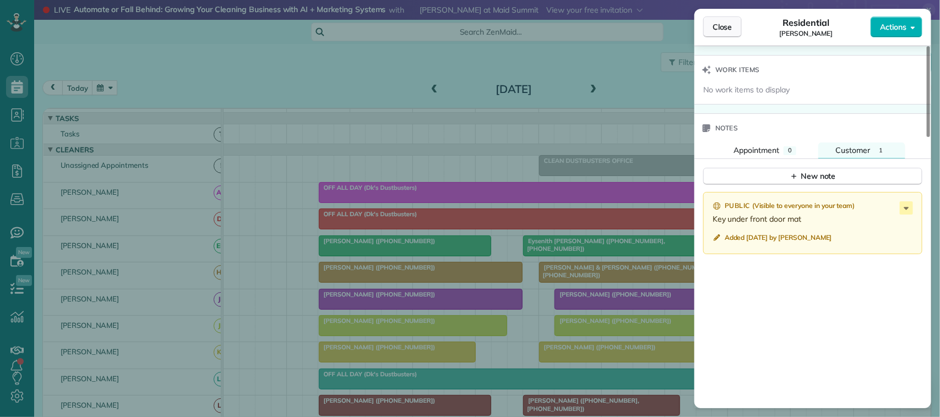
click at [735, 23] on button "Close" at bounding box center [722, 27] width 39 height 21
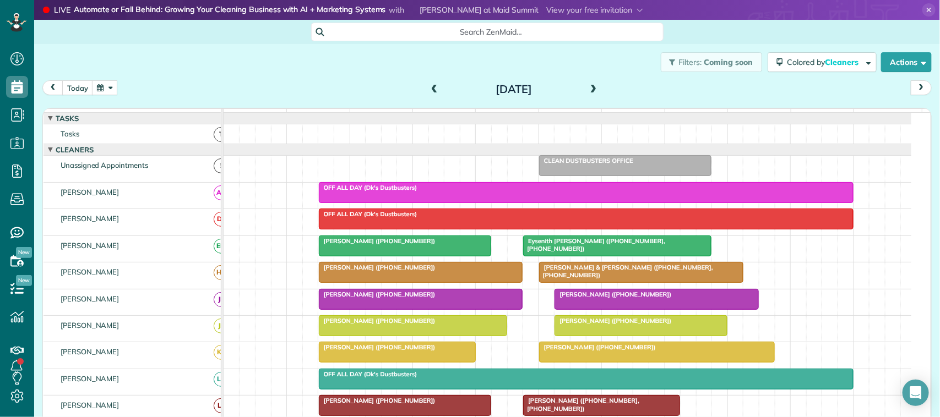
click at [81, 94] on div "[DATE] [DATE]" at bounding box center [486, 90] width 889 height 20
click at [81, 94] on button "today" at bounding box center [77, 87] width 31 height 15
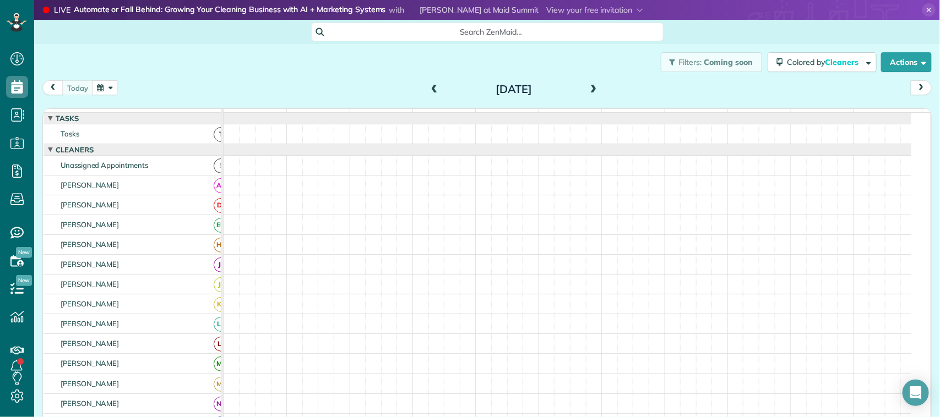
click at [105, 84] on button "button" at bounding box center [104, 87] width 25 height 15
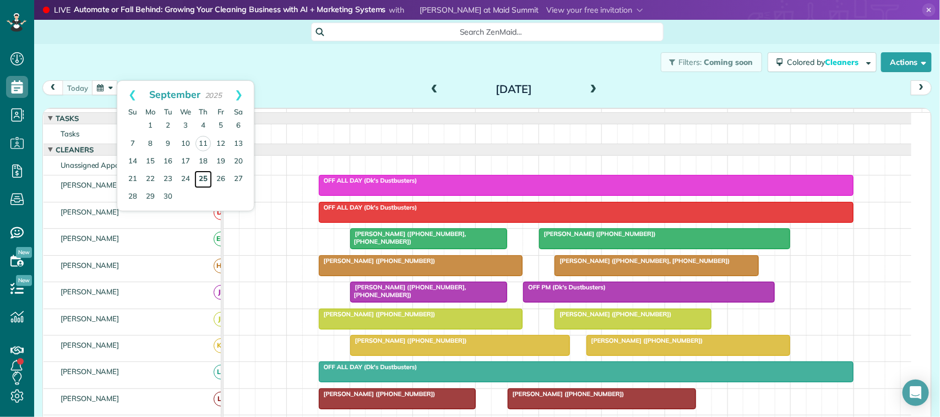
click at [201, 180] on link "25" at bounding box center [203, 180] width 18 height 18
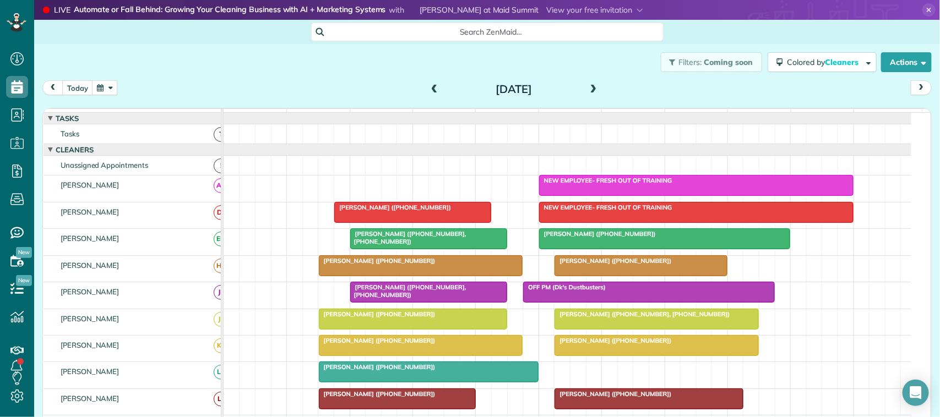
click at [94, 87] on button "button" at bounding box center [104, 87] width 25 height 15
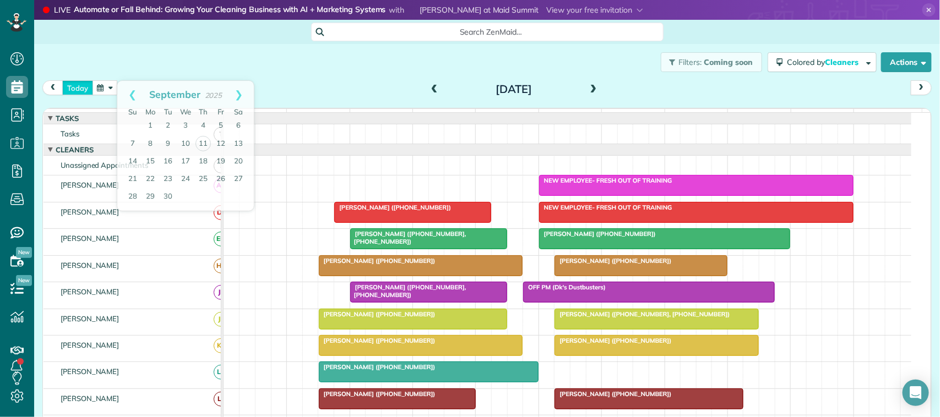
click at [85, 81] on button "today" at bounding box center [77, 87] width 31 height 15
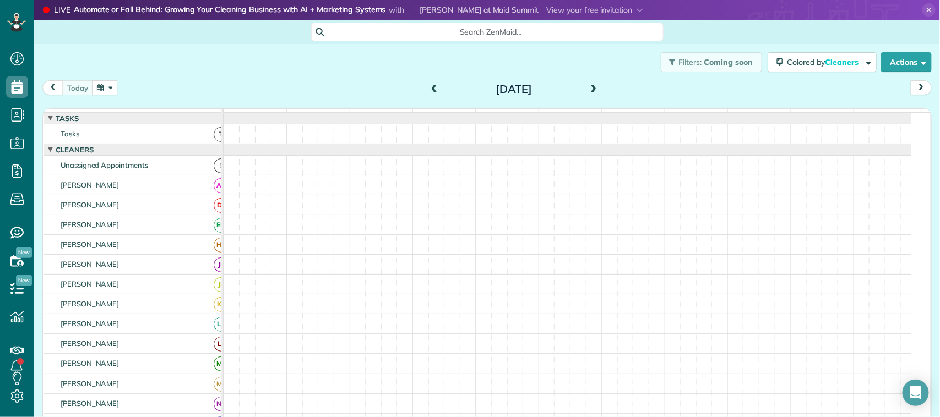
click at [101, 68] on div "Filters: Coming soon Colored by Cleaners Color by Cleaner Color by Team Color b…" at bounding box center [487, 62] width 906 height 36
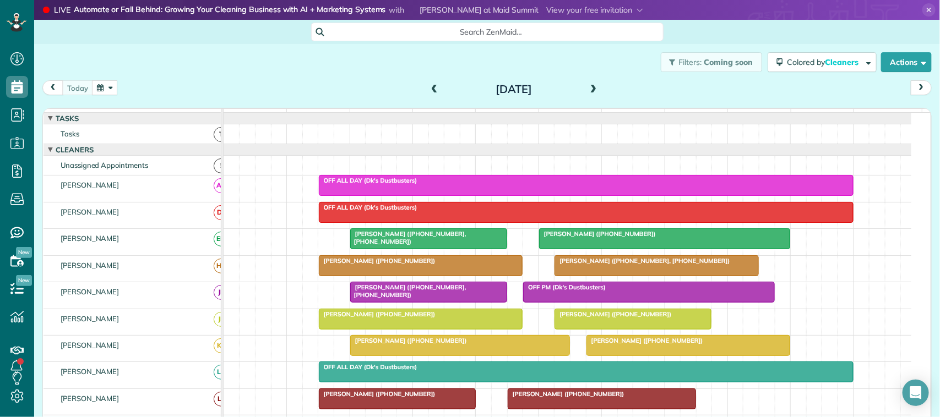
click at [94, 98] on div "[DATE] [DATE]" at bounding box center [486, 90] width 889 height 20
click at [103, 86] on button "button" at bounding box center [104, 87] width 25 height 15
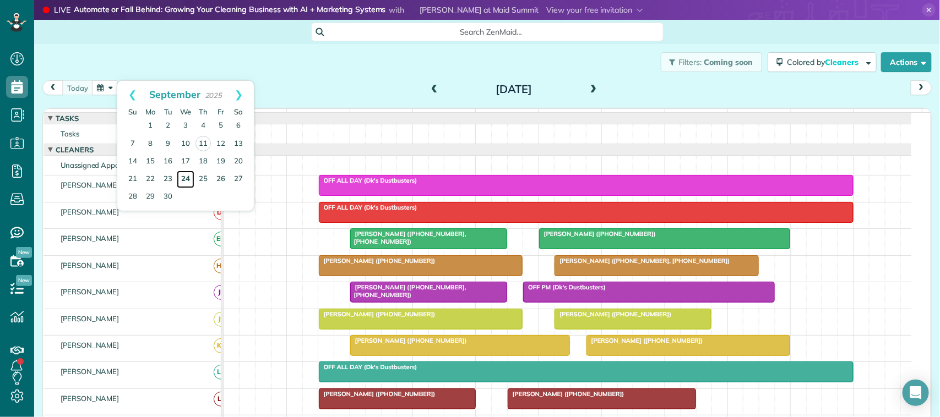
click at [191, 182] on link "24" at bounding box center [186, 180] width 18 height 18
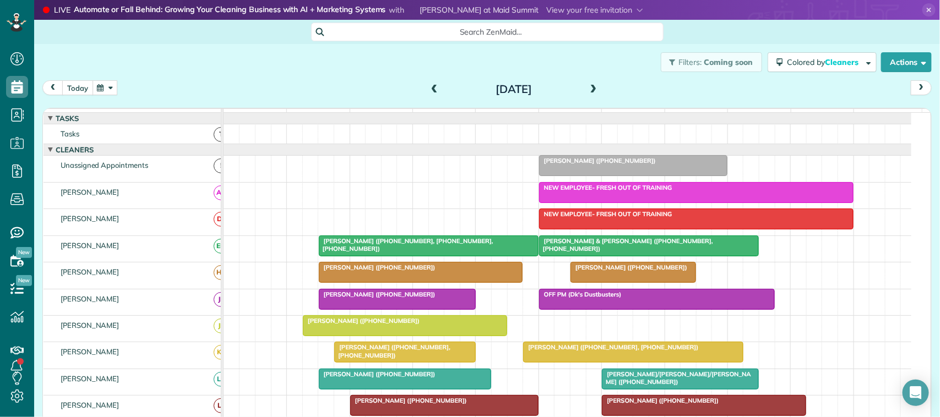
click at [81, 83] on button "today" at bounding box center [77, 87] width 31 height 15
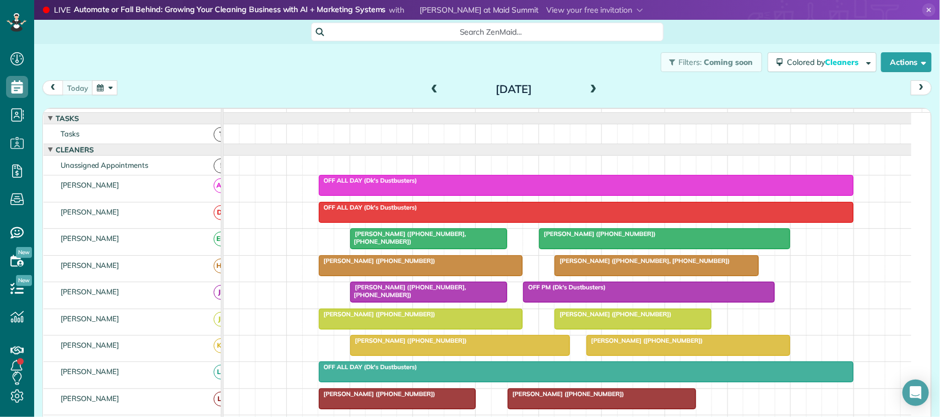
click at [185, 86] on div "[DATE] [DATE]" at bounding box center [486, 90] width 889 height 20
click at [199, 78] on div "Filters: Coming soon Colored by Cleaners Color by Cleaner Color by Team Color b…" at bounding box center [487, 62] width 906 height 36
click at [430, 96] on span at bounding box center [434, 89] width 12 height 17
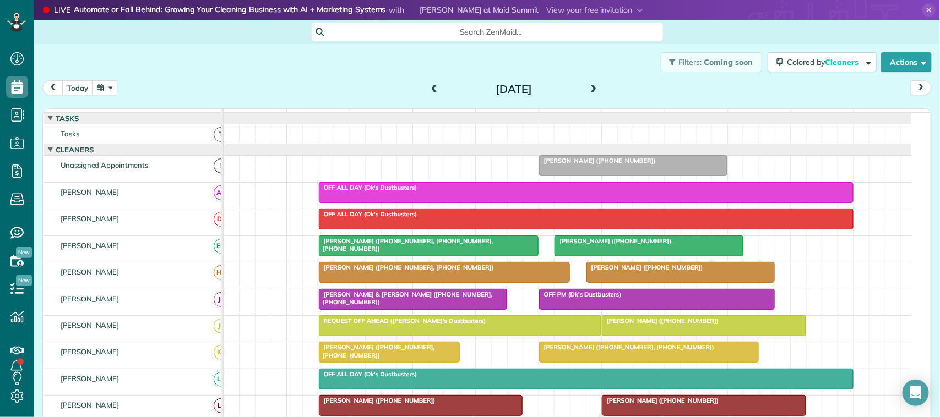
click at [587, 86] on span at bounding box center [593, 90] width 12 height 10
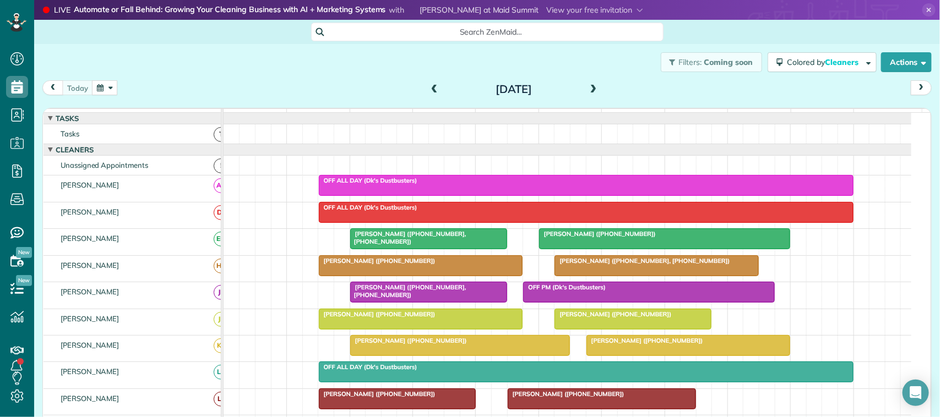
click at [416, 276] on div at bounding box center [420, 266] width 203 height 20
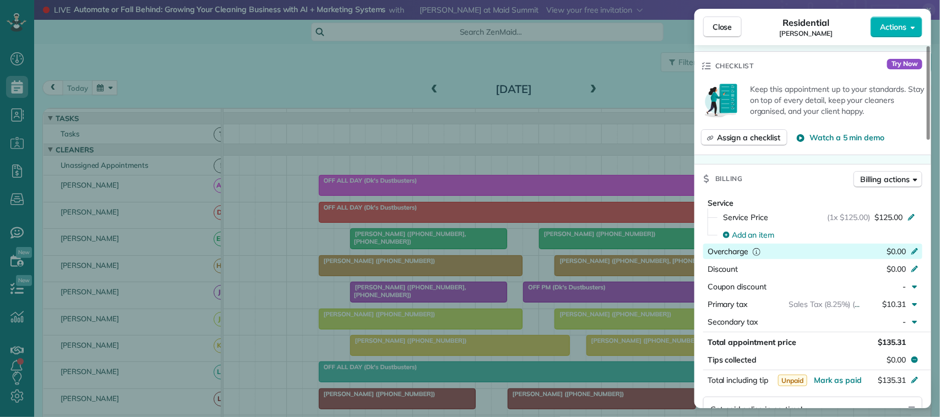
scroll to position [413, 0]
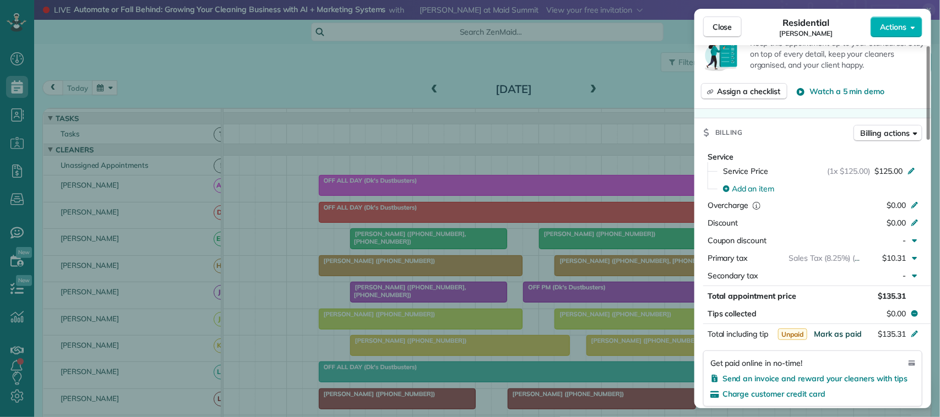
click at [849, 339] on span "Mark as paid" at bounding box center [838, 334] width 48 height 10
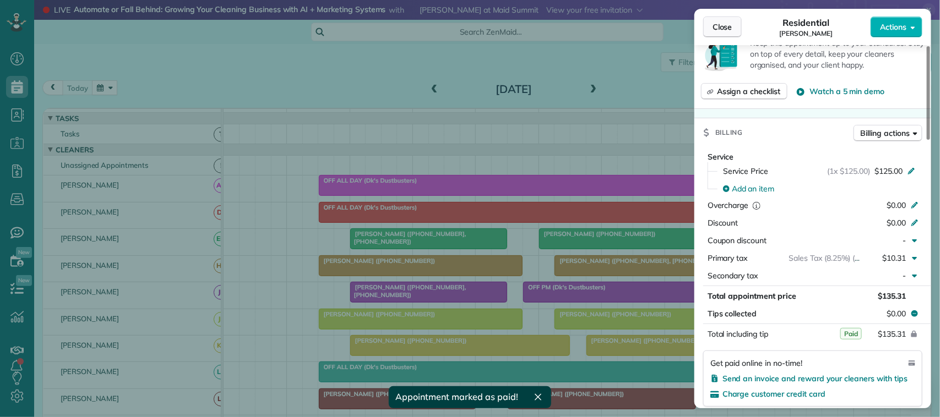
click at [730, 24] on span "Close" at bounding box center [722, 26] width 20 height 11
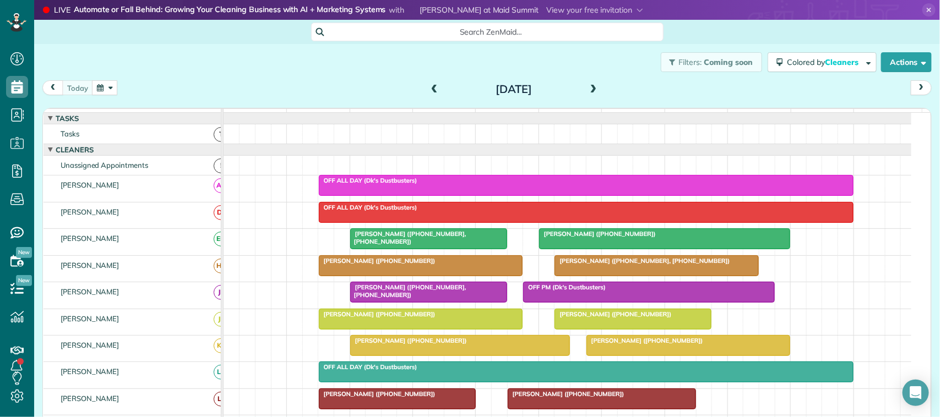
click at [433, 85] on span at bounding box center [434, 90] width 12 height 10
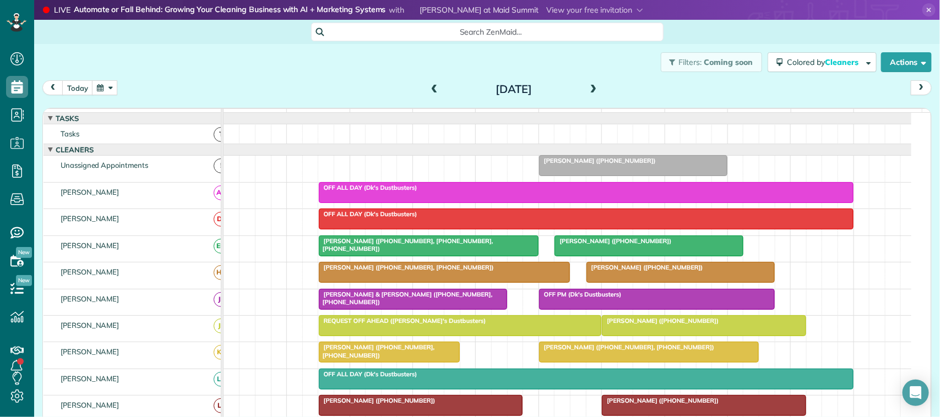
click at [609, 256] on div at bounding box center [648, 246] width 187 height 20
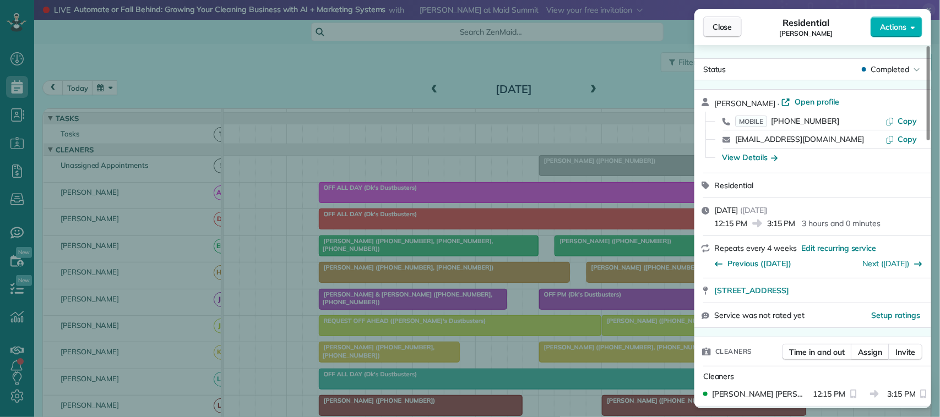
click at [716, 25] on span "Close" at bounding box center [722, 26] width 20 height 11
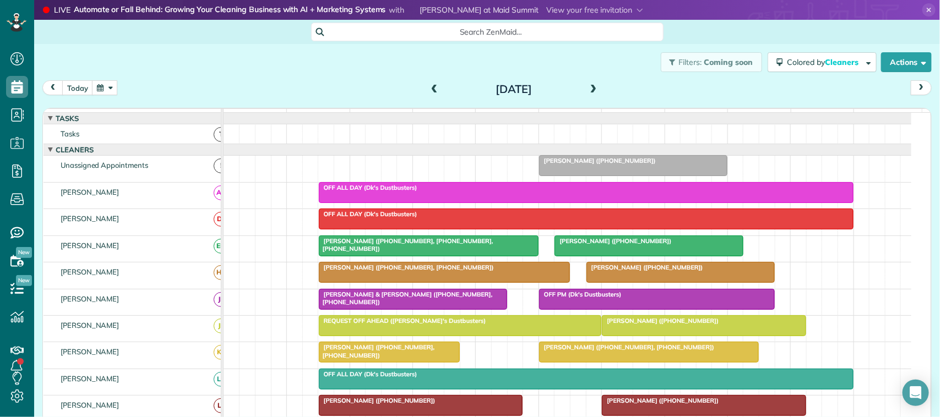
click at [433, 84] on span at bounding box center [434, 89] width 12 height 17
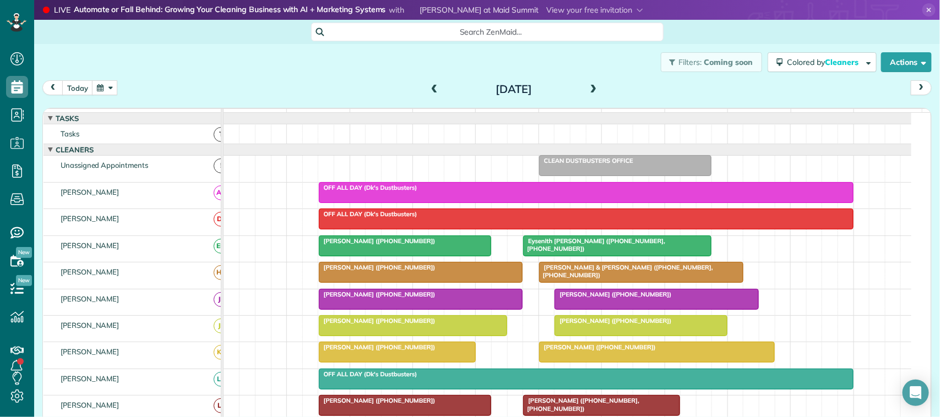
click at [603, 282] on div at bounding box center [640, 273] width 203 height 20
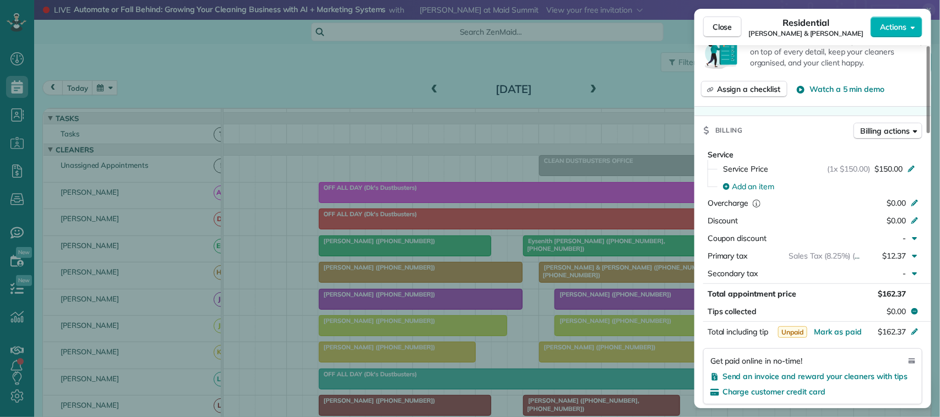
scroll to position [551, 0]
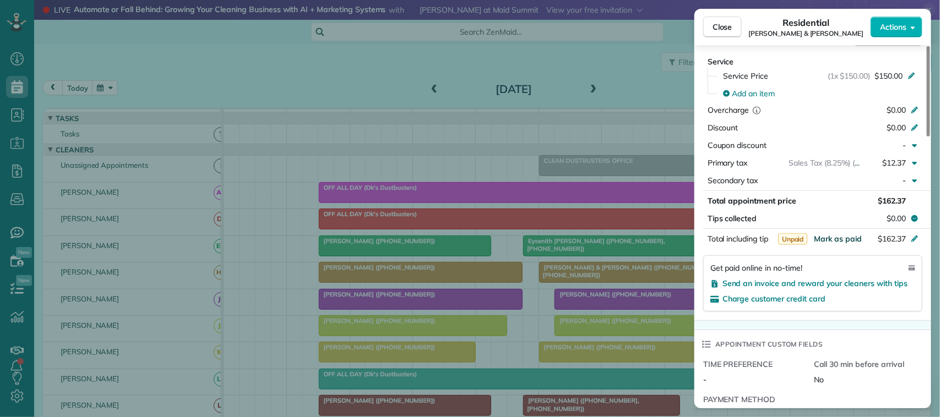
click at [840, 243] on span "Mark as paid" at bounding box center [838, 239] width 48 height 10
click at [723, 20] on button "Close" at bounding box center [722, 27] width 39 height 21
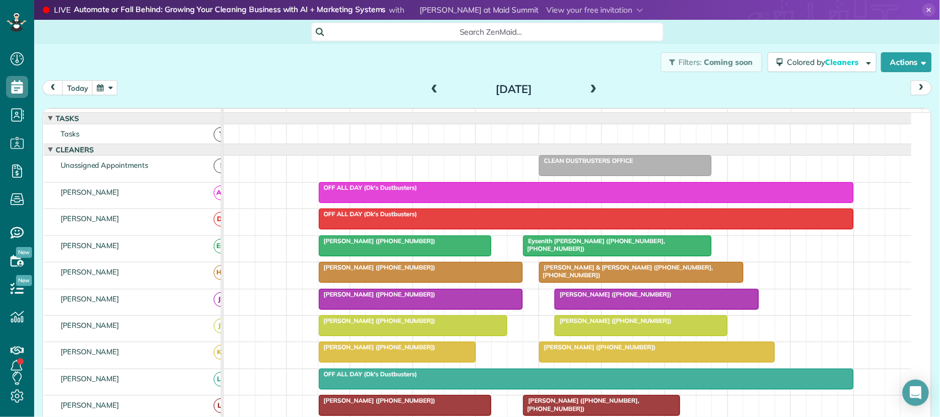
click at [464, 282] on div at bounding box center [420, 273] width 203 height 20
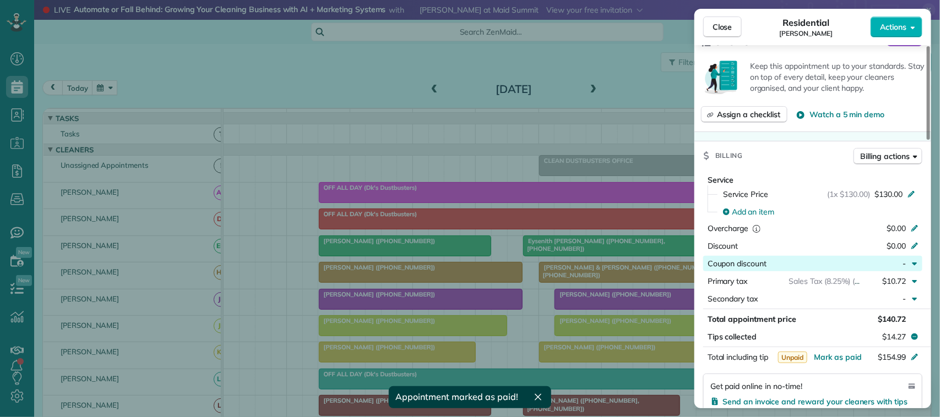
scroll to position [417, 0]
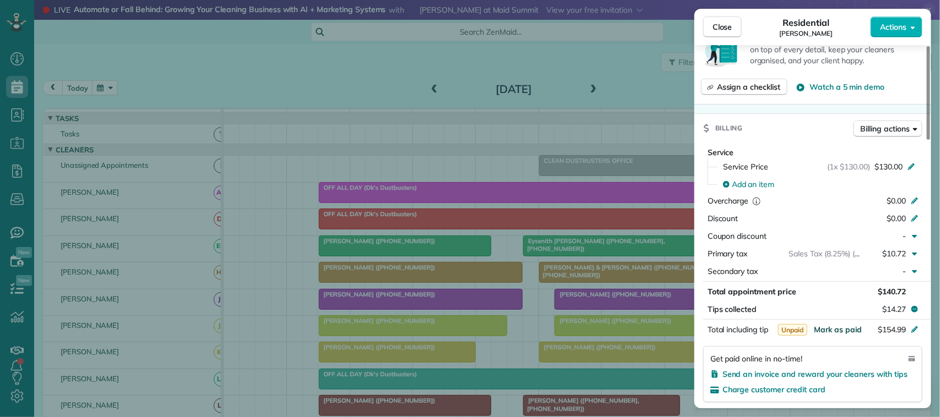
click at [841, 333] on span "Mark as paid" at bounding box center [838, 330] width 48 height 10
click at [728, 28] on span "Close" at bounding box center [722, 26] width 20 height 11
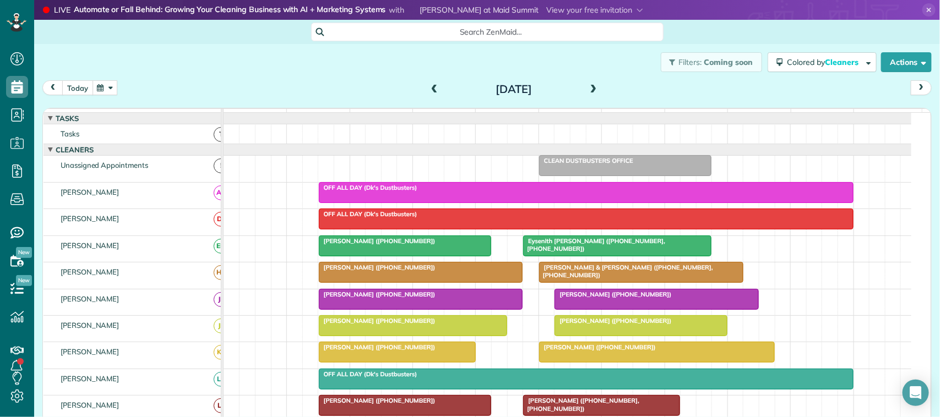
click at [79, 90] on button "today" at bounding box center [77, 87] width 31 height 15
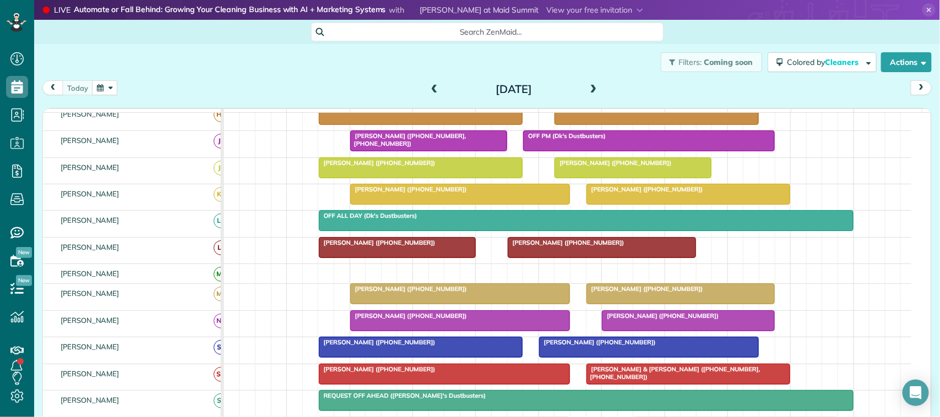
scroll to position [206, 0]
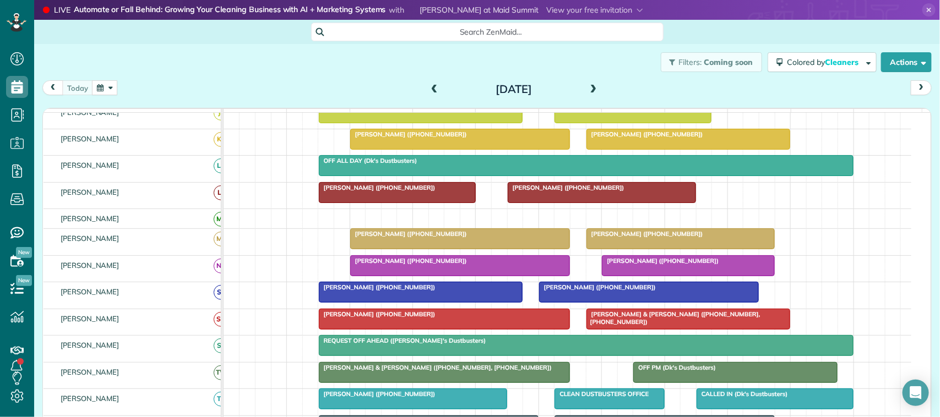
click at [301, 244] on div "[PERSON_NAME] ([PHONE_NUMBER]) [PERSON_NAME] ([PHONE_NUMBER])" at bounding box center [568, 242] width 688 height 26
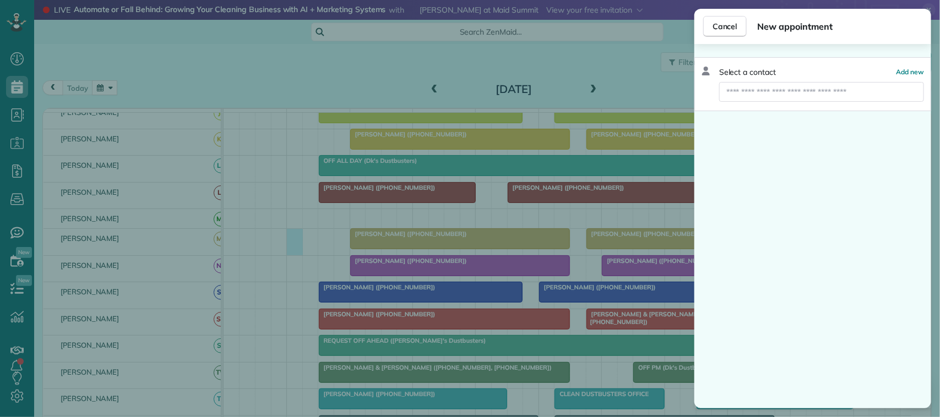
click at [102, 79] on div "Cancel New appointment Select a contact Add new" at bounding box center [470, 208] width 940 height 417
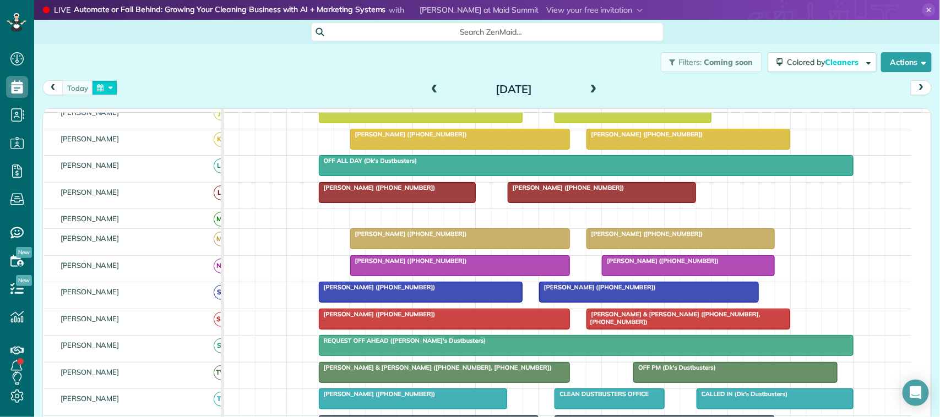
click at [109, 86] on button "button" at bounding box center [104, 87] width 25 height 15
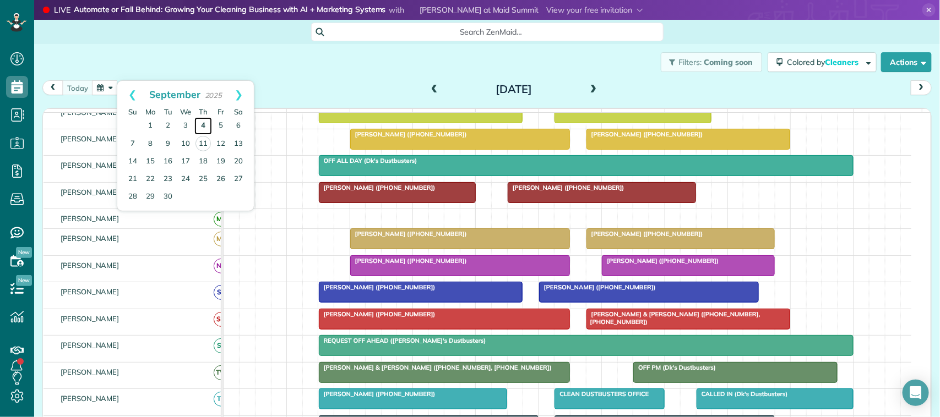
click at [198, 128] on link "4" at bounding box center [203, 126] width 18 height 18
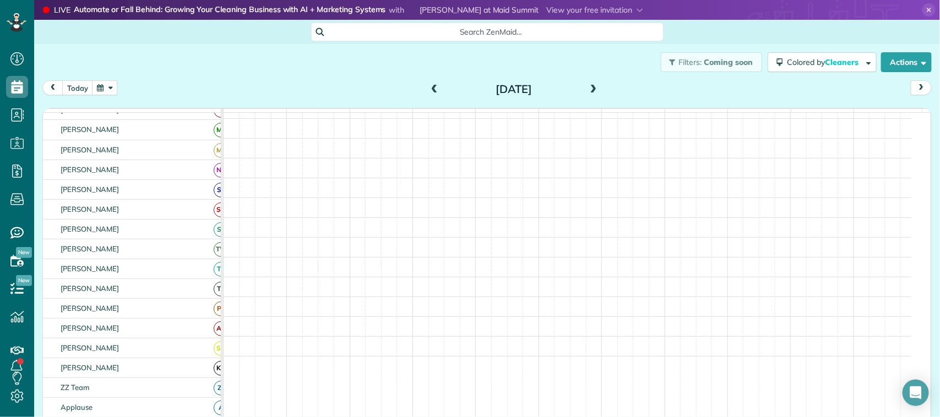
scroll to position [275, 0]
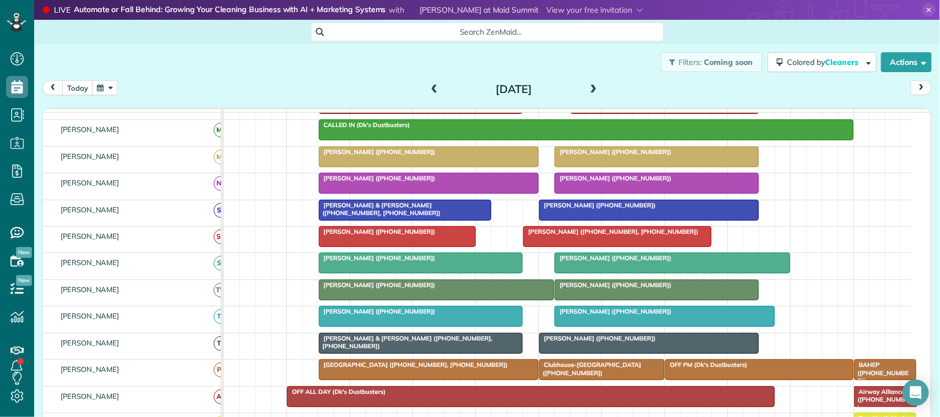
click at [383, 247] on div at bounding box center [397, 237] width 156 height 20
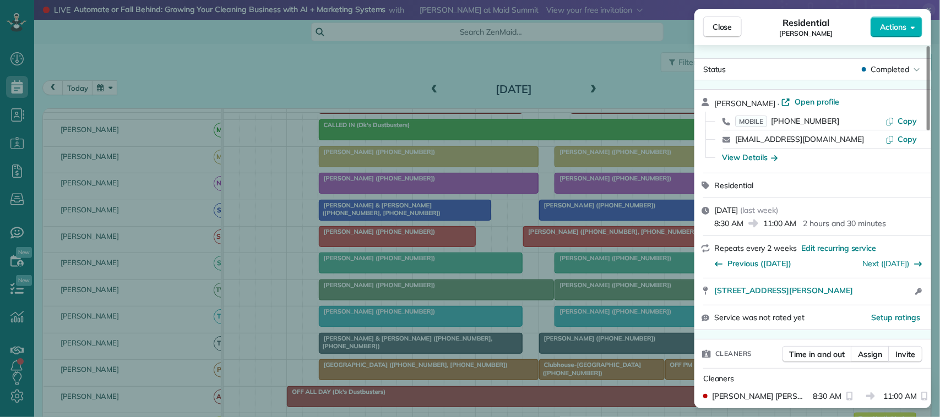
drag, startPoint x: 816, startPoint y: 135, endPoint x: 734, endPoint y: 138, distance: 82.1
click at [734, 138] on div "[EMAIL_ADDRESS][DOMAIN_NAME] Copy" at bounding box center [819, 139] width 210 height 18
click at [726, 26] on span "Close" at bounding box center [722, 26] width 20 height 11
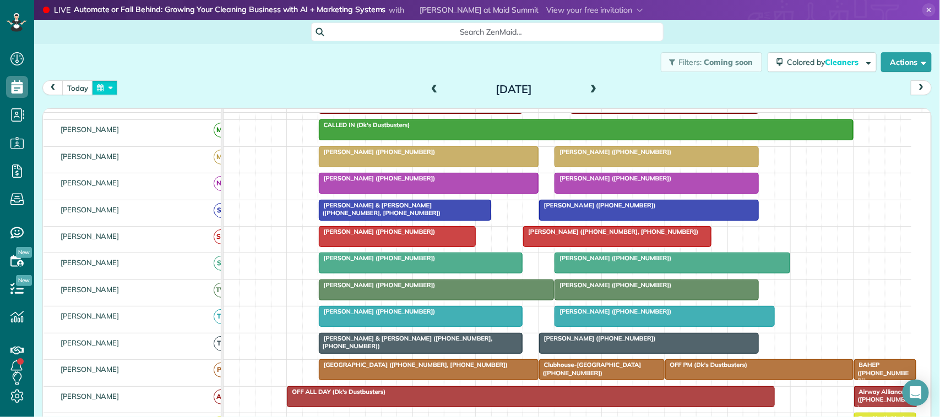
click at [92, 90] on button "button" at bounding box center [104, 87] width 25 height 15
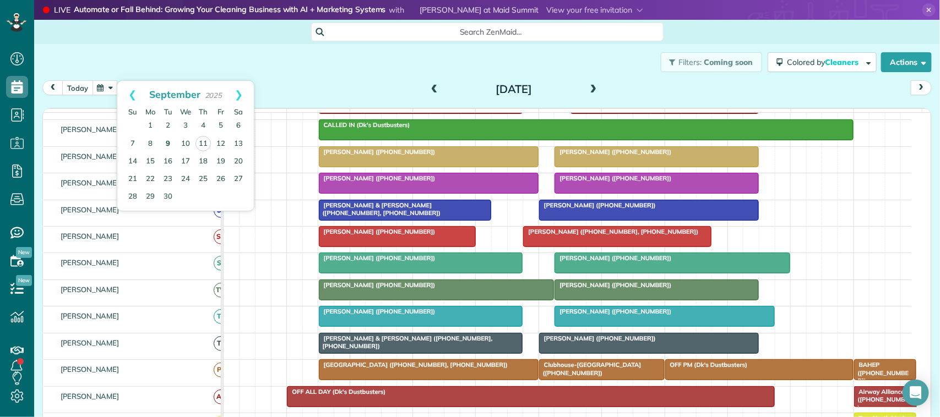
drag, startPoint x: 75, startPoint y: 91, endPoint x: 163, endPoint y: 135, distance: 98.7
click at [75, 90] on button "today" at bounding box center [77, 87] width 31 height 15
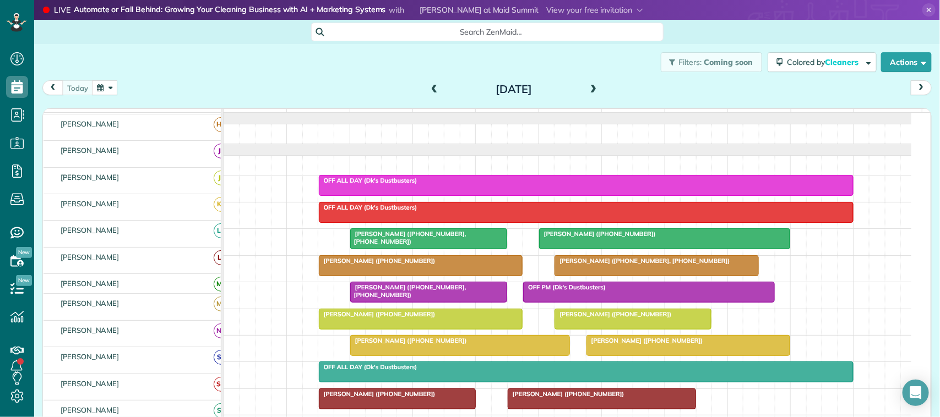
click at [100, 86] on button "button" at bounding box center [104, 87] width 25 height 15
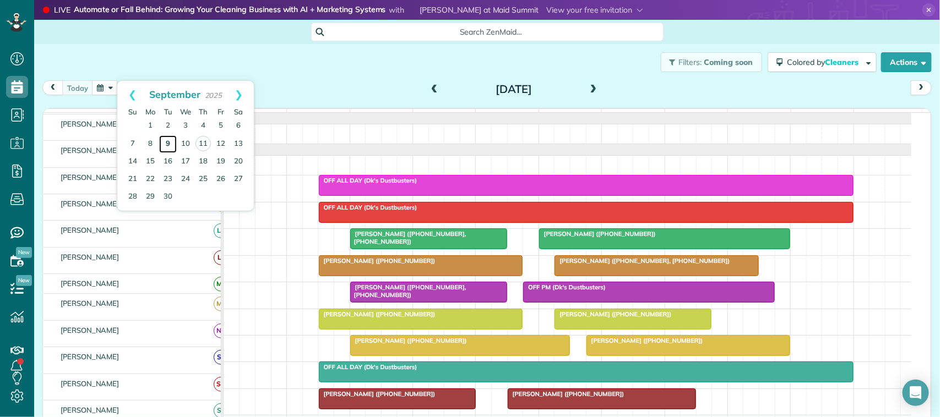
click at [165, 141] on link "9" at bounding box center [168, 144] width 18 height 18
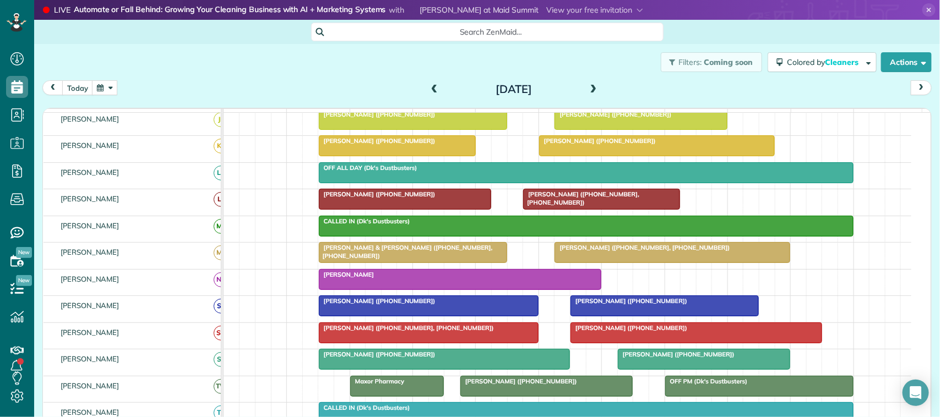
scroll to position [275, 0]
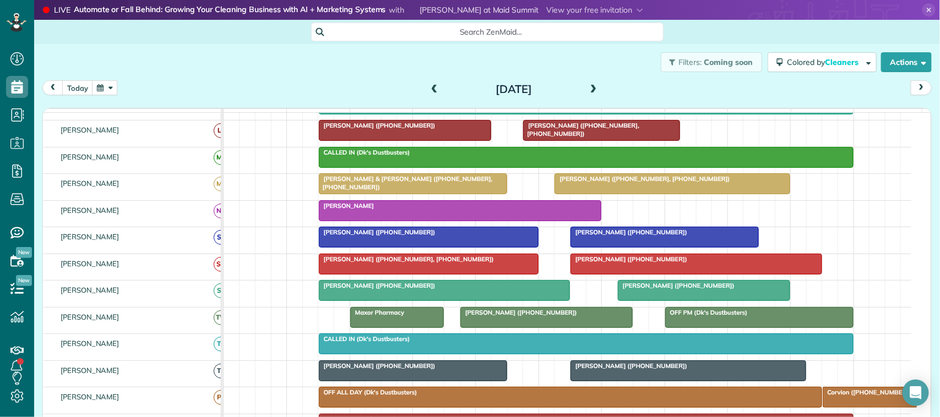
click at [618, 274] on div at bounding box center [696, 264] width 250 height 20
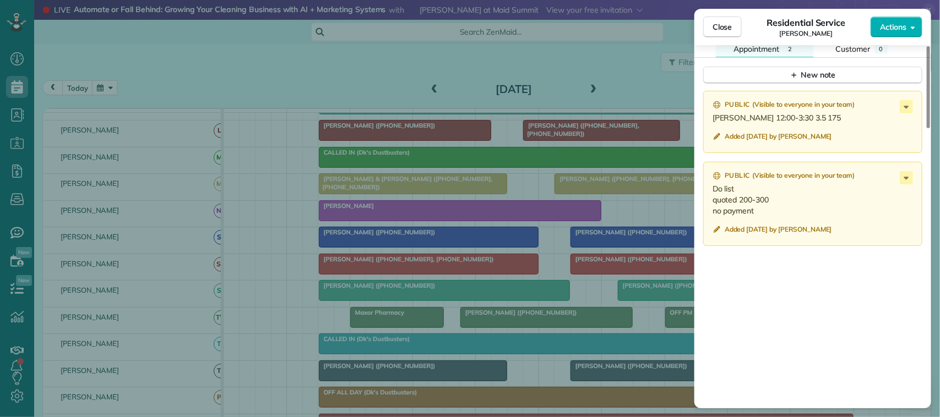
scroll to position [963, 0]
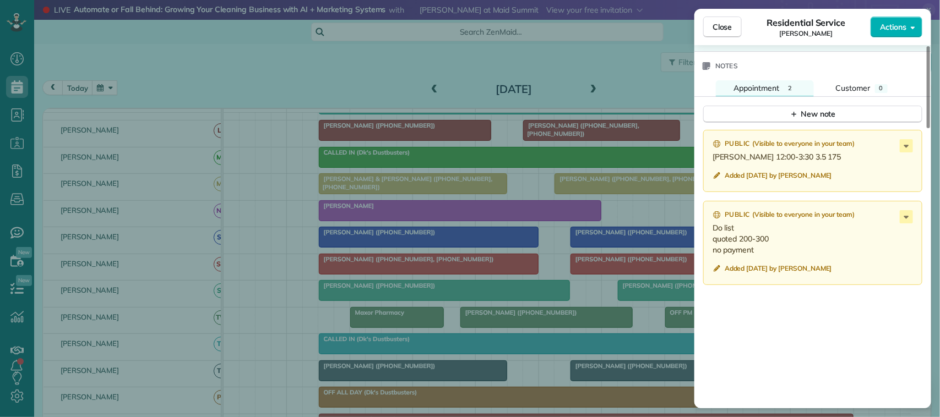
click at [67, 81] on div "Close Residential Service [PERSON_NAME] Actions Status Completed [PERSON_NAME] …" at bounding box center [470, 208] width 940 height 417
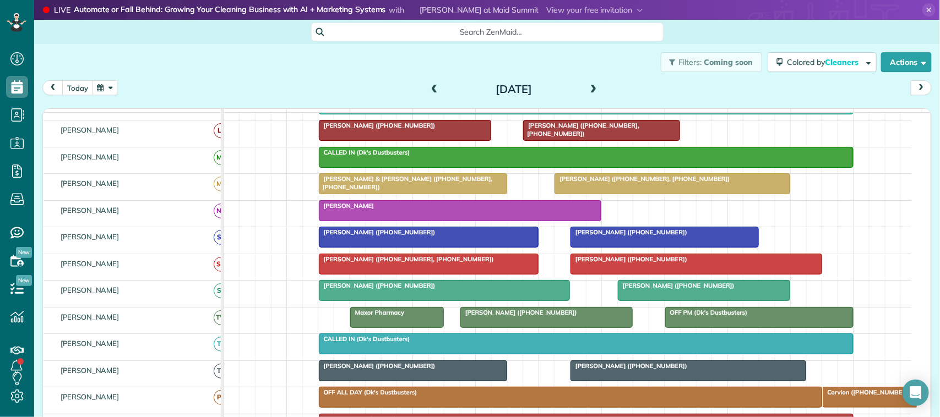
click at [78, 84] on button "today" at bounding box center [77, 87] width 31 height 15
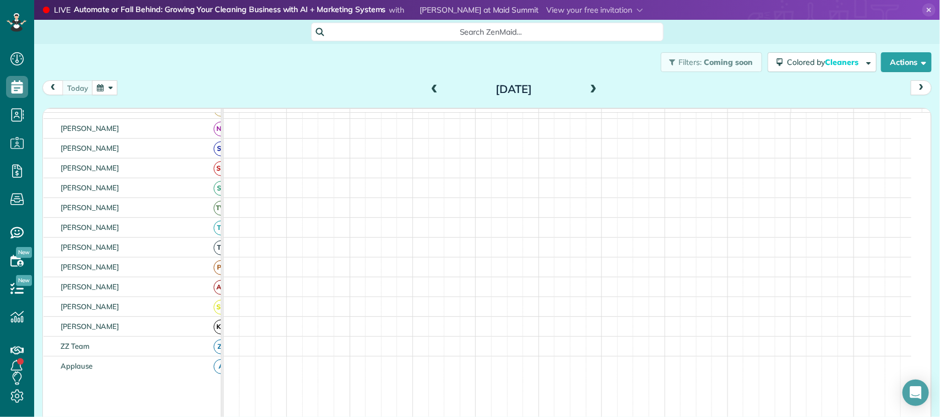
scroll to position [213, 0]
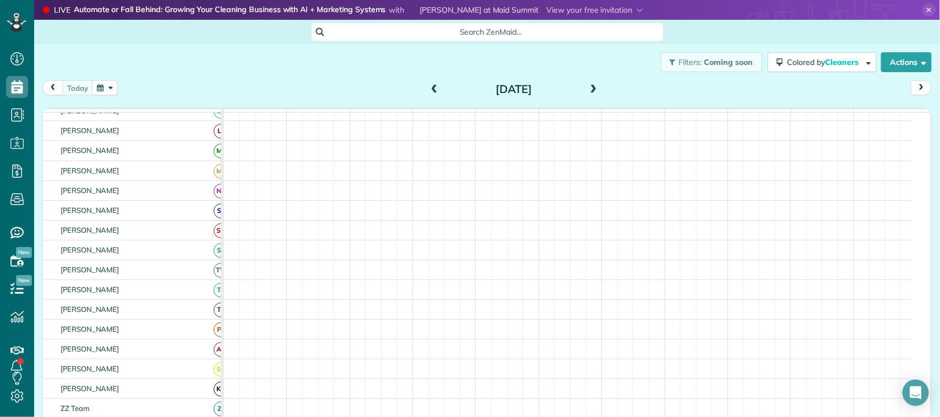
click at [254, 86] on div "[DATE] [DATE]" at bounding box center [486, 90] width 889 height 20
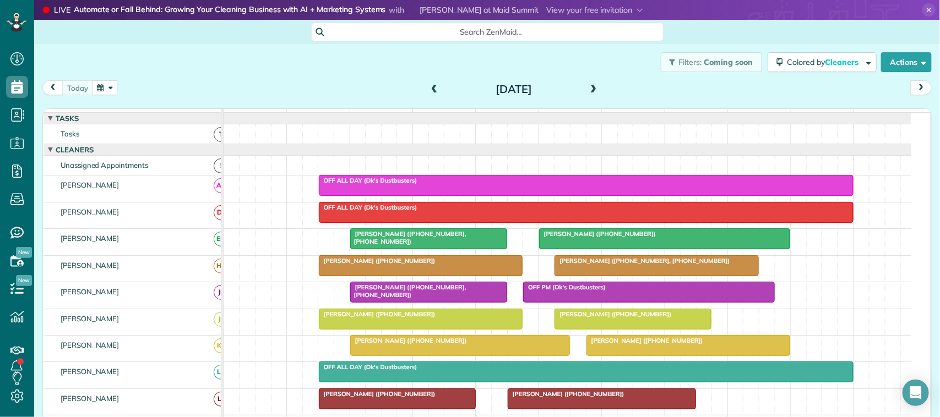
scroll to position [138, 0]
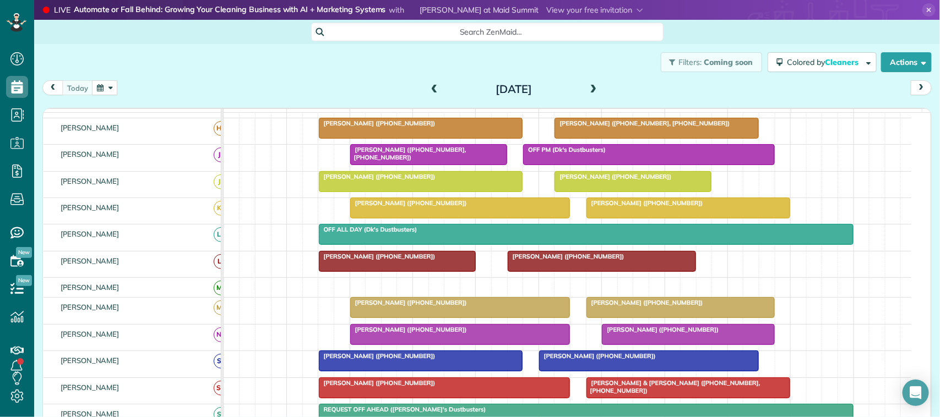
click at [672, 307] on span "[PERSON_NAME] ([PHONE_NUMBER])" at bounding box center [645, 303] width 118 height 8
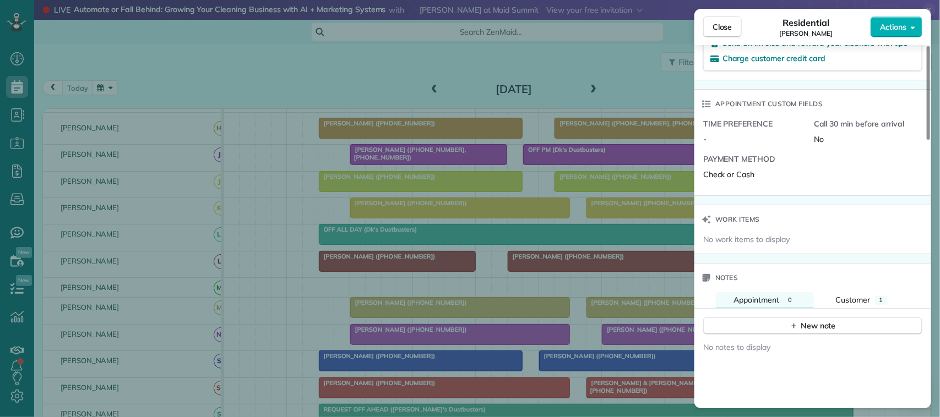
scroll to position [830, 0]
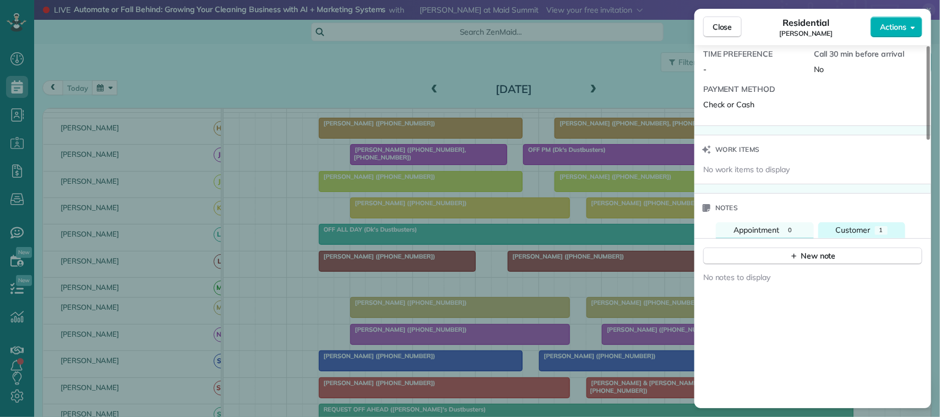
click at [865, 225] on span "Customer" at bounding box center [853, 230] width 35 height 10
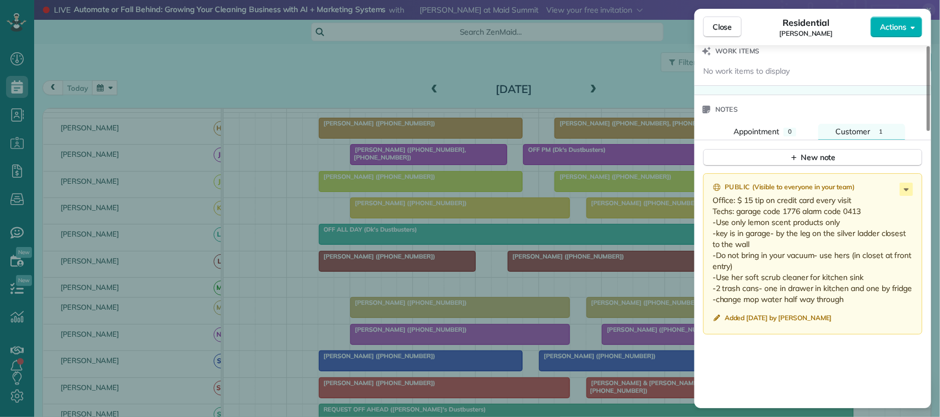
scroll to position [895, 0]
